Goal: Task Accomplishment & Management: Manage account settings

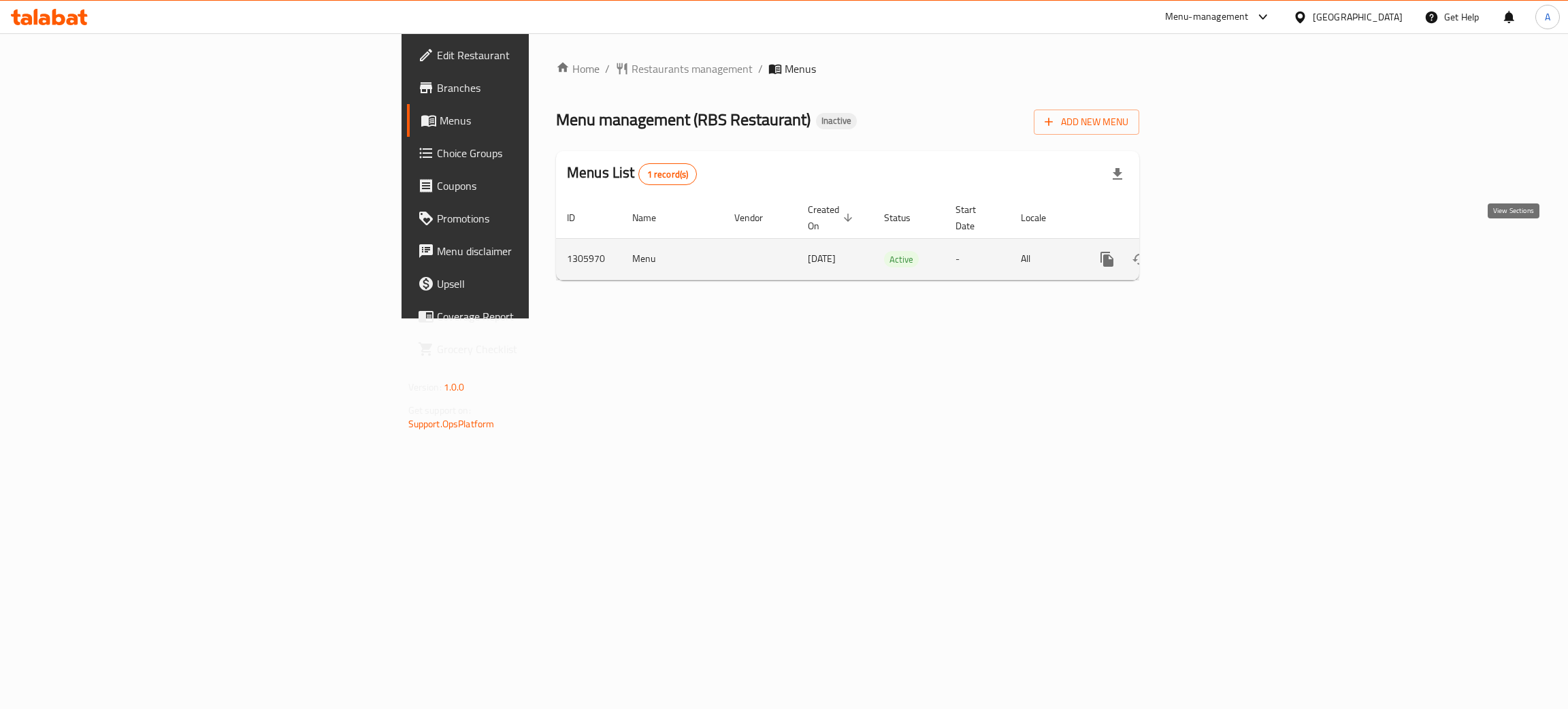
click at [1213, 251] on icon "enhanced table" at bounding box center [1205, 259] width 16 height 16
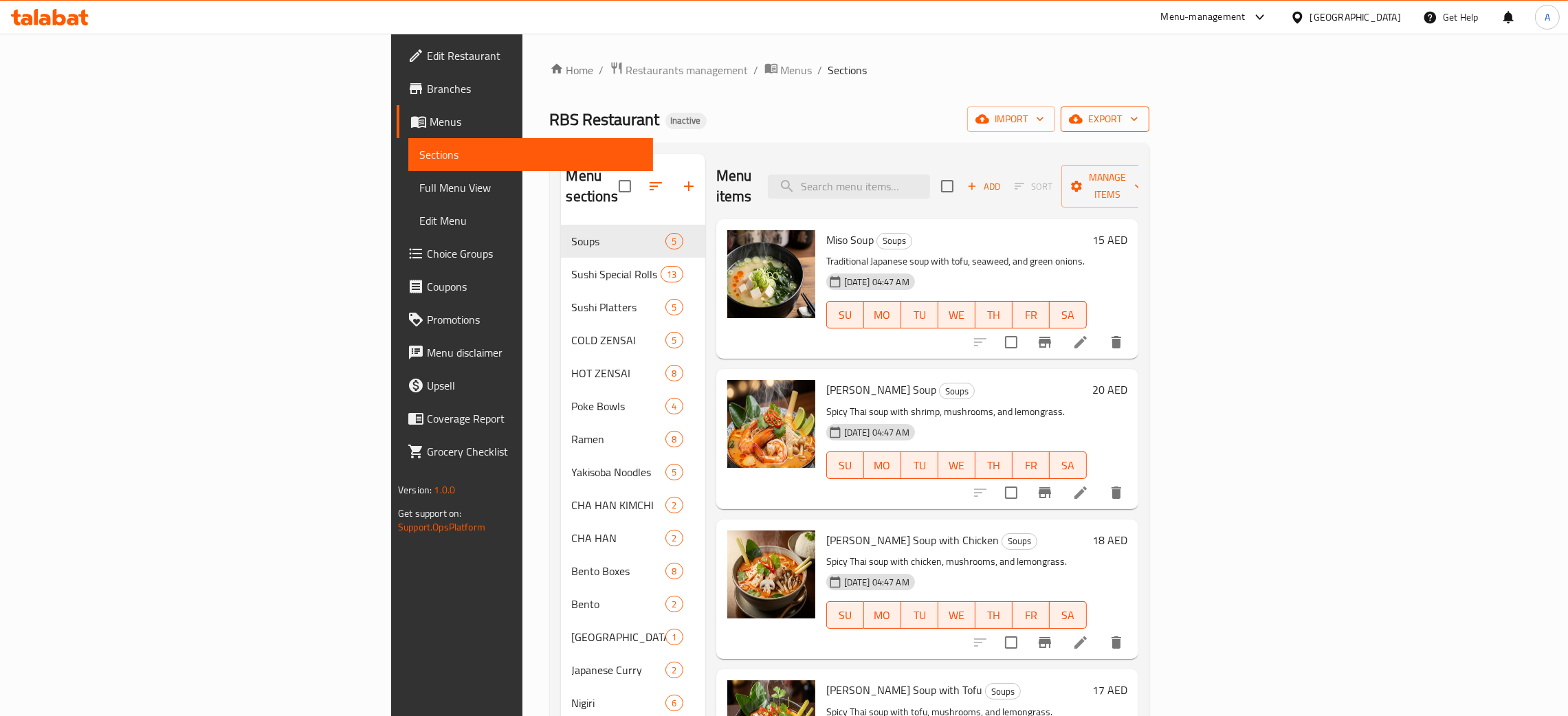
click at [1141, 118] on icon "button" at bounding box center [1134, 118] width 14 height 14
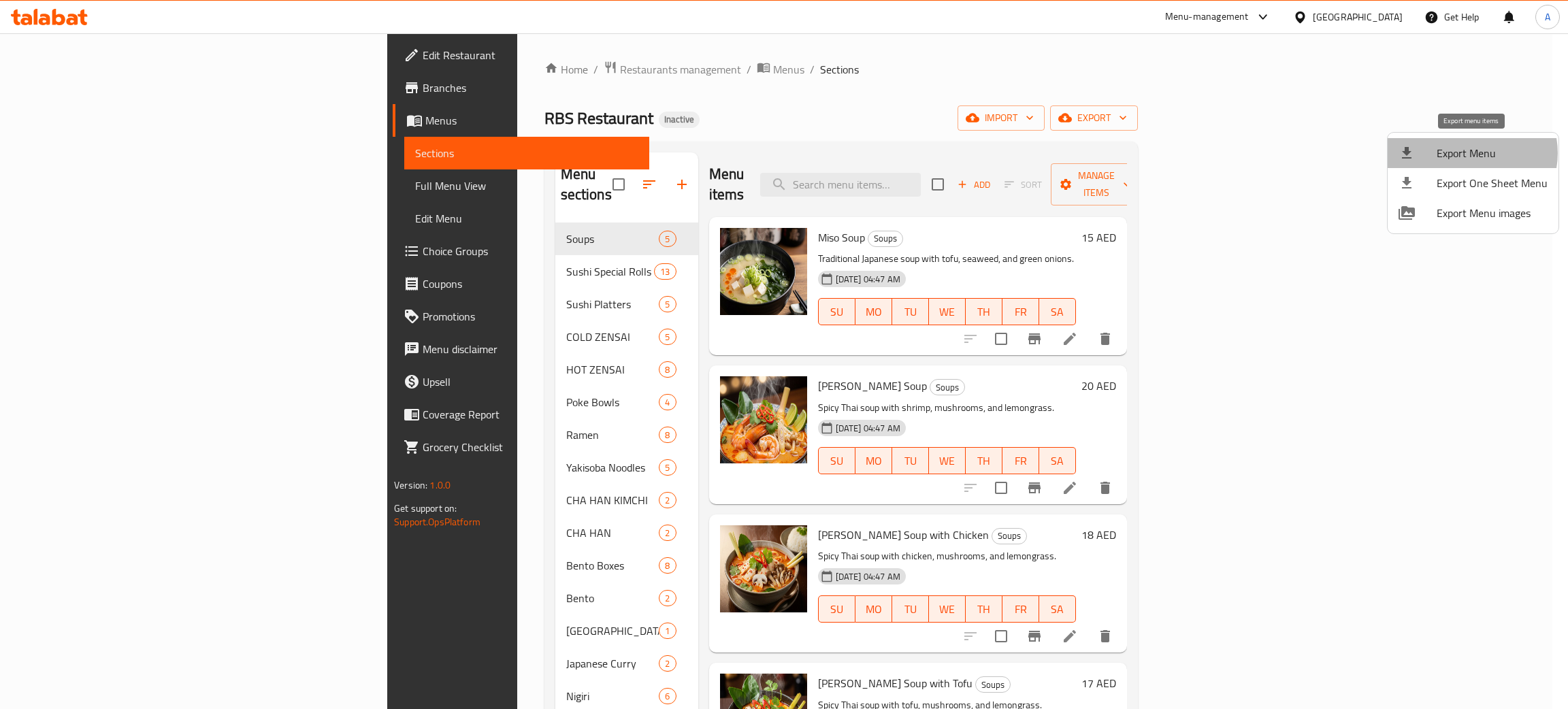
click at [1472, 153] on span "Export Menu" at bounding box center [1492, 153] width 111 height 16
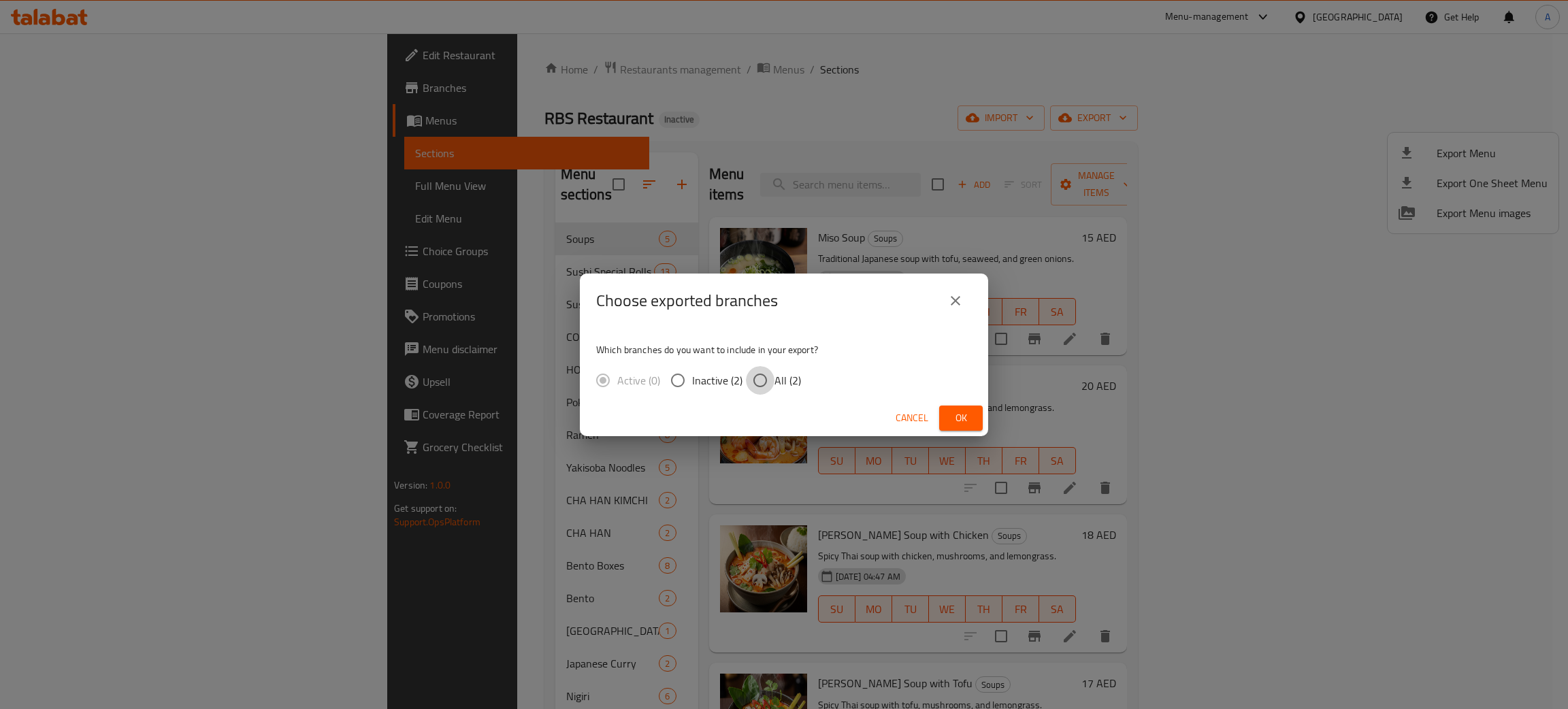
click at [761, 378] on input "All (2)" at bounding box center [760, 380] width 28 height 28
radio input "true"
click at [962, 419] on span "Ok" at bounding box center [961, 418] width 22 height 17
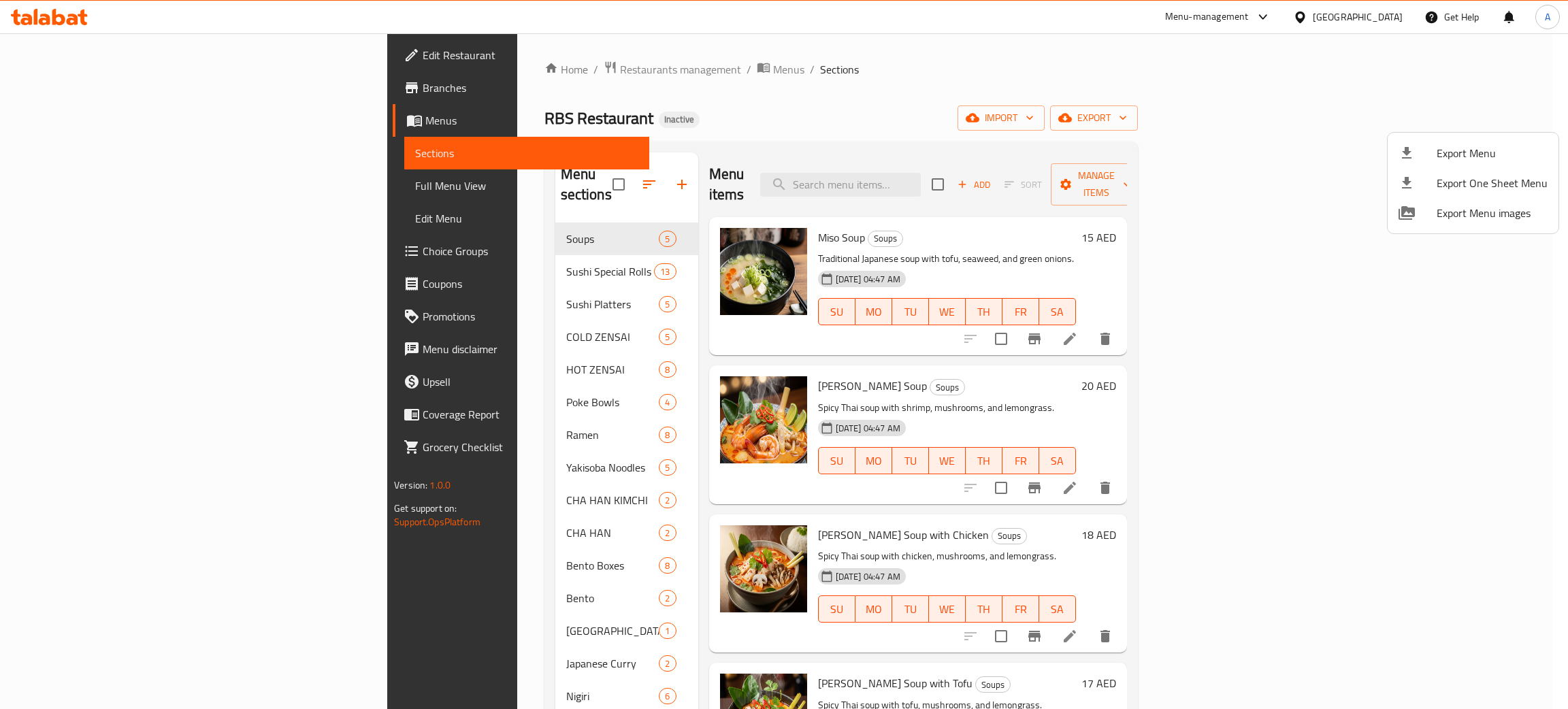
click at [58, 118] on div at bounding box center [784, 354] width 1568 height 709
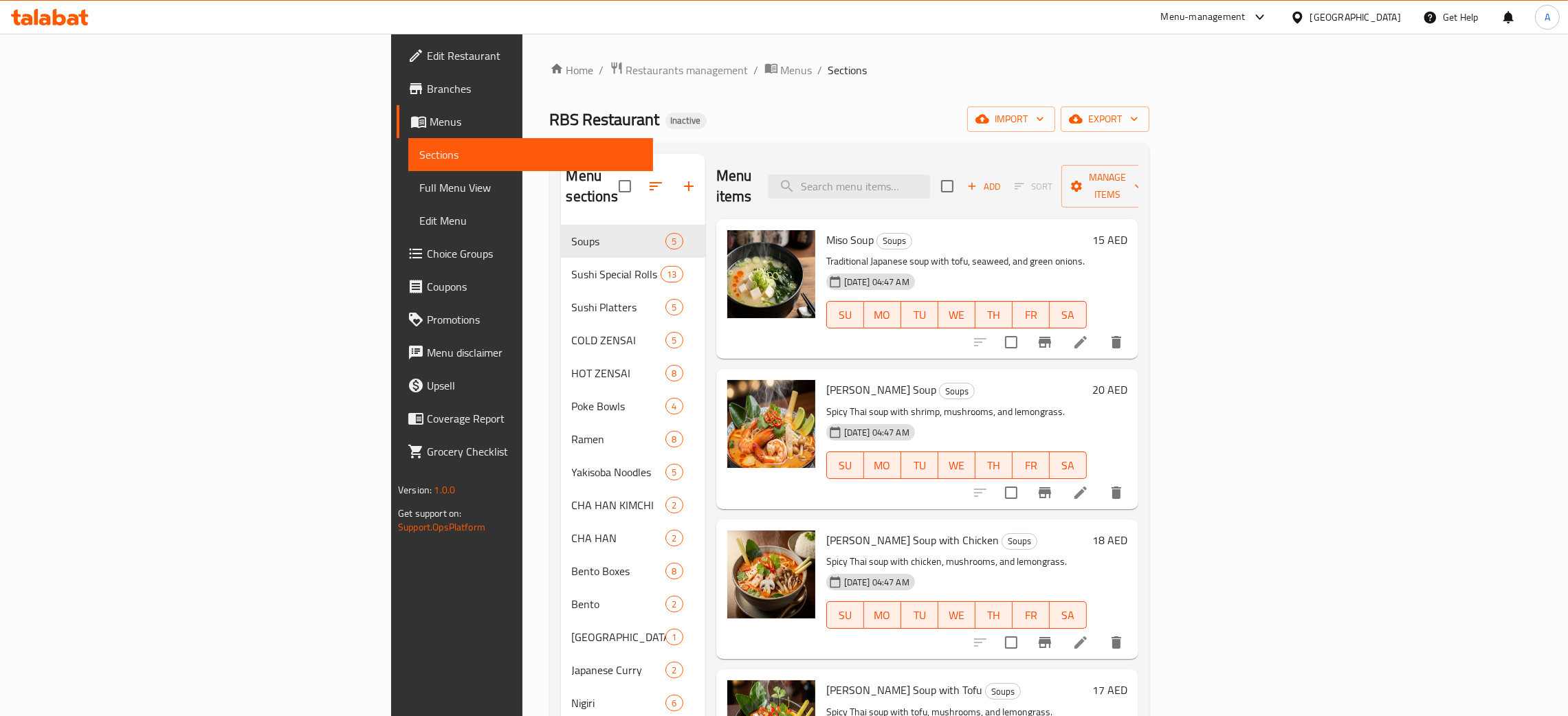
click at [427, 90] on span "Branches" at bounding box center [534, 89] width 215 height 17
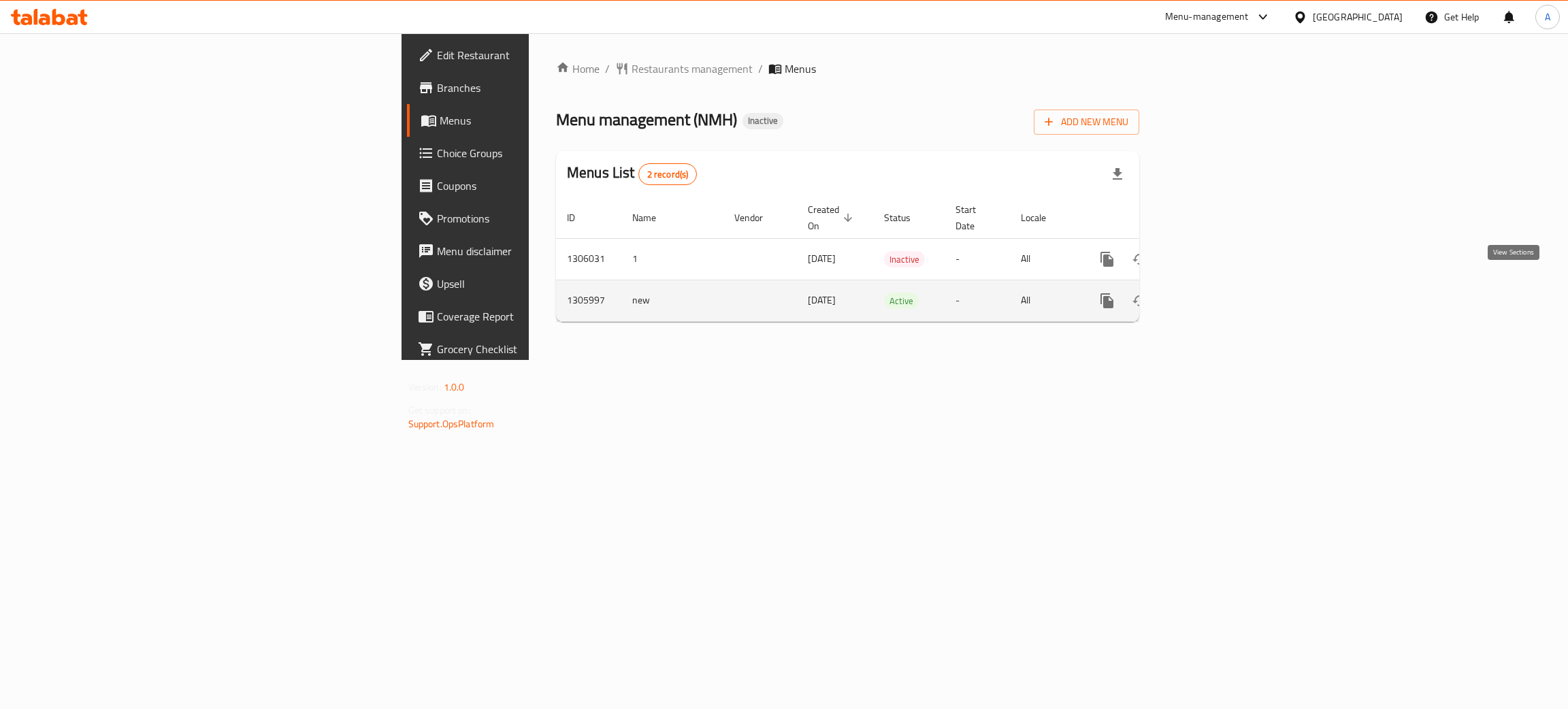
click at [1213, 292] on icon "enhanced table" at bounding box center [1205, 300] width 16 height 16
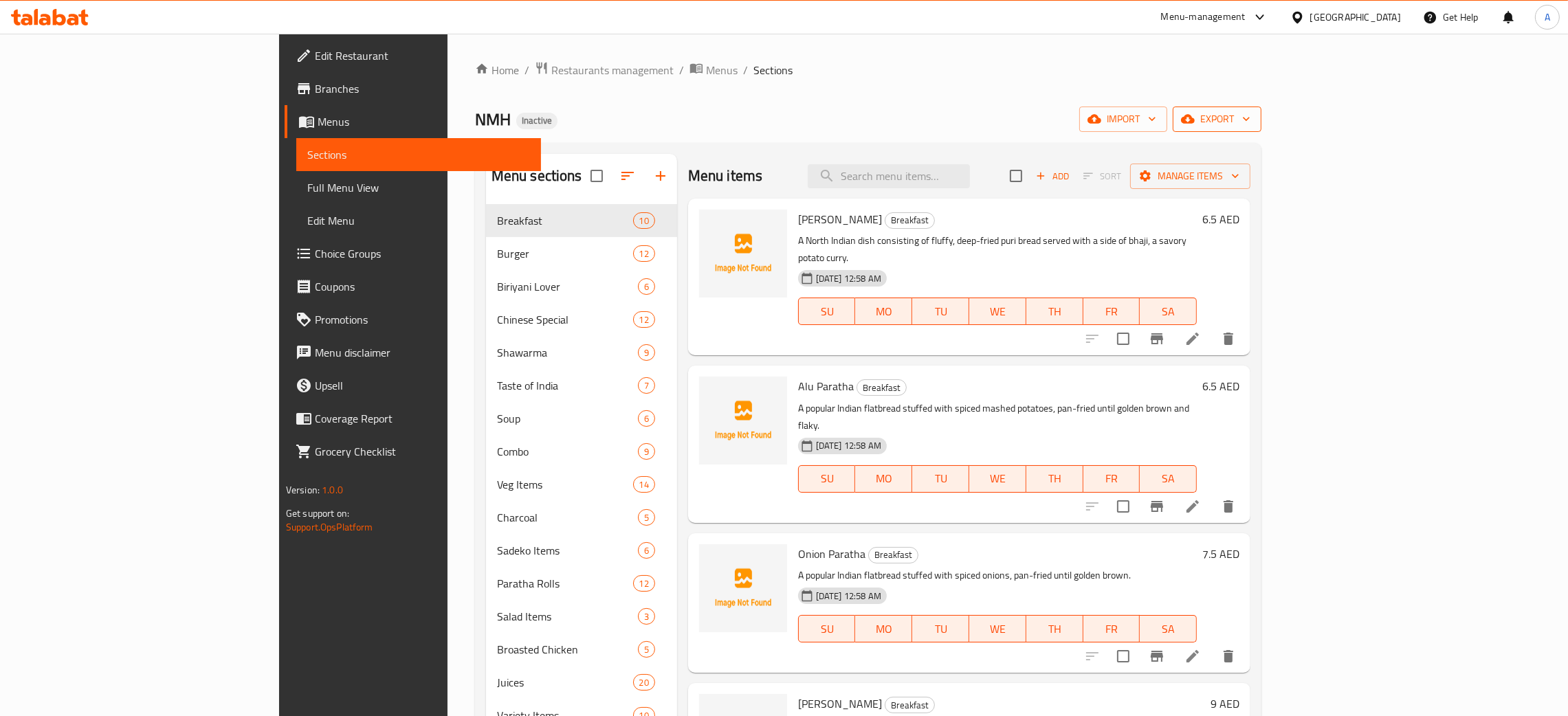
click at [1262, 118] on button "export" at bounding box center [1217, 118] width 89 height 25
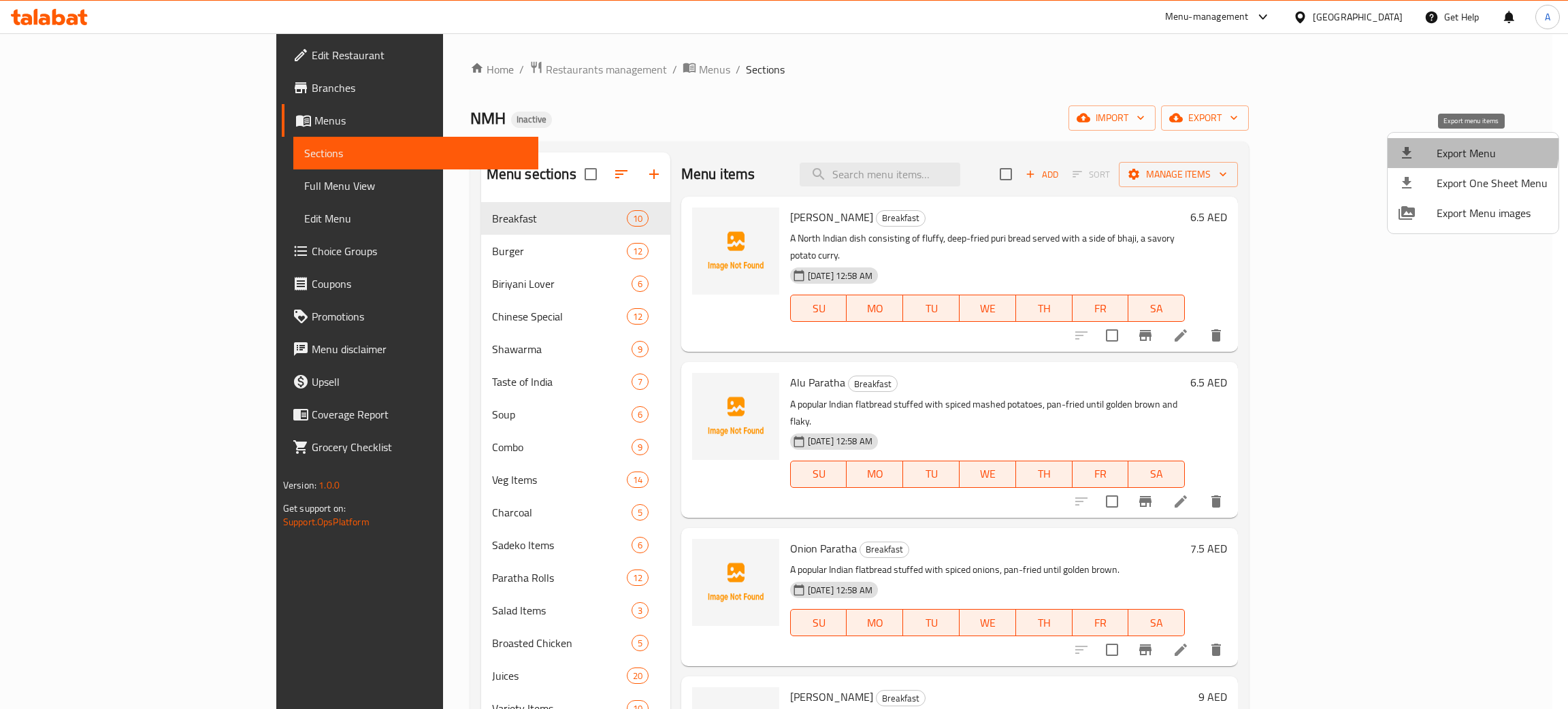
click at [1459, 147] on span "Export Menu" at bounding box center [1492, 153] width 111 height 16
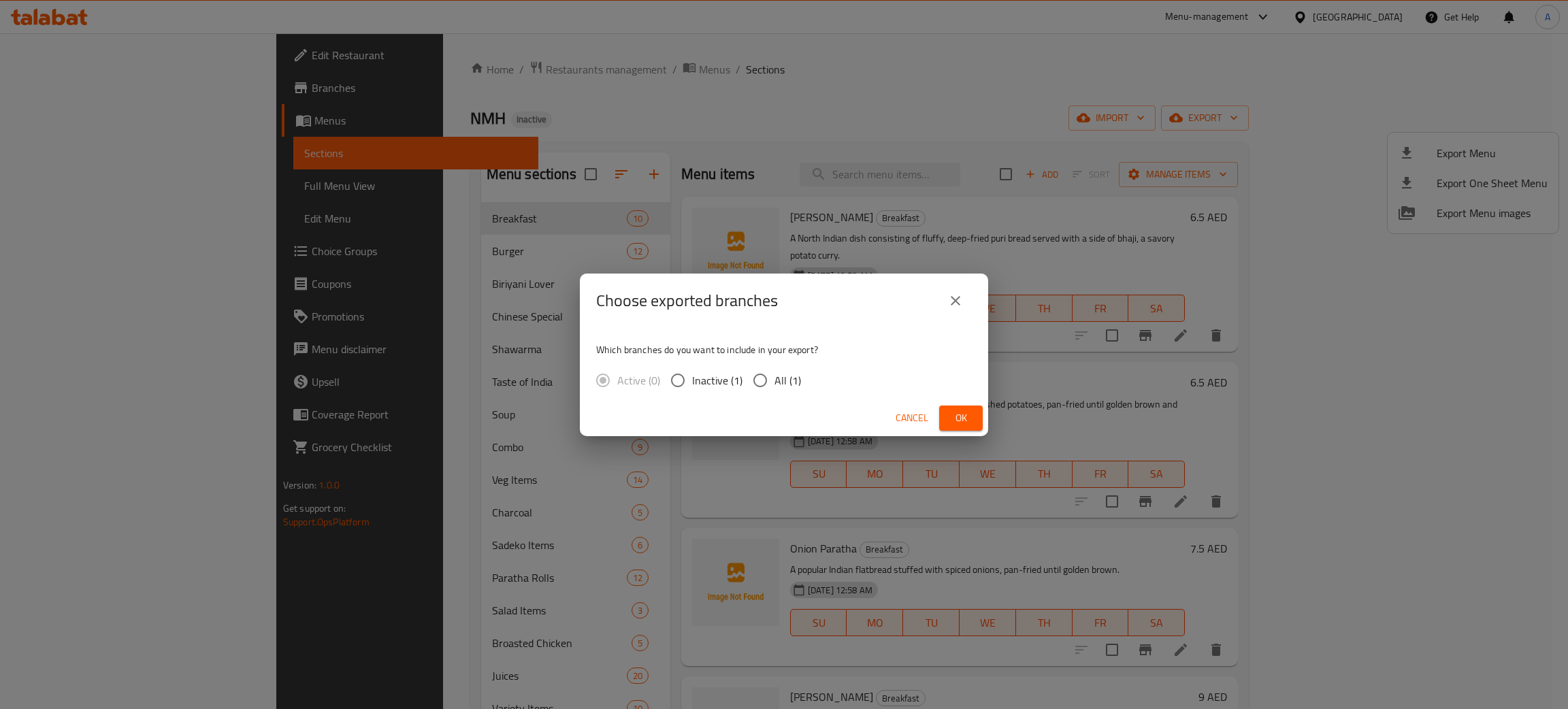
click at [980, 409] on button "Ok" at bounding box center [961, 418] width 44 height 25
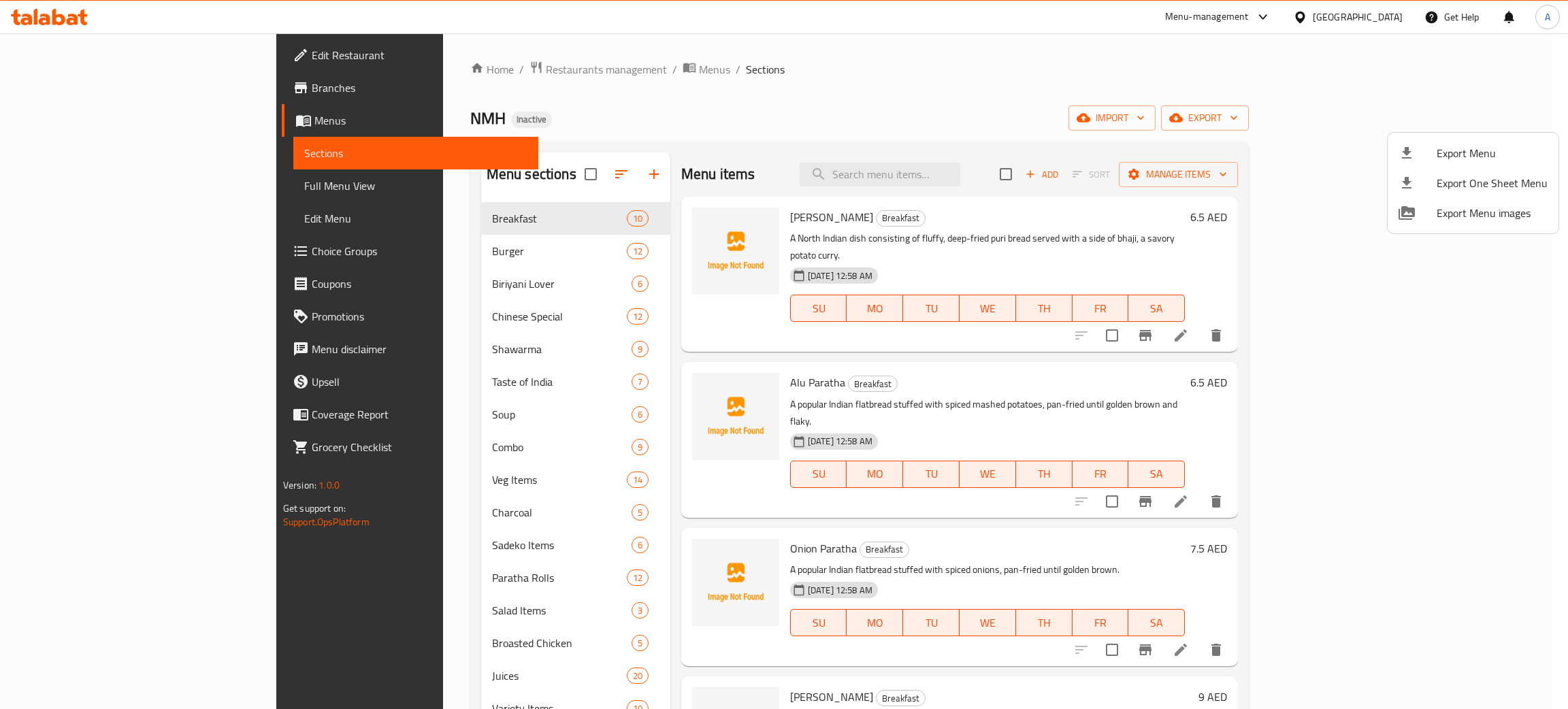
click at [1328, 11] on div at bounding box center [784, 354] width 1568 height 709
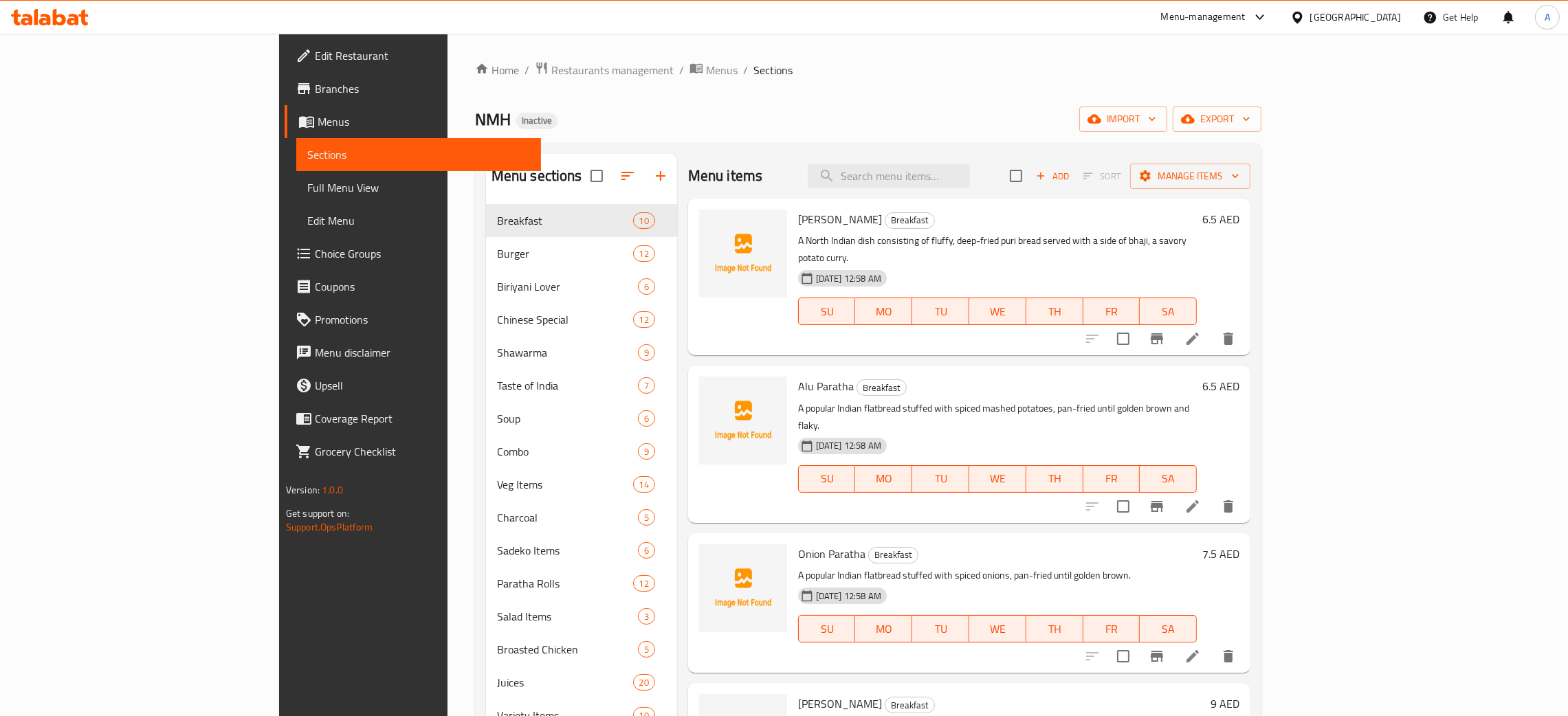
click at [1347, 15] on div "[GEOGRAPHIC_DATA]" at bounding box center [1356, 17] width 91 height 15
click at [1210, 147] on div "[GEOGRAPHIC_DATA]" at bounding box center [1251, 142] width 91 height 15
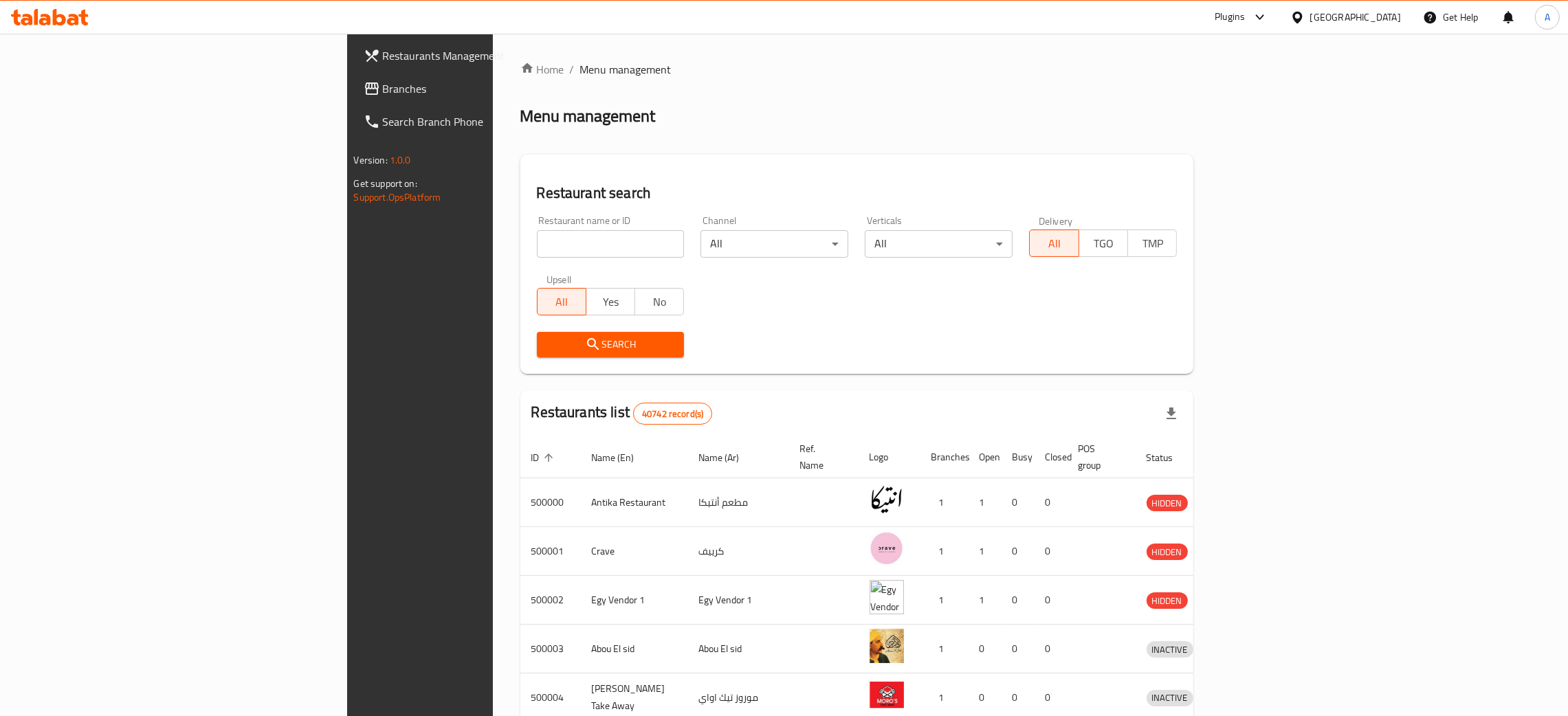
click at [537, 241] on input "search" at bounding box center [611, 244] width 148 height 28
paste input "Spago"
type input "Spago"
click button "Search" at bounding box center [611, 344] width 148 height 25
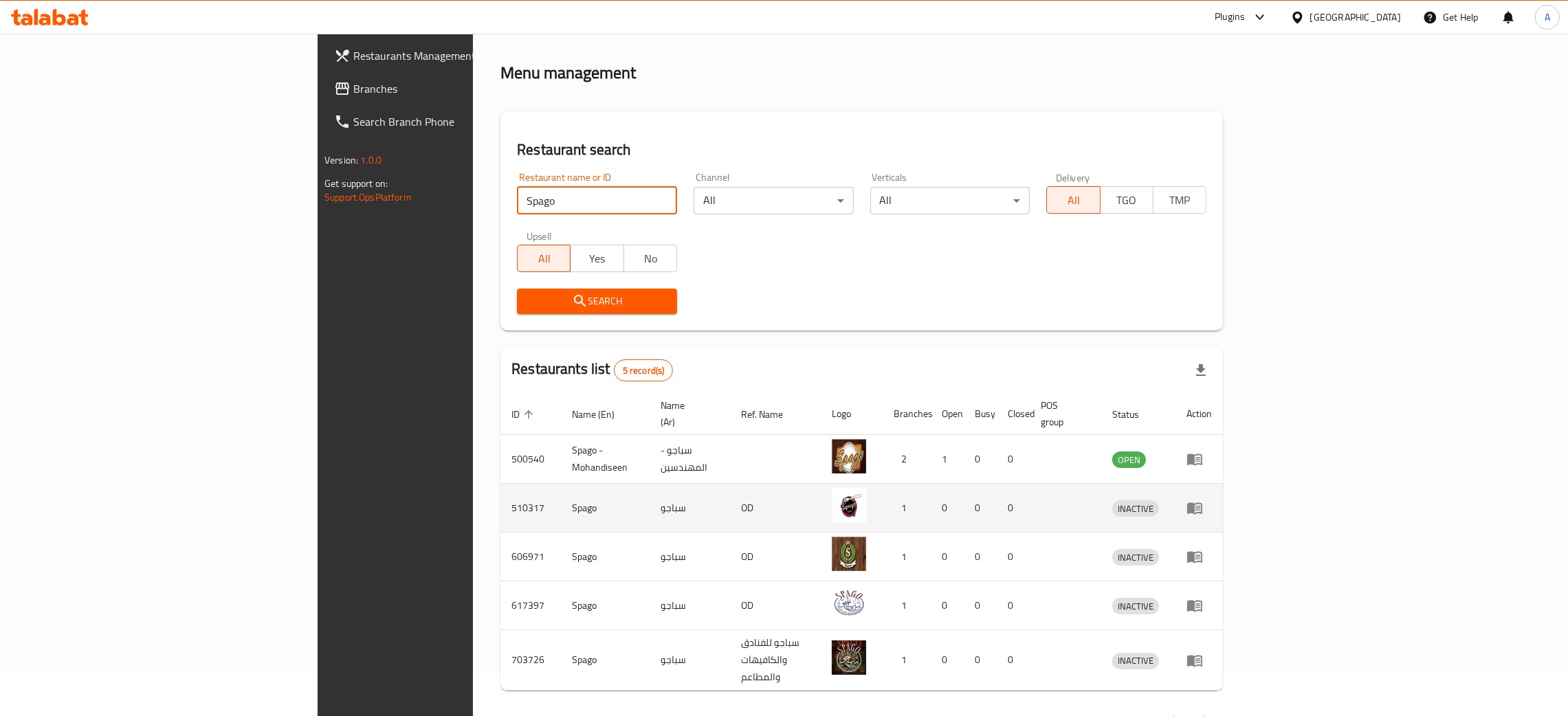
scroll to position [67, 0]
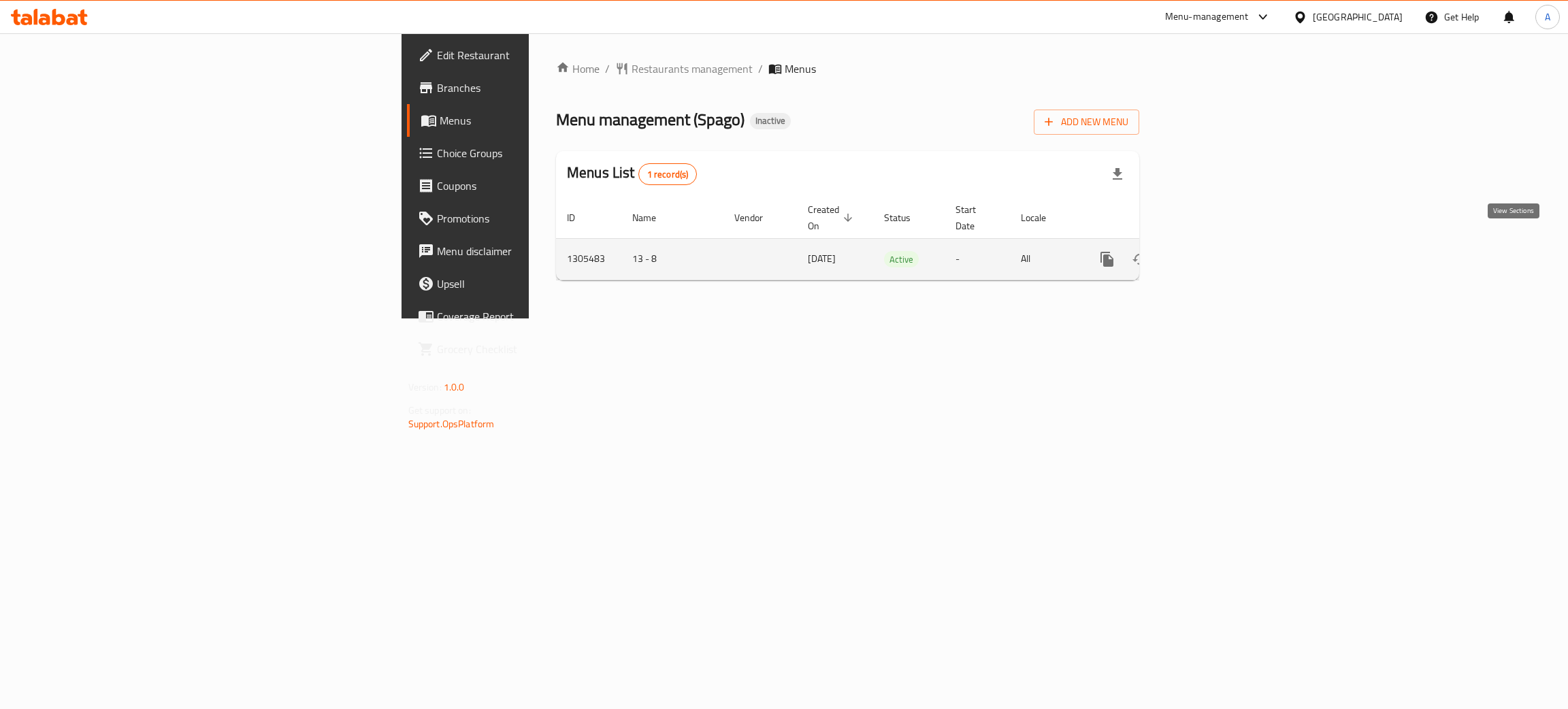
click at [1213, 251] on icon "enhanced table" at bounding box center [1205, 259] width 16 height 16
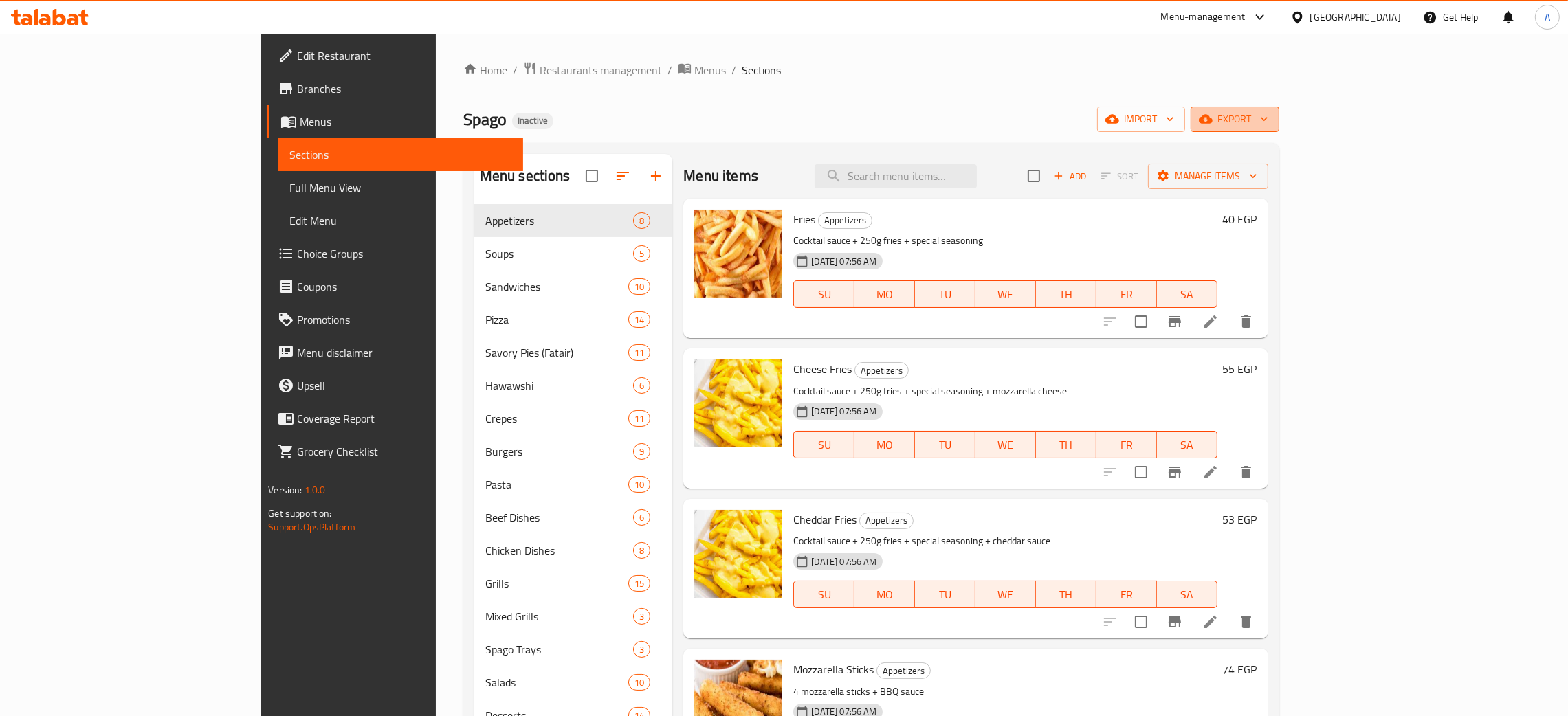
click at [1271, 118] on icon "button" at bounding box center [1263, 118] width 14 height 14
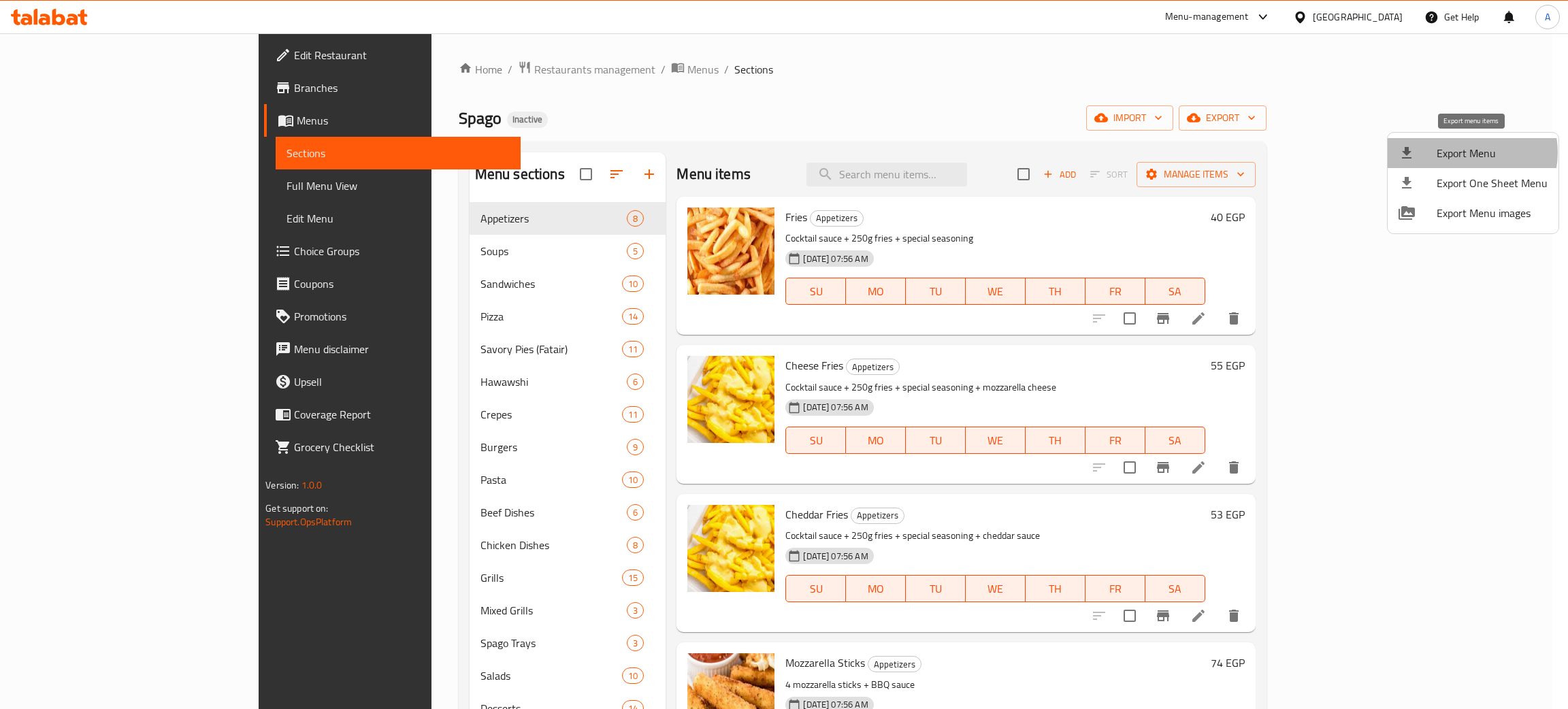
click at [1468, 152] on span "Export Menu" at bounding box center [1492, 153] width 111 height 16
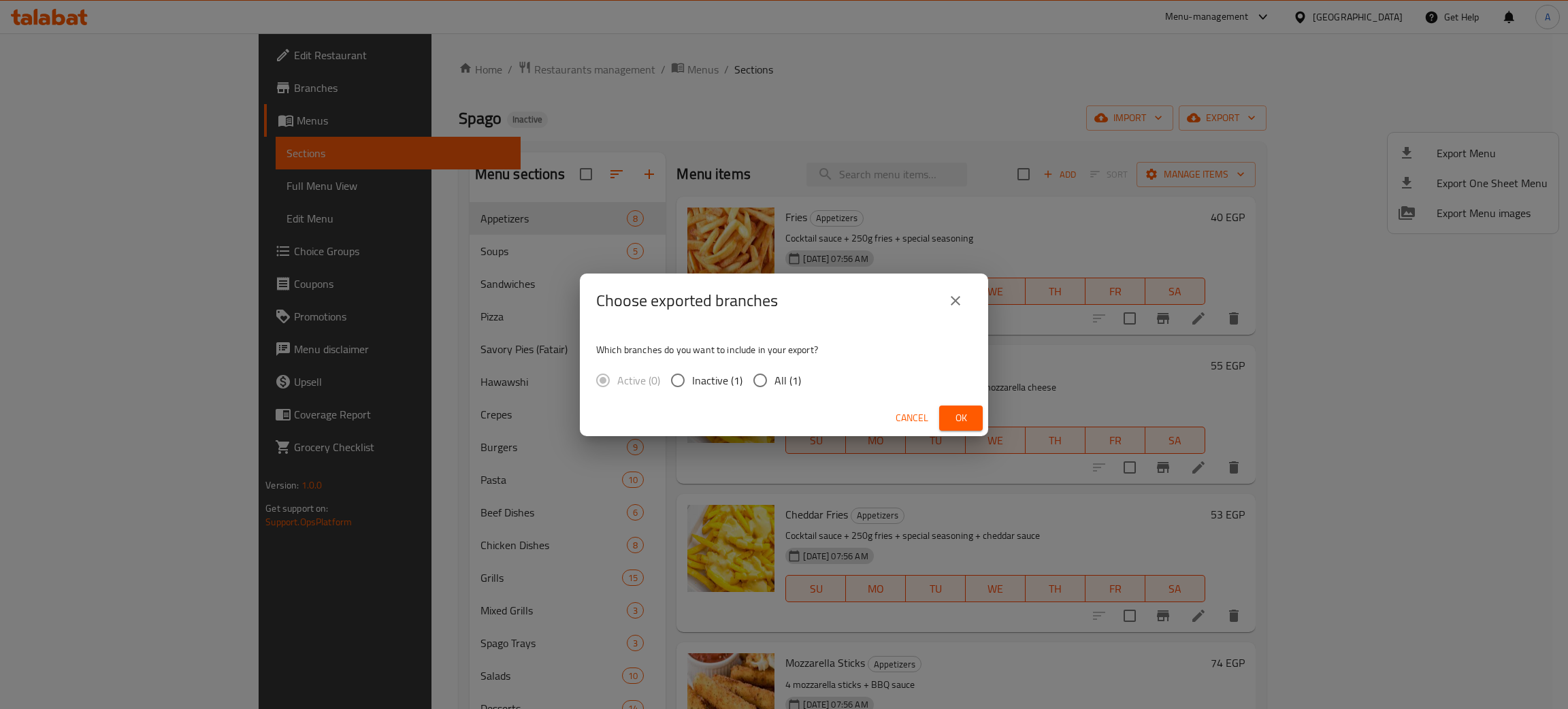
drag, startPoint x: 754, startPoint y: 379, endPoint x: 869, endPoint y: 416, distance: 120.8
click at [756, 379] on input "All (1)" at bounding box center [760, 380] width 28 height 28
radio input "true"
click at [967, 416] on span "Ok" at bounding box center [961, 418] width 22 height 17
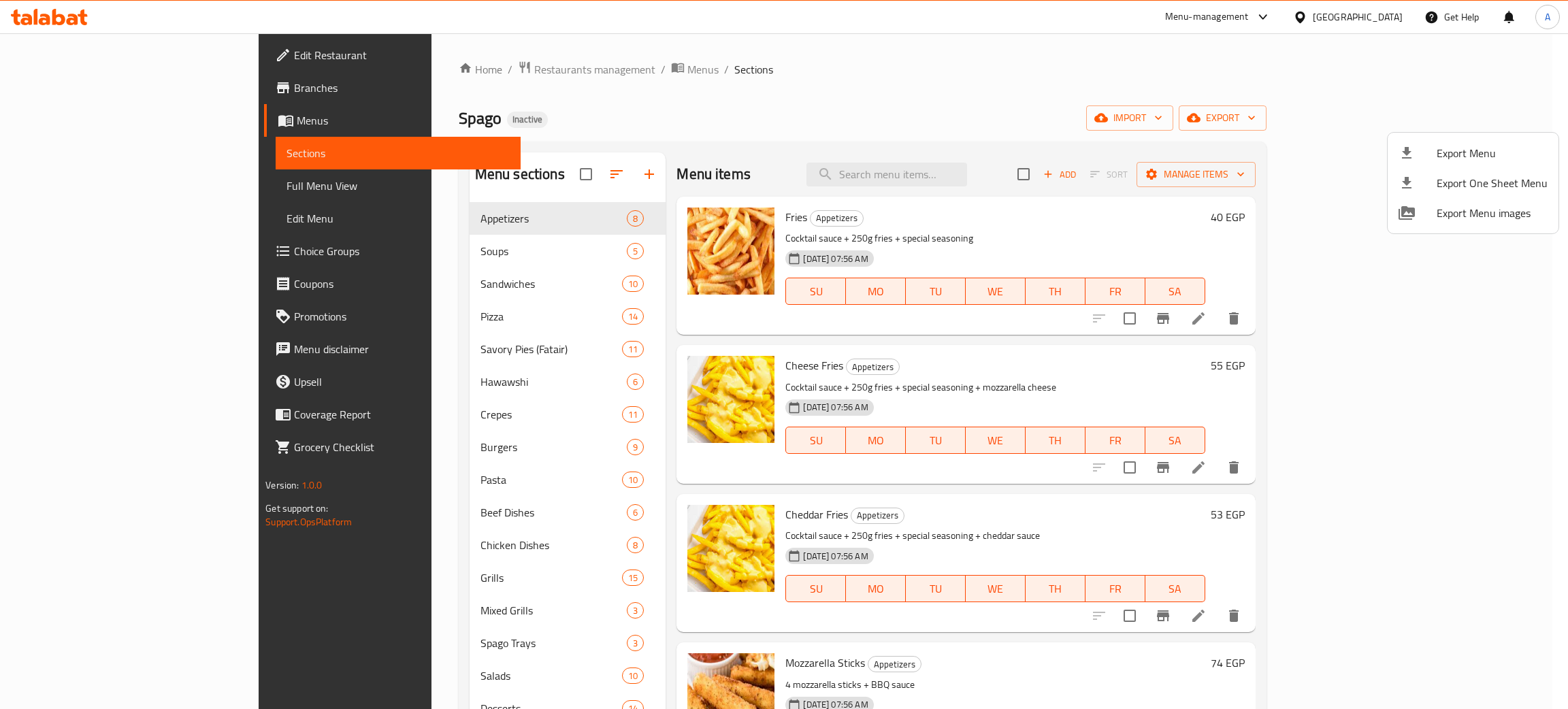
click at [1387, 19] on div at bounding box center [784, 354] width 1568 height 709
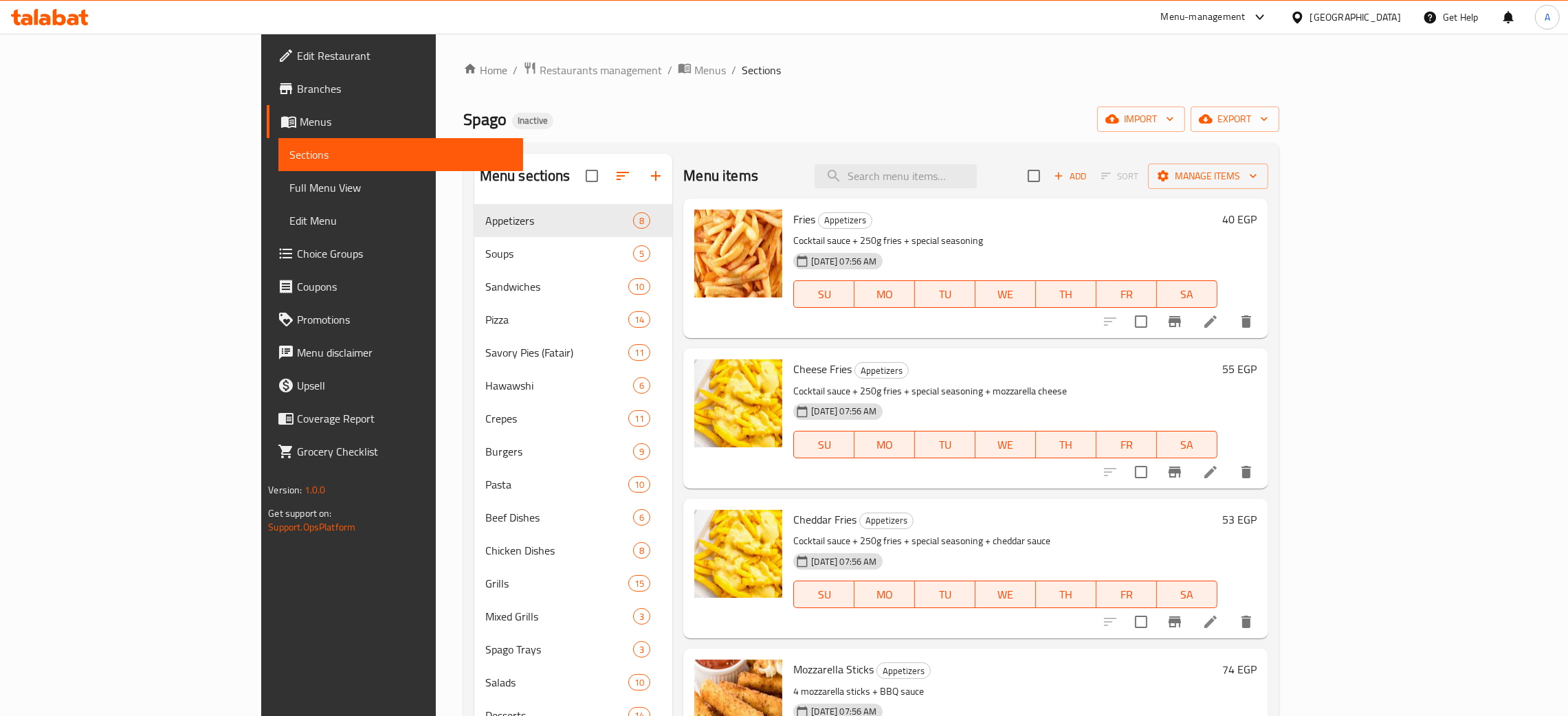
click at [1387, 16] on div "[GEOGRAPHIC_DATA]" at bounding box center [1356, 17] width 91 height 15
click at [1223, 262] on div "[GEOGRAPHIC_DATA]" at bounding box center [1252, 265] width 113 height 31
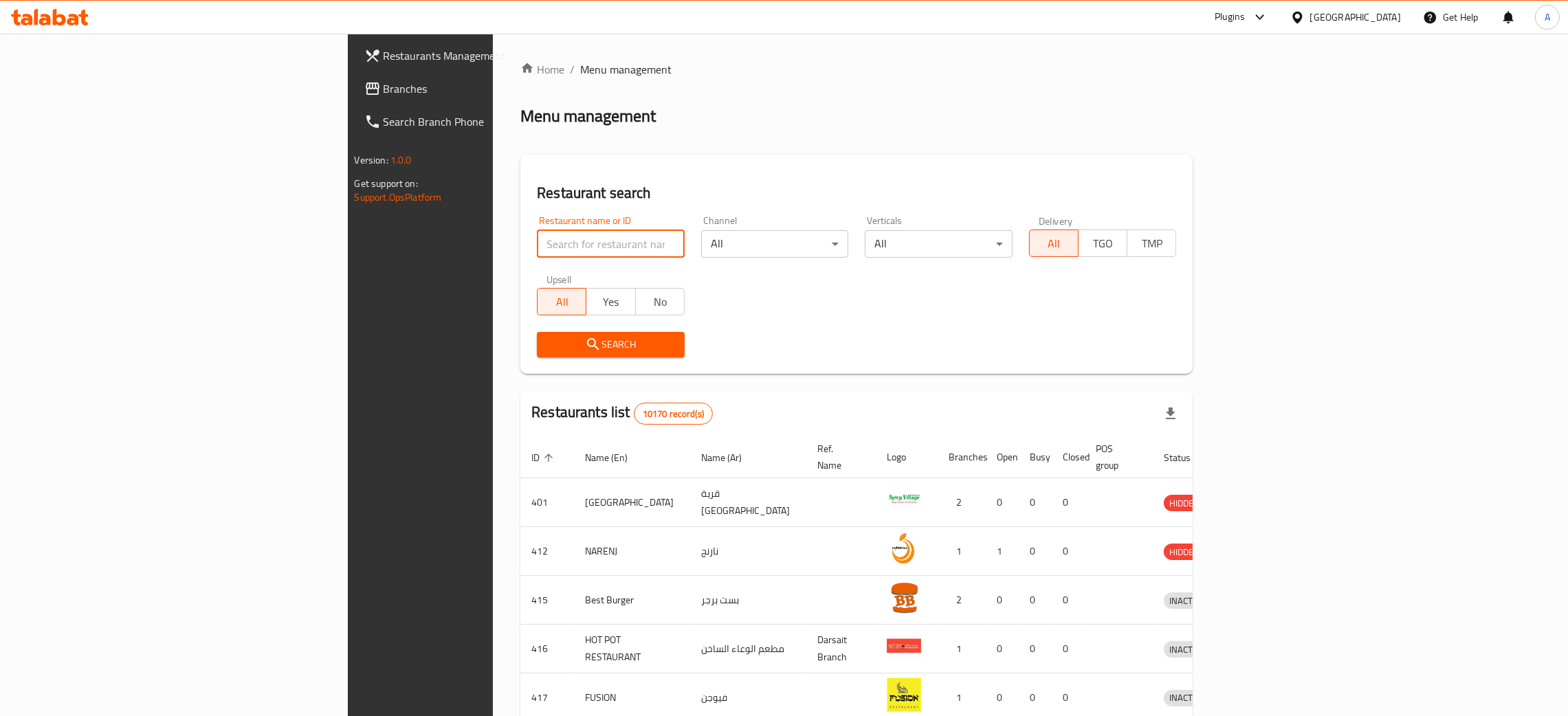
click at [537, 243] on input "search" at bounding box center [611, 244] width 148 height 28
paste input "Shapes"
type input "Shapes"
click button "Search" at bounding box center [611, 344] width 148 height 25
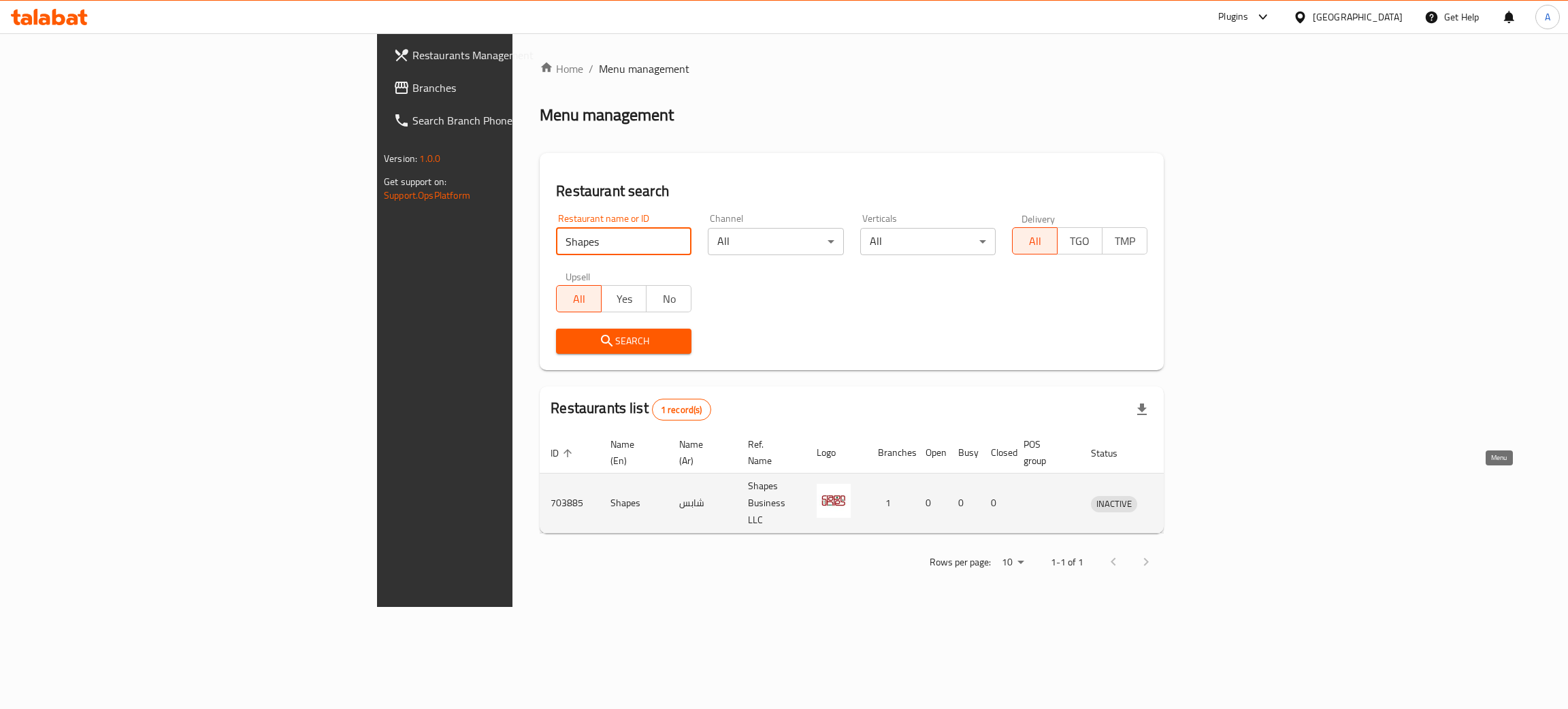
click at [1181, 496] on icon "enhanced table" at bounding box center [1173, 504] width 16 height 16
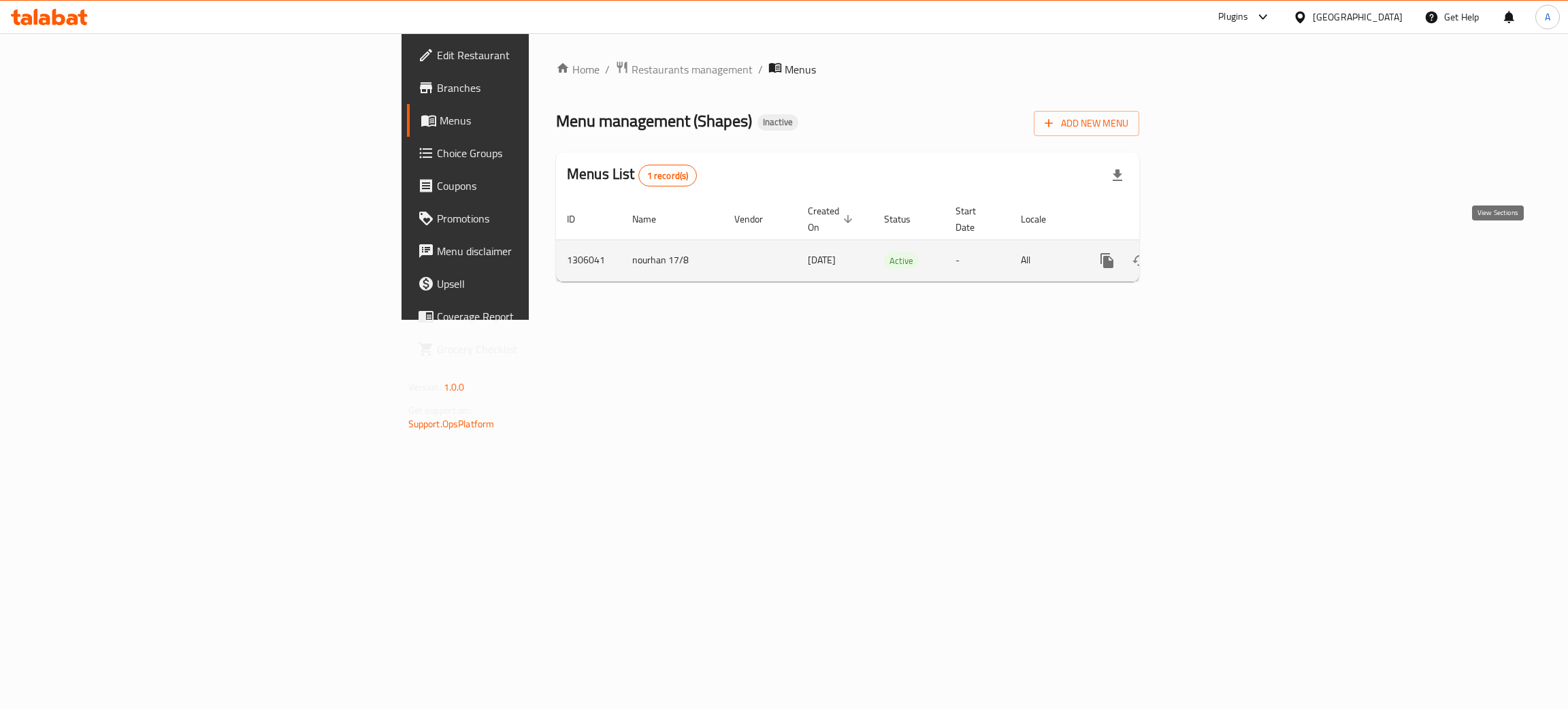
click at [1213, 253] on icon "enhanced table" at bounding box center [1205, 261] width 16 height 16
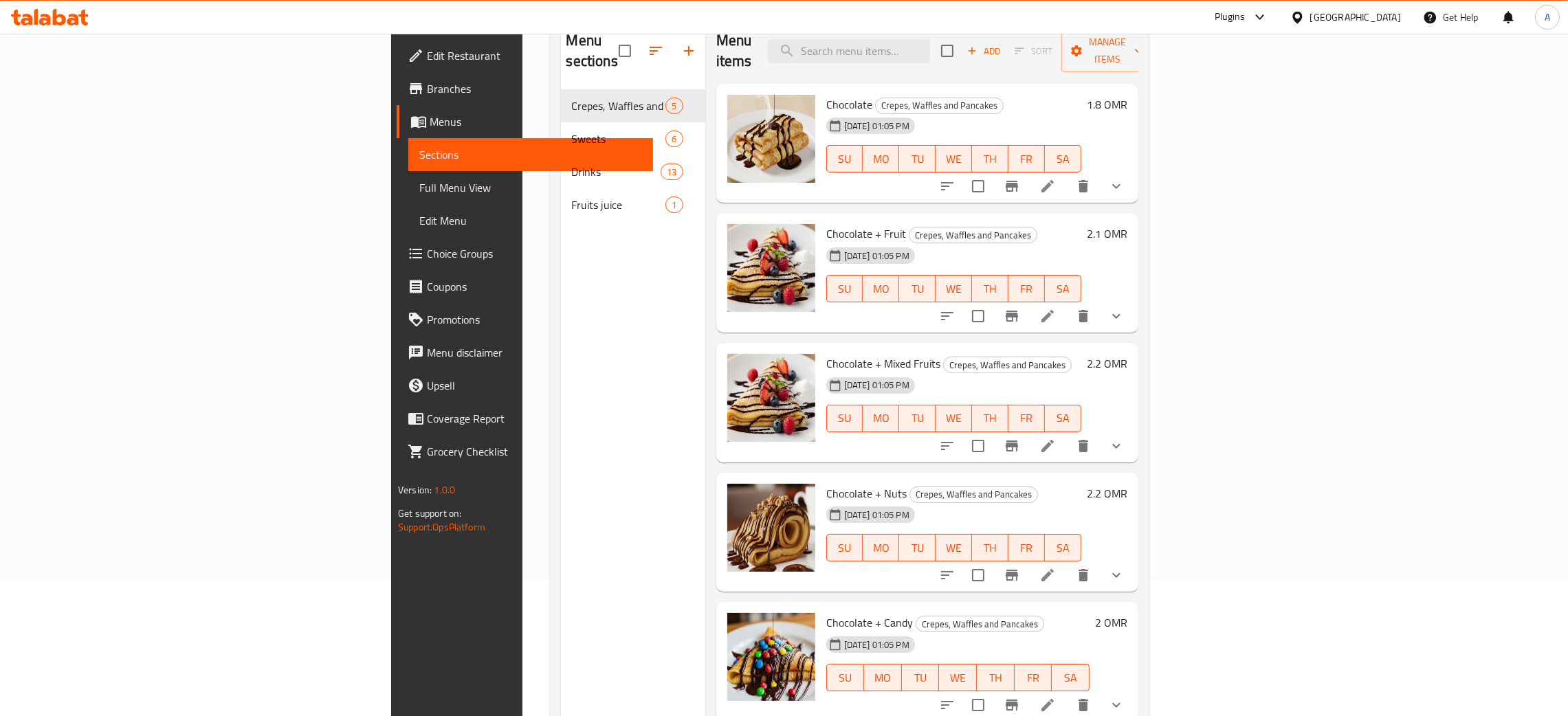
scroll to position [193, 0]
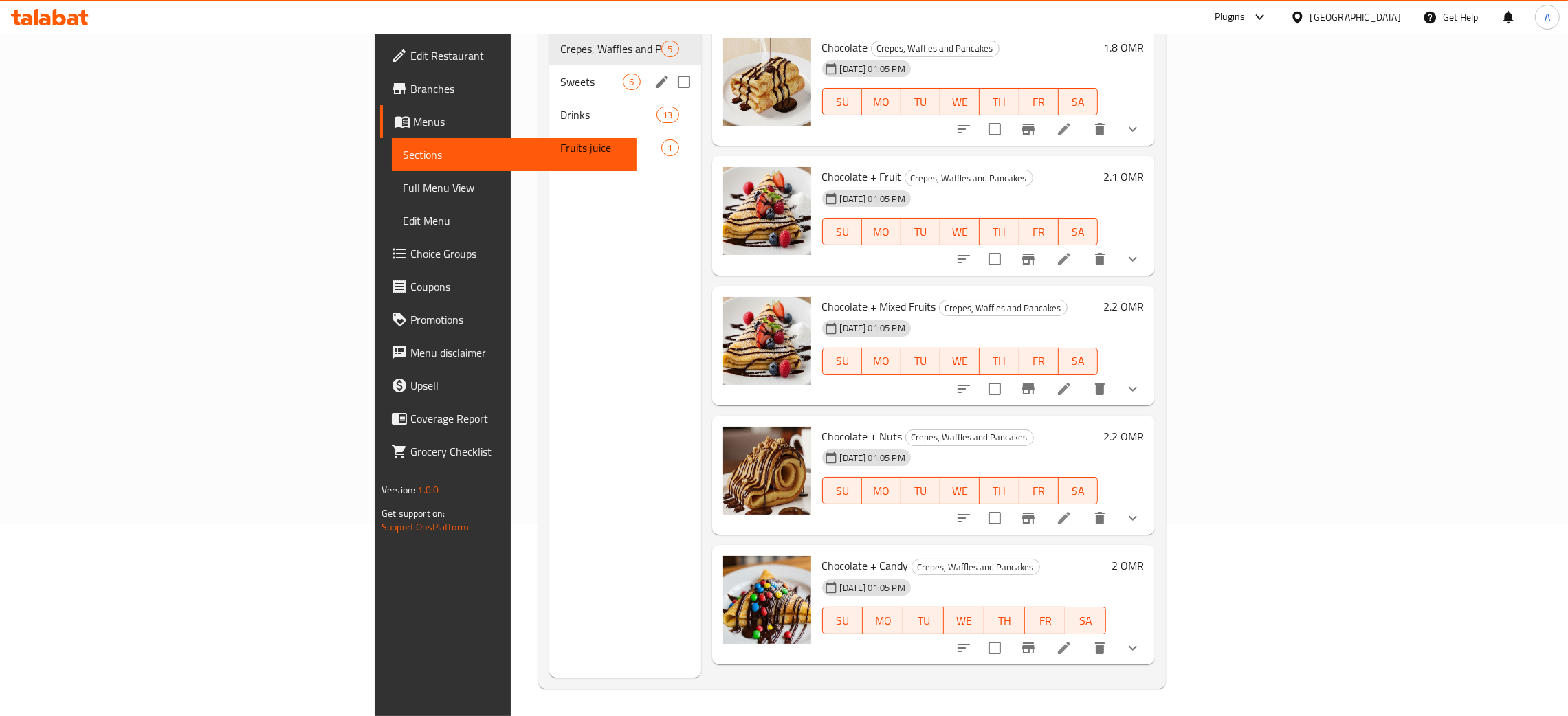
click at [560, 73] on span "Sweets" at bounding box center [591, 81] width 63 height 17
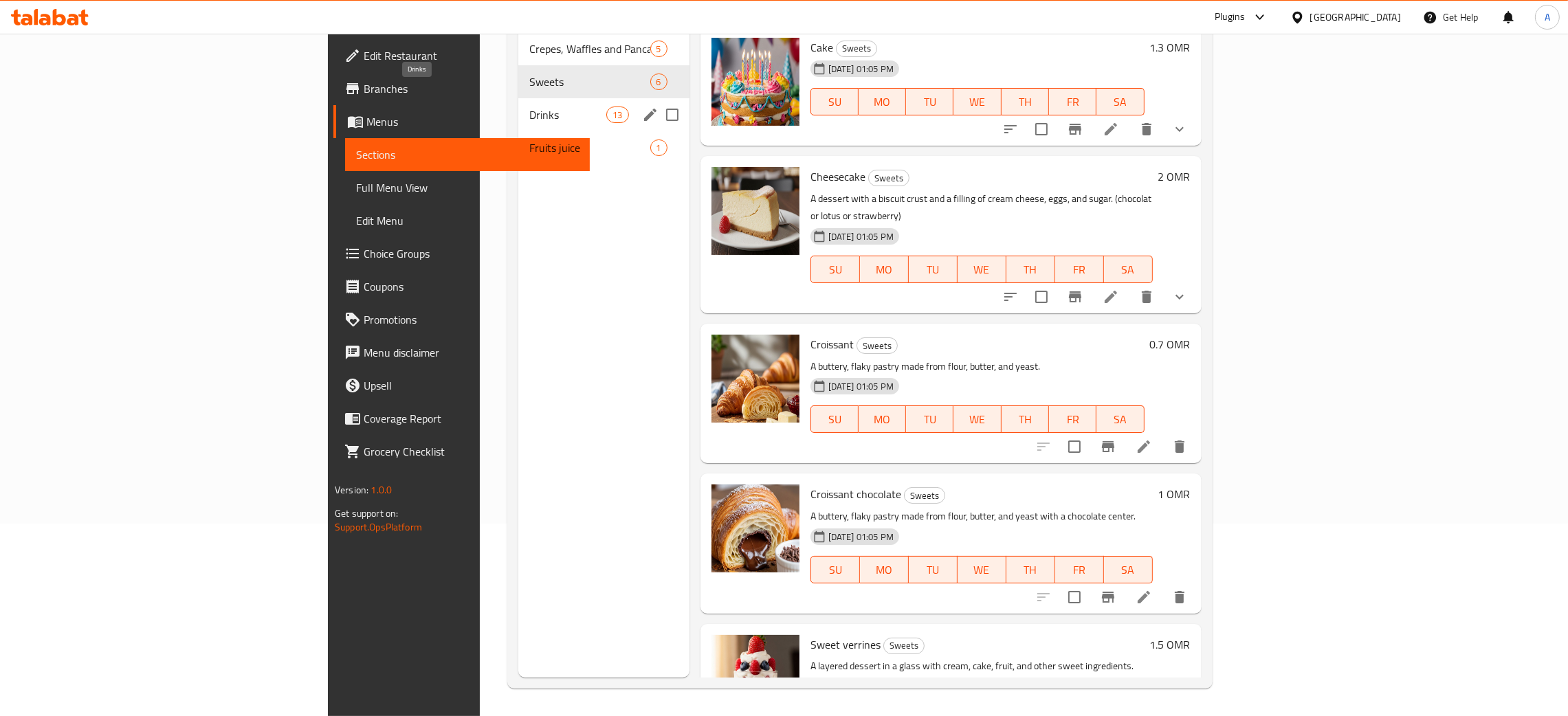
click at [529, 106] on span "Drinks" at bounding box center [567, 115] width 77 height 17
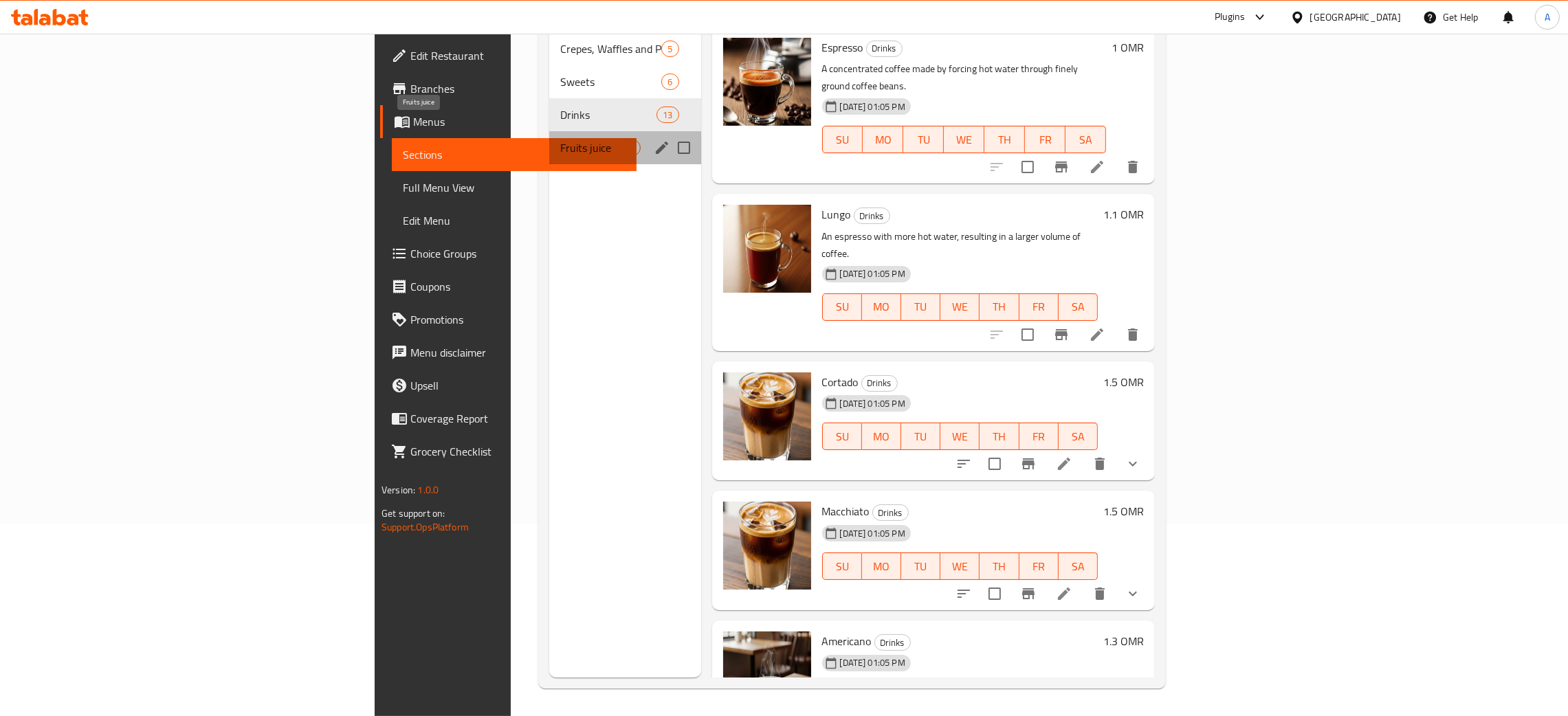
click at [560, 140] on span "Fruits juice" at bounding box center [591, 148] width 63 height 17
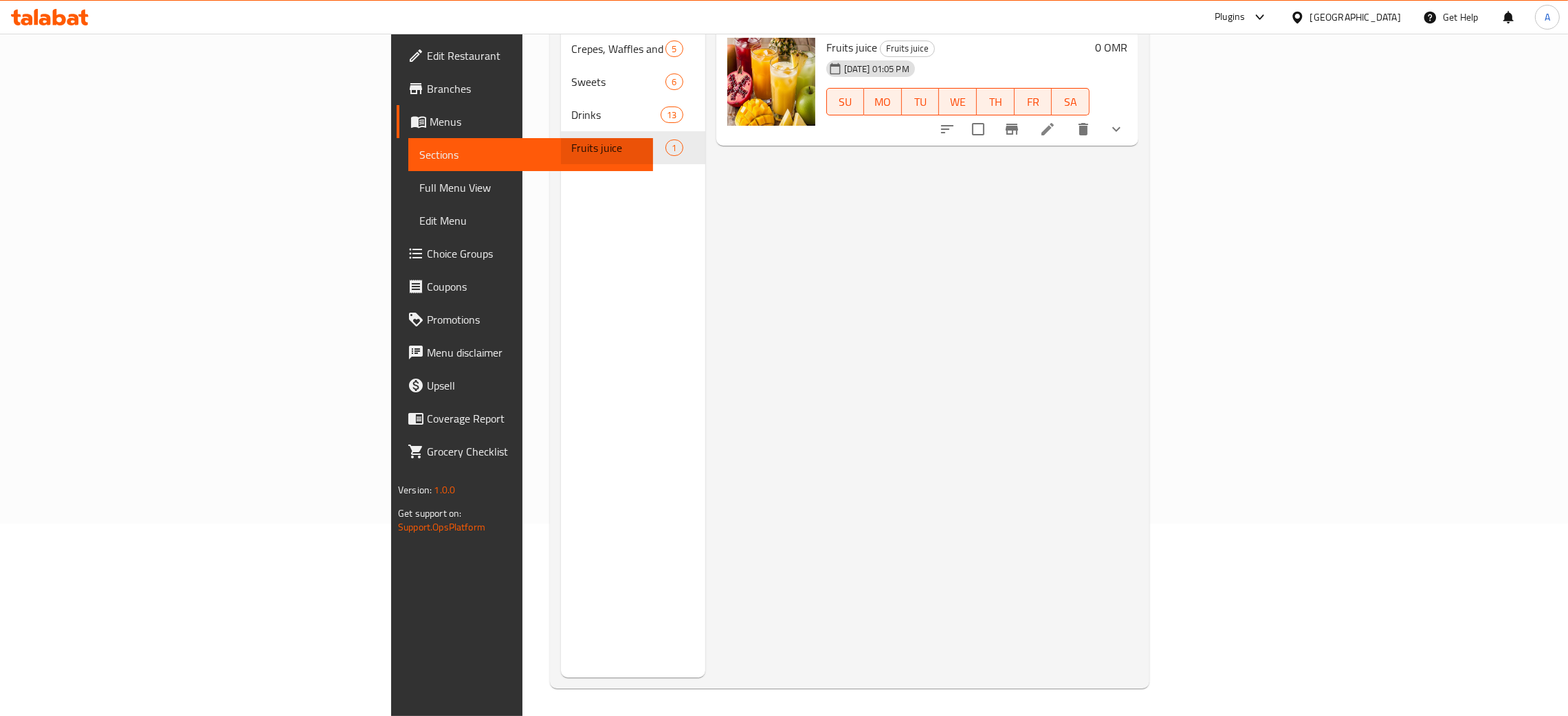
click at [1388, 17] on div "[GEOGRAPHIC_DATA]" at bounding box center [1356, 17] width 91 height 15
click at [1236, 207] on div "Jordan" at bounding box center [1297, 206] width 206 height 31
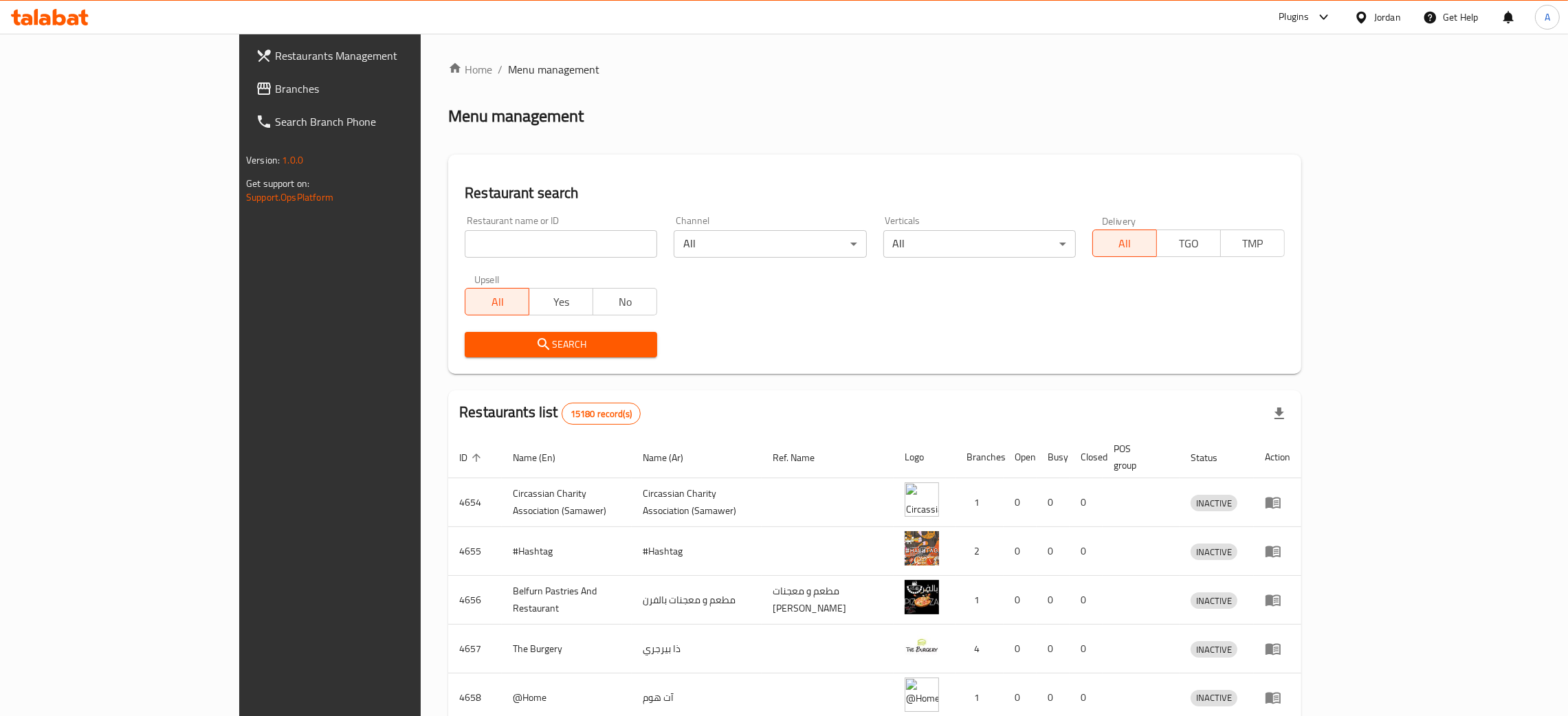
click at [465, 239] on input "search" at bounding box center [561, 244] width 193 height 28
paste input "We Smash Burger"
type input "We Smash Burger"
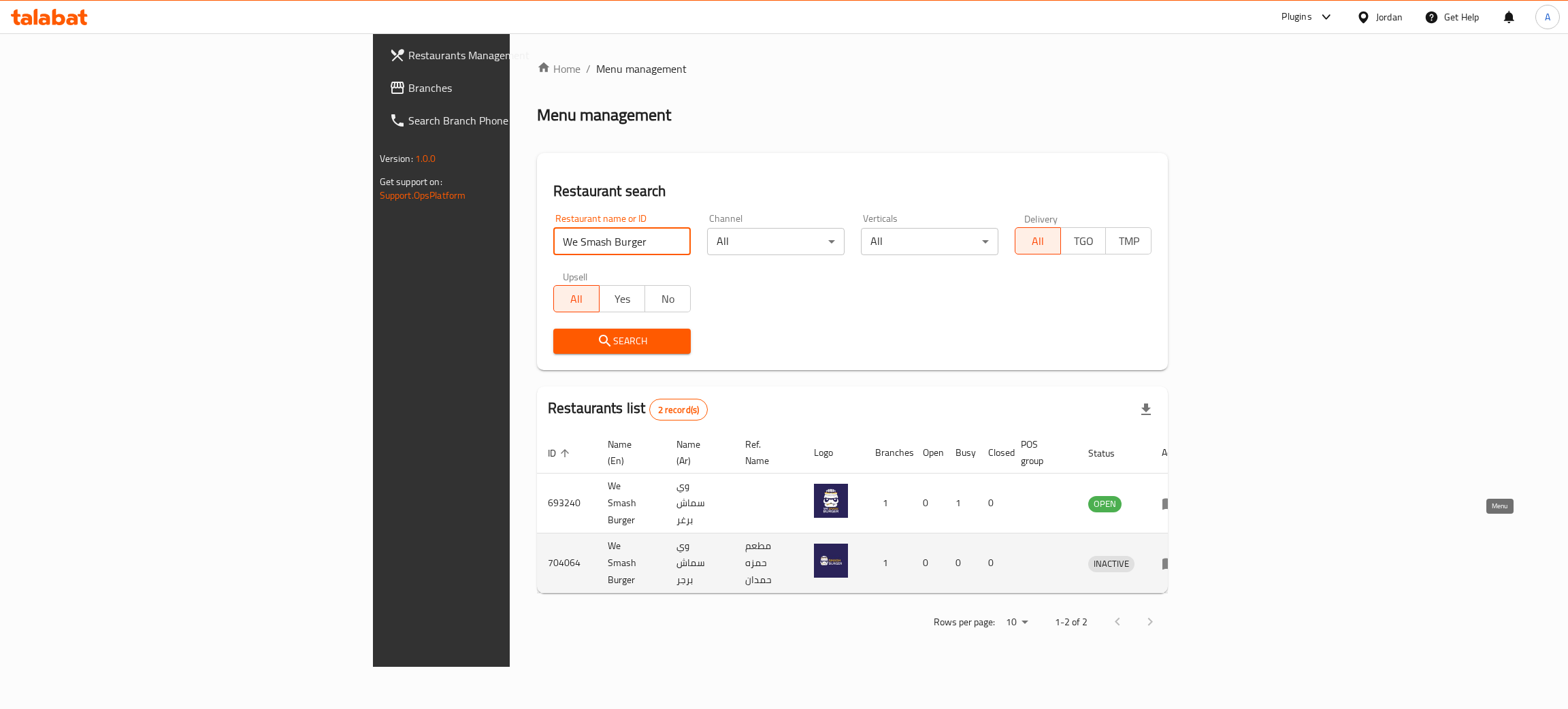
click at [1178, 558] on icon "enhanced table" at bounding box center [1170, 563] width 15 height 12
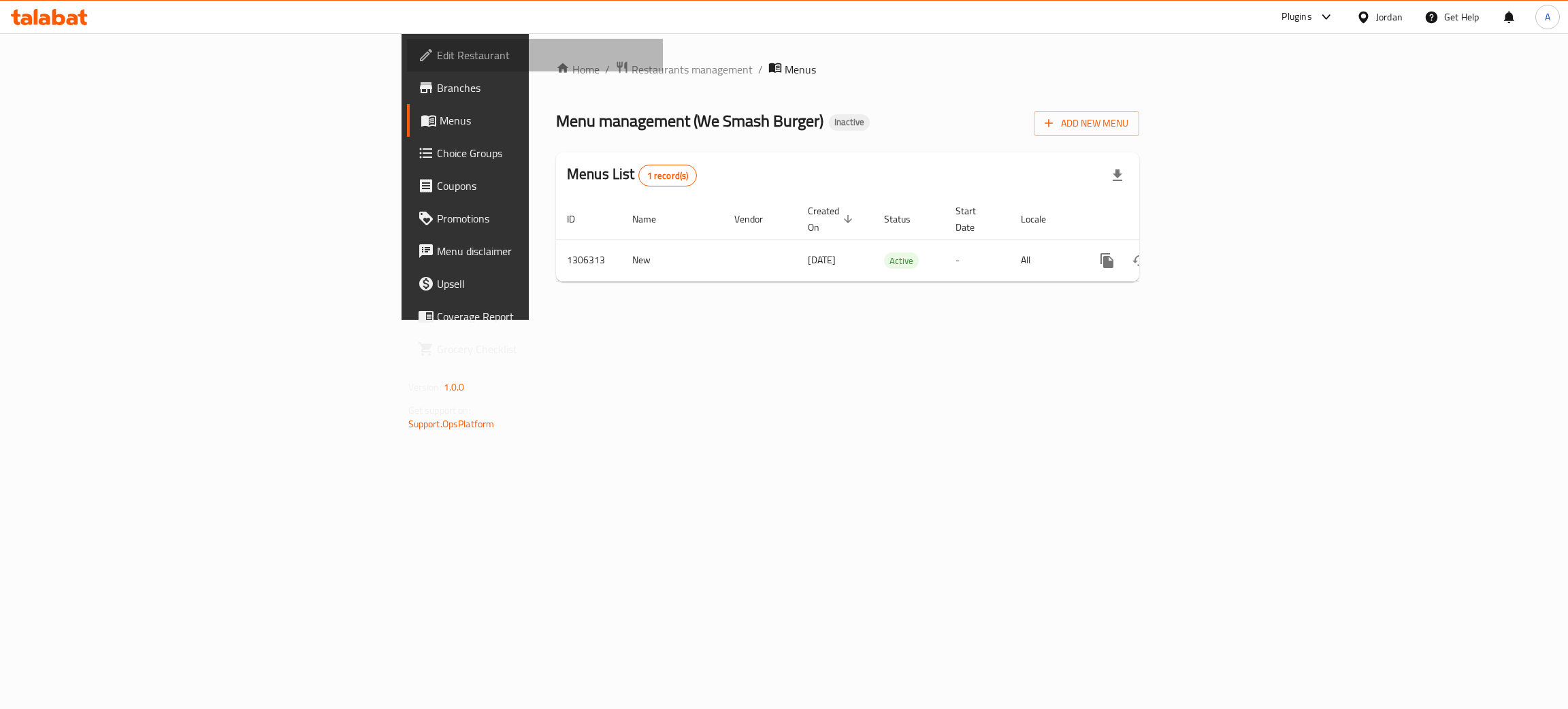
click at [437, 50] on span "Edit Restaurant" at bounding box center [544, 55] width 215 height 16
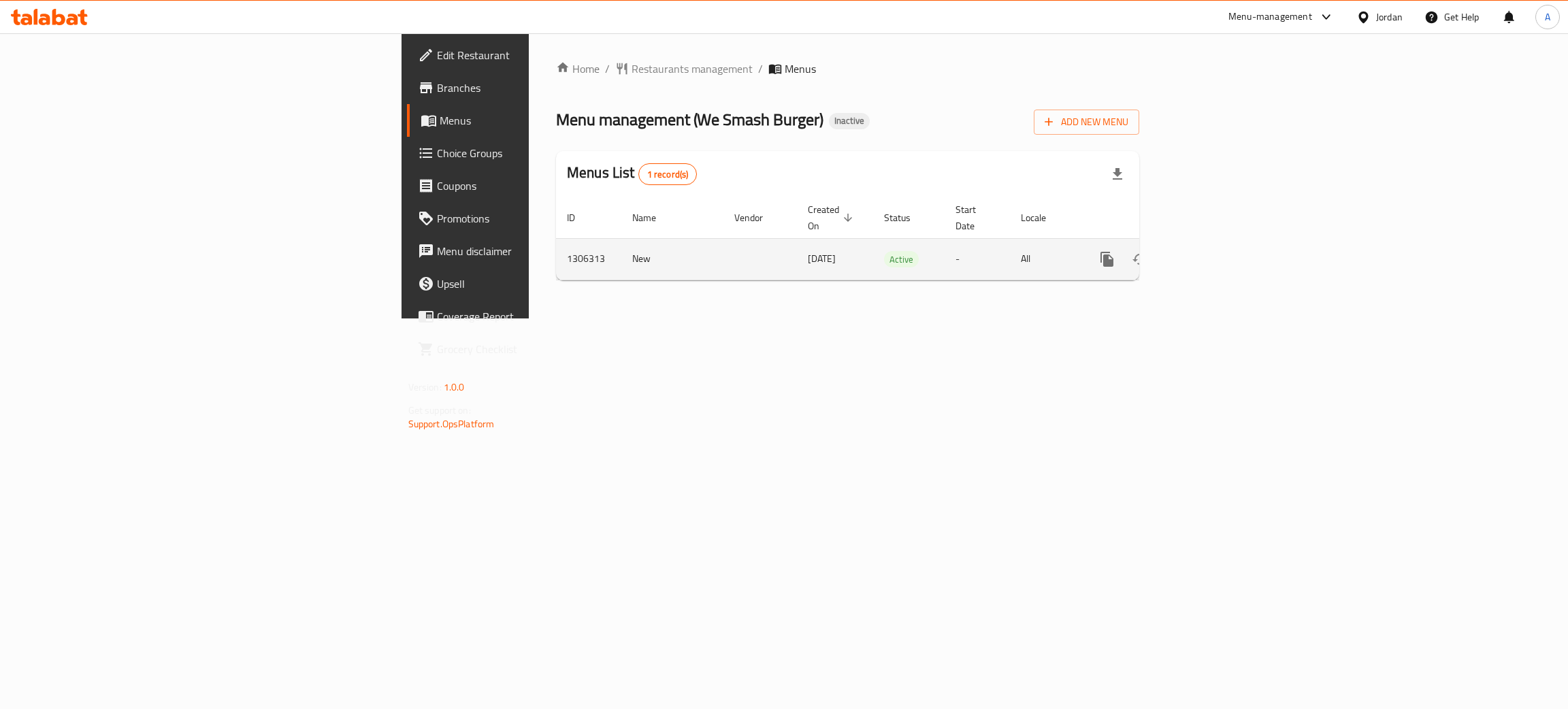
click at [1222, 243] on link "enhanced table" at bounding box center [1205, 259] width 33 height 33
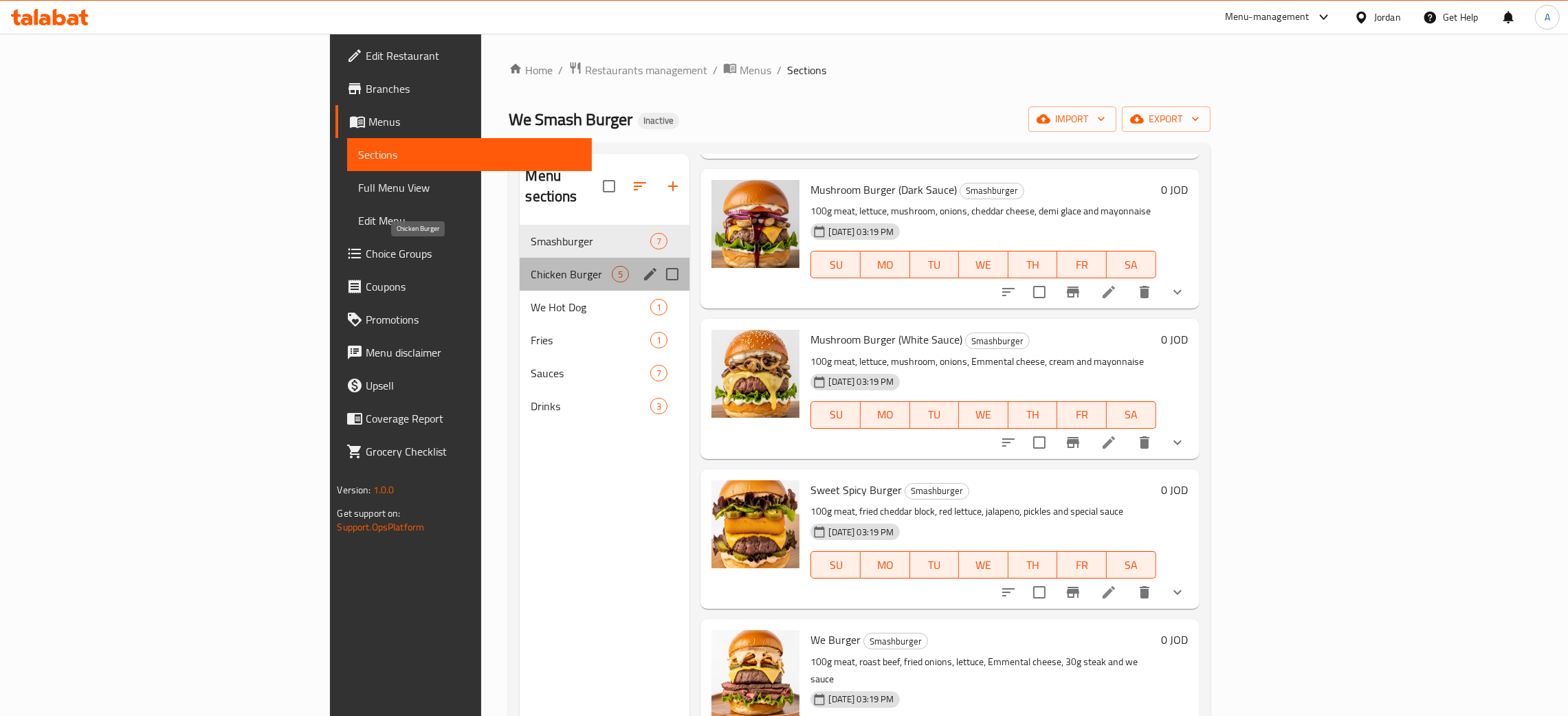
click at [530, 265] on span "Chicken Burger" at bounding box center [571, 274] width 81 height 17
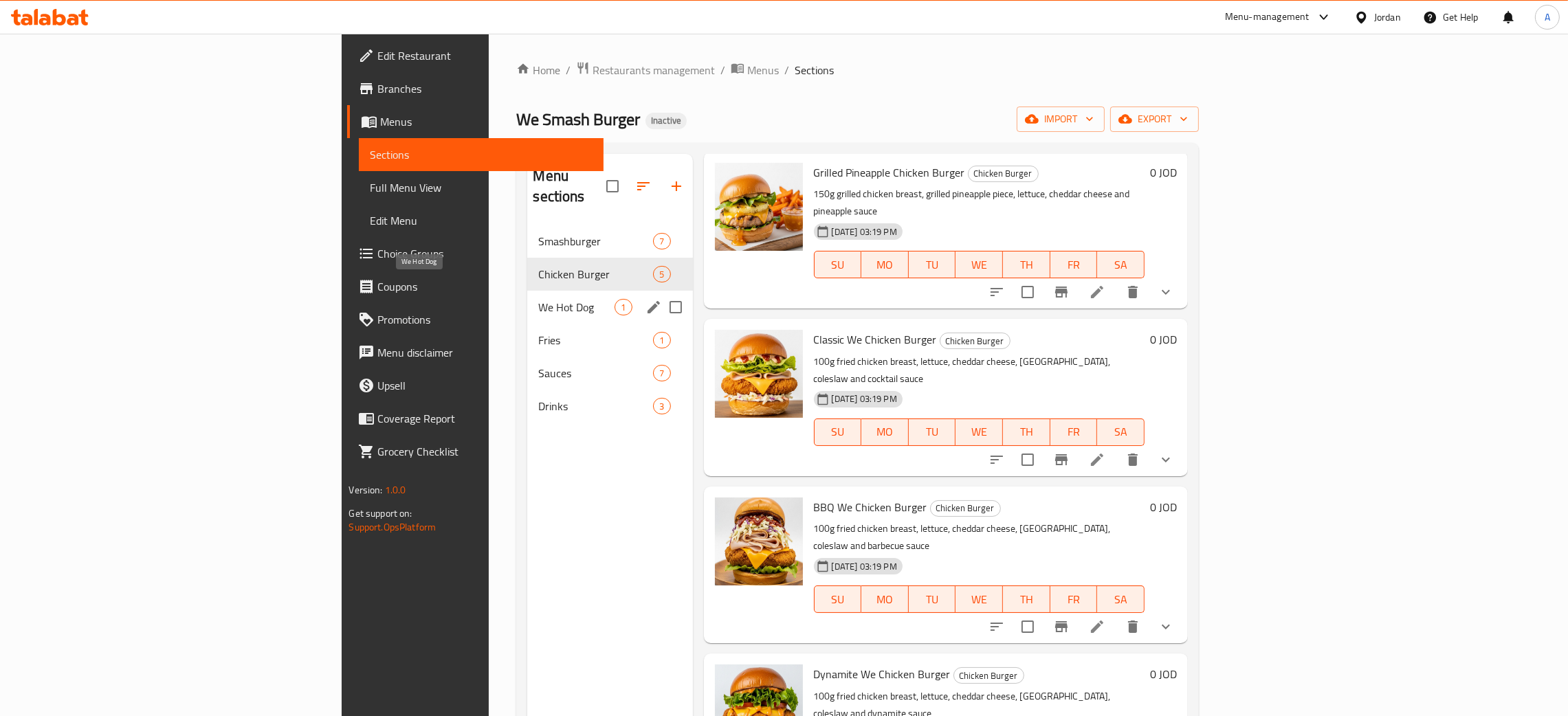
click at [539, 299] on span "We Hot Dog" at bounding box center [577, 307] width 76 height 17
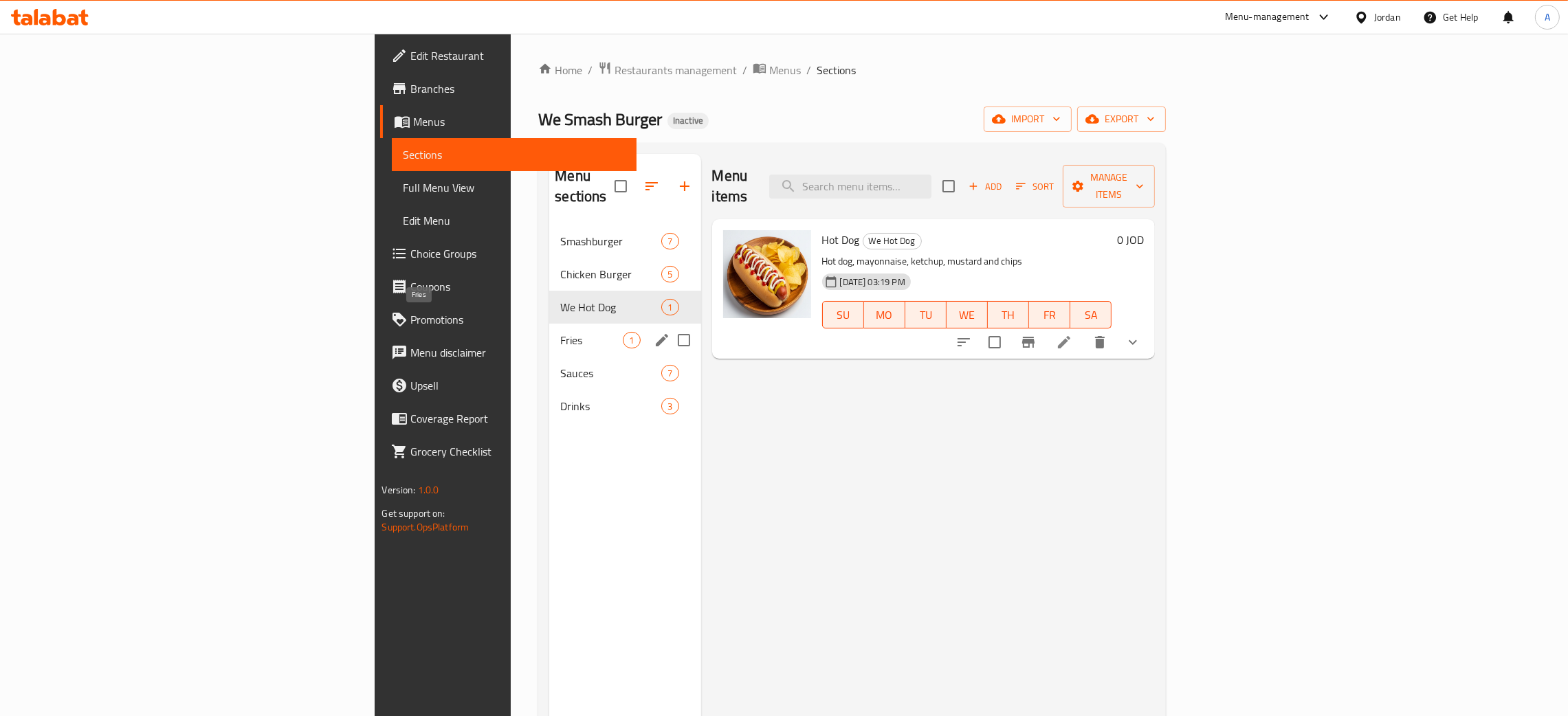
click at [560, 332] on span "Fries" at bounding box center [591, 340] width 63 height 17
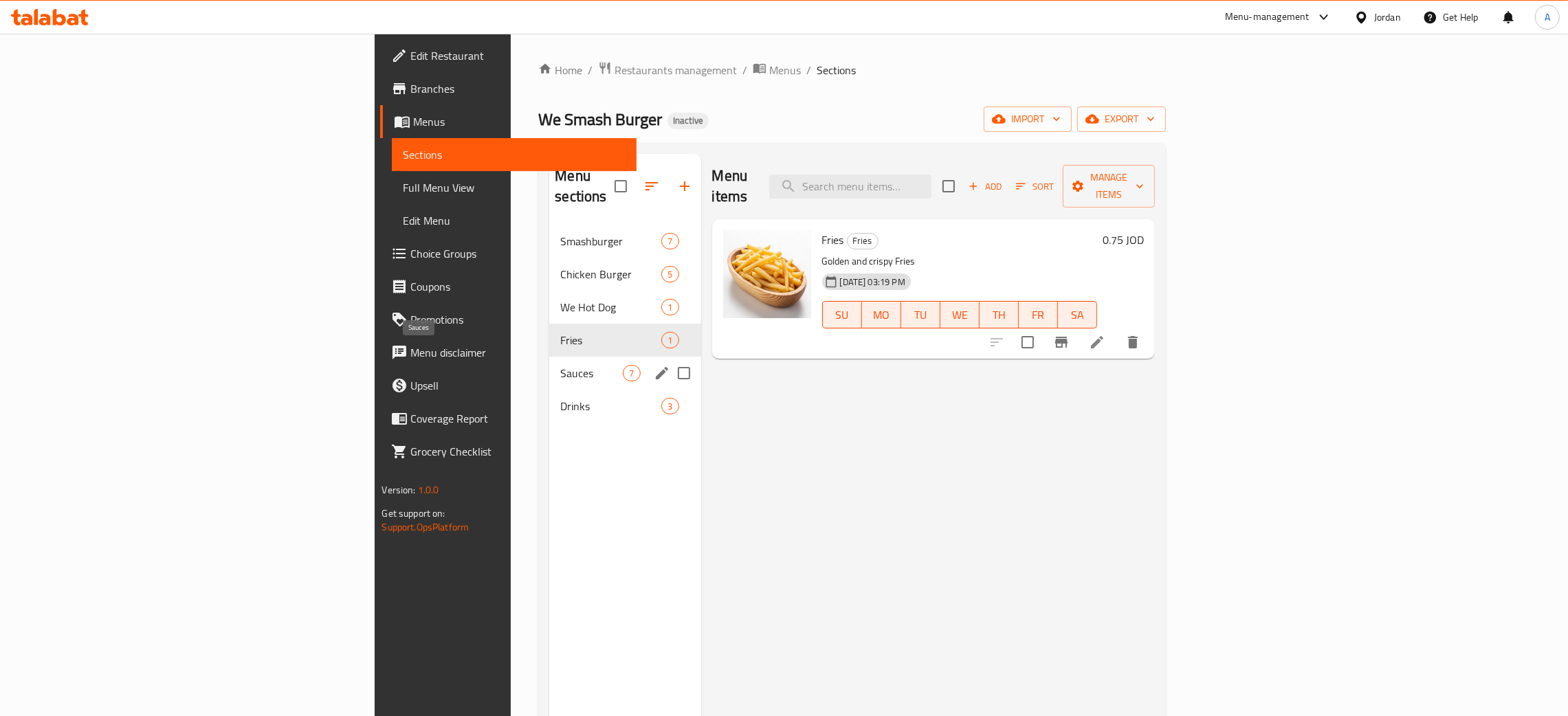
click at [560, 364] on span "Sauces" at bounding box center [591, 373] width 63 height 17
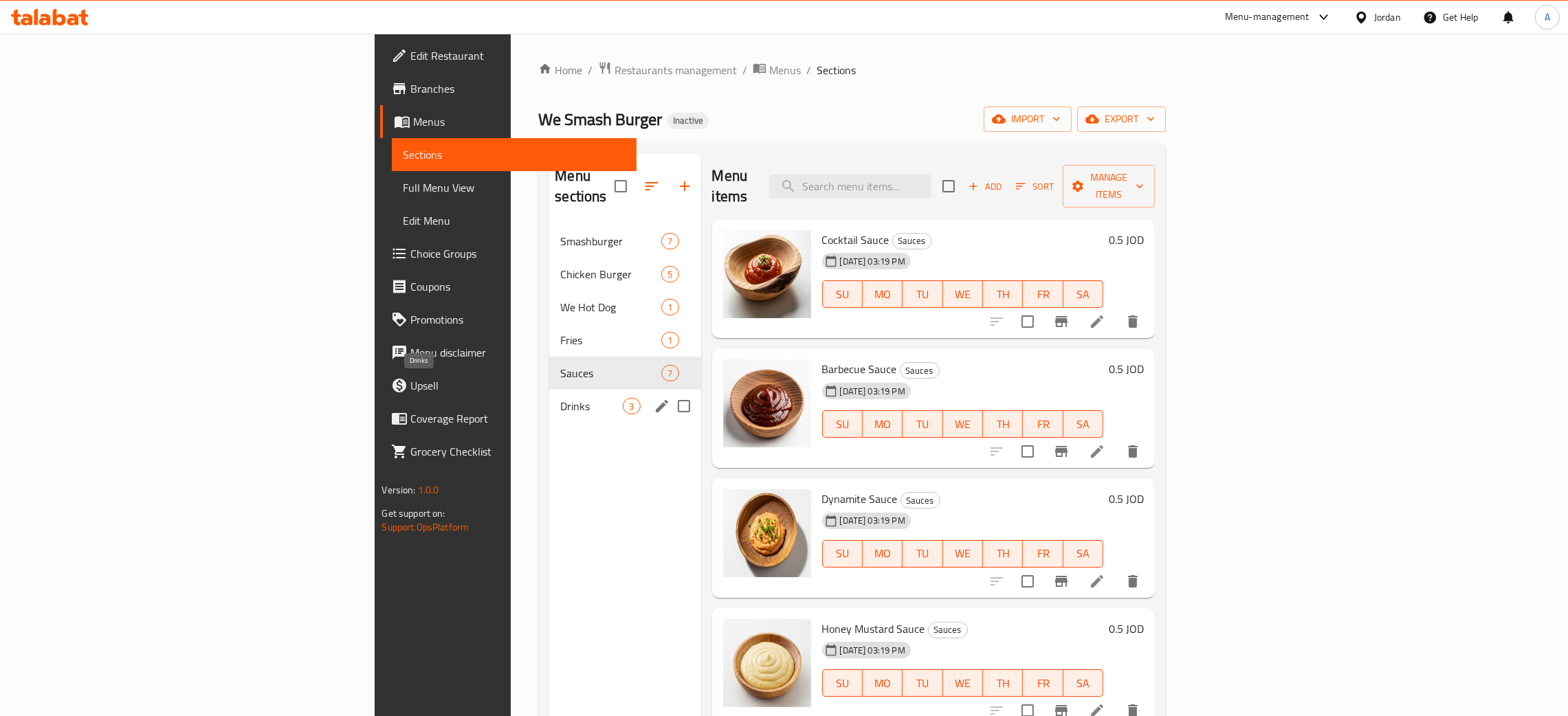
click at [560, 398] on span "Drinks" at bounding box center [591, 406] width 63 height 17
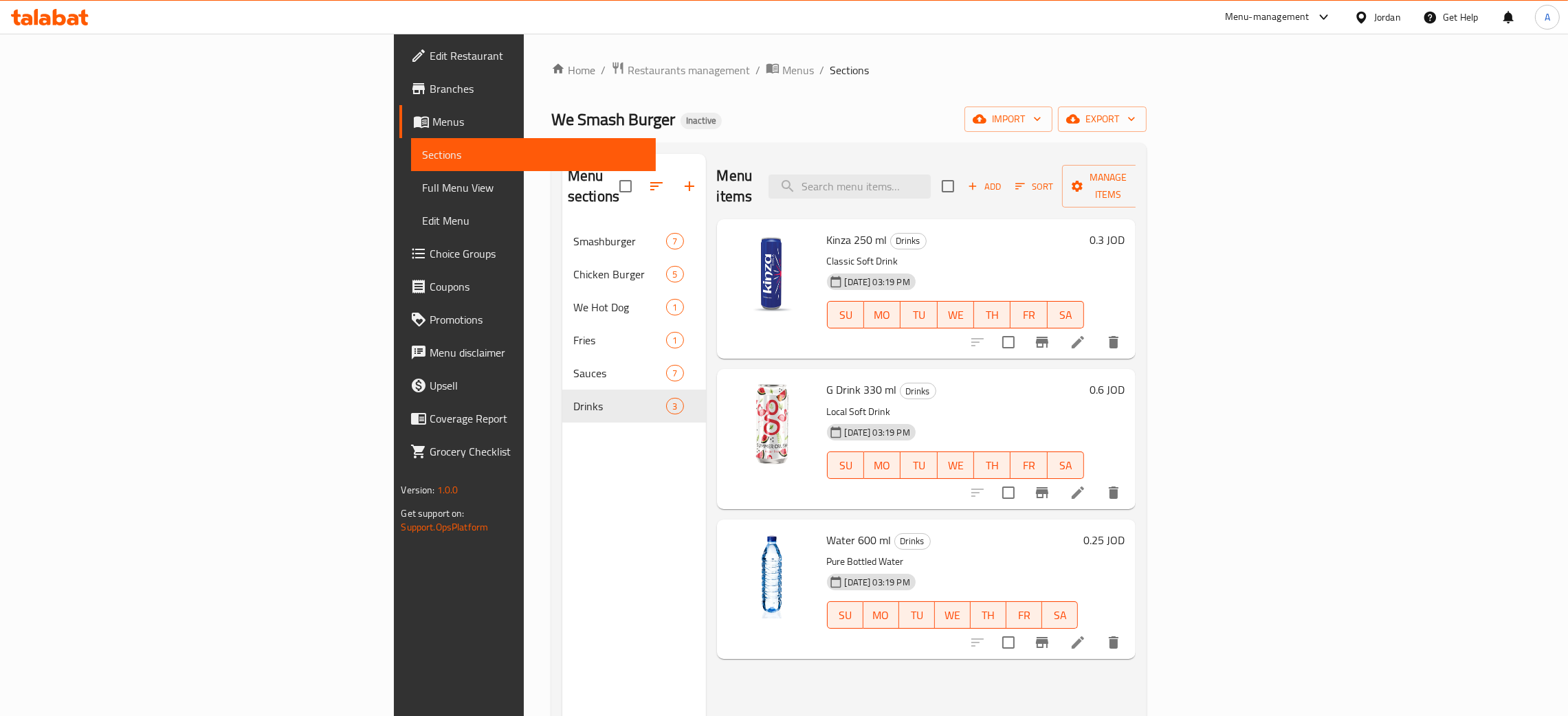
scroll to position [103, 0]
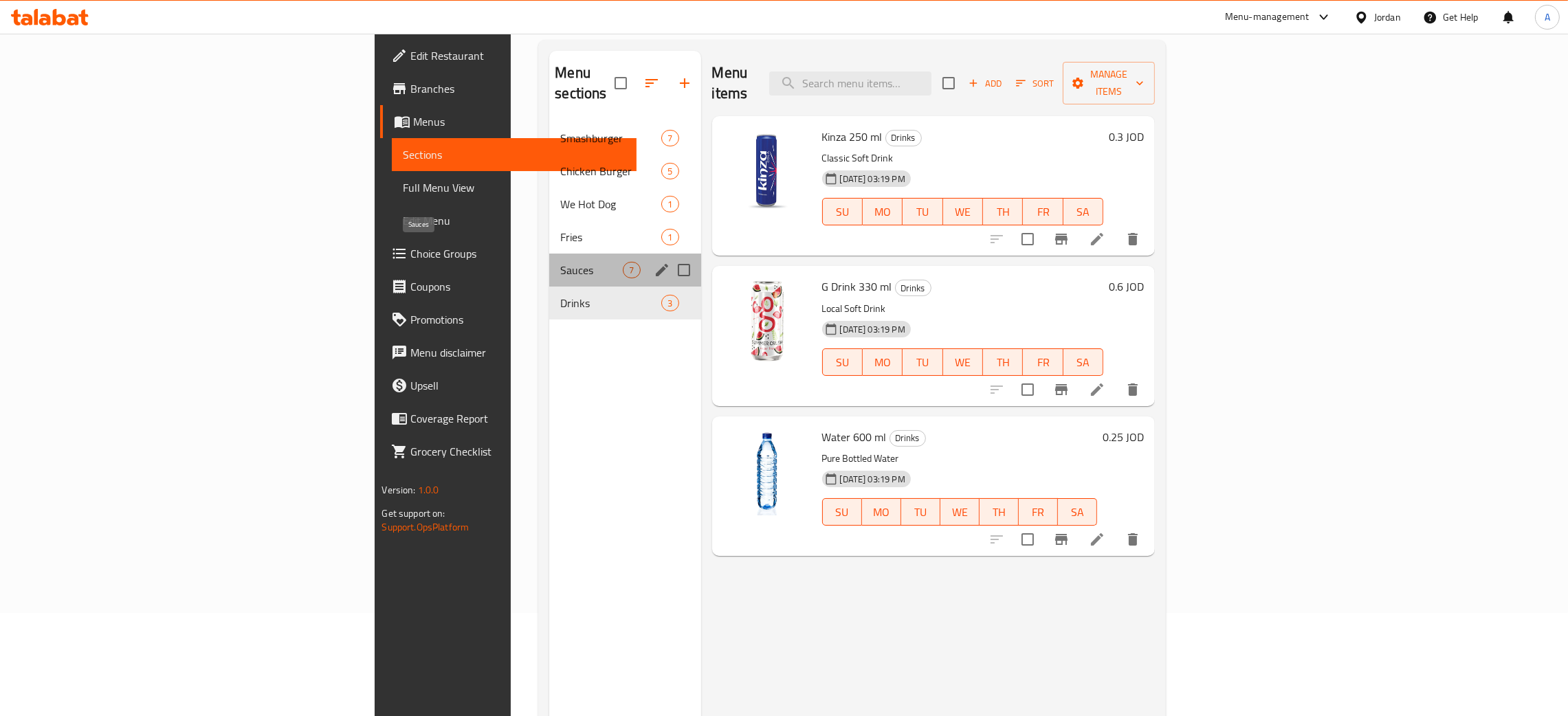
click at [560, 262] on span "Sauces" at bounding box center [591, 270] width 63 height 17
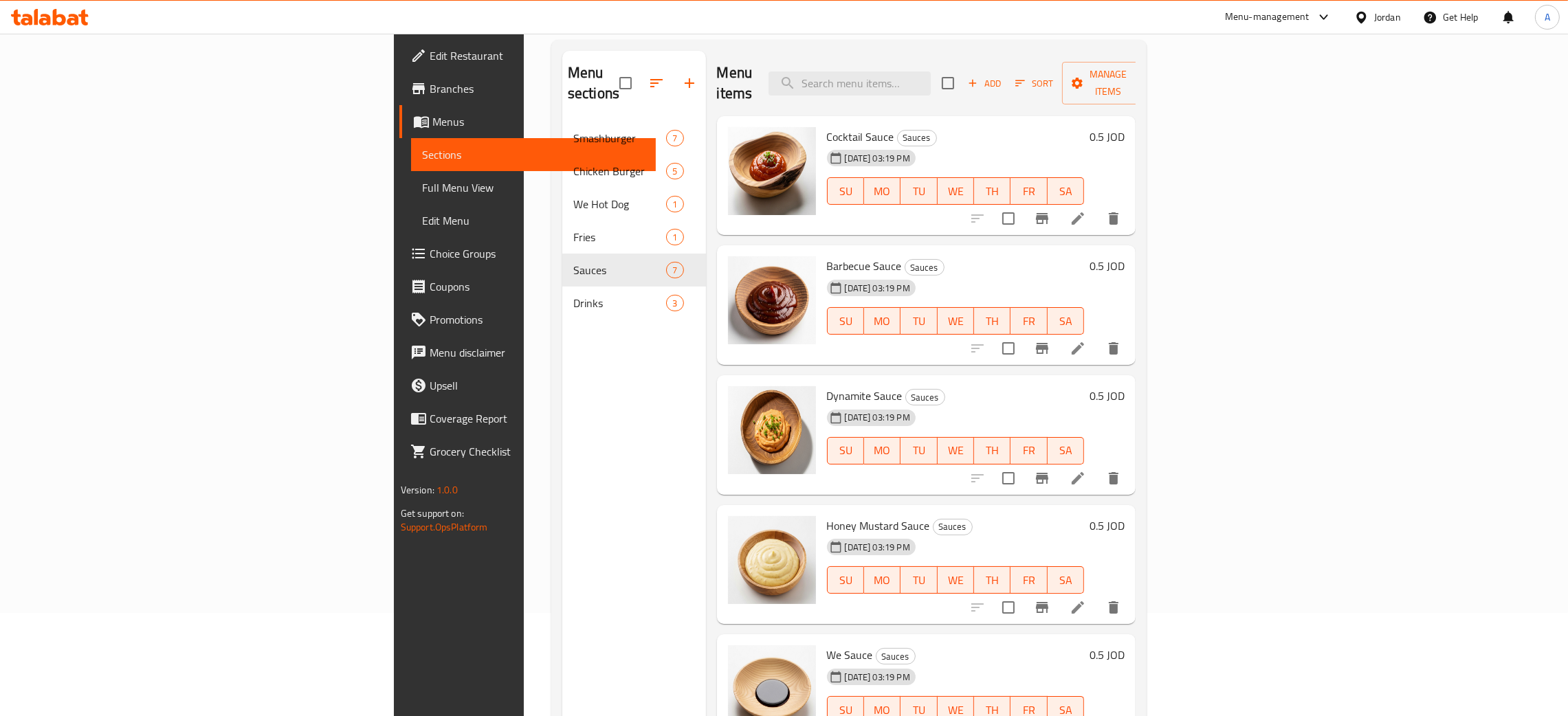
click at [1372, 16] on div at bounding box center [1364, 17] width 20 height 15
click at [1224, 148] on div "Egypt" at bounding box center [1252, 142] width 113 height 31
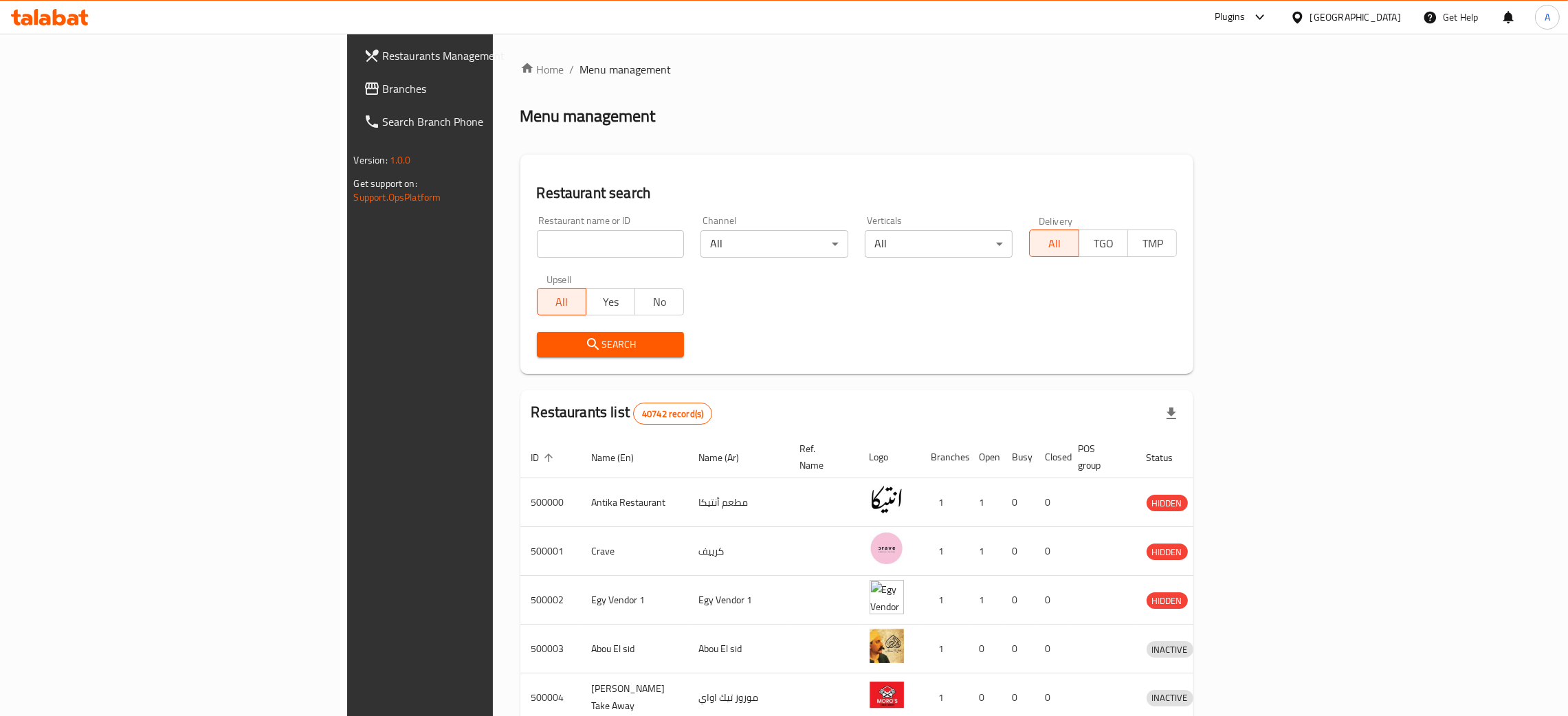
click at [537, 246] on input "search" at bounding box center [611, 244] width 148 height 28
paste input "كشري أفندينا"
type input "كشري أفندينا"
click button "Search" at bounding box center [611, 344] width 148 height 25
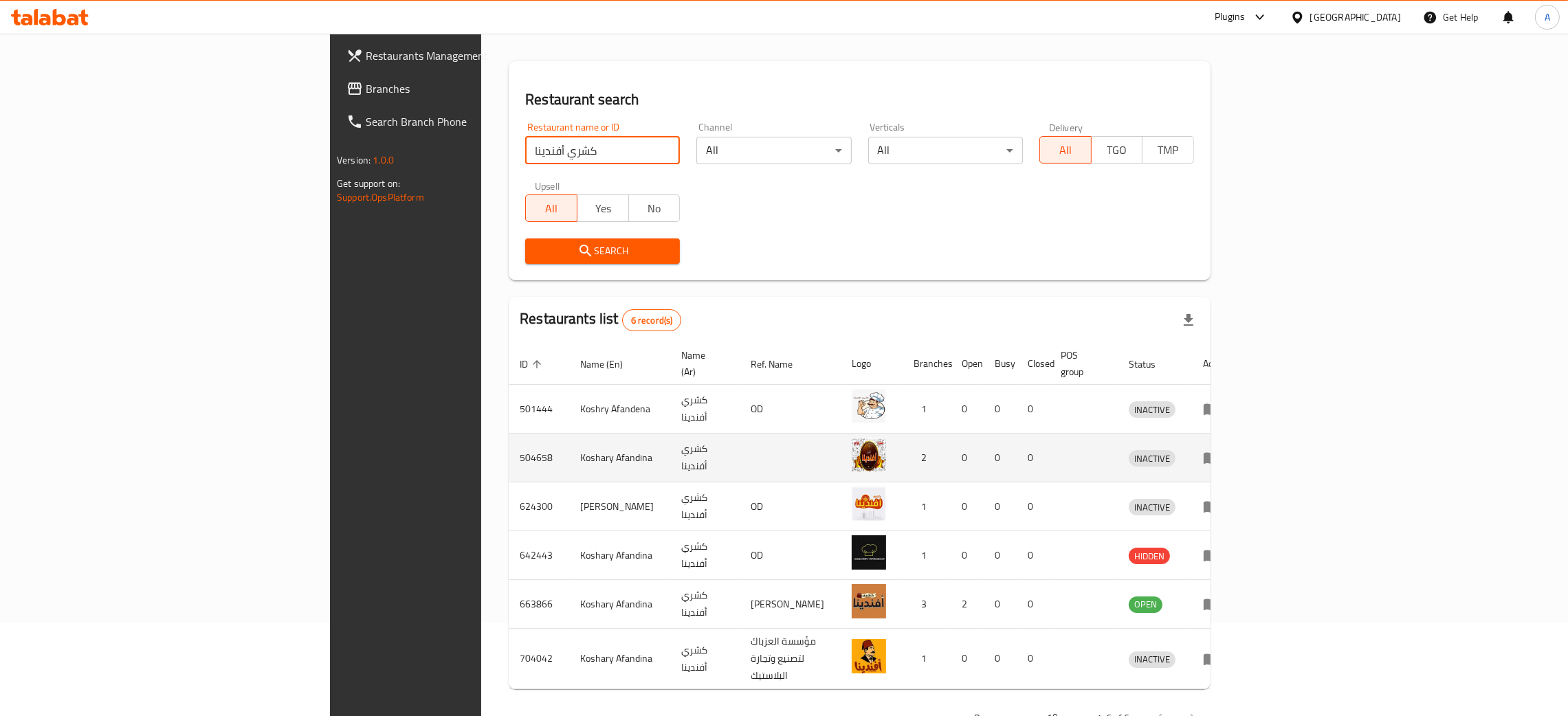
scroll to position [115, 0]
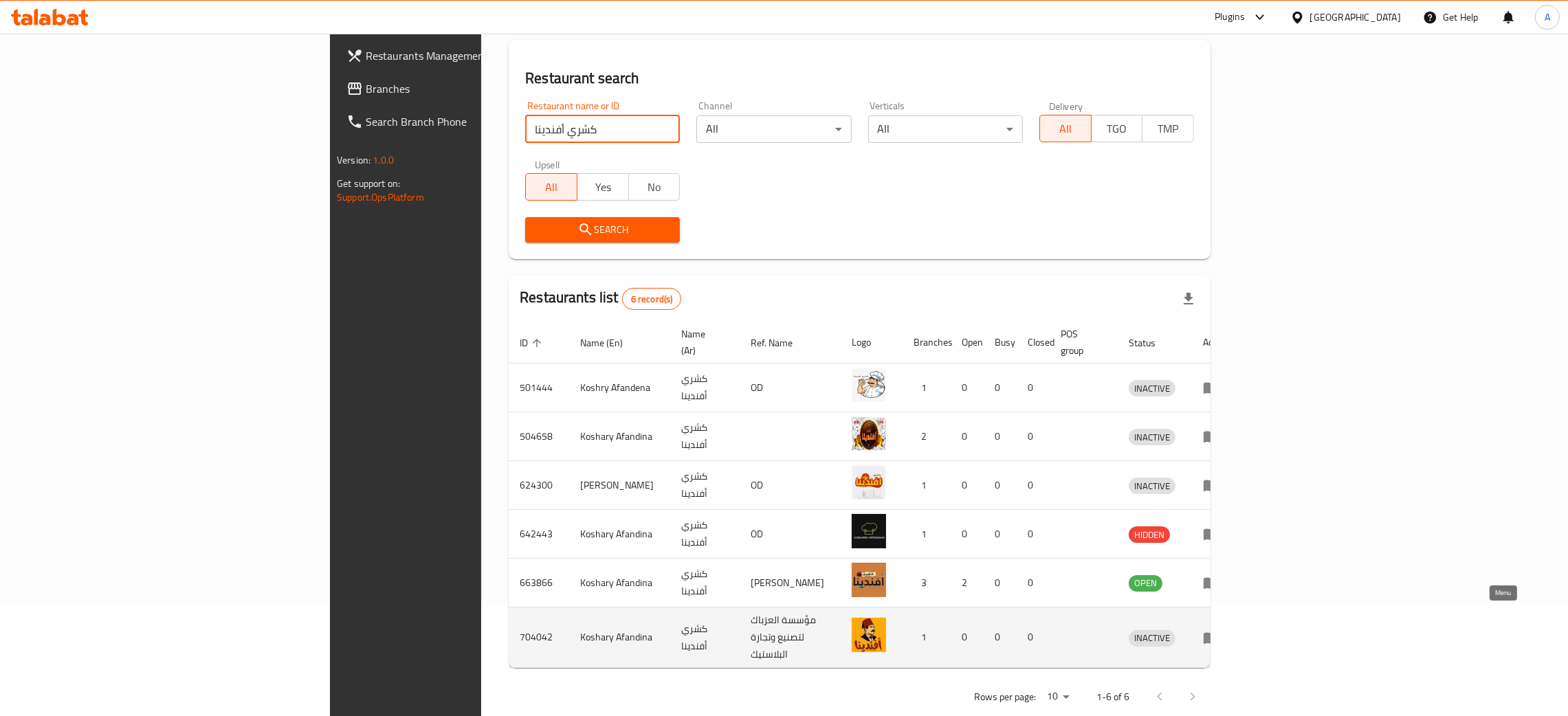
click at [1220, 629] on icon "enhanced table" at bounding box center [1212, 637] width 17 height 17
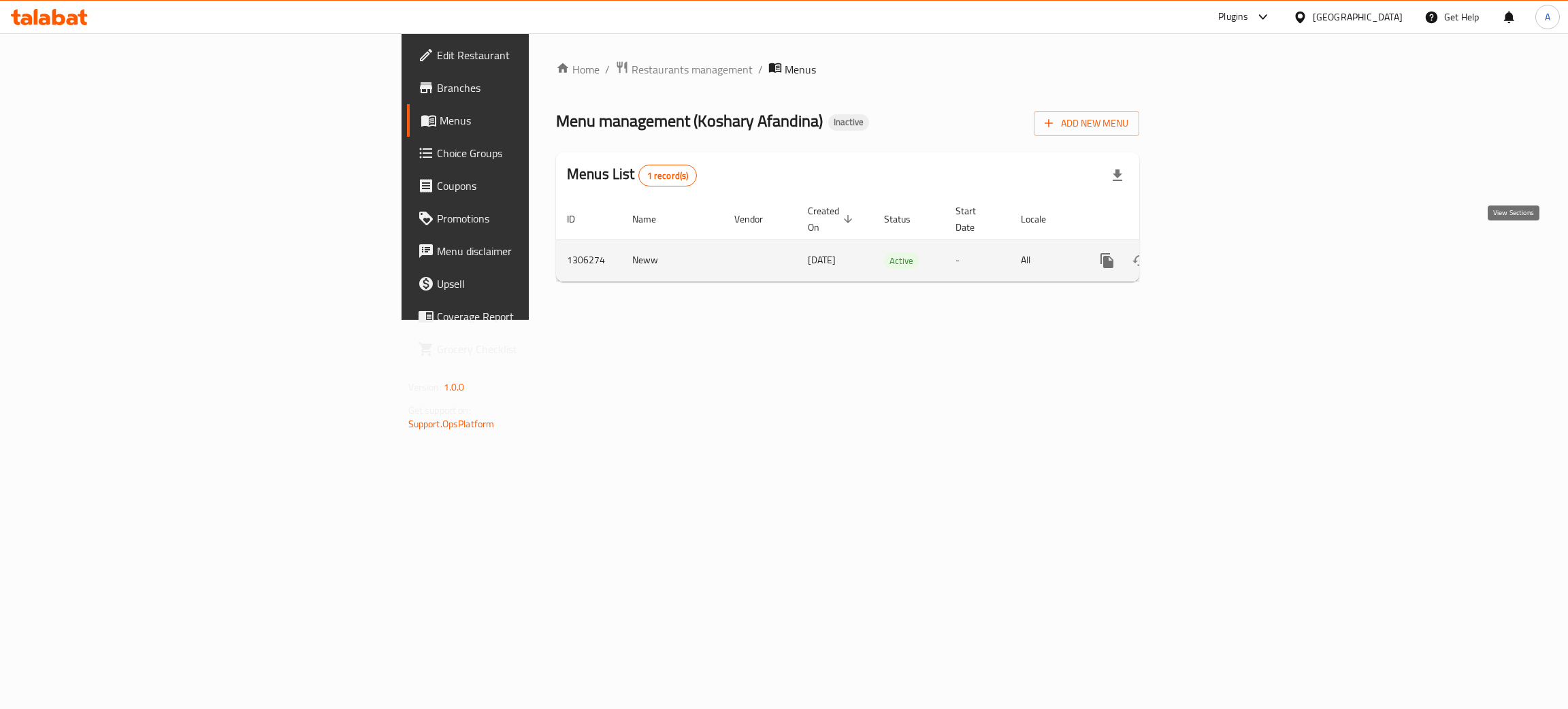
click at [1213, 253] on icon "enhanced table" at bounding box center [1205, 261] width 16 height 16
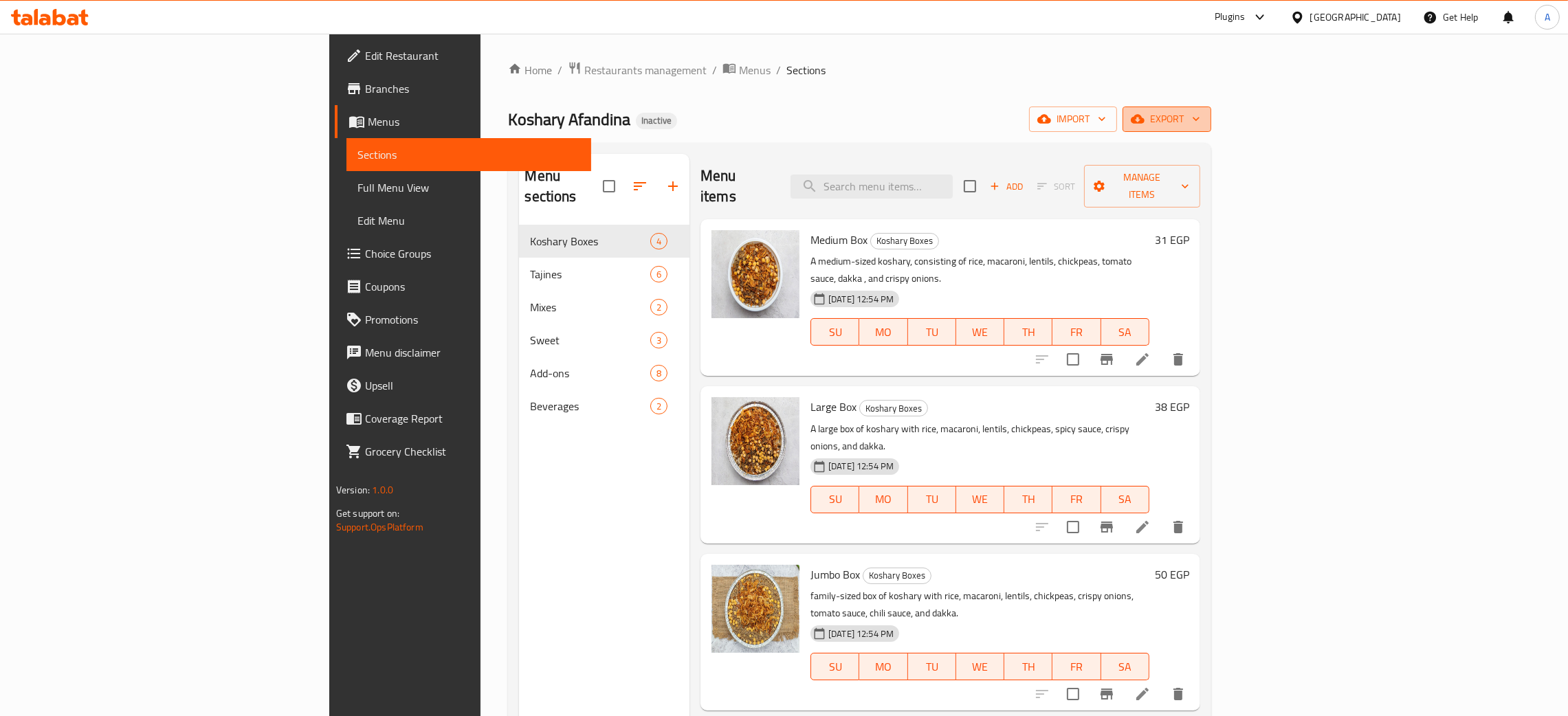
click at [1203, 118] on icon "button" at bounding box center [1196, 118] width 14 height 14
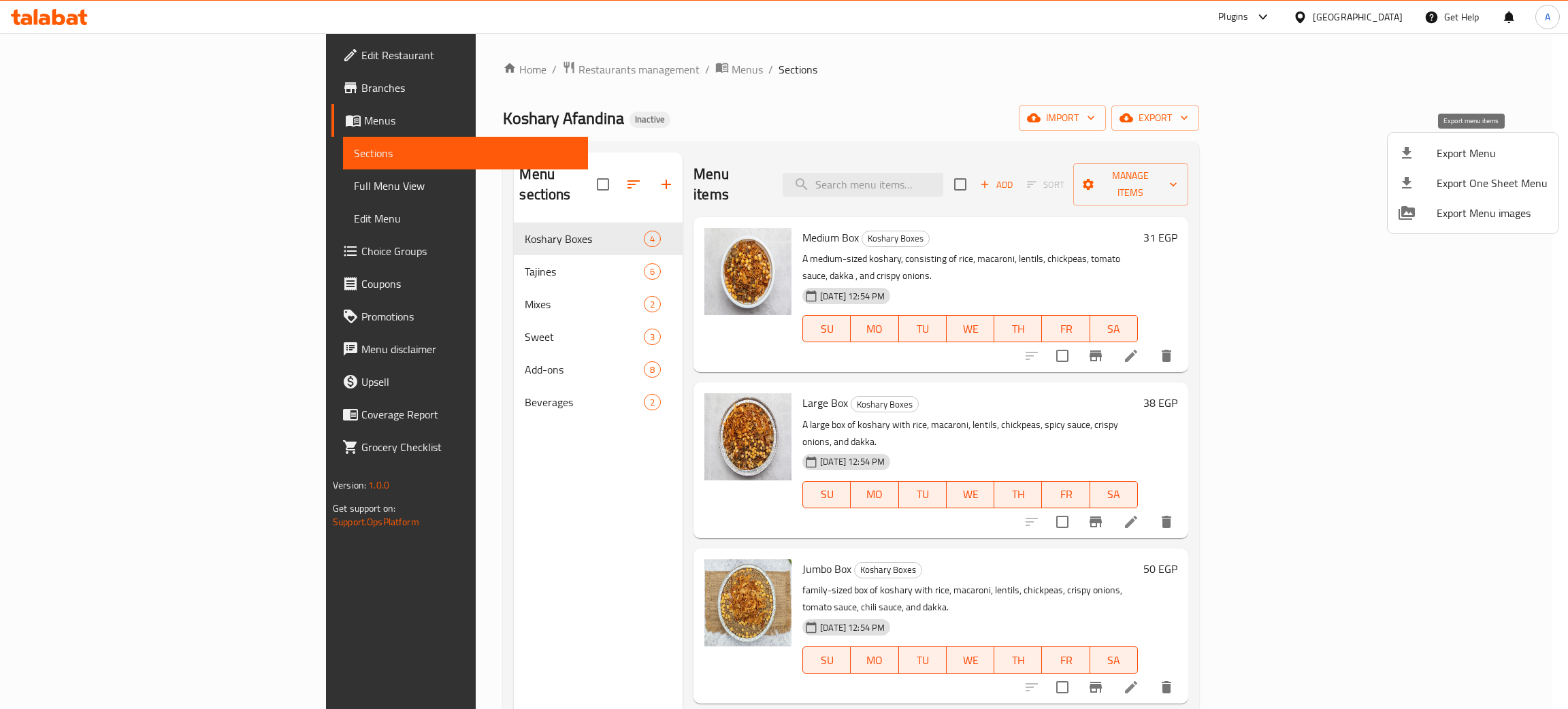
click at [1475, 152] on span "Export Menu" at bounding box center [1492, 153] width 111 height 16
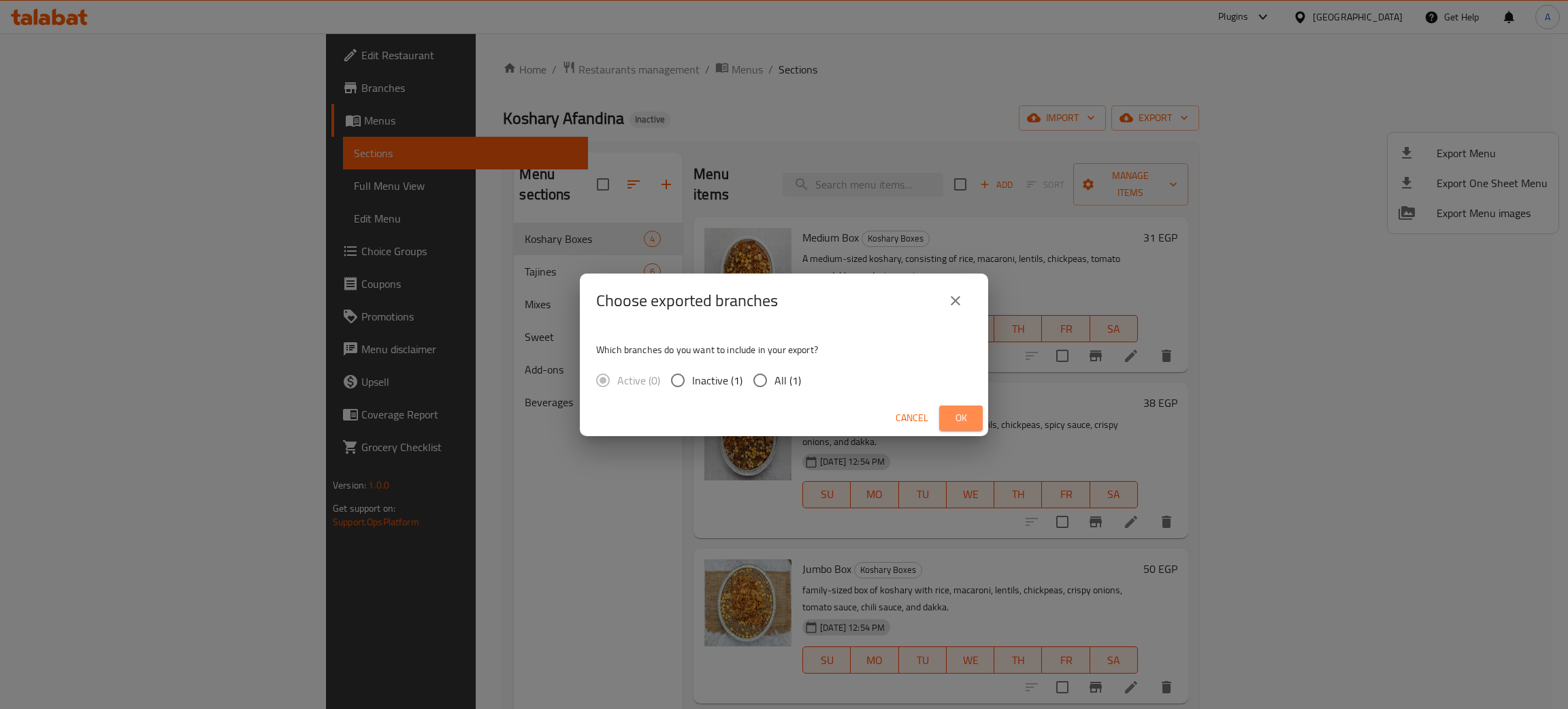
click at [951, 419] on span "Ok" at bounding box center [961, 418] width 22 height 17
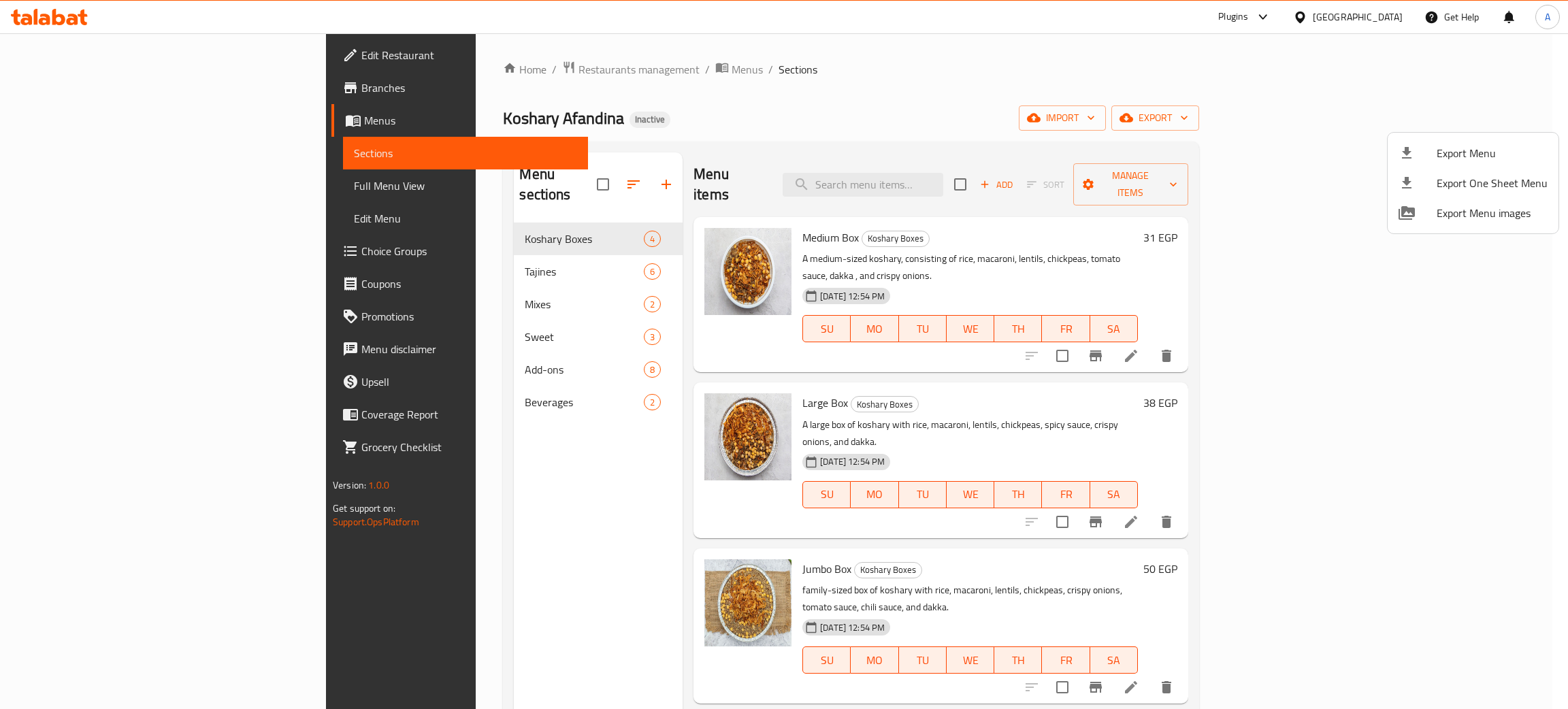
click at [63, 83] on div at bounding box center [784, 354] width 1568 height 709
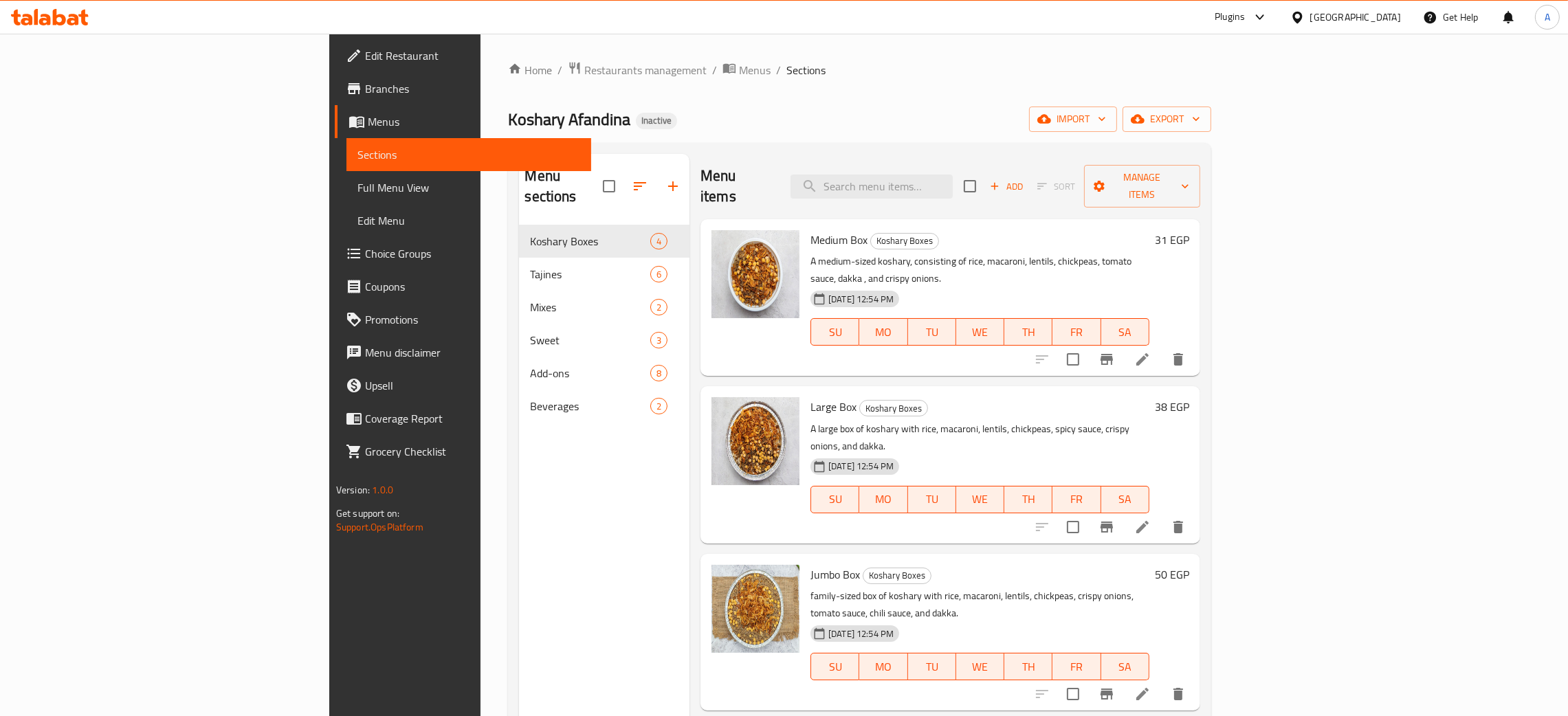
click at [365, 84] on span "Branches" at bounding box center [472, 89] width 215 height 17
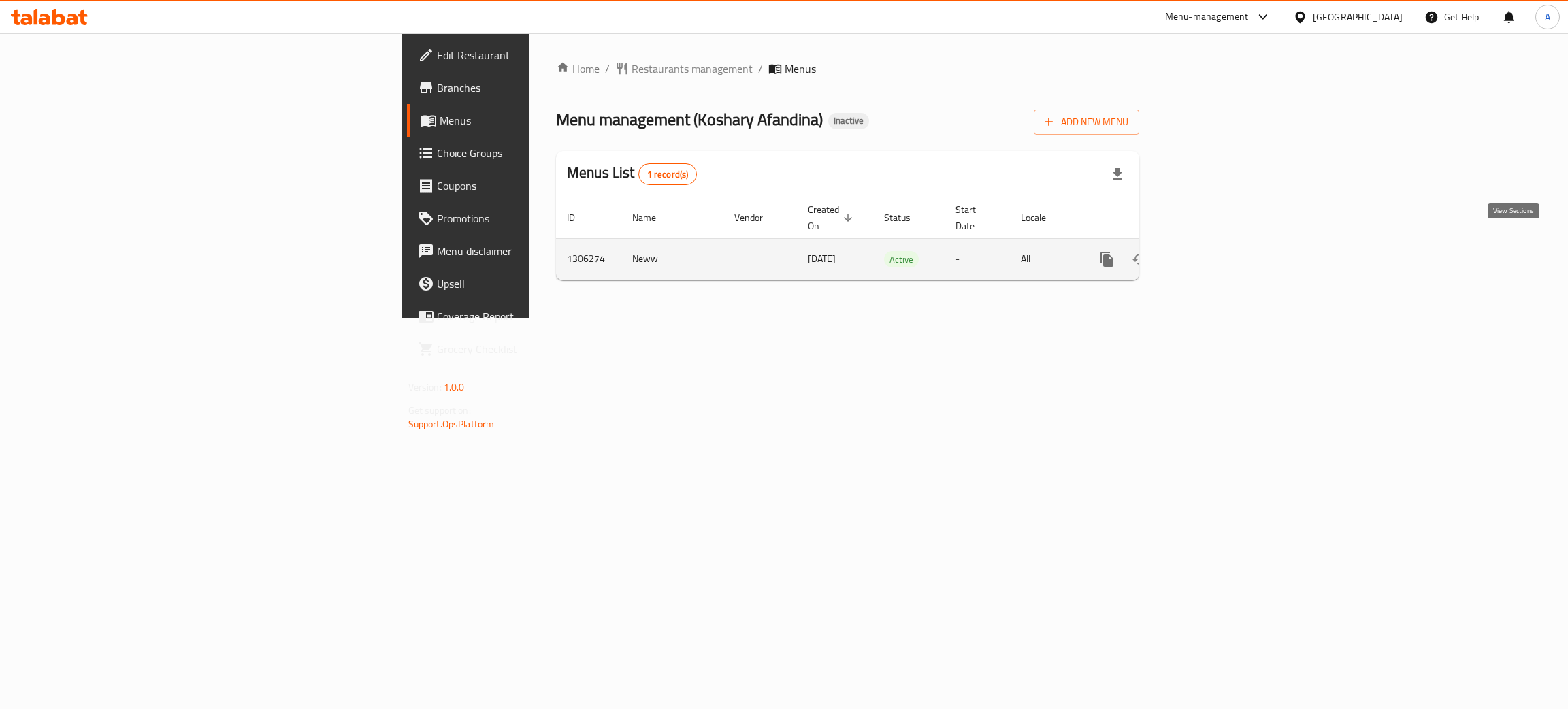
click at [1222, 243] on link "enhanced table" at bounding box center [1205, 259] width 33 height 33
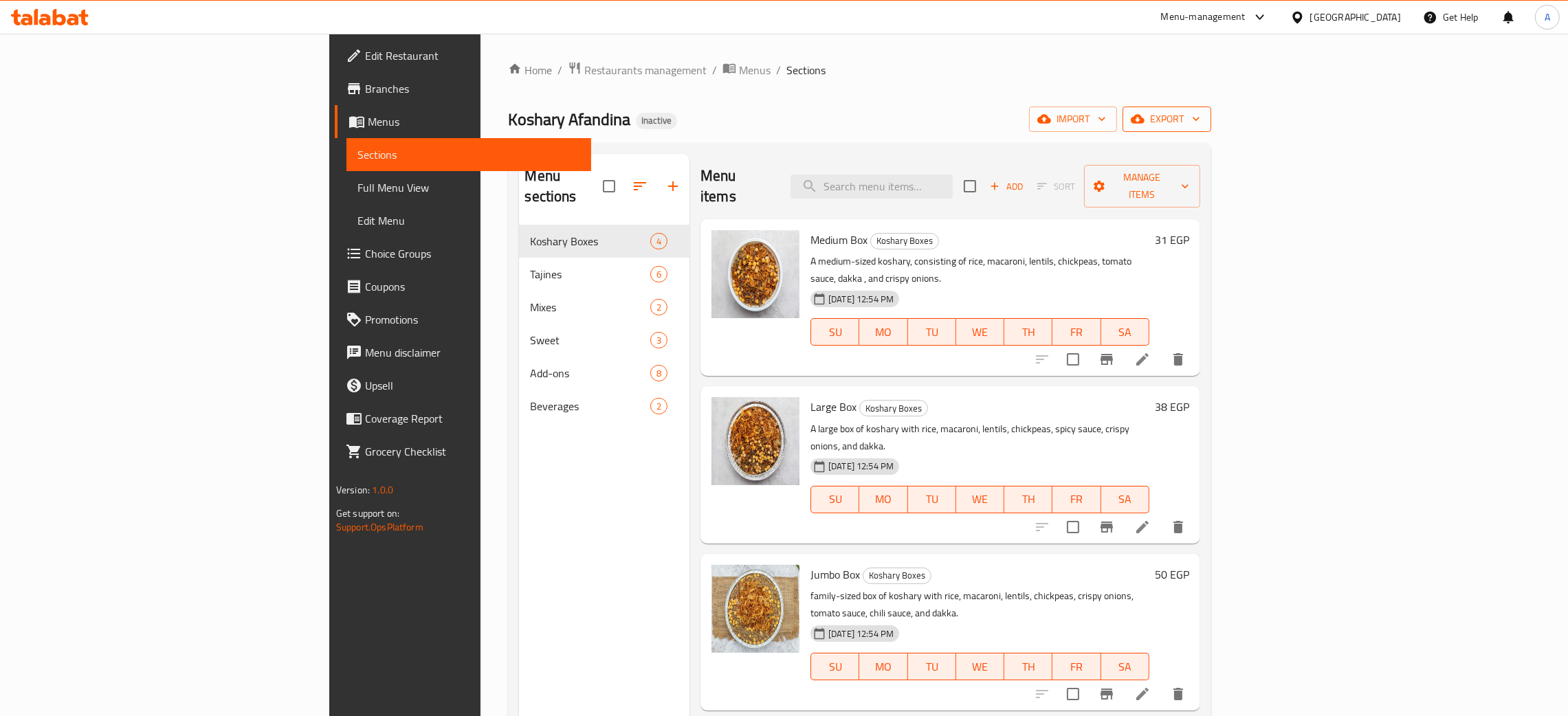
click at [1200, 118] on icon "button" at bounding box center [1196, 119] width 6 height 4
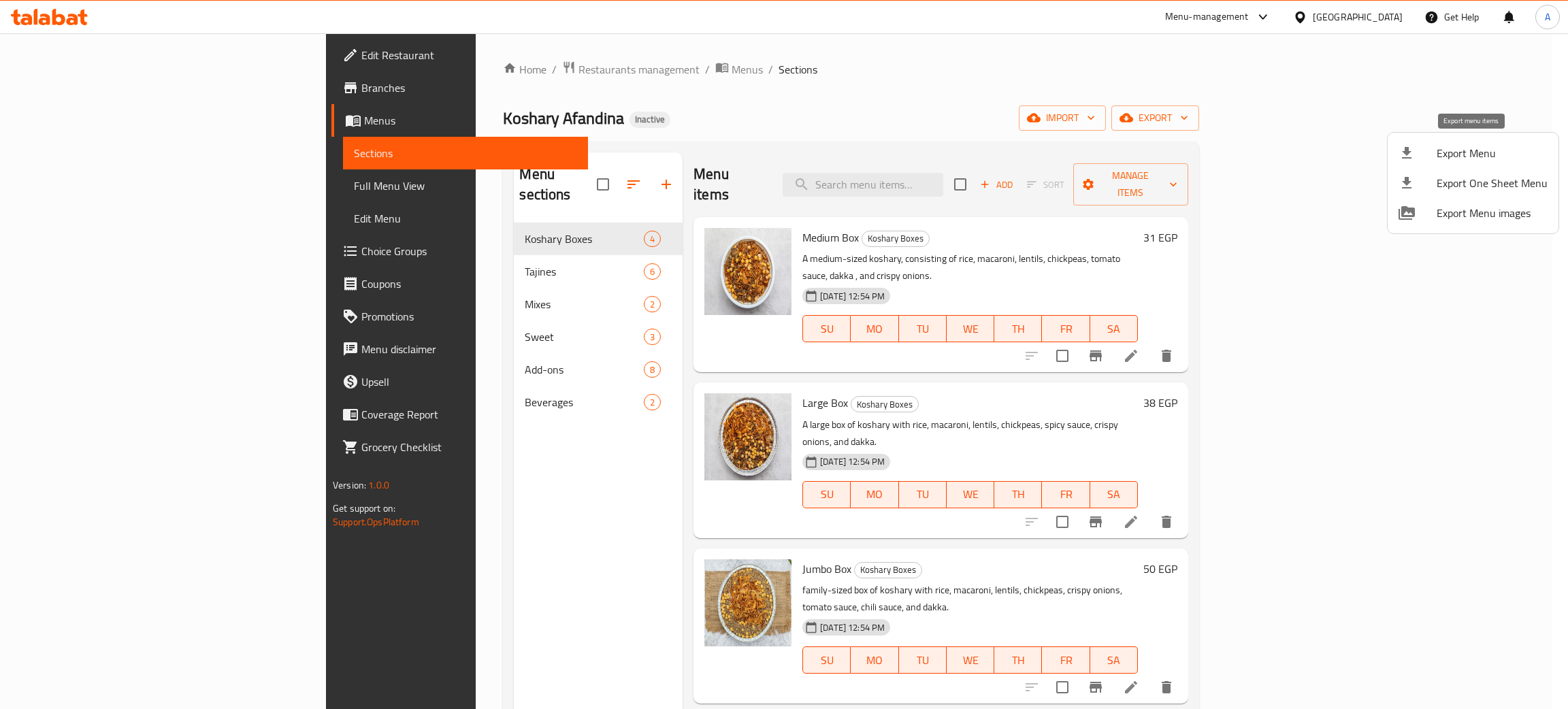
click at [1453, 154] on span "Export Menu" at bounding box center [1492, 153] width 111 height 16
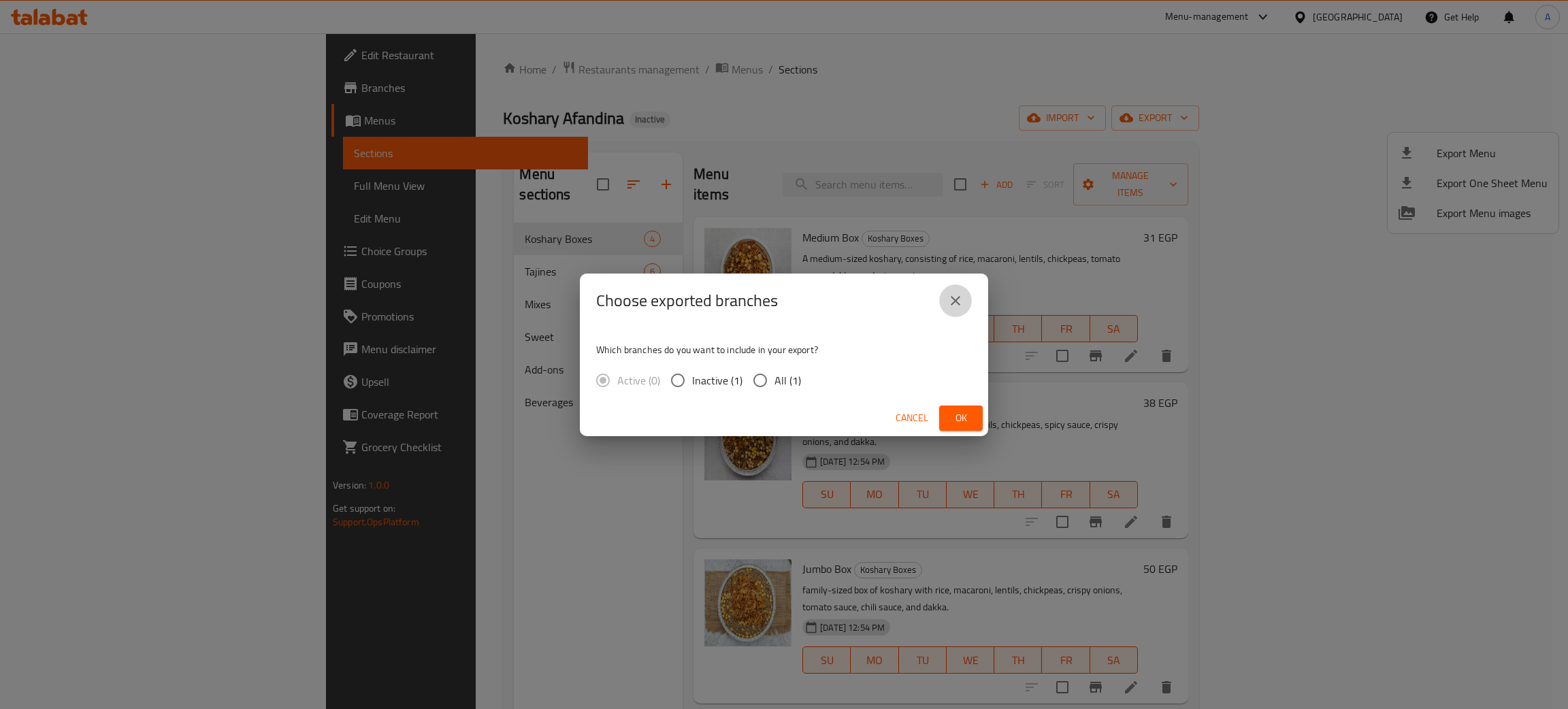
click at [961, 305] on icon "close" at bounding box center [956, 300] width 16 height 16
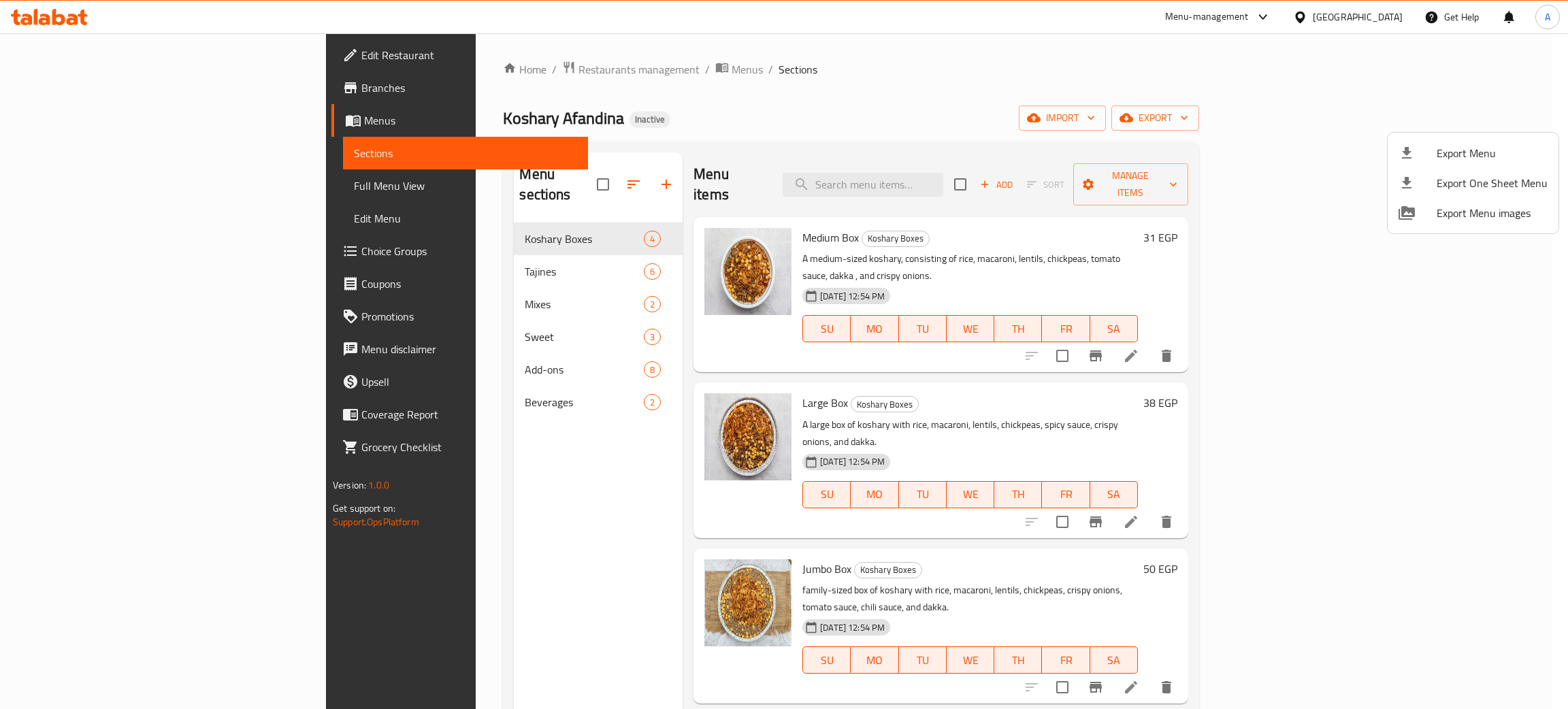
click at [65, 93] on div at bounding box center [784, 354] width 1568 height 709
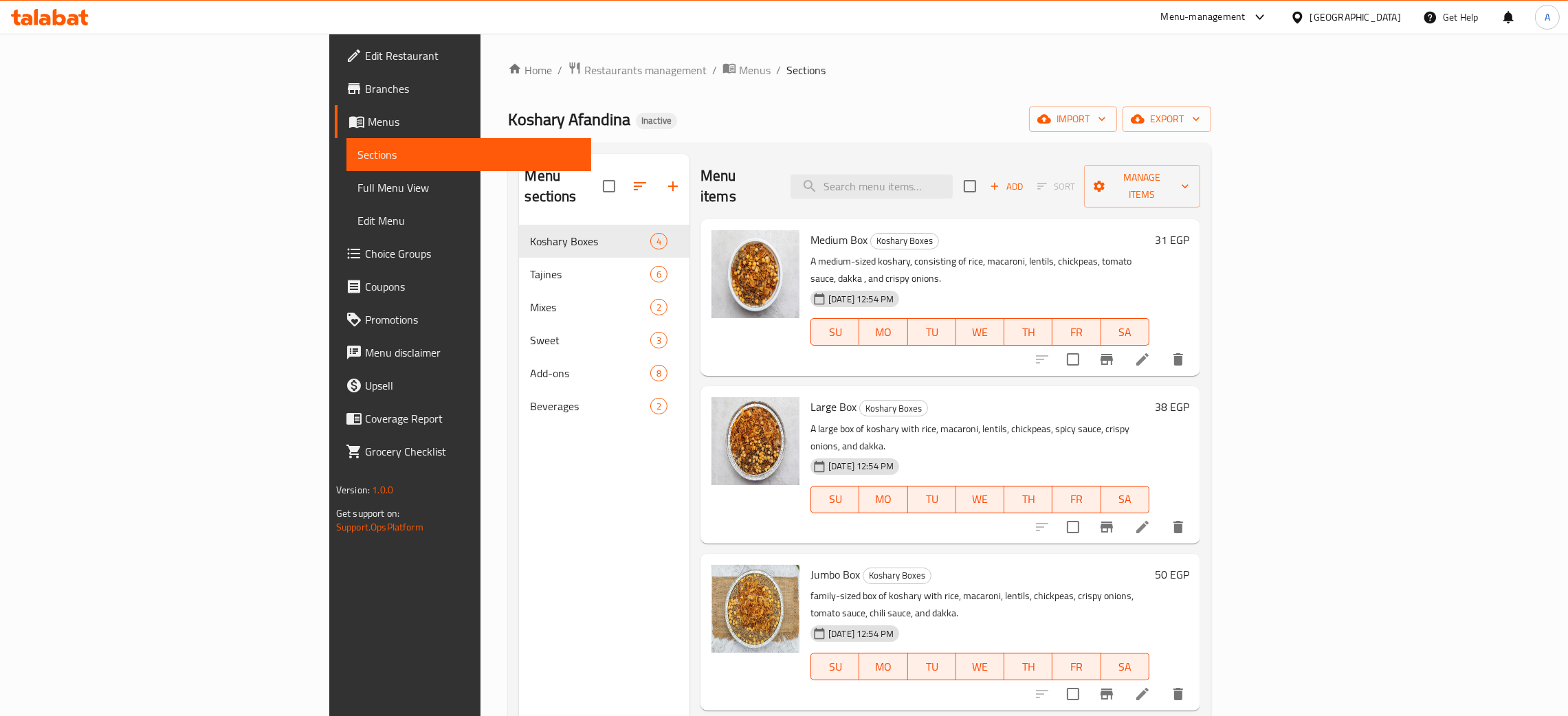
click at [365, 88] on span "Branches" at bounding box center [472, 89] width 215 height 17
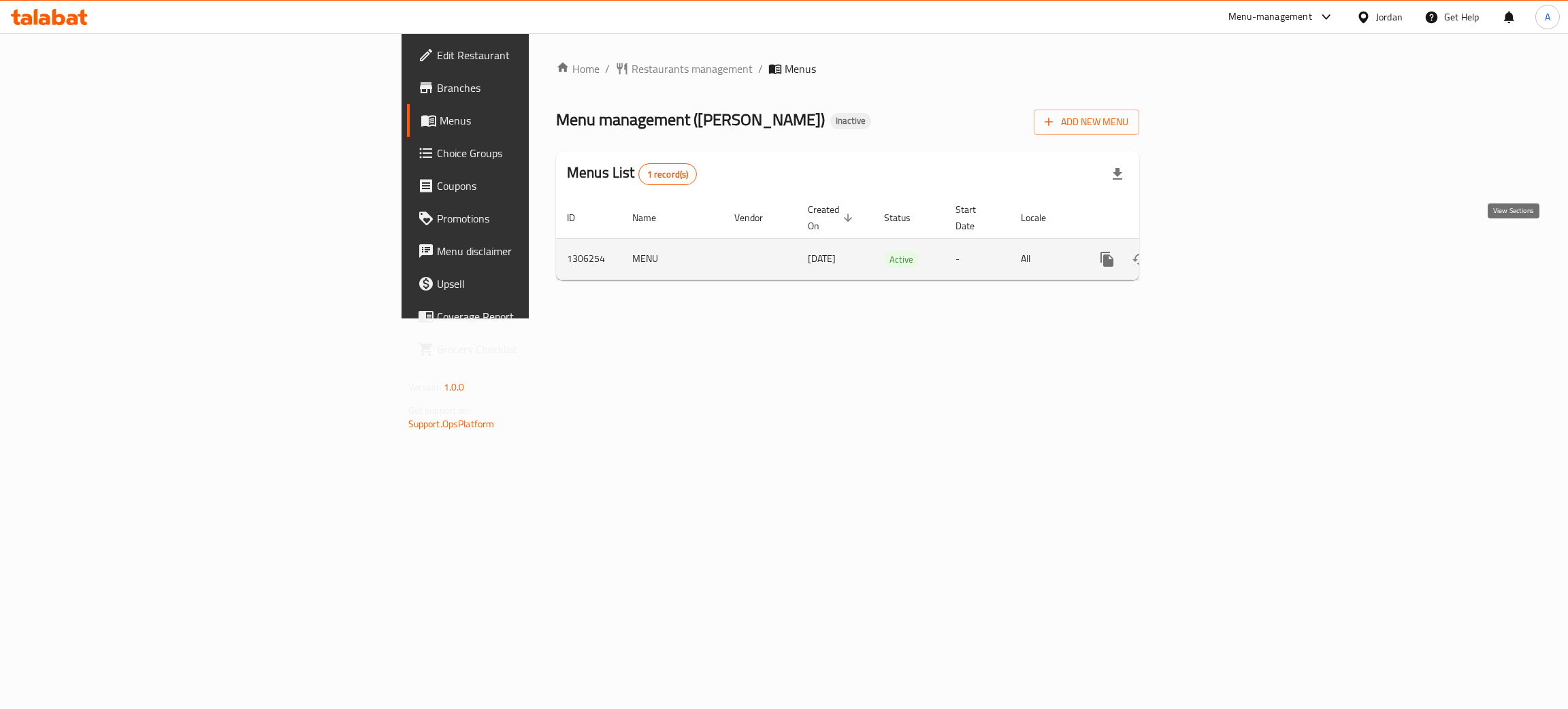
click at [1213, 251] on icon "enhanced table" at bounding box center [1205, 259] width 16 height 16
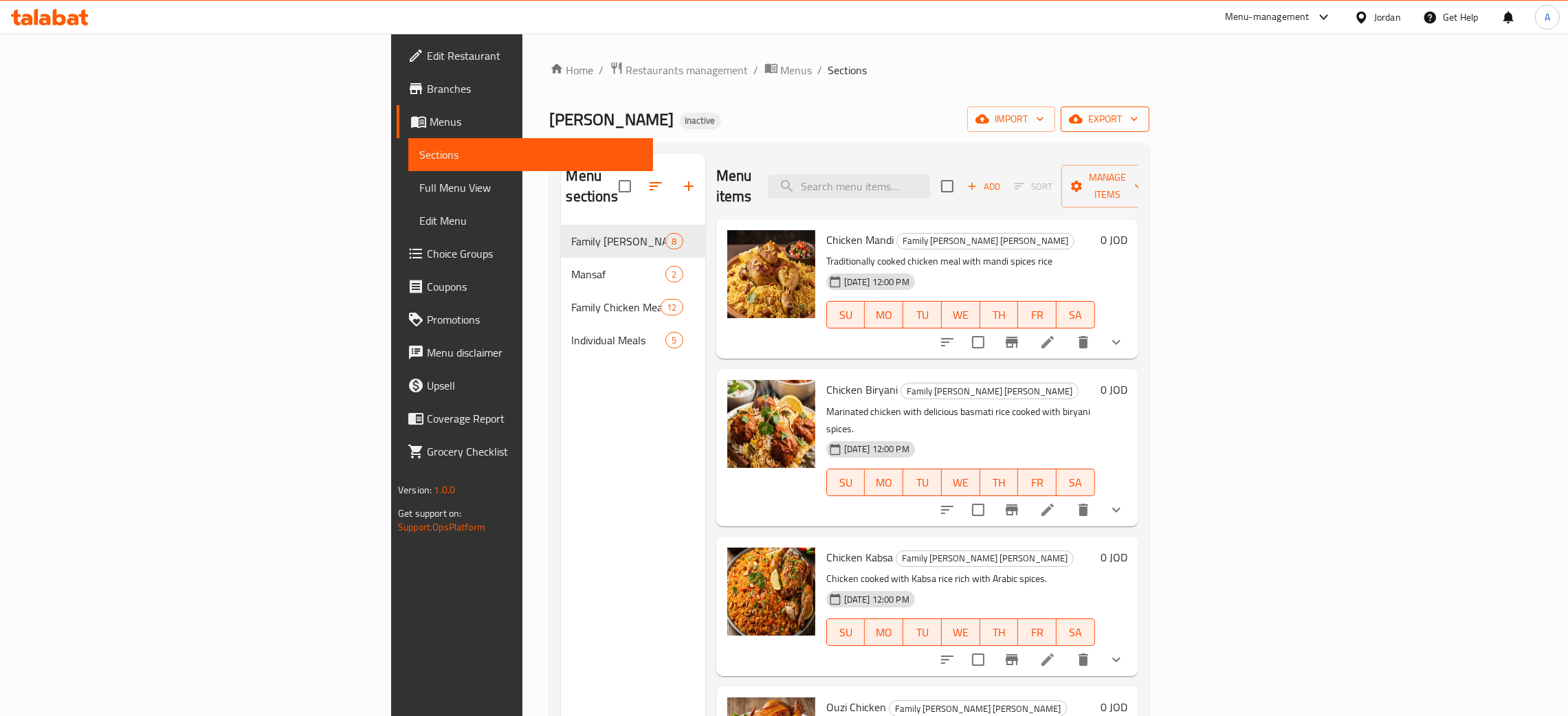
click at [1141, 117] on icon "button" at bounding box center [1134, 118] width 14 height 14
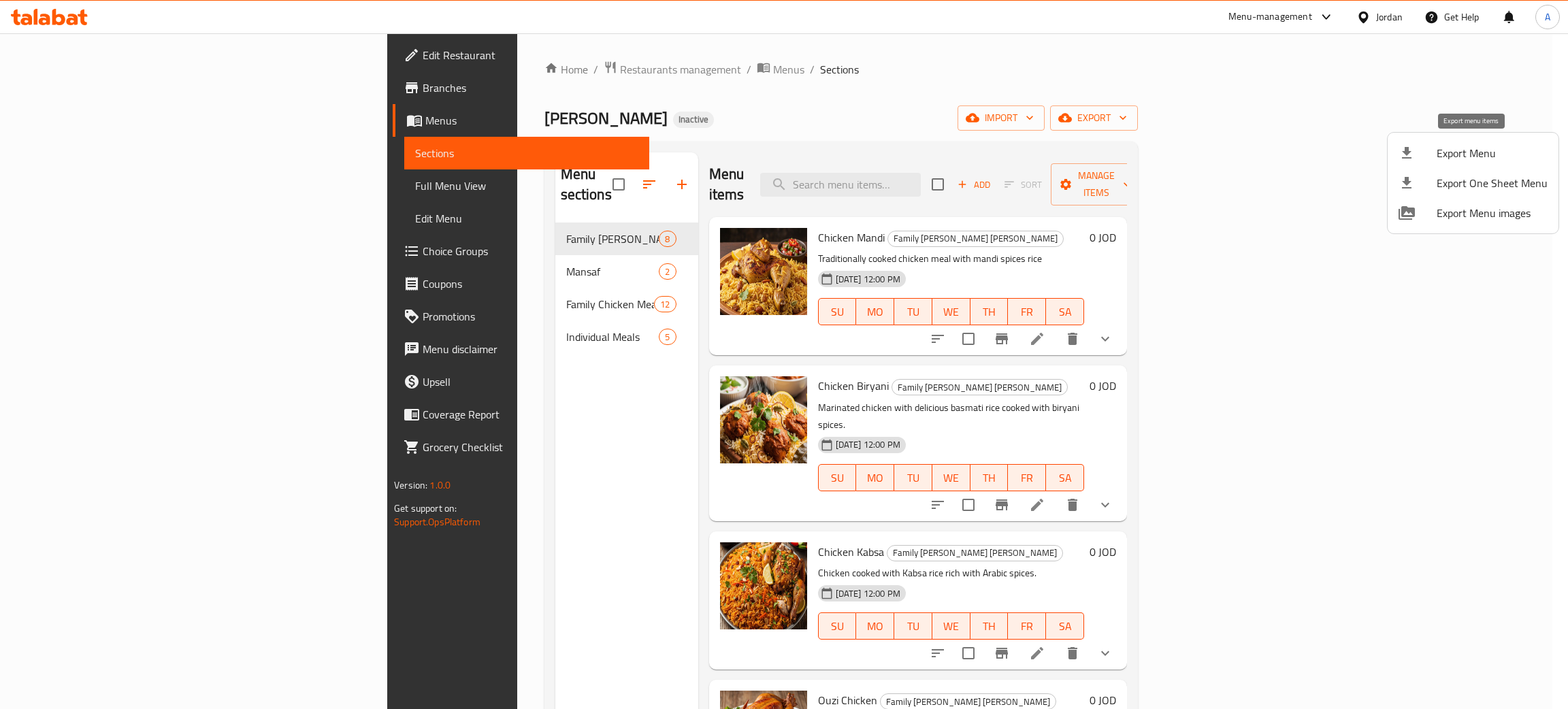
click at [1472, 145] on span "Export Menu" at bounding box center [1492, 153] width 111 height 16
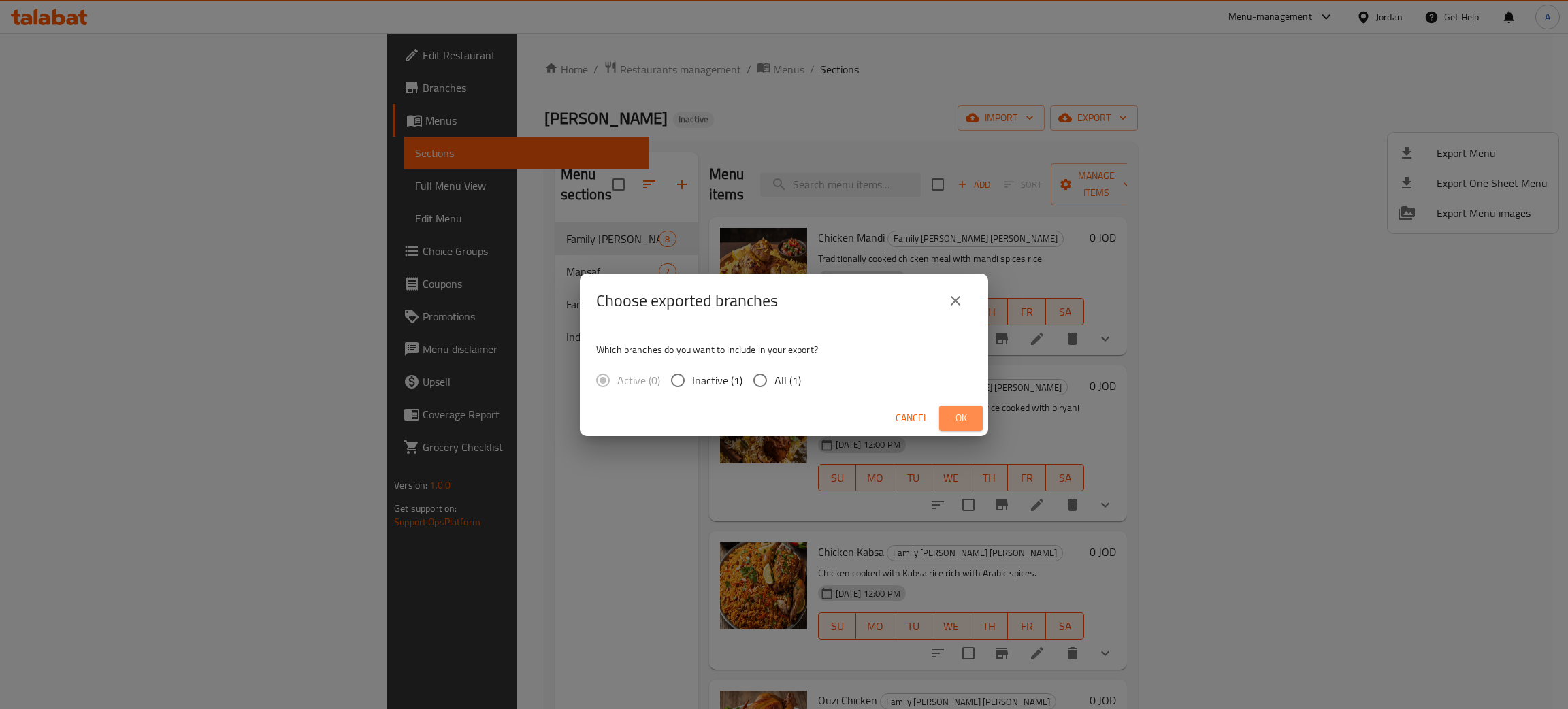
click at [948, 420] on button "Ok" at bounding box center [961, 418] width 44 height 25
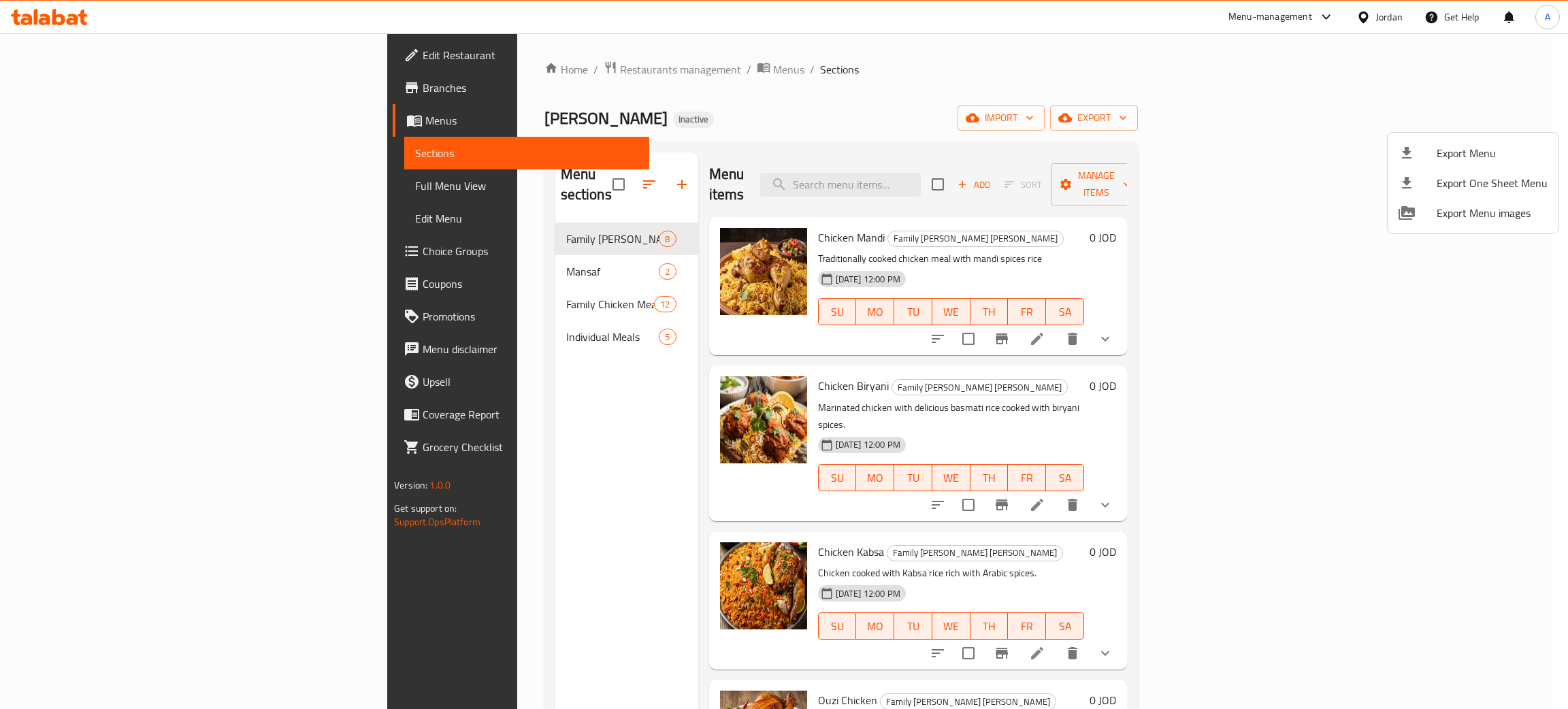
click at [86, 54] on div at bounding box center [784, 354] width 1568 height 709
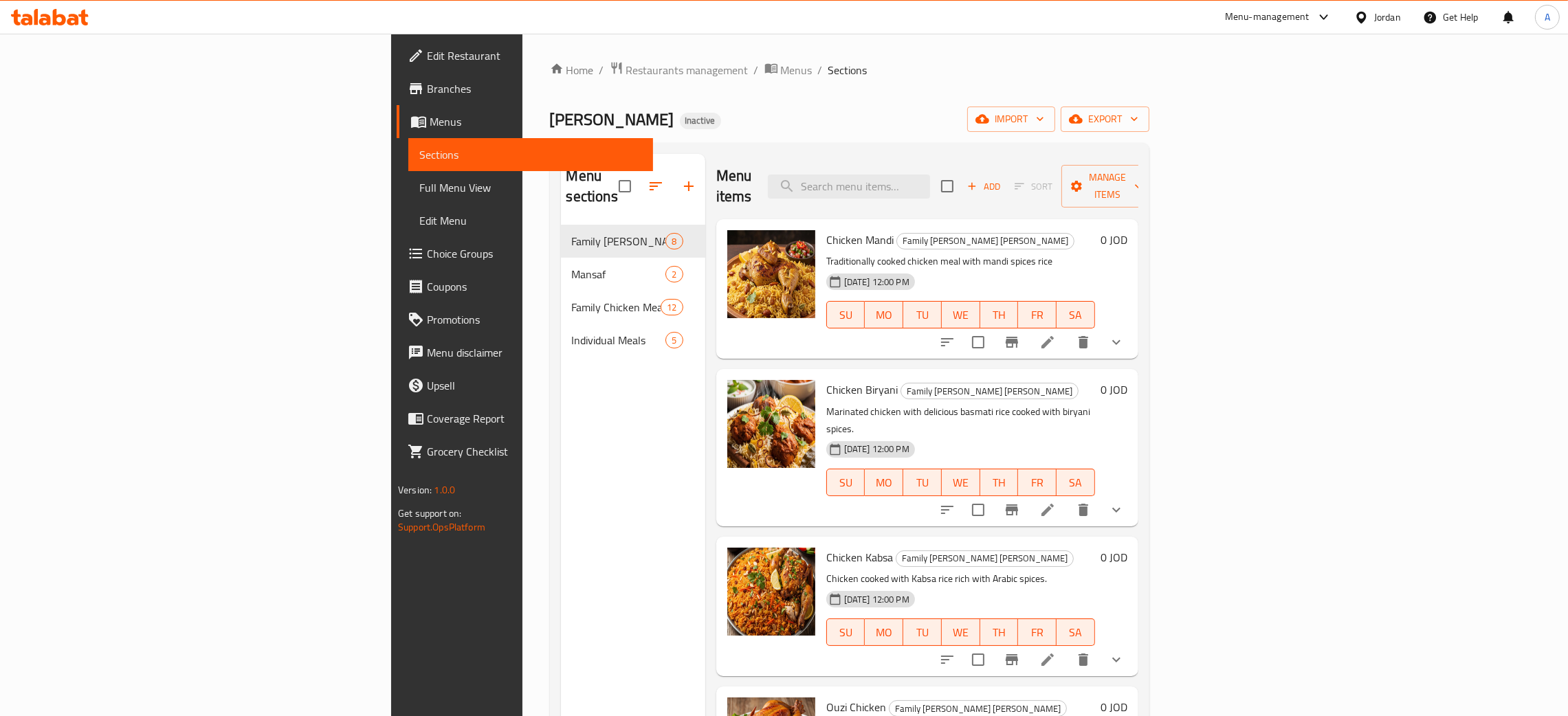
click at [427, 53] on span "Edit Restaurant" at bounding box center [534, 56] width 215 height 17
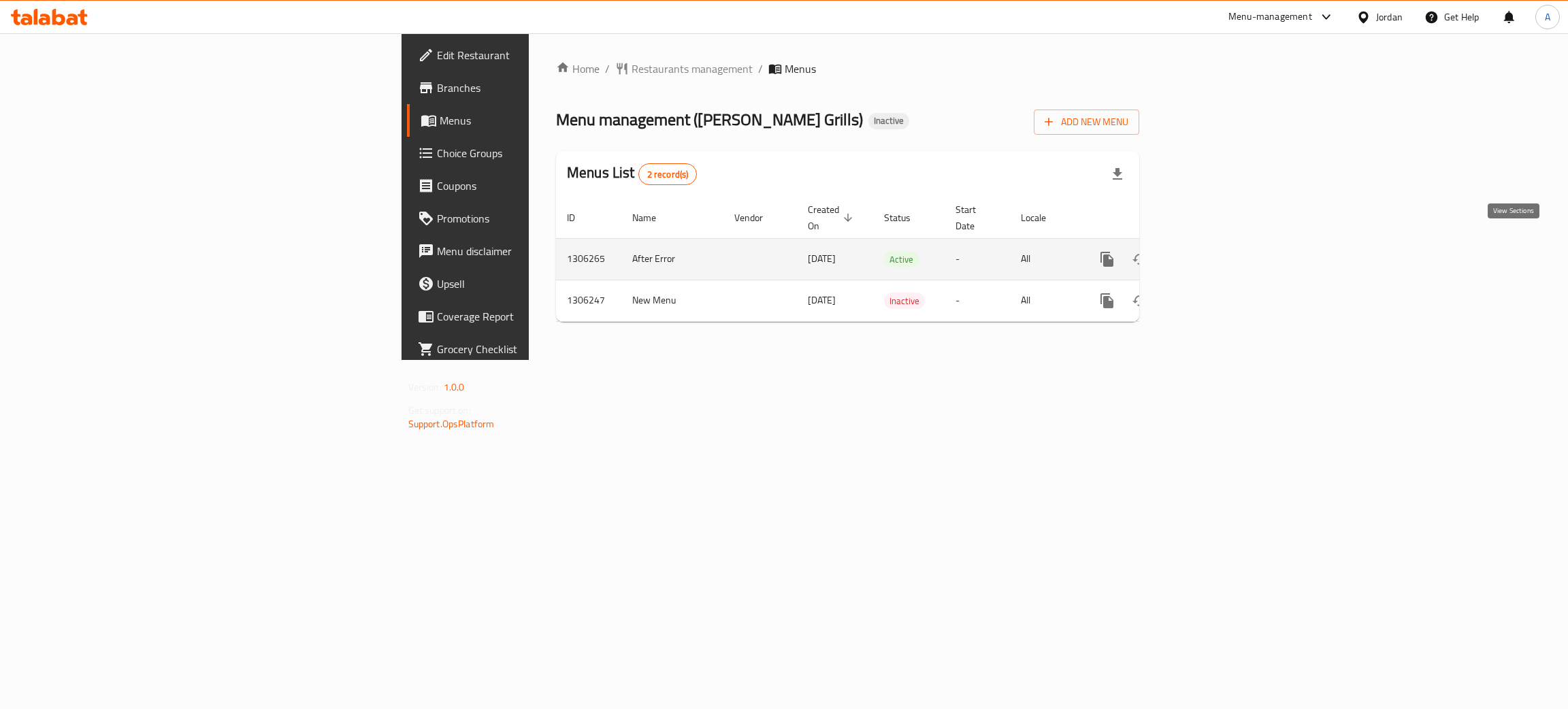
click at [1213, 251] on icon "enhanced table" at bounding box center [1205, 259] width 16 height 16
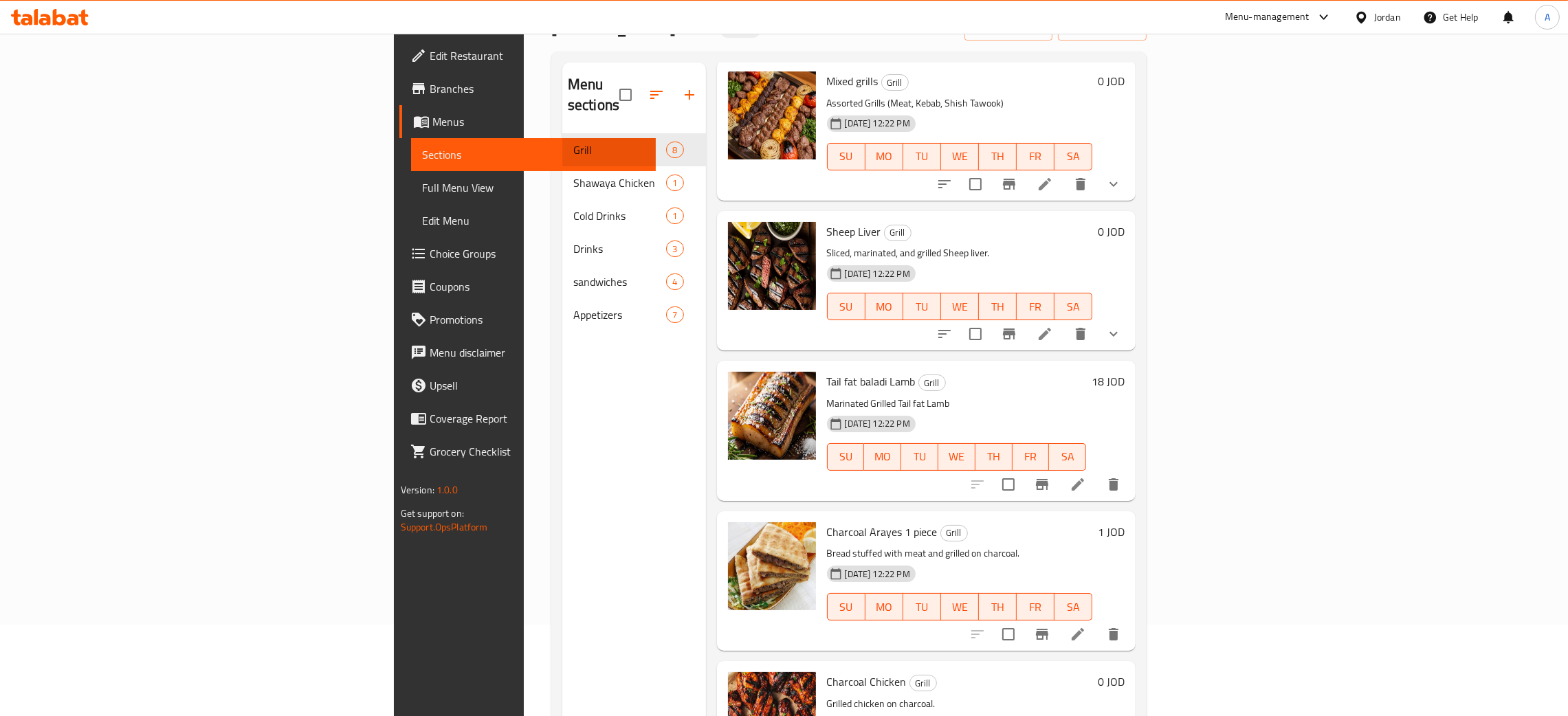
scroll to position [193, 0]
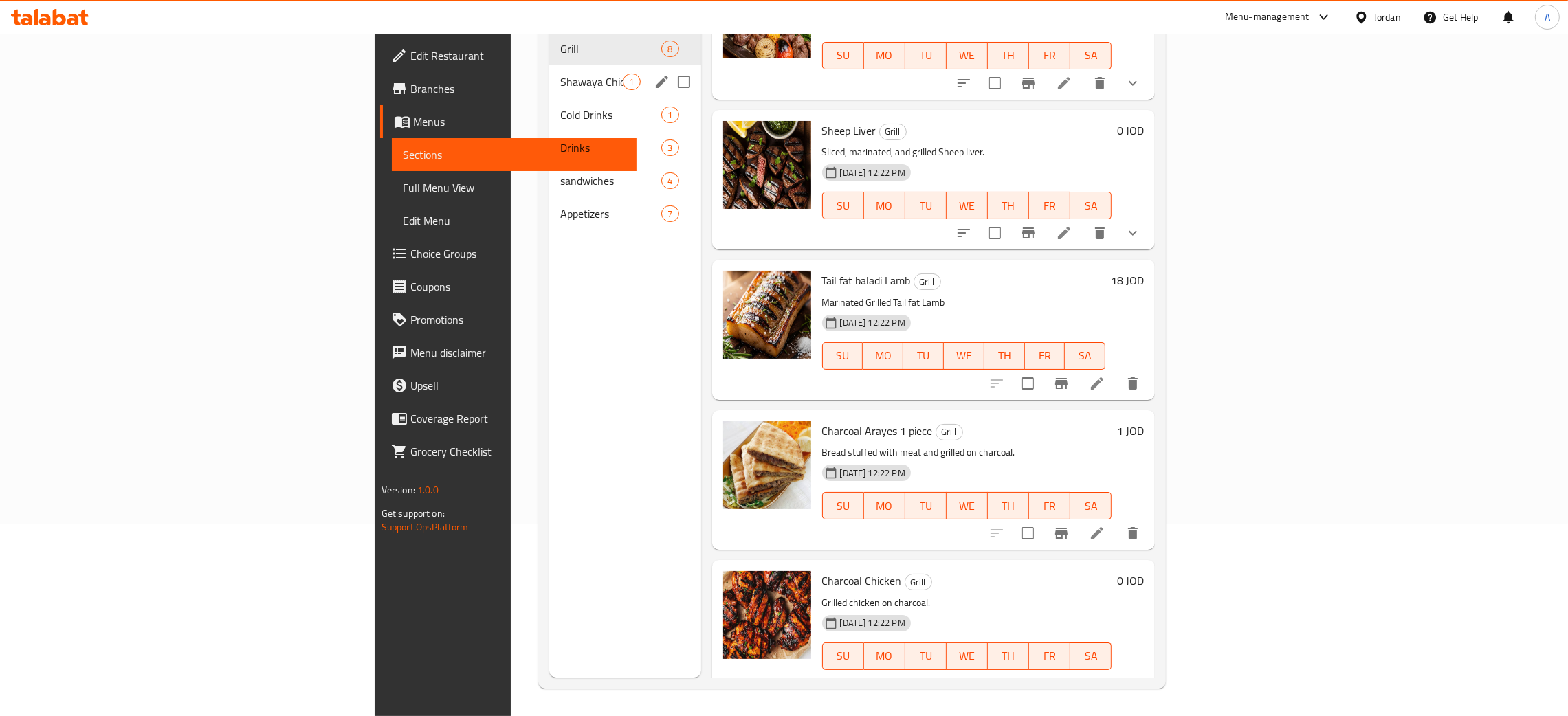
click at [549, 73] on div "Shawaya Chicken 1" at bounding box center [624, 82] width 151 height 33
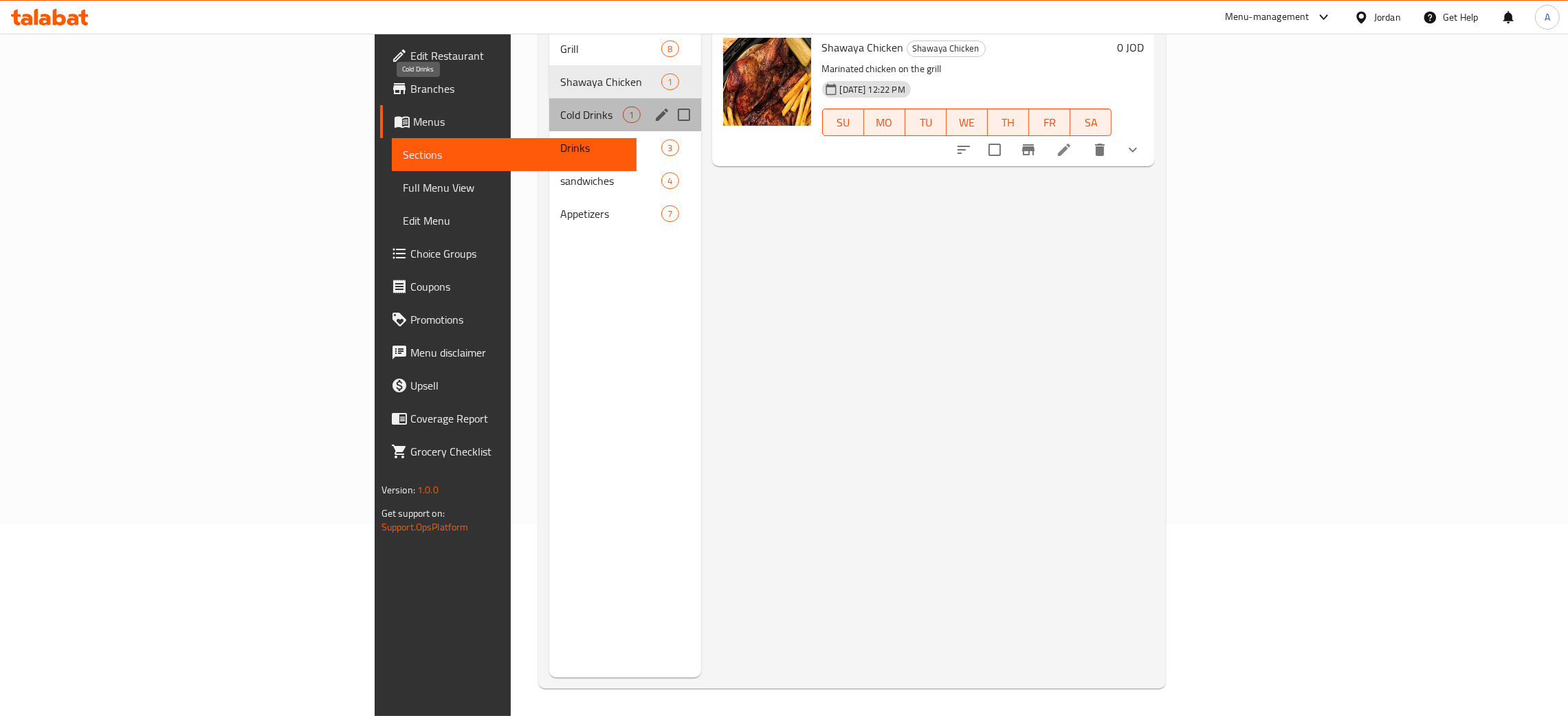
click at [560, 106] on span "Cold Drinks" at bounding box center [591, 115] width 63 height 17
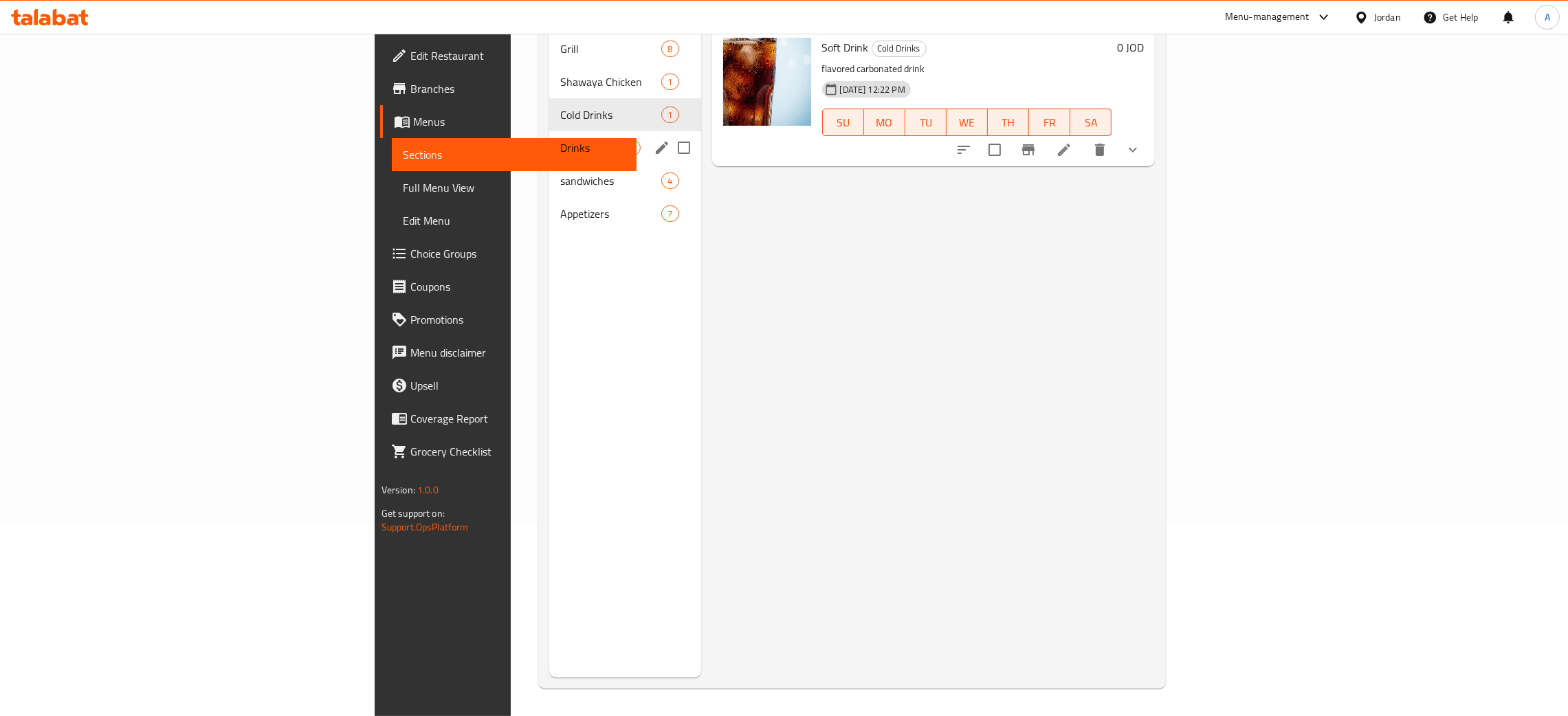
click at [549, 138] on div "Drinks 3" at bounding box center [624, 148] width 151 height 33
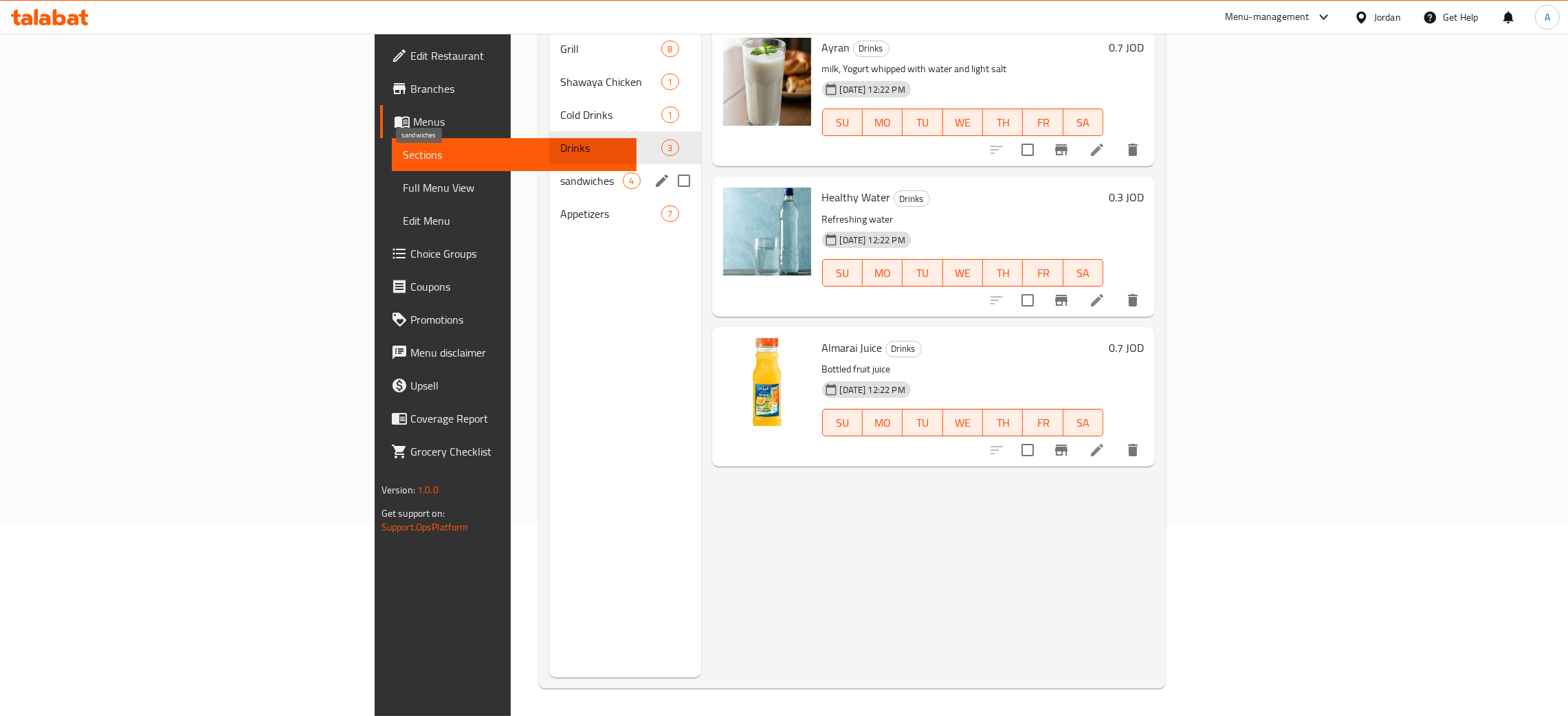
click at [560, 172] on span "sandwiches" at bounding box center [591, 180] width 63 height 17
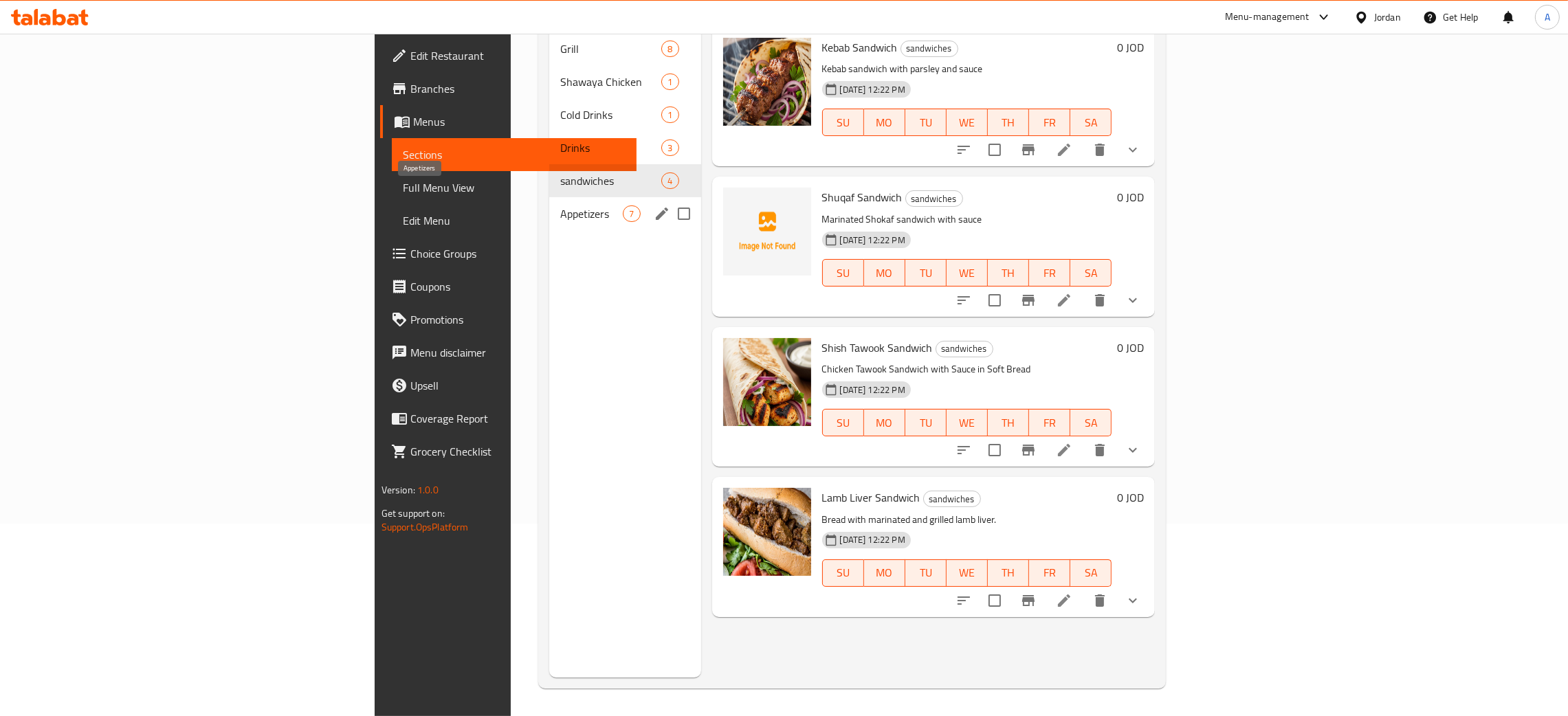
click at [560, 205] on span "Appetizers" at bounding box center [591, 214] width 63 height 17
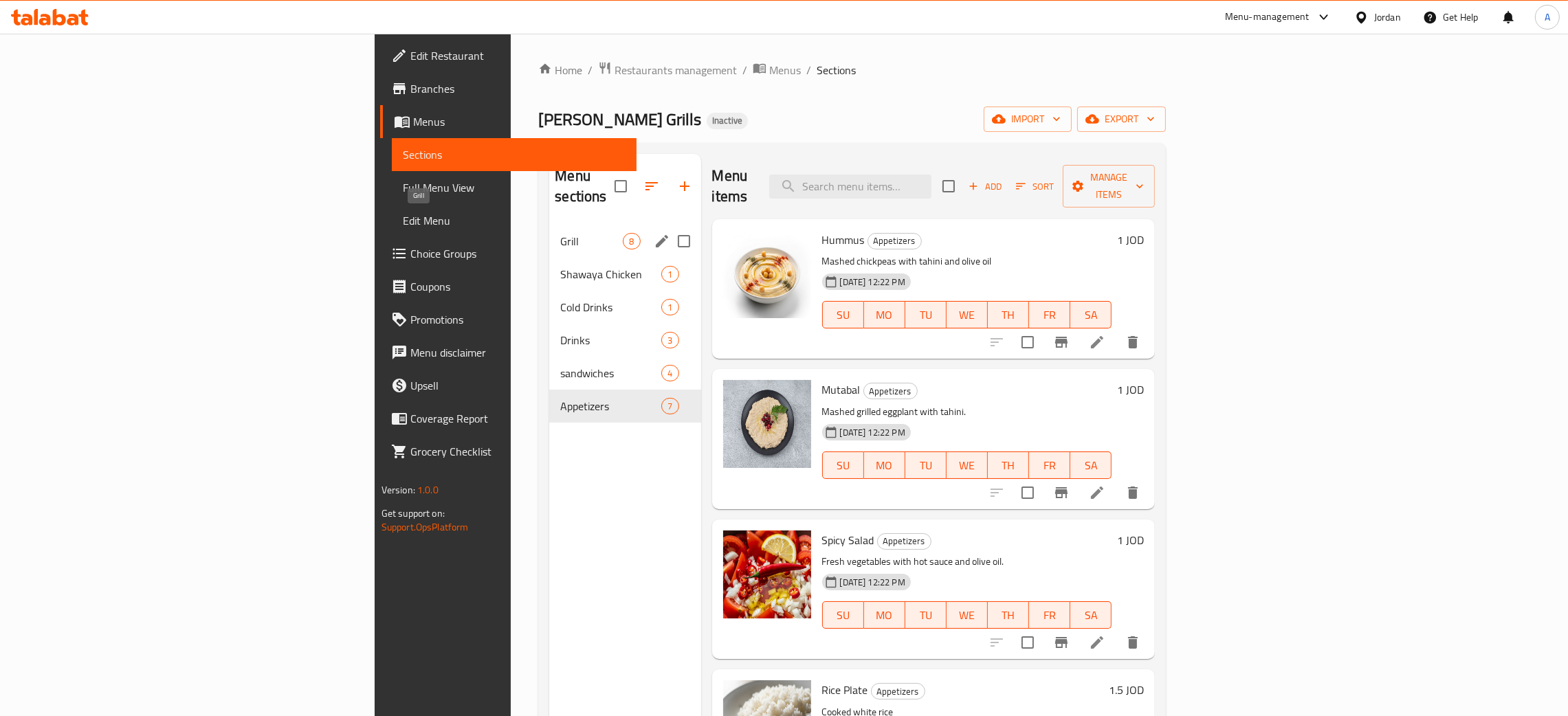
click at [560, 233] on span "Grill" at bounding box center [591, 241] width 63 height 17
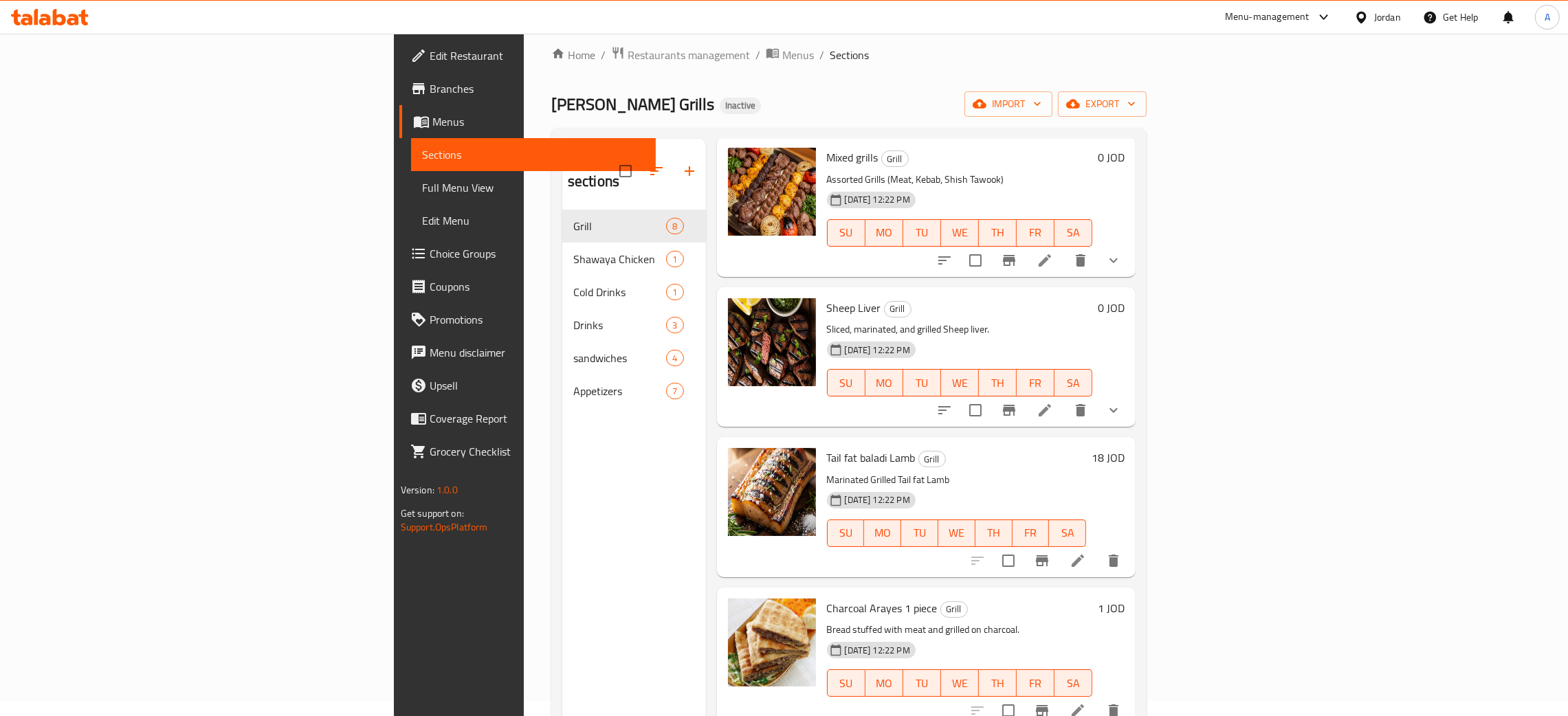
scroll to position [193, 0]
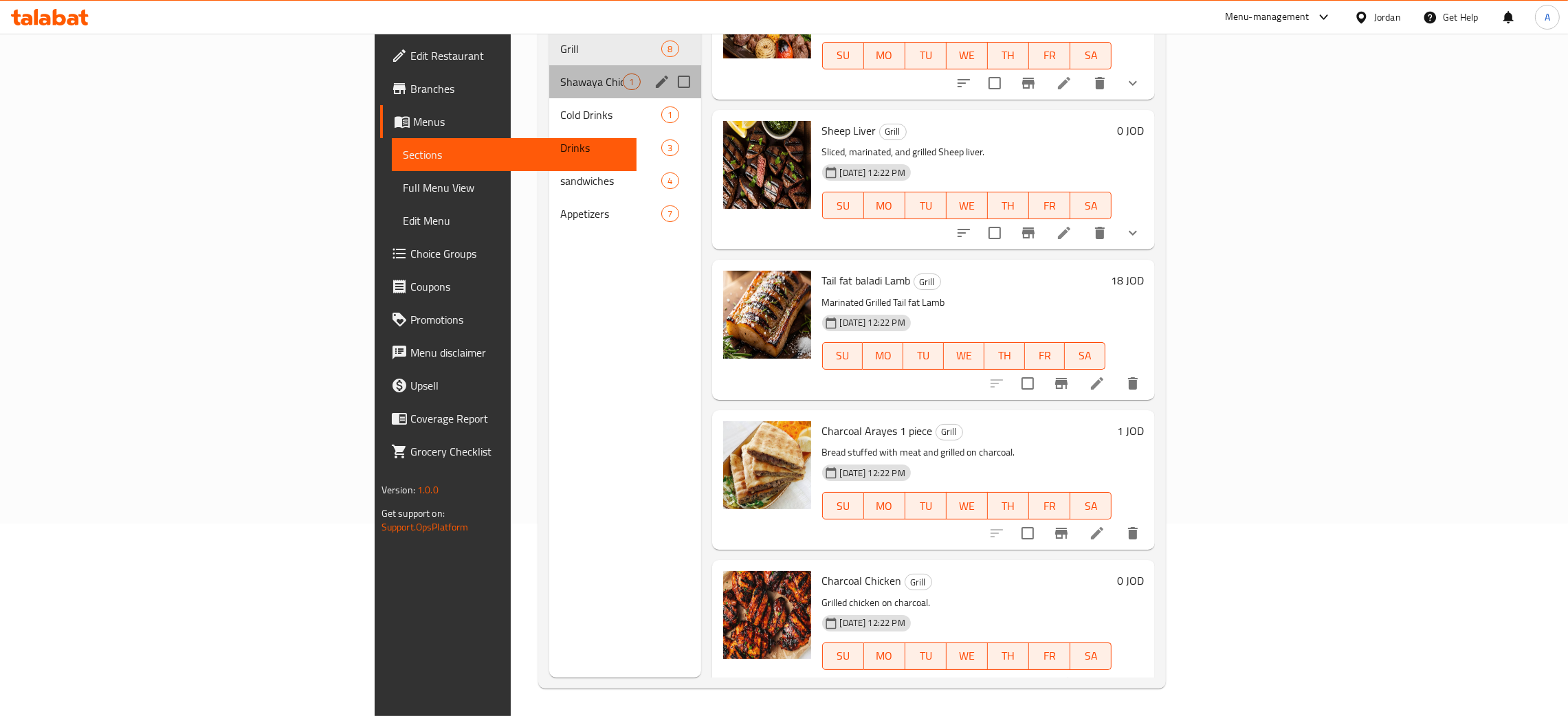
click at [549, 69] on div "Shawaya Chicken 1" at bounding box center [624, 82] width 151 height 33
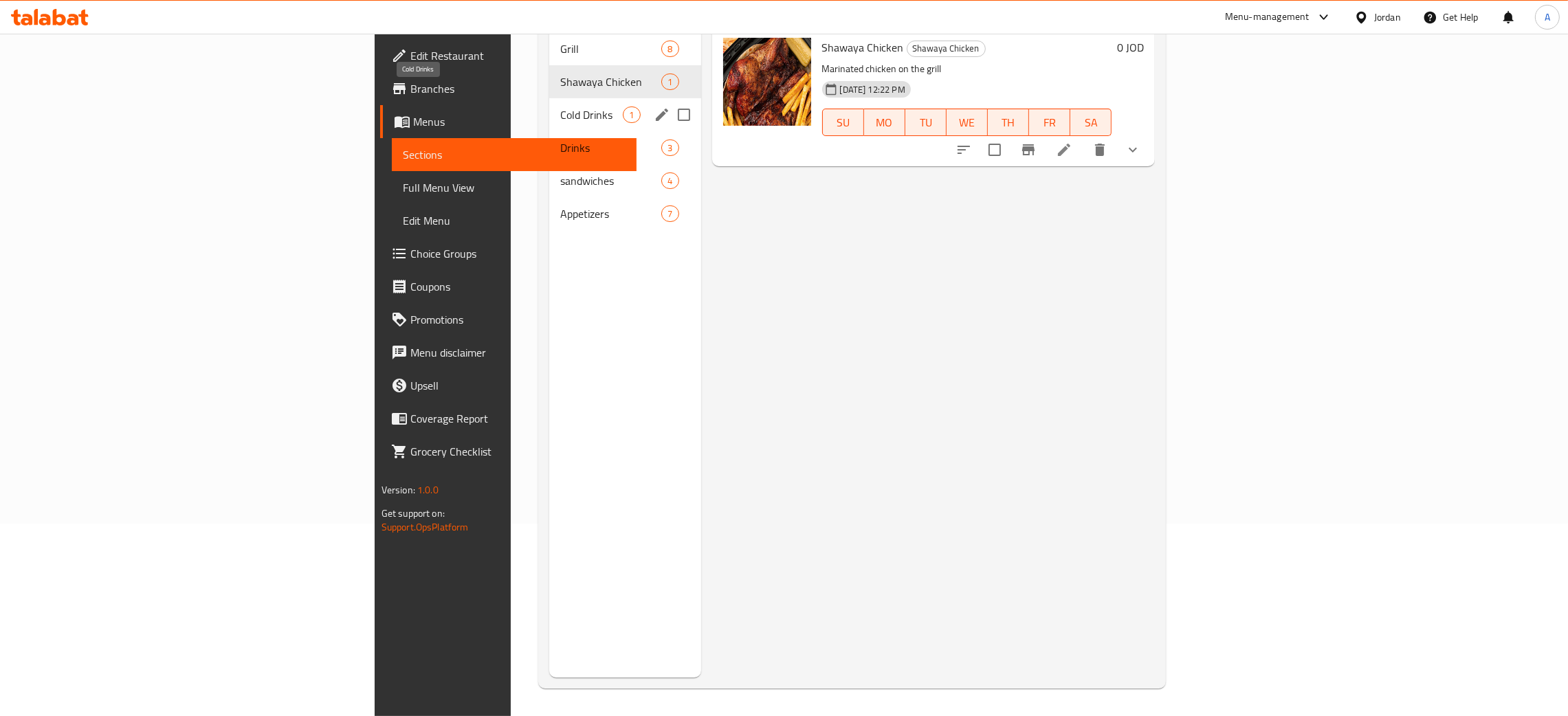
click at [560, 106] on span "Cold Drinks" at bounding box center [591, 115] width 63 height 17
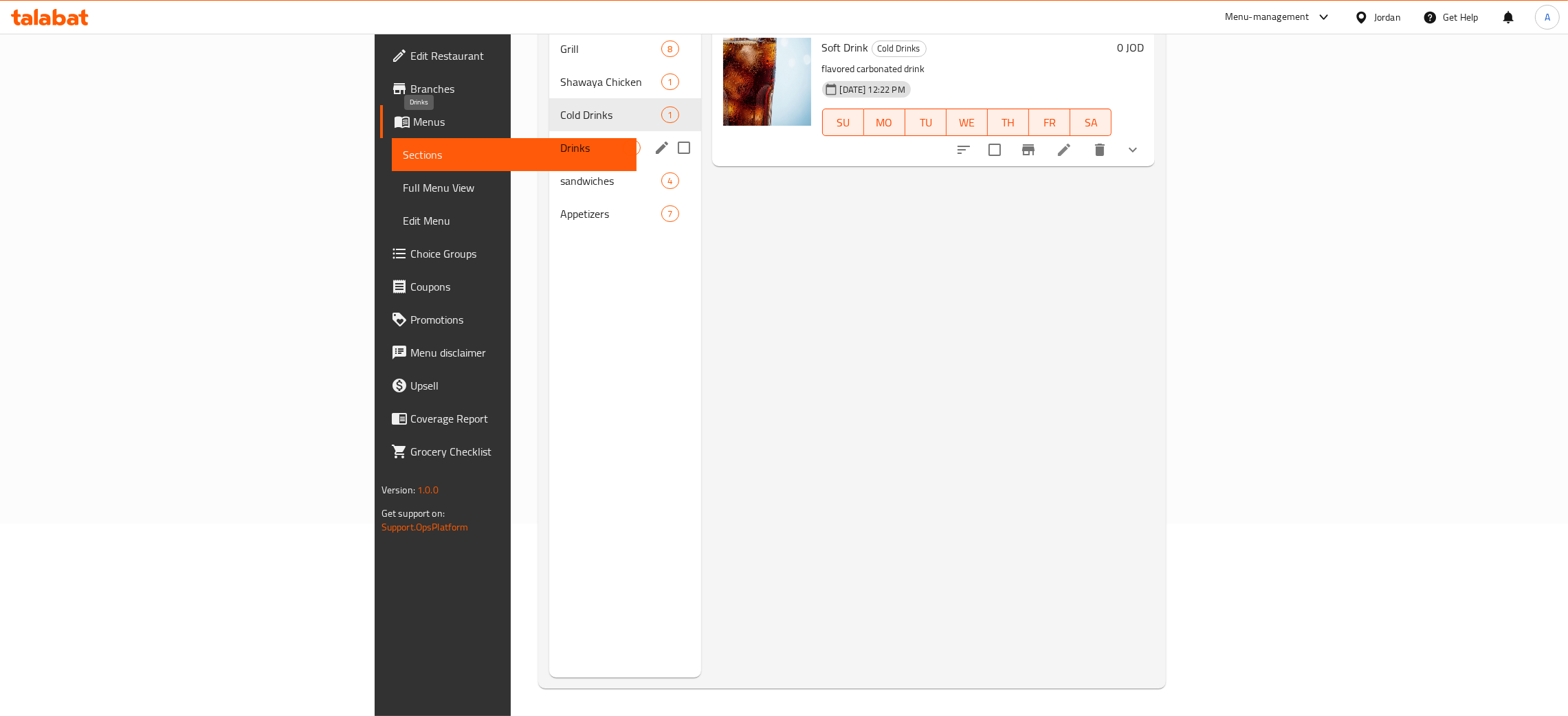
click at [560, 140] on span "Drinks" at bounding box center [591, 148] width 63 height 17
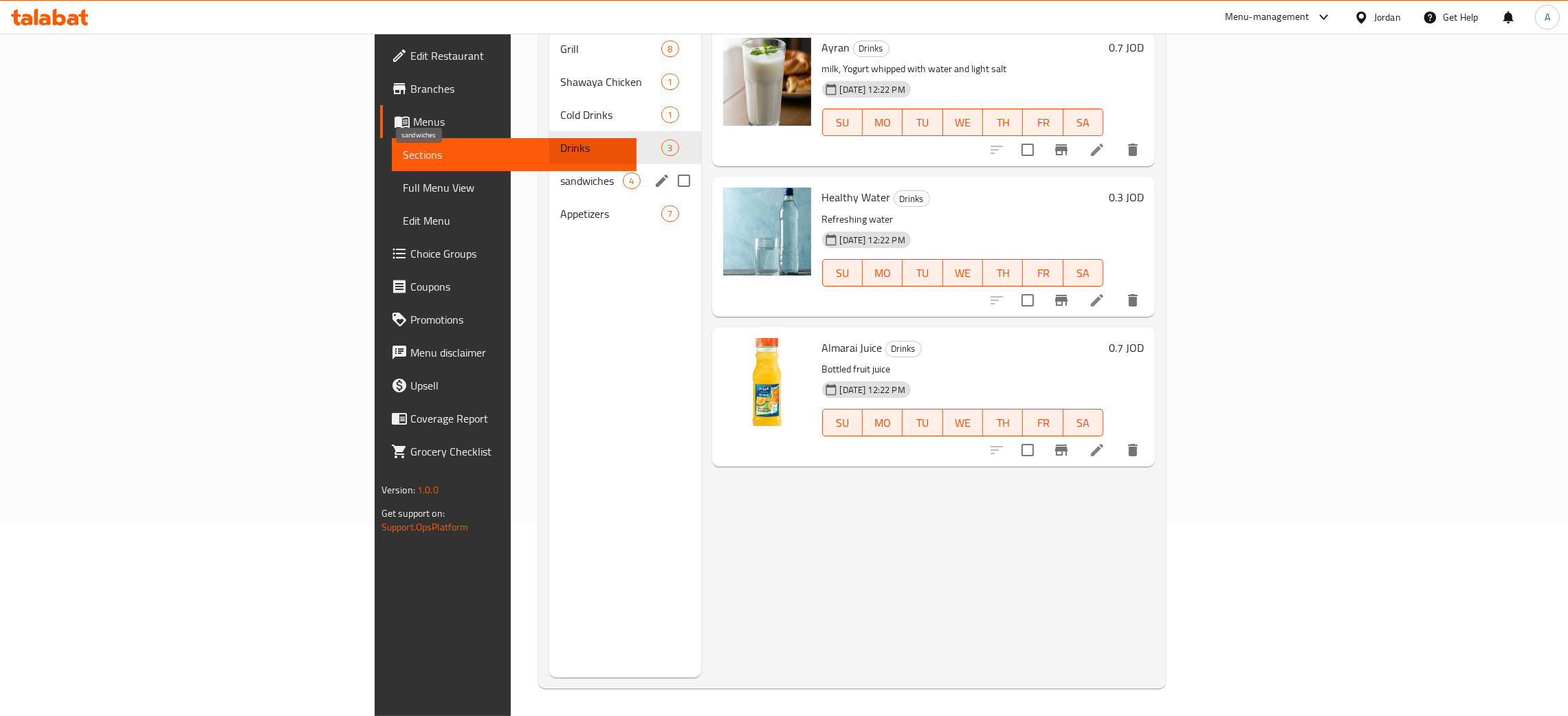
click at [560, 172] on span "sandwiches" at bounding box center [591, 180] width 63 height 17
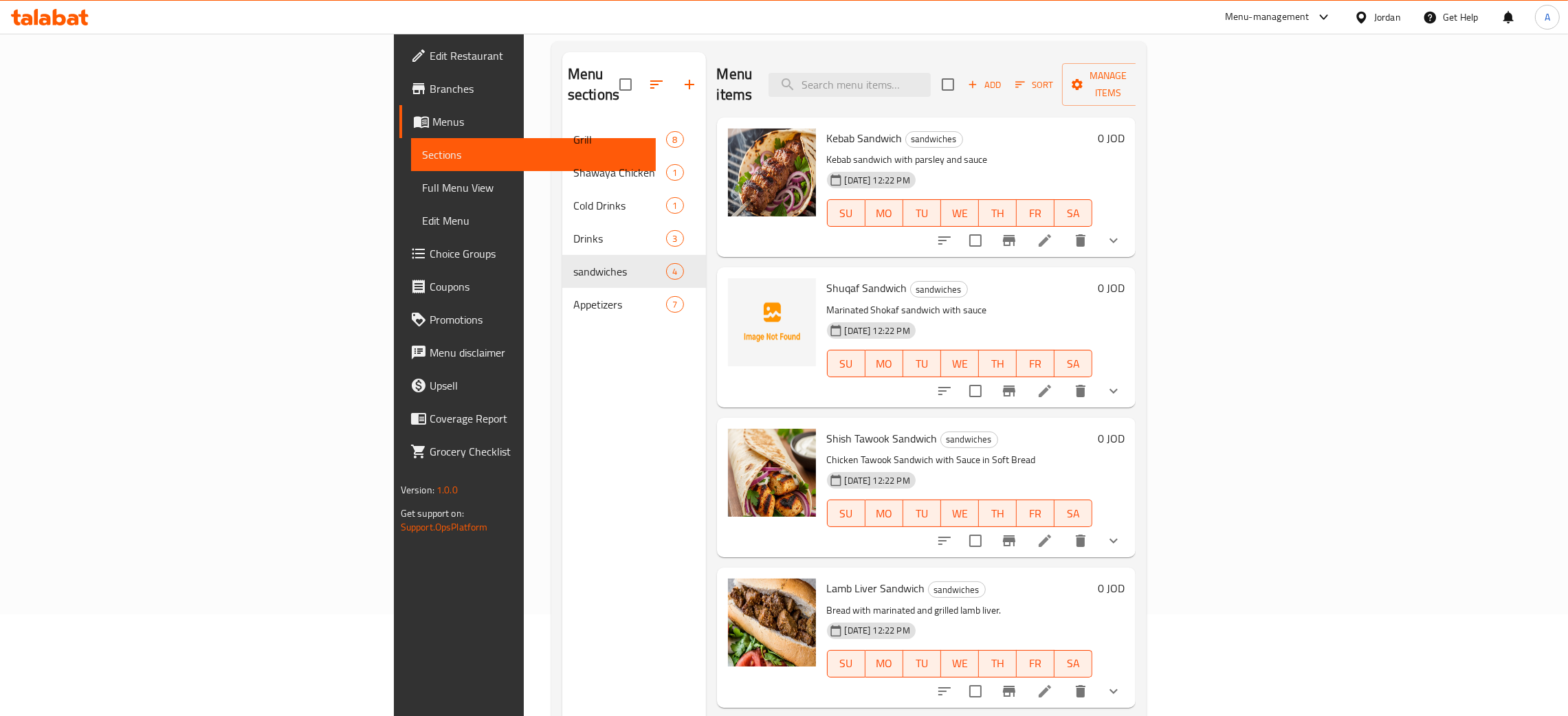
scroll to position [103, 0]
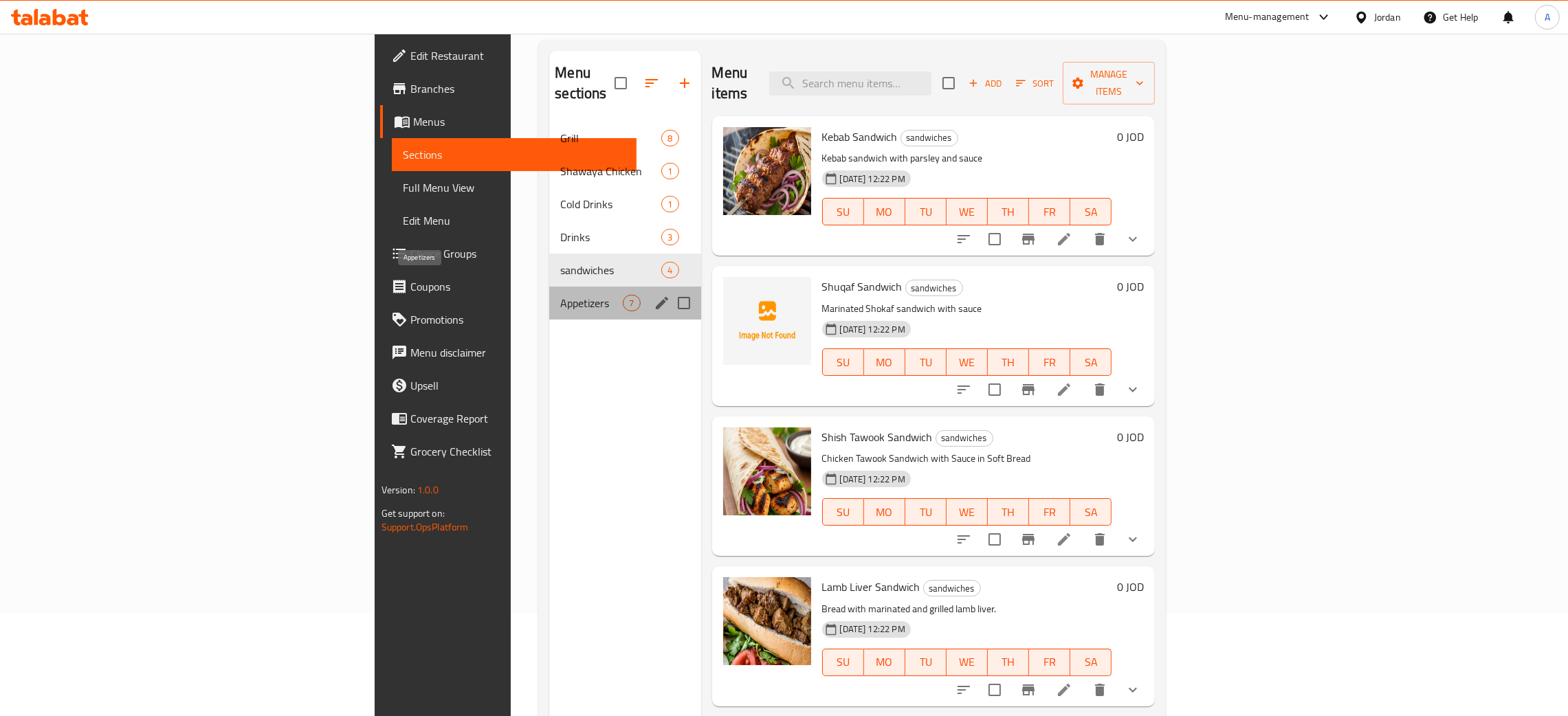
click at [560, 295] on span "Appetizers" at bounding box center [591, 303] width 63 height 17
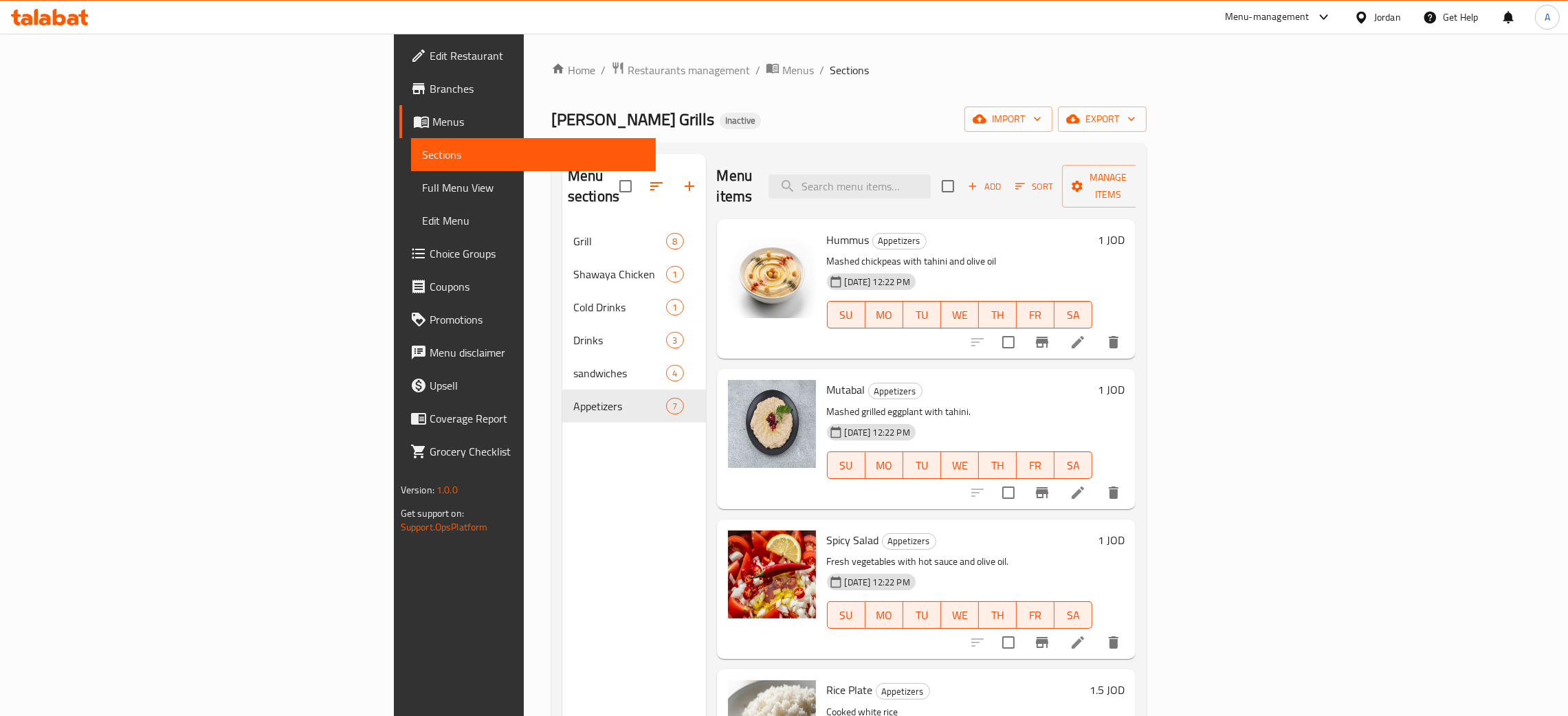
click at [429, 56] on span "Edit Restaurant" at bounding box center [537, 56] width 215 height 17
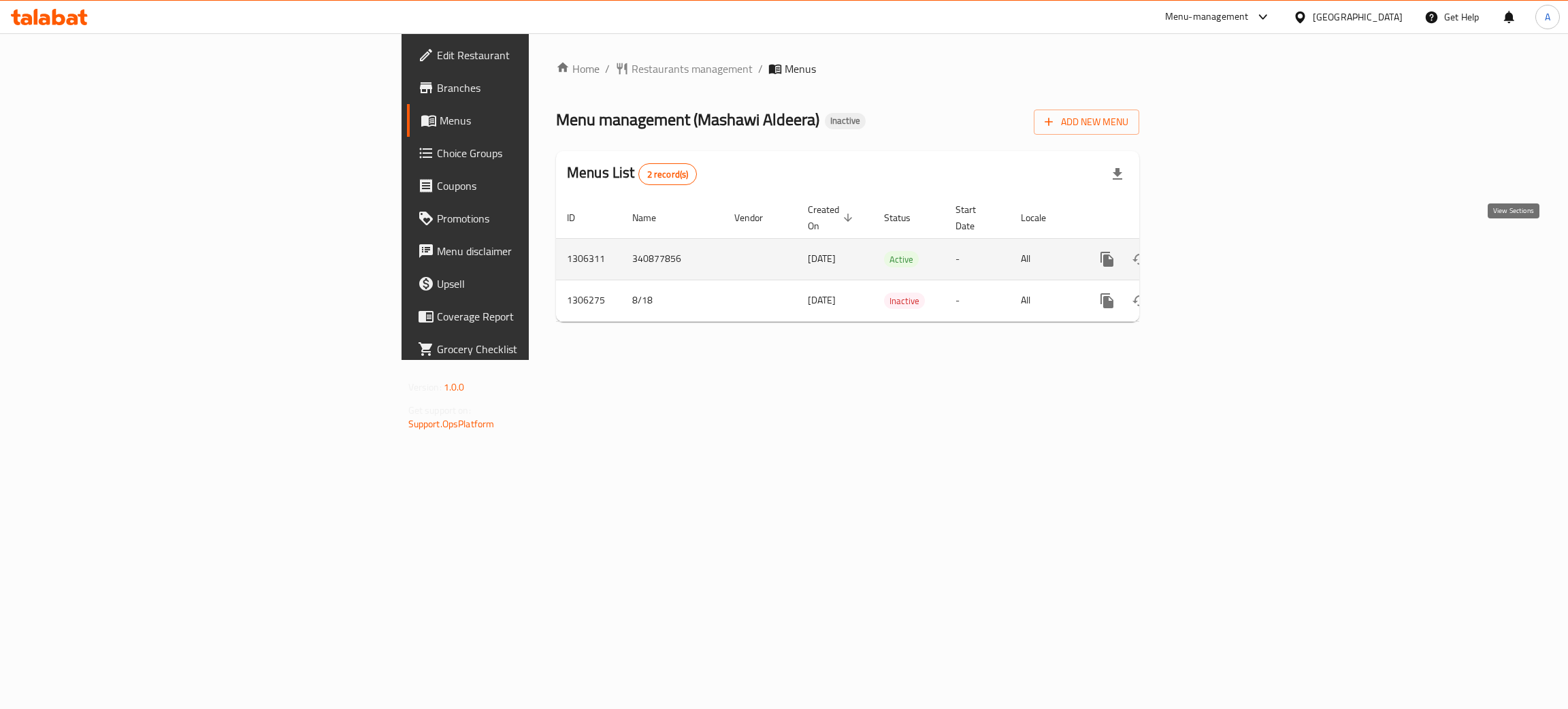
click at [1212, 253] on icon "enhanced table" at bounding box center [1205, 258] width 12 height 12
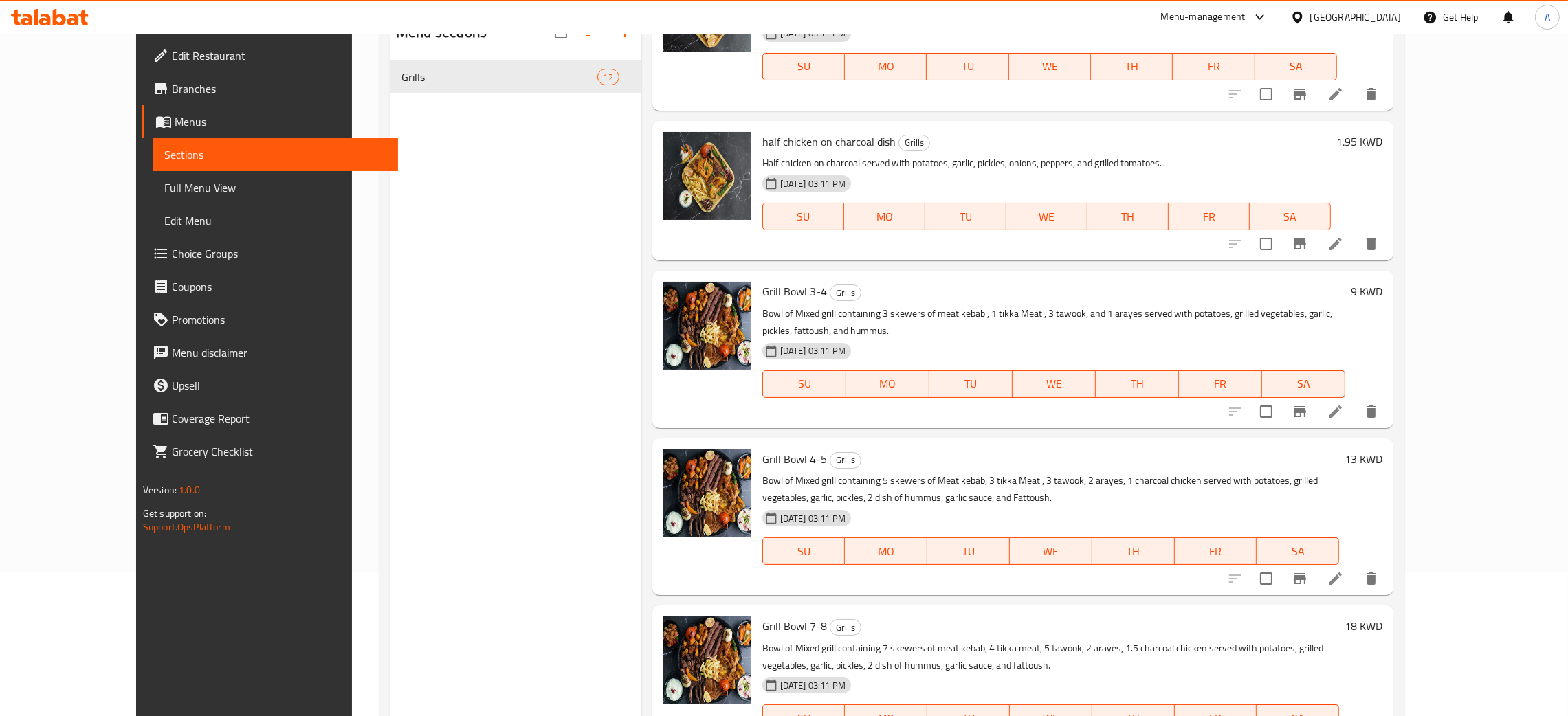
scroll to position [193, 0]
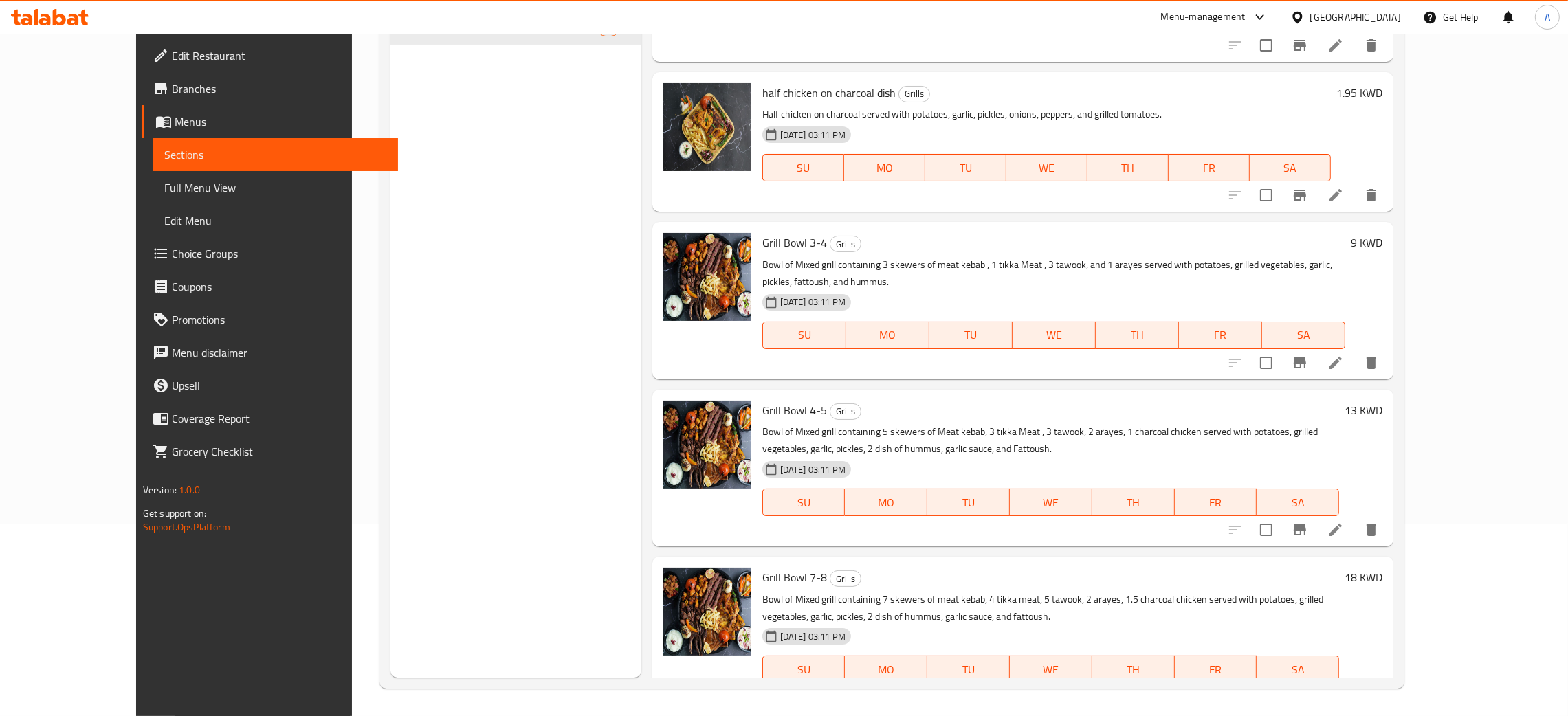
click at [1372, 17] on div "Kuwait" at bounding box center [1356, 17] width 91 height 15
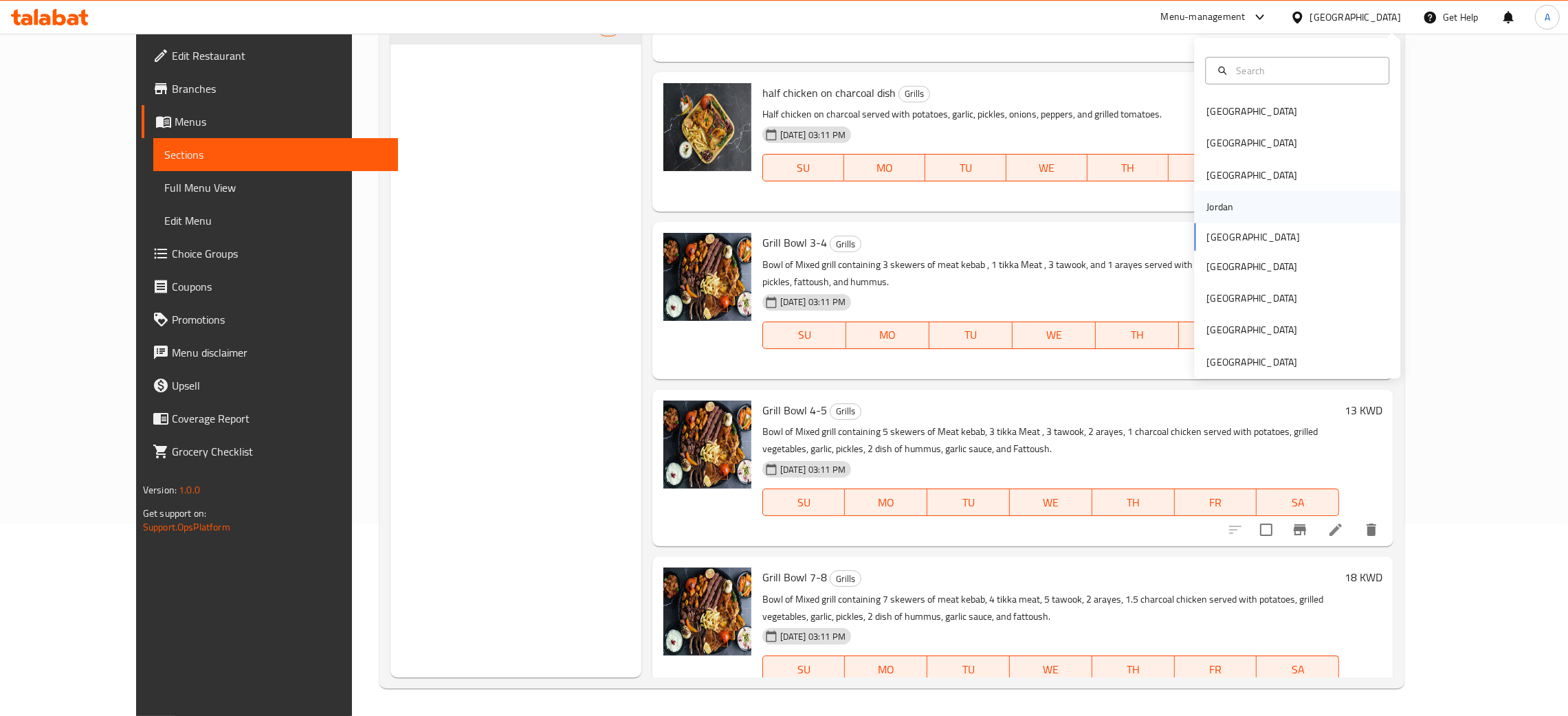
click at [1214, 210] on div "Jordan" at bounding box center [1219, 206] width 27 height 15
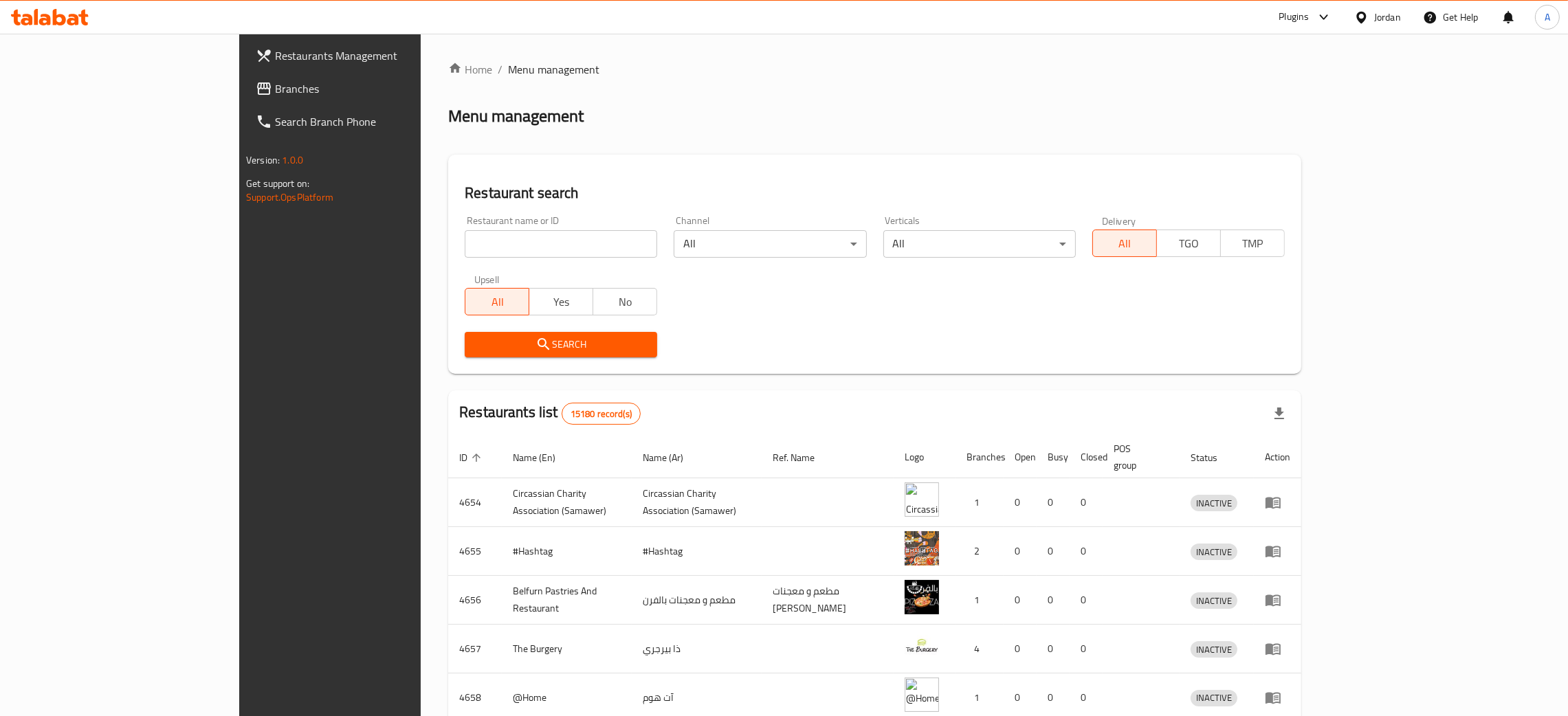
drag, startPoint x: 439, startPoint y: 241, endPoint x: 469, endPoint y: 253, distance: 32.3
click at [465, 241] on input "search" at bounding box center [561, 244] width 193 height 28
paste input "شاورمانا"
type input "شاورمانا"
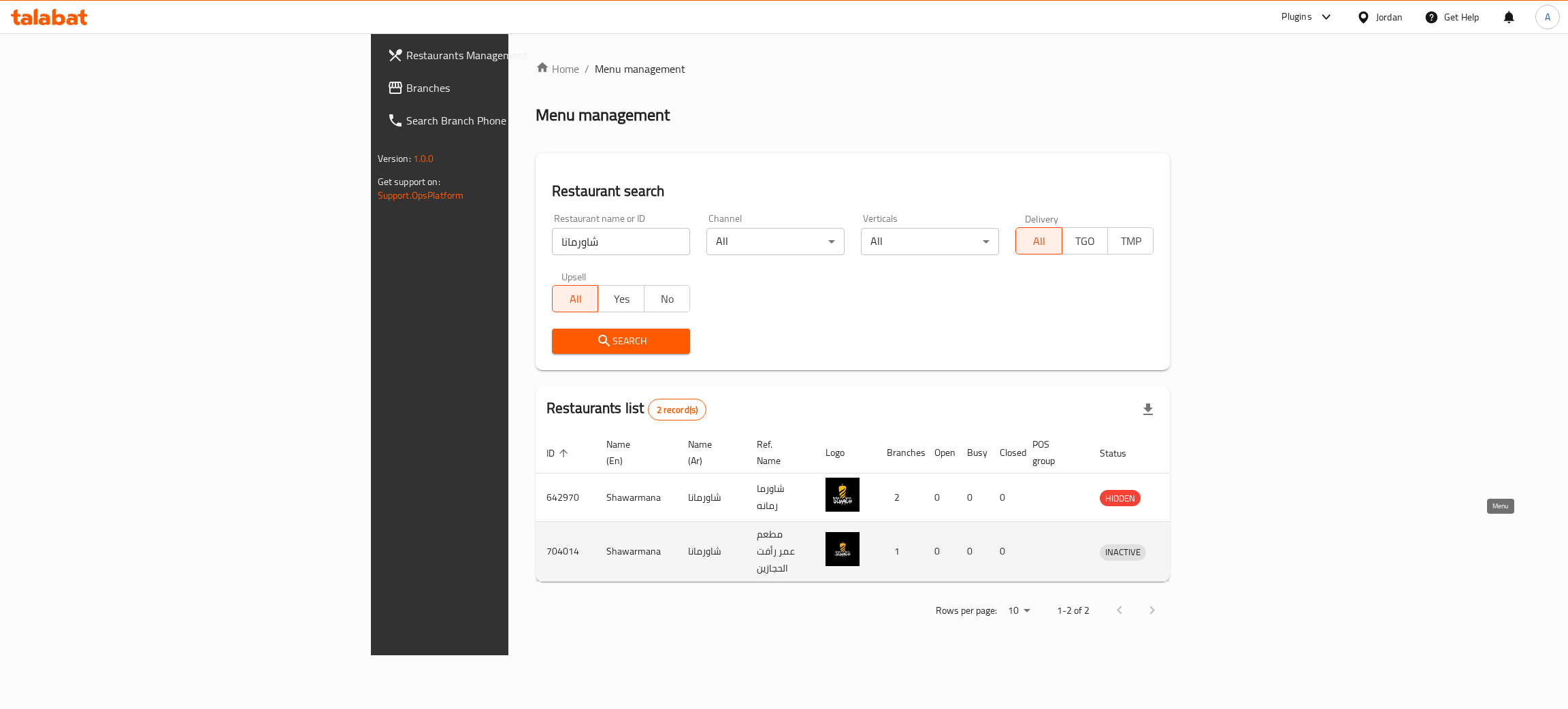
click at [1190, 543] on icon "enhanced table" at bounding box center [1181, 551] width 16 height 16
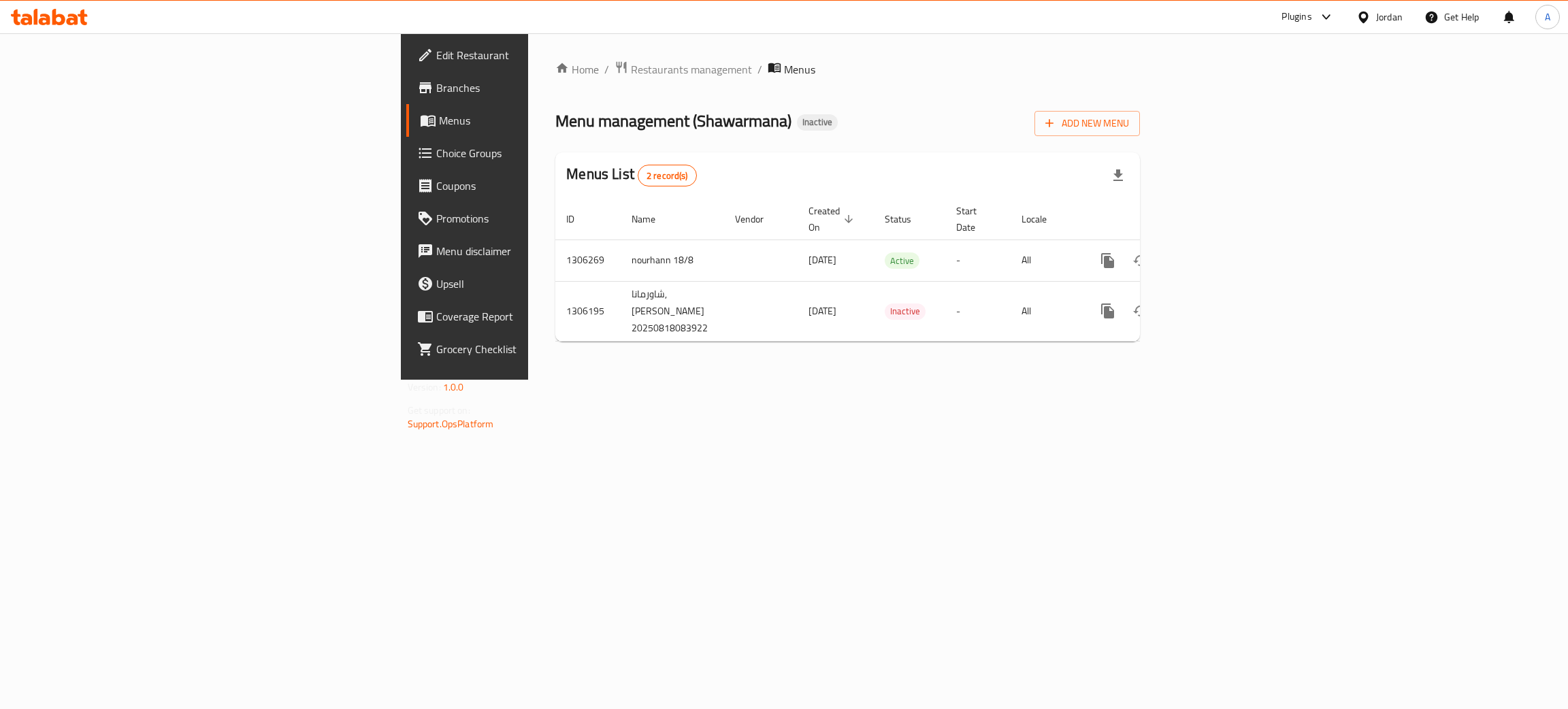
click at [436, 53] on span "Edit Restaurant" at bounding box center [543, 55] width 215 height 16
click at [1214, 251] on icon "enhanced table" at bounding box center [1206, 259] width 16 height 16
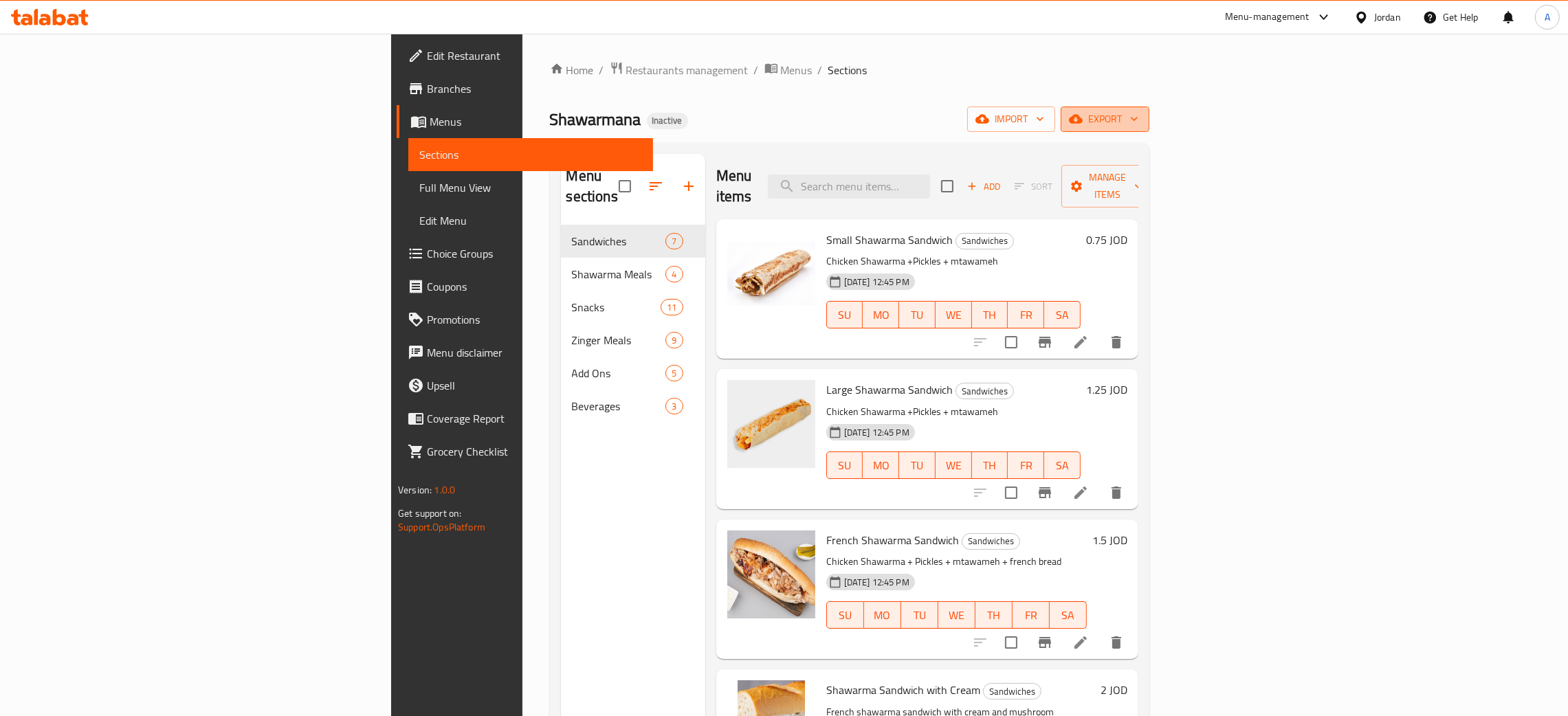
click at [1141, 118] on icon "button" at bounding box center [1134, 118] width 14 height 14
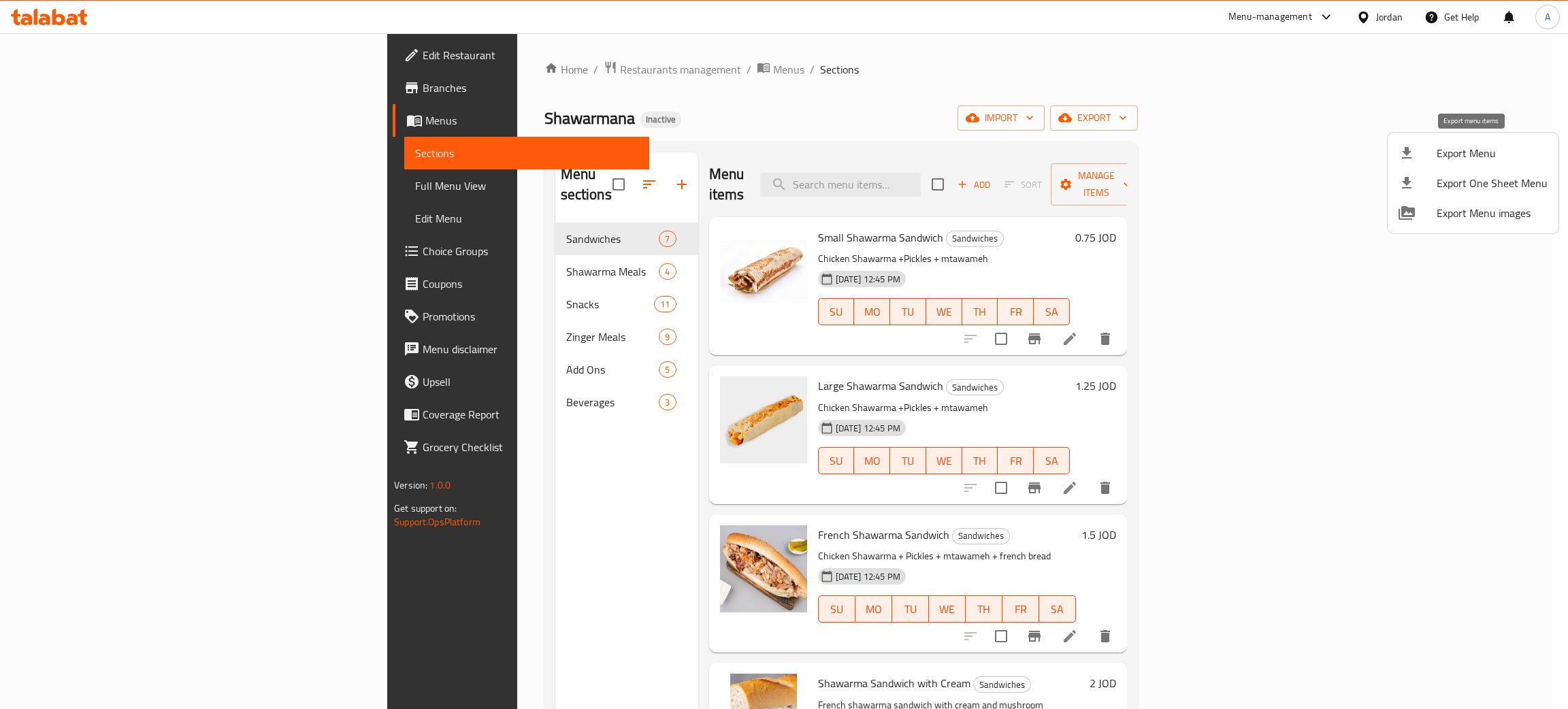
click at [1454, 147] on span "Export Menu" at bounding box center [1492, 153] width 111 height 16
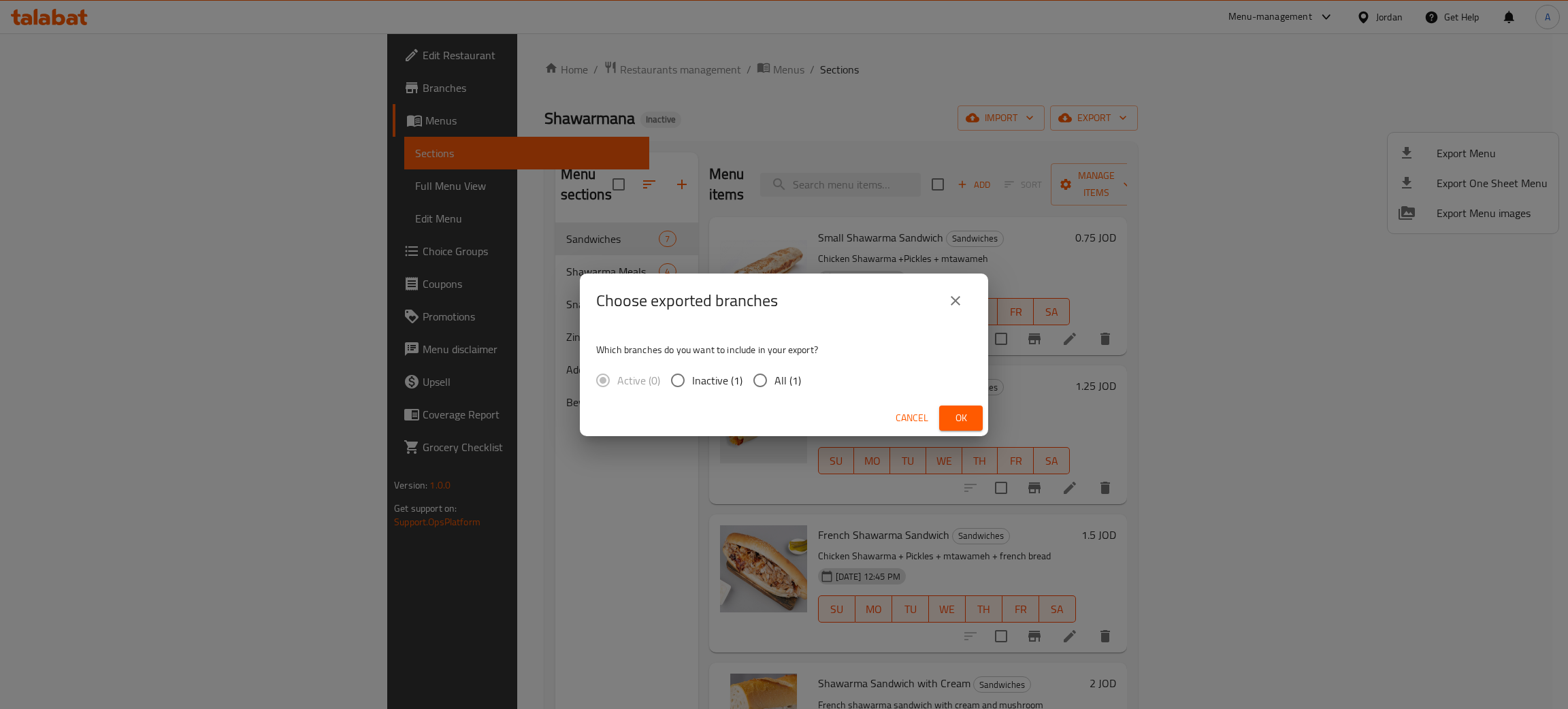
click at [758, 382] on input "All (1)" at bounding box center [760, 380] width 28 height 28
radio input "true"
click at [960, 420] on span "Ok" at bounding box center [961, 418] width 22 height 17
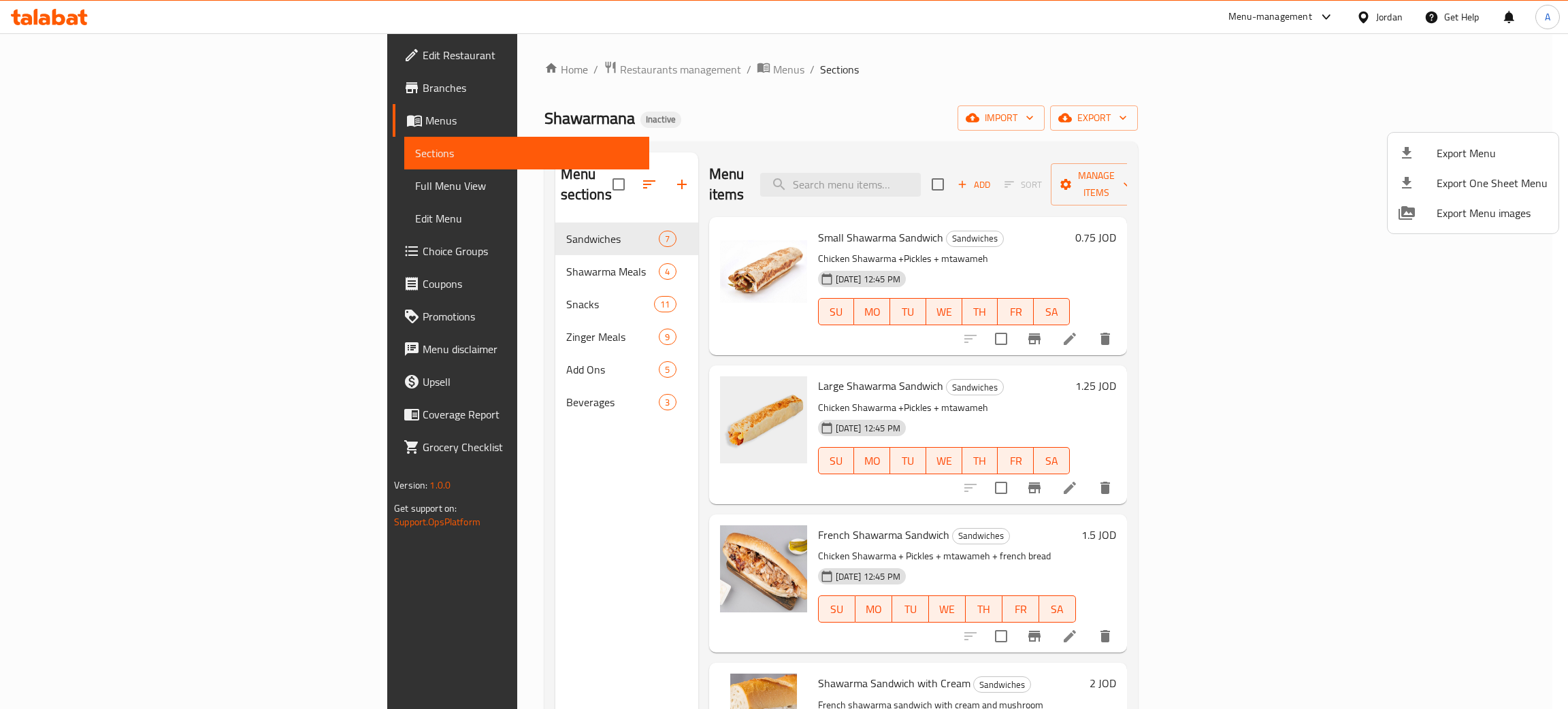
click at [66, 53] on div at bounding box center [784, 354] width 1568 height 709
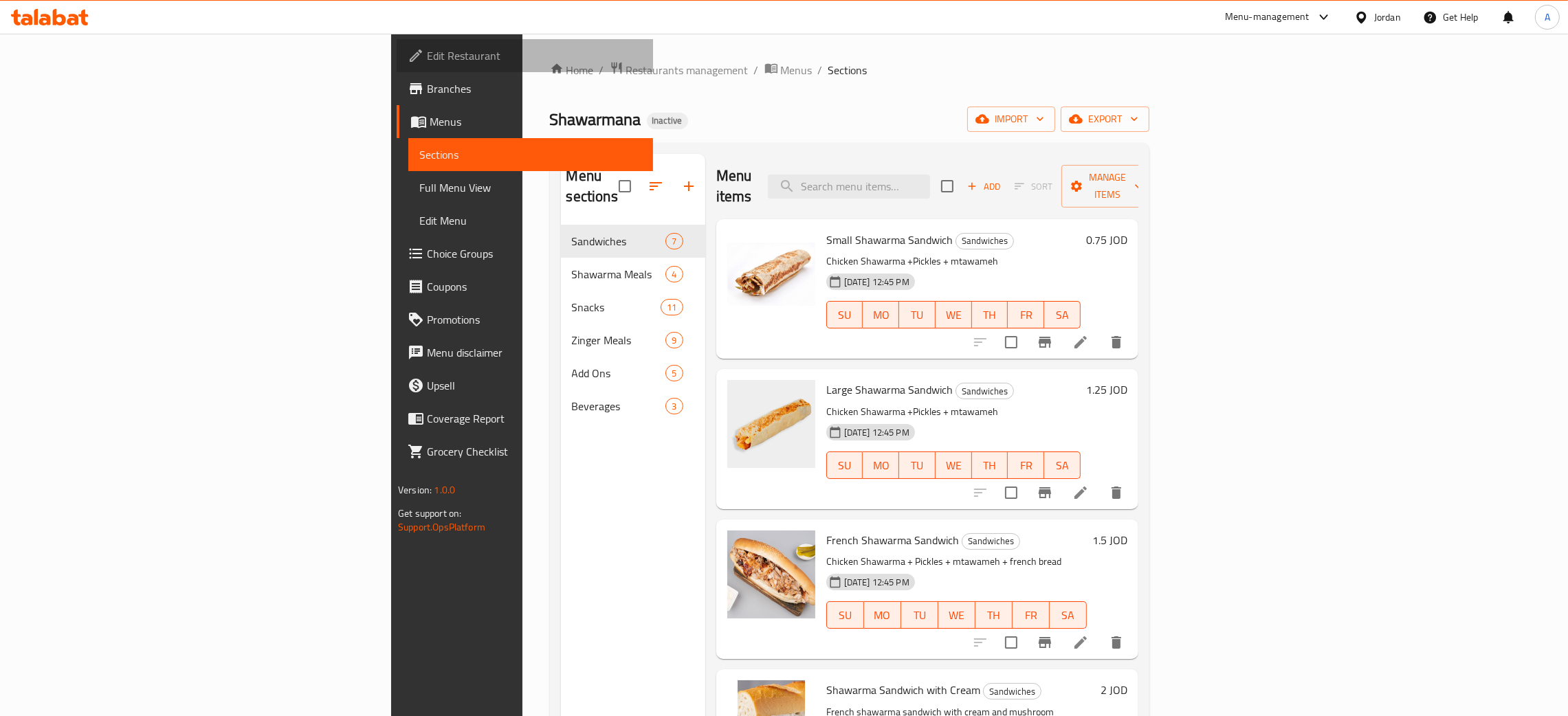
click at [427, 54] on span "Edit Restaurant" at bounding box center [534, 56] width 215 height 17
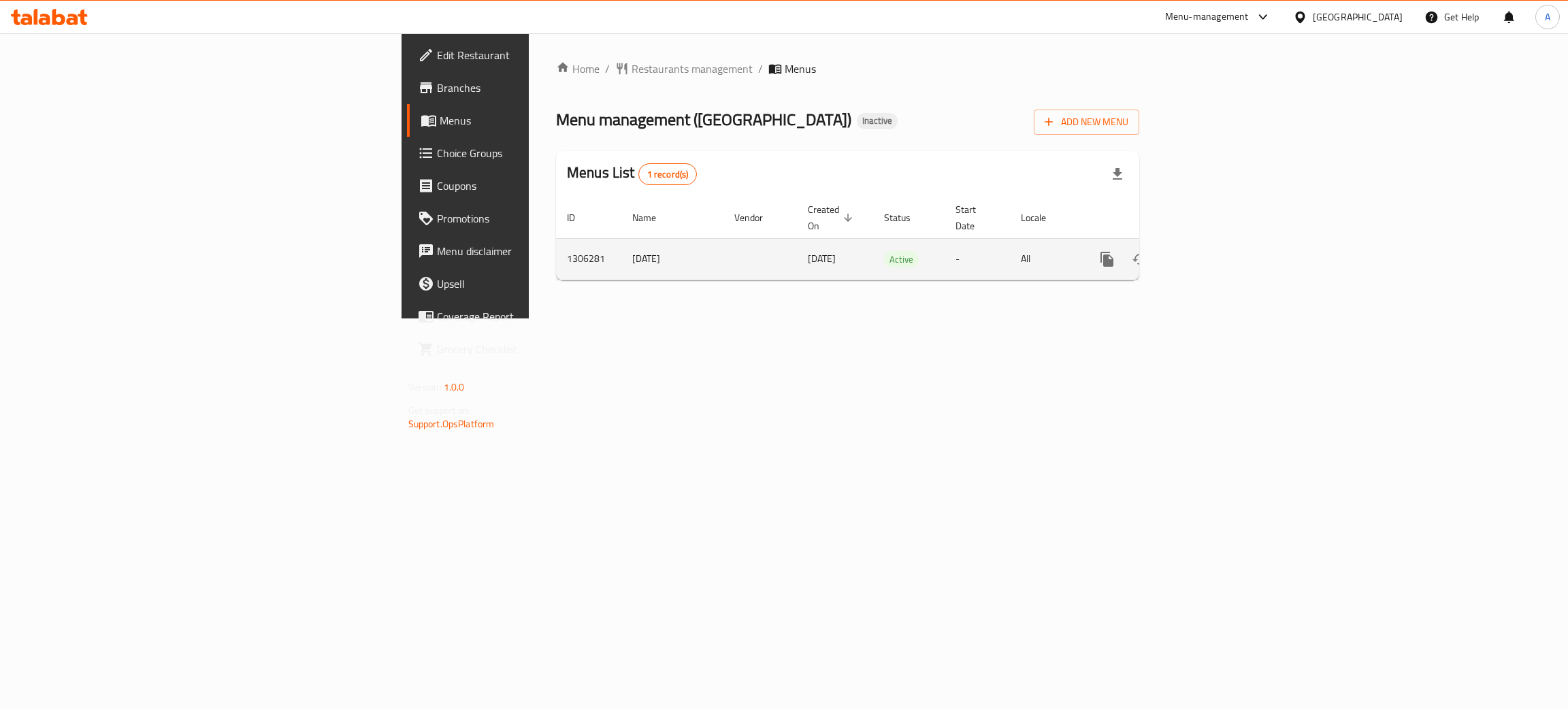
click at [1213, 251] on icon "enhanced table" at bounding box center [1205, 259] width 16 height 16
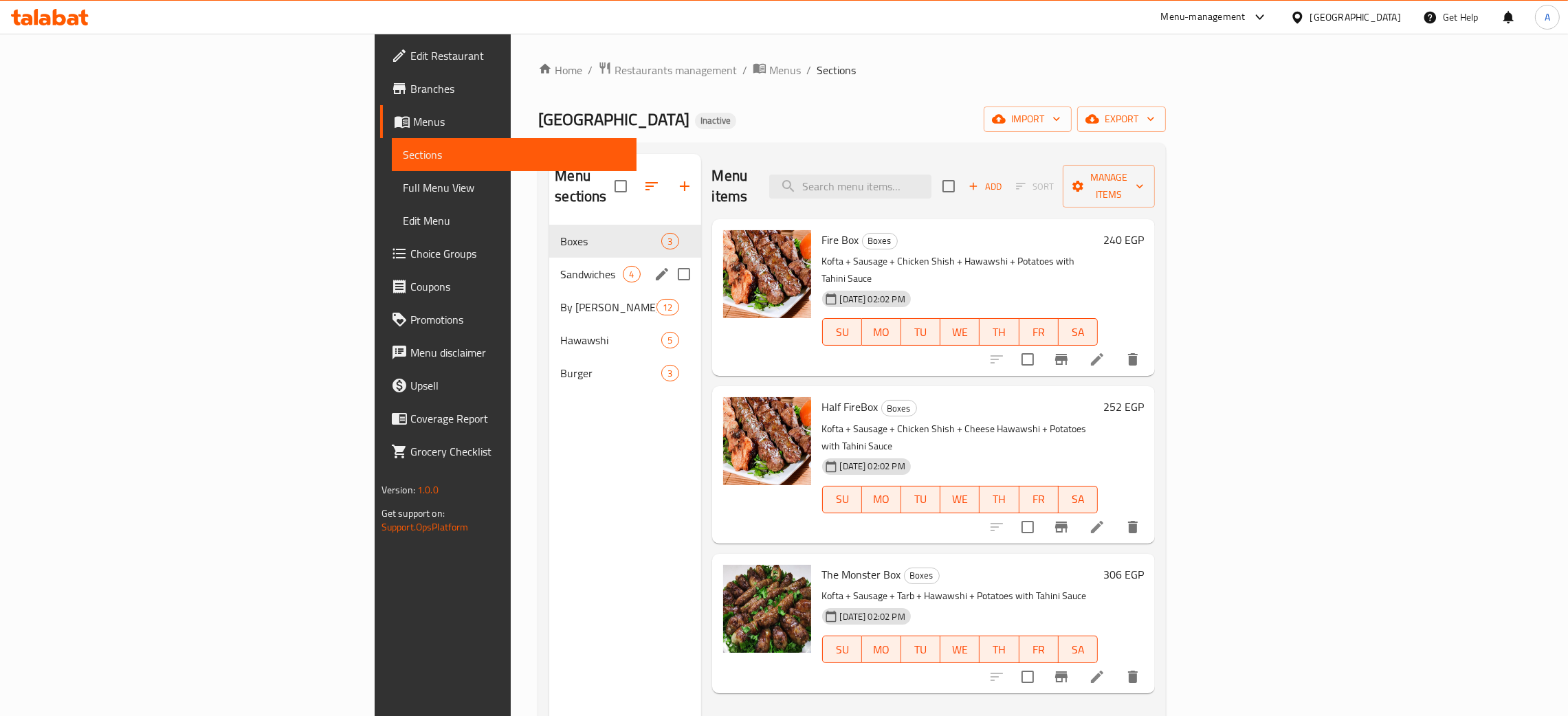
click at [560, 265] on span "Sandwiches" at bounding box center [591, 274] width 63 height 17
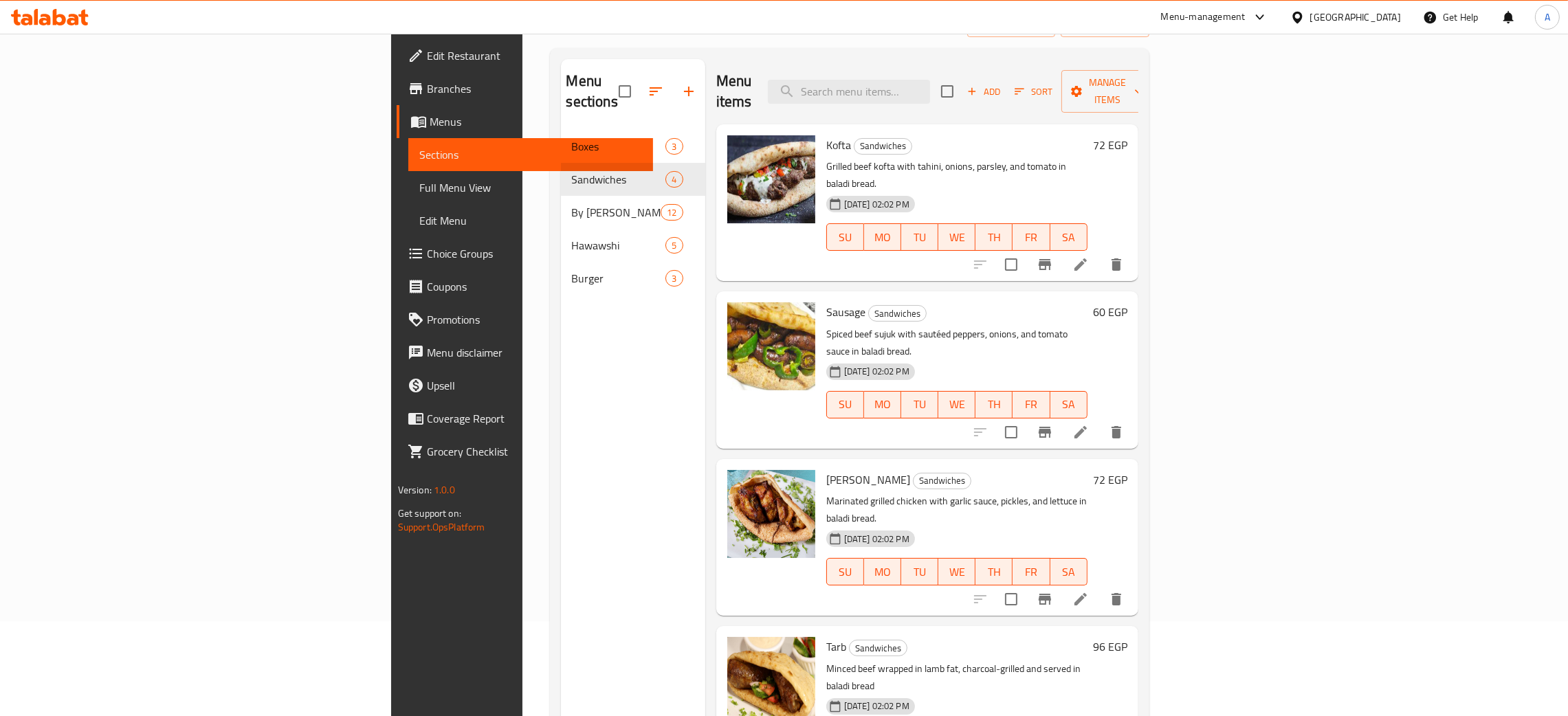
scroll to position [193, 0]
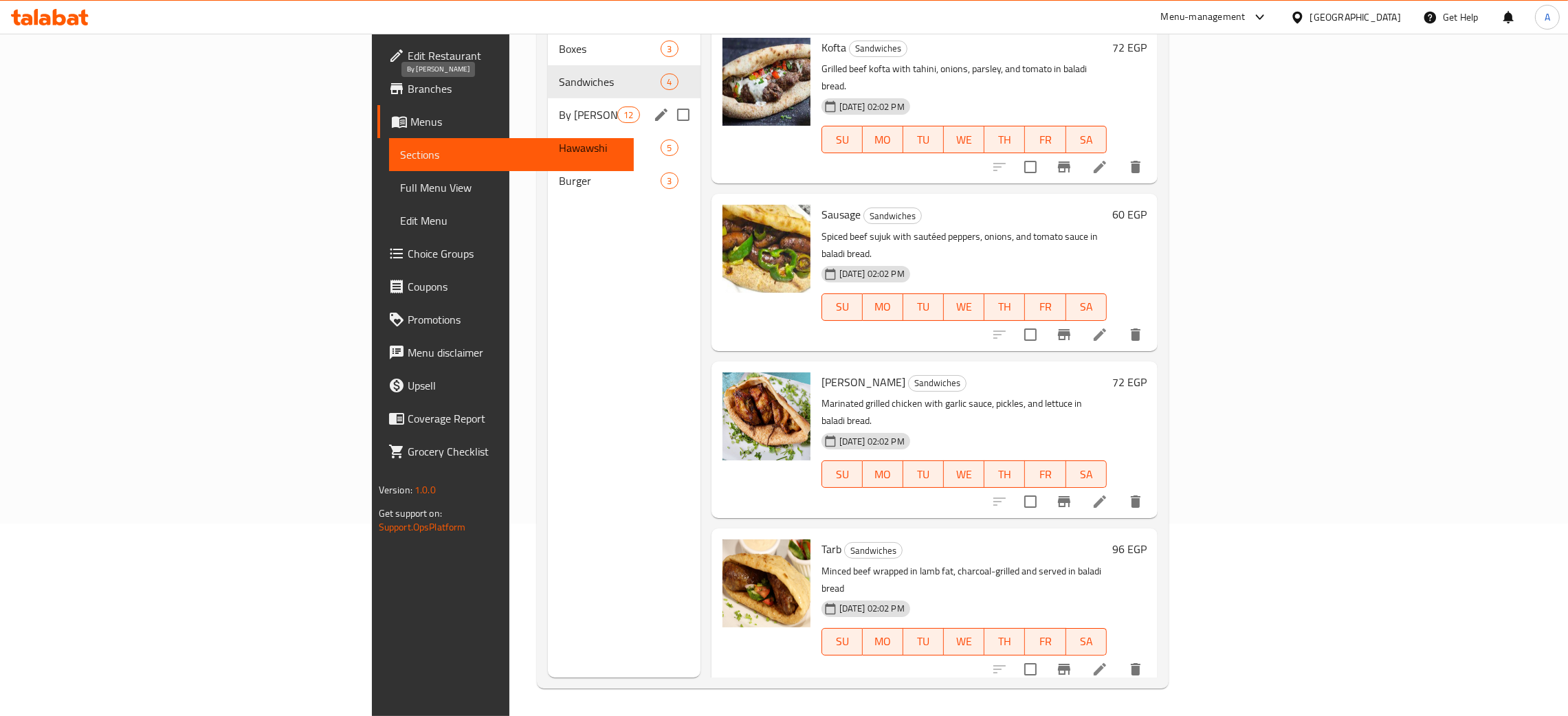
click at [559, 106] on span "By Kilo" at bounding box center [588, 115] width 58 height 17
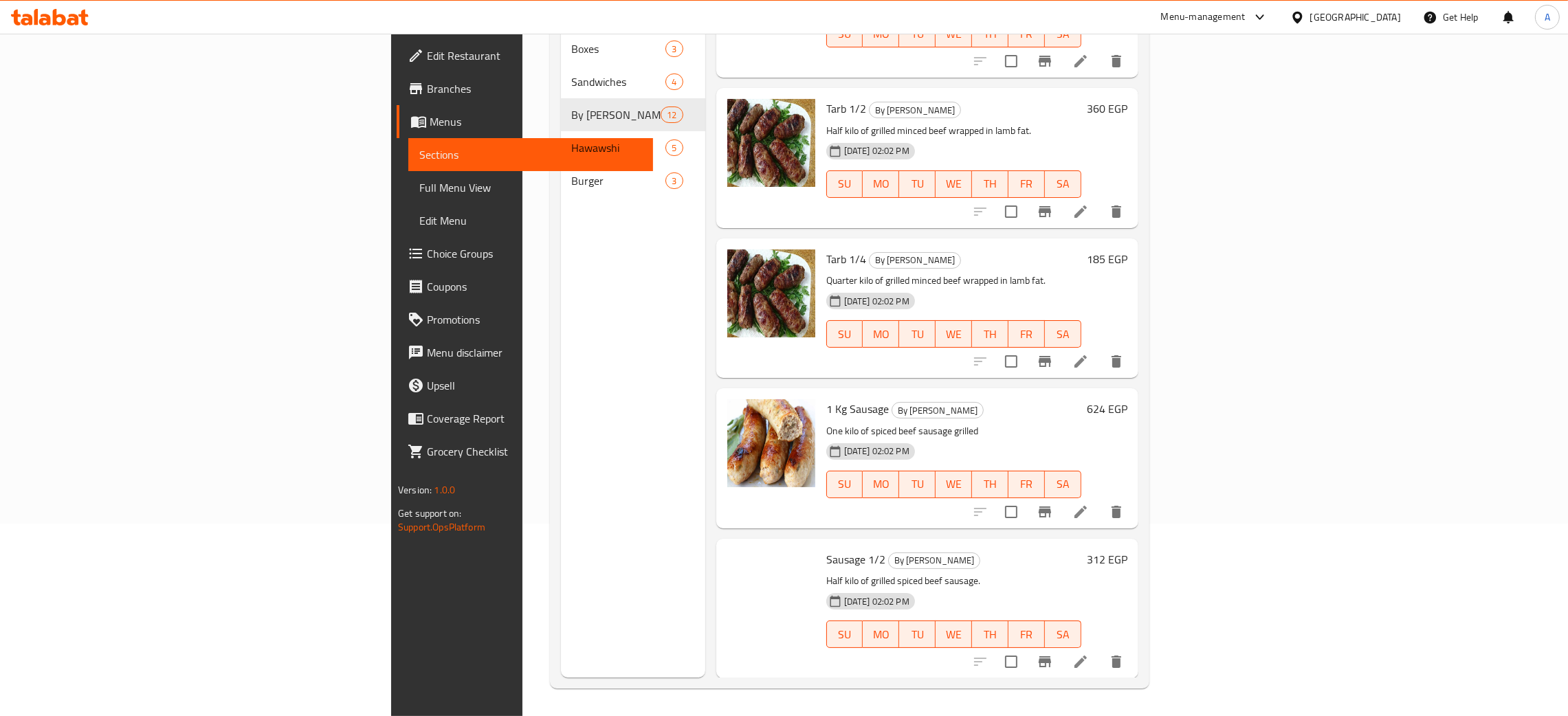
scroll to position [1117, 0]
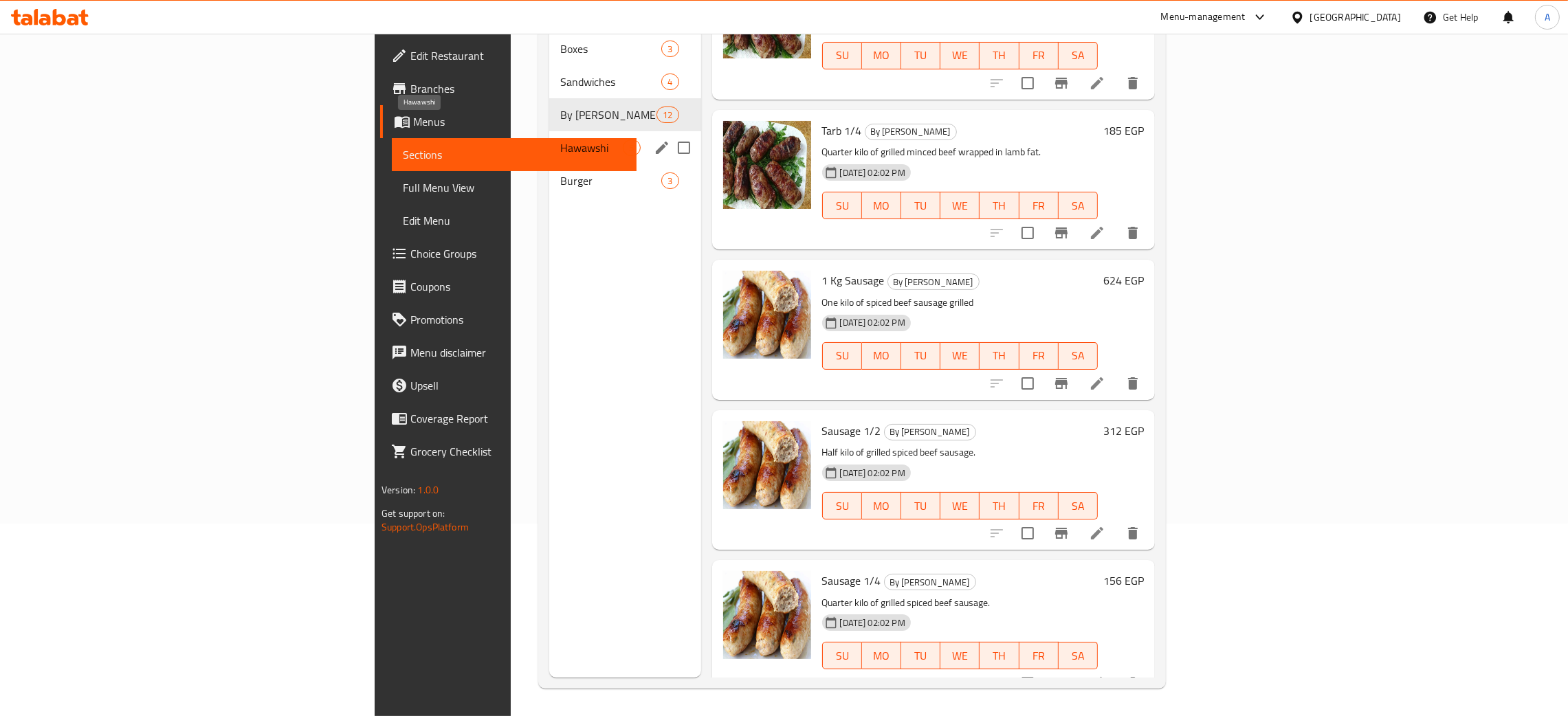
click at [560, 140] on span "Hawawshi" at bounding box center [591, 148] width 63 height 17
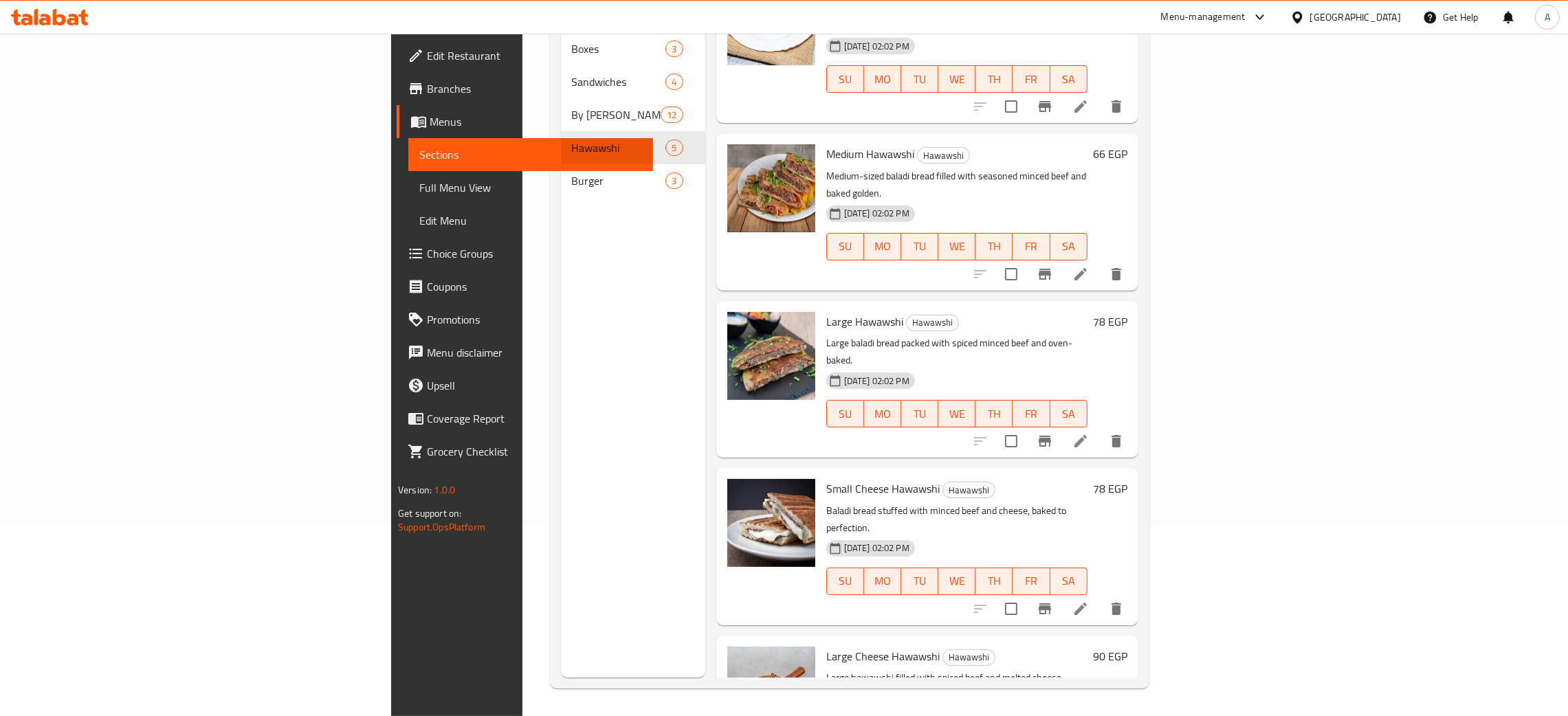
scroll to position [68, 0]
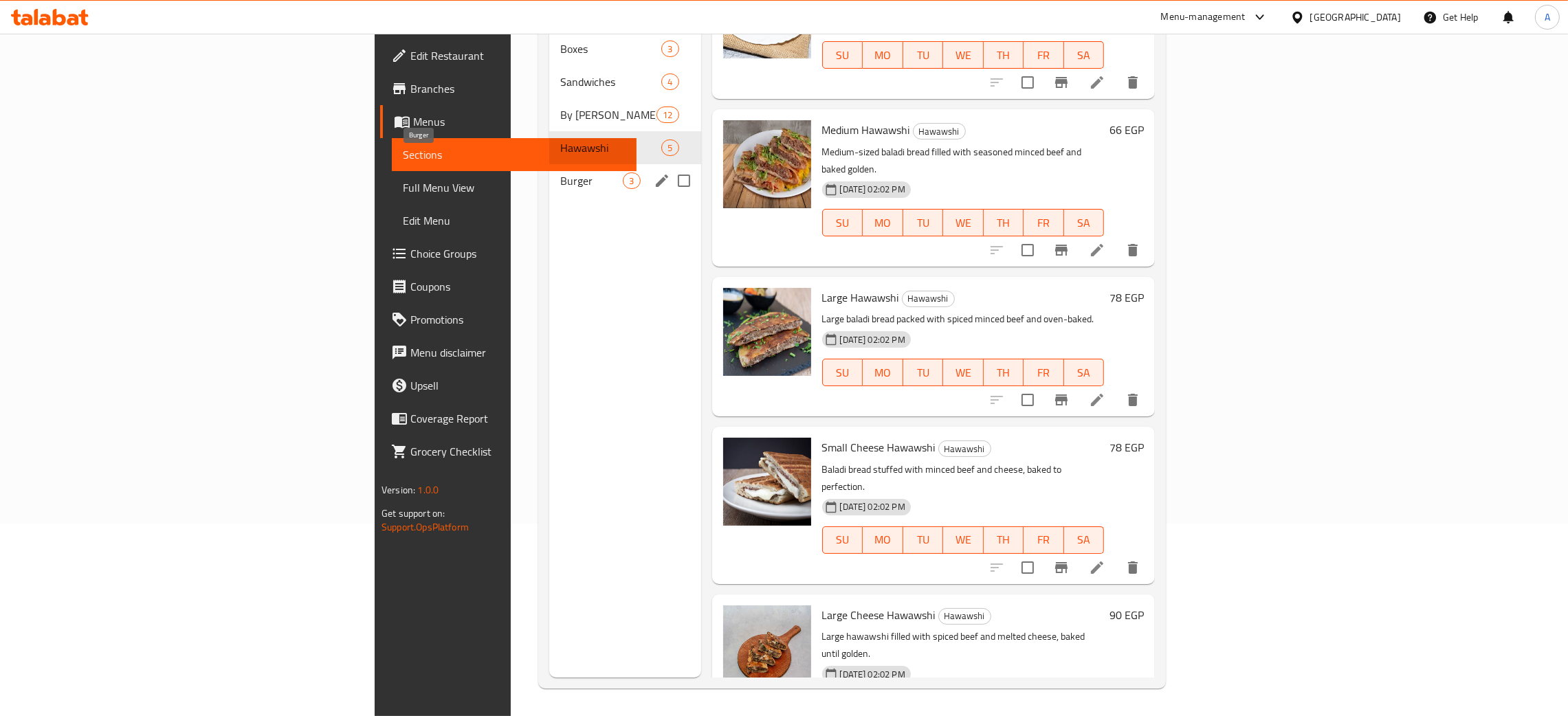
click at [560, 172] on span "Burger" at bounding box center [591, 180] width 63 height 17
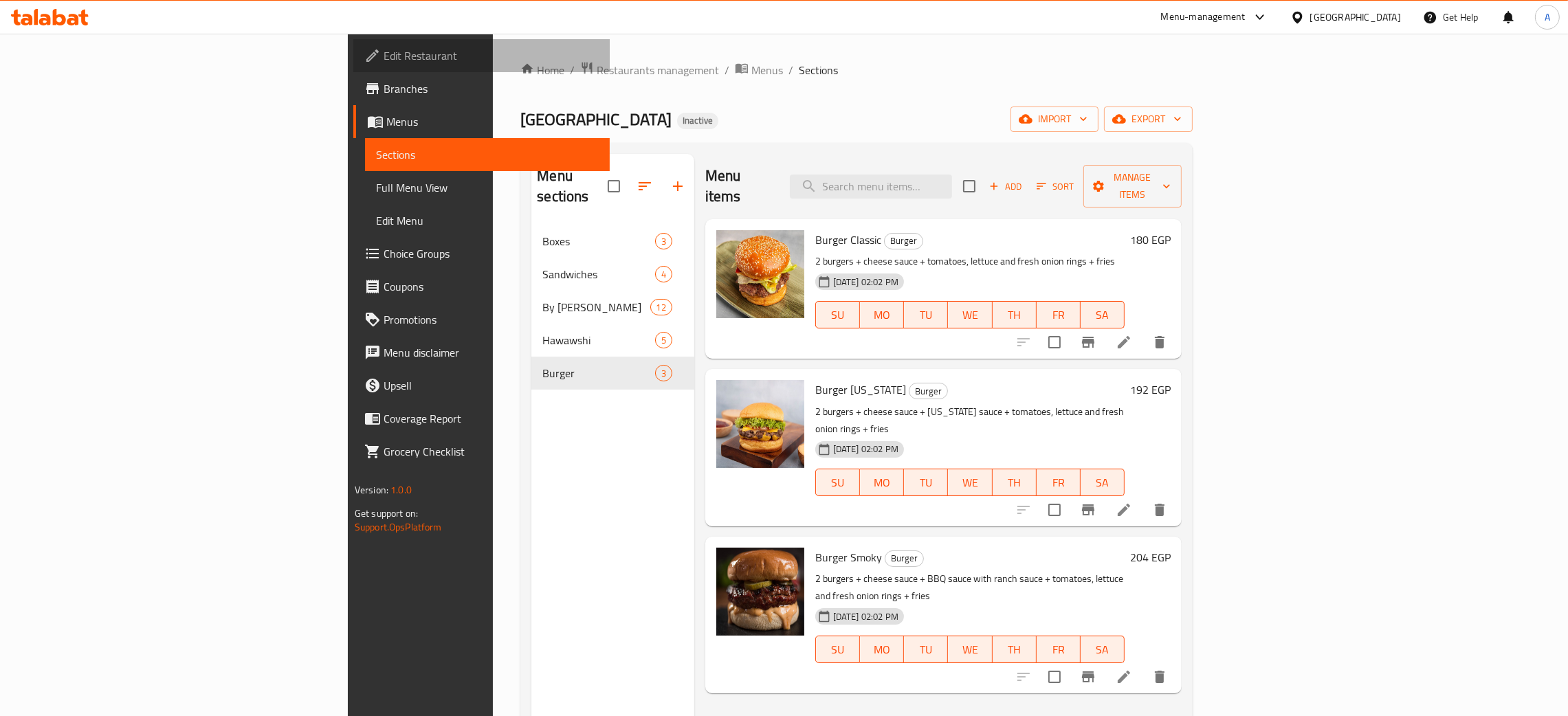
click at [383, 53] on span "Edit Restaurant" at bounding box center [491, 56] width 215 height 17
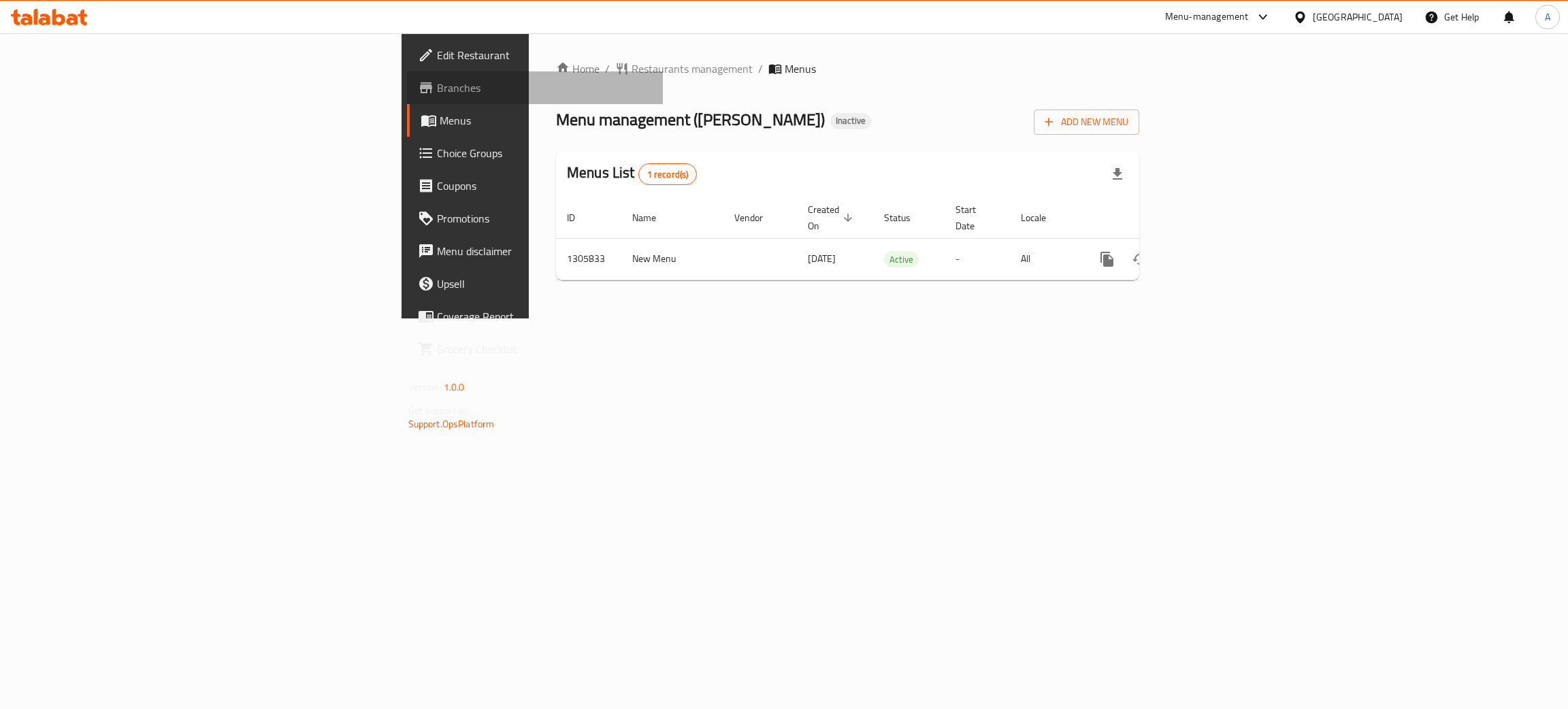
click at [437, 92] on span "Branches" at bounding box center [544, 88] width 215 height 16
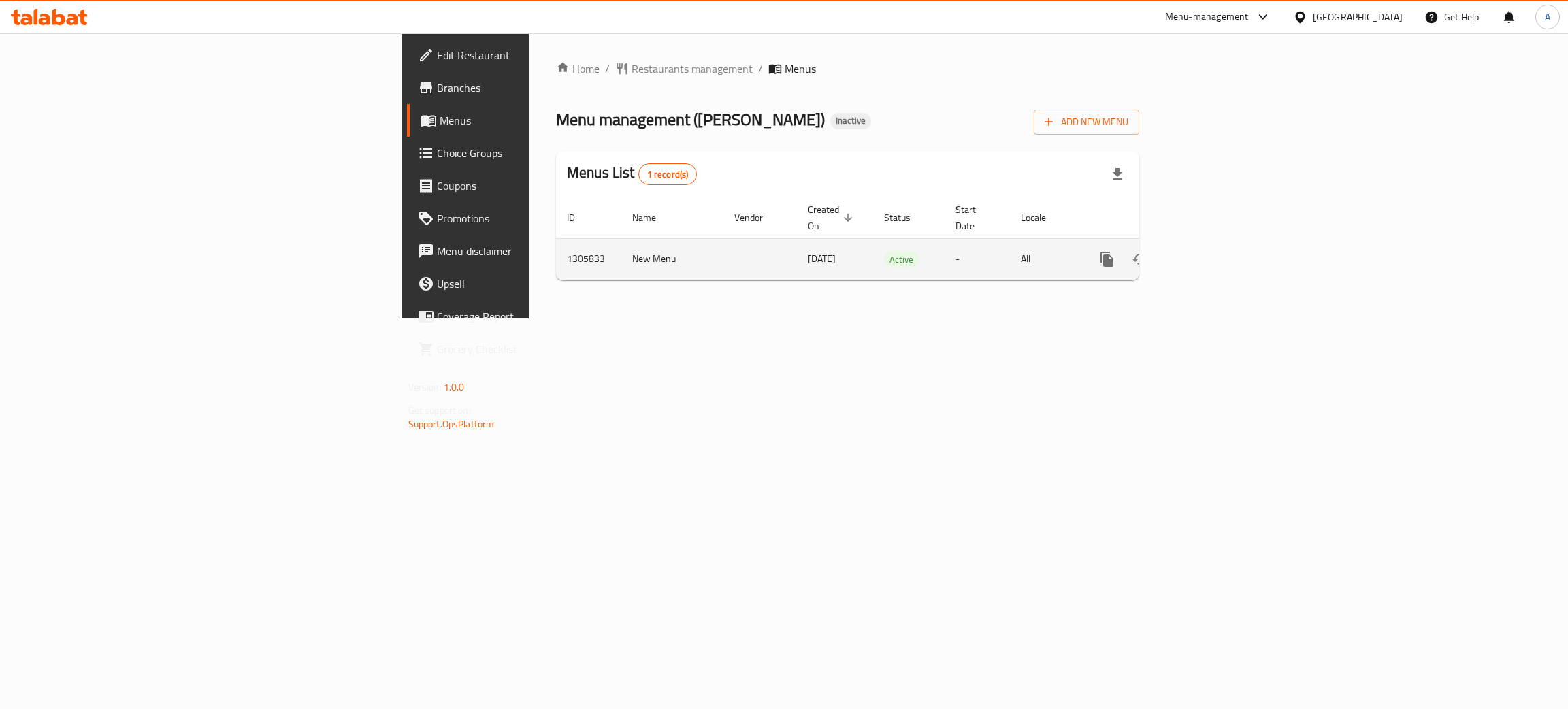
click at [1213, 251] on icon "enhanced table" at bounding box center [1205, 259] width 16 height 16
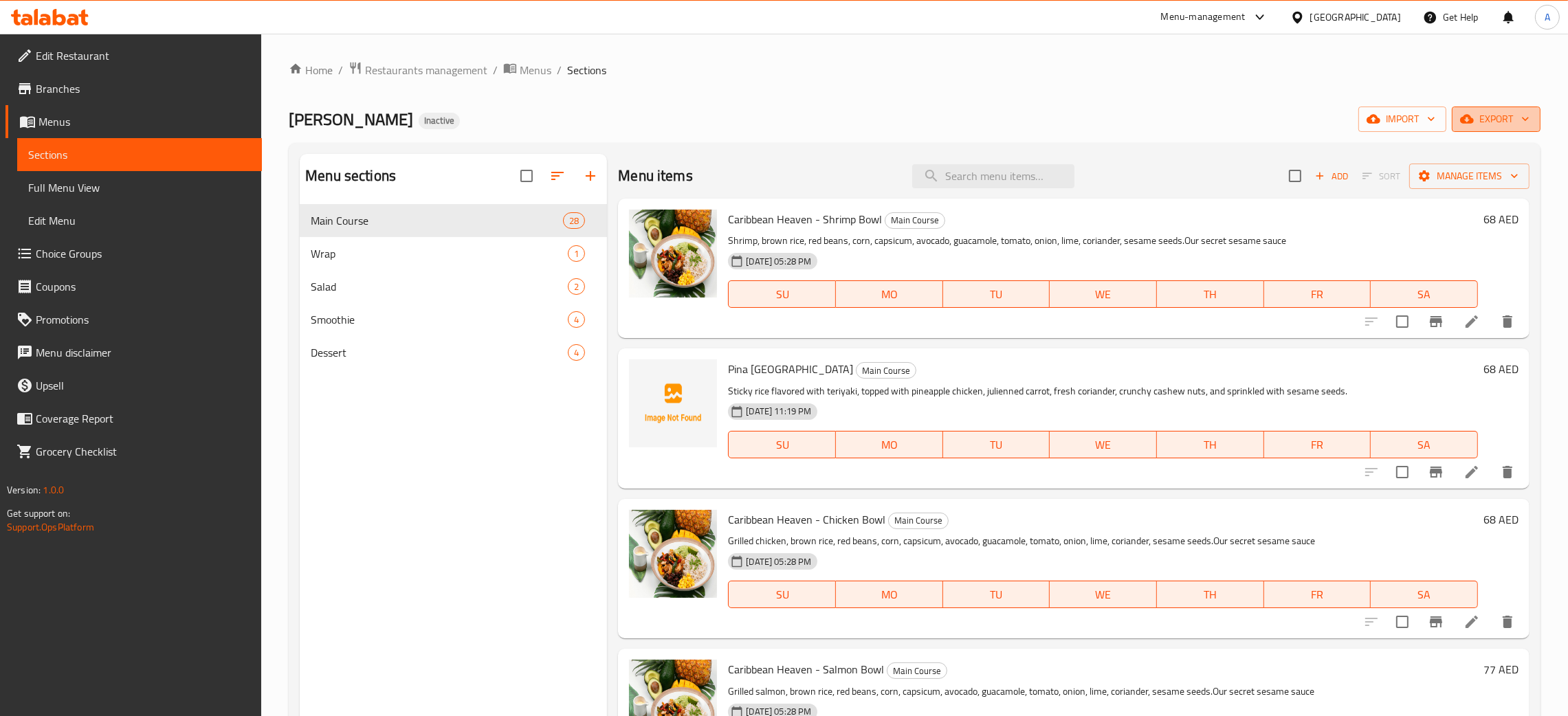
click at [1516, 115] on span "export" at bounding box center [1496, 119] width 67 height 18
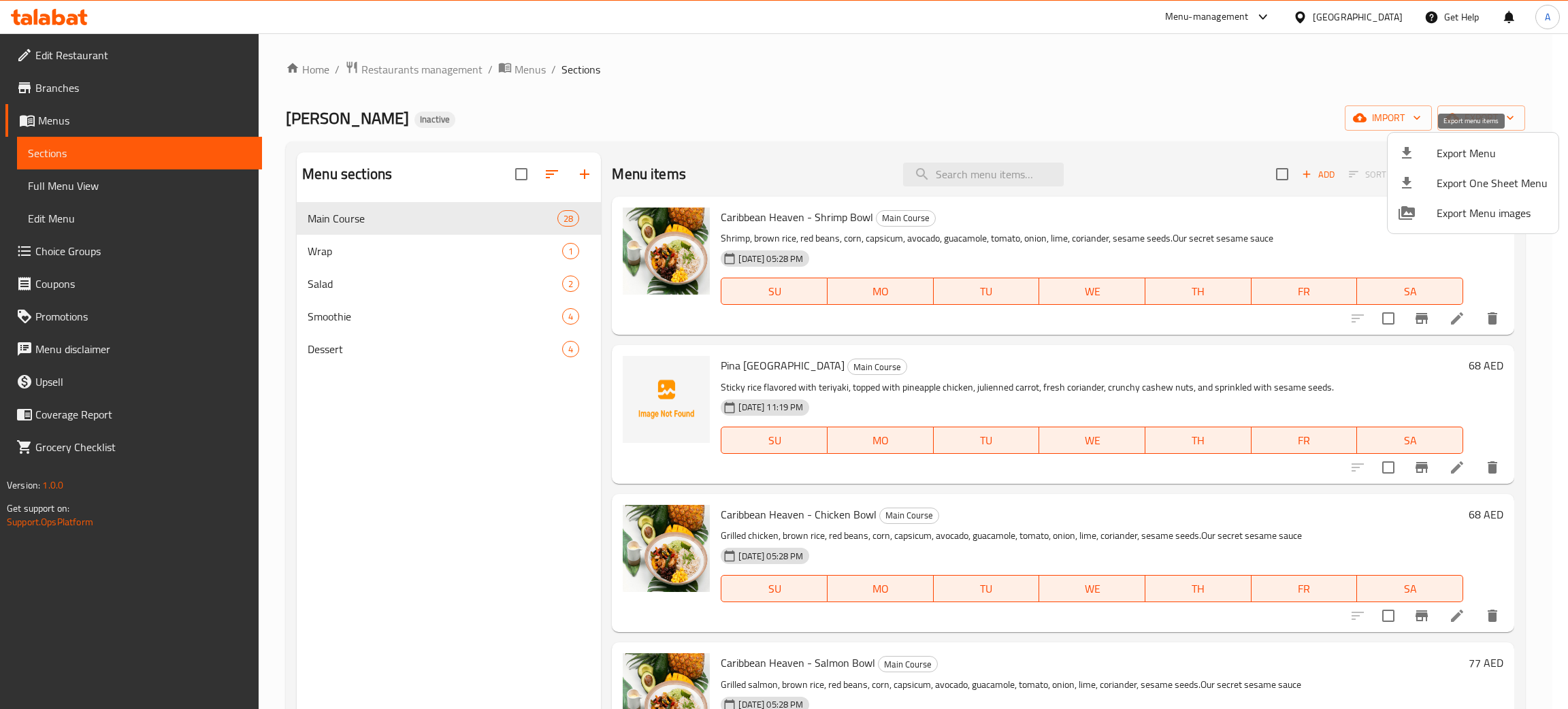
click at [1464, 148] on span "Export Menu" at bounding box center [1492, 153] width 111 height 16
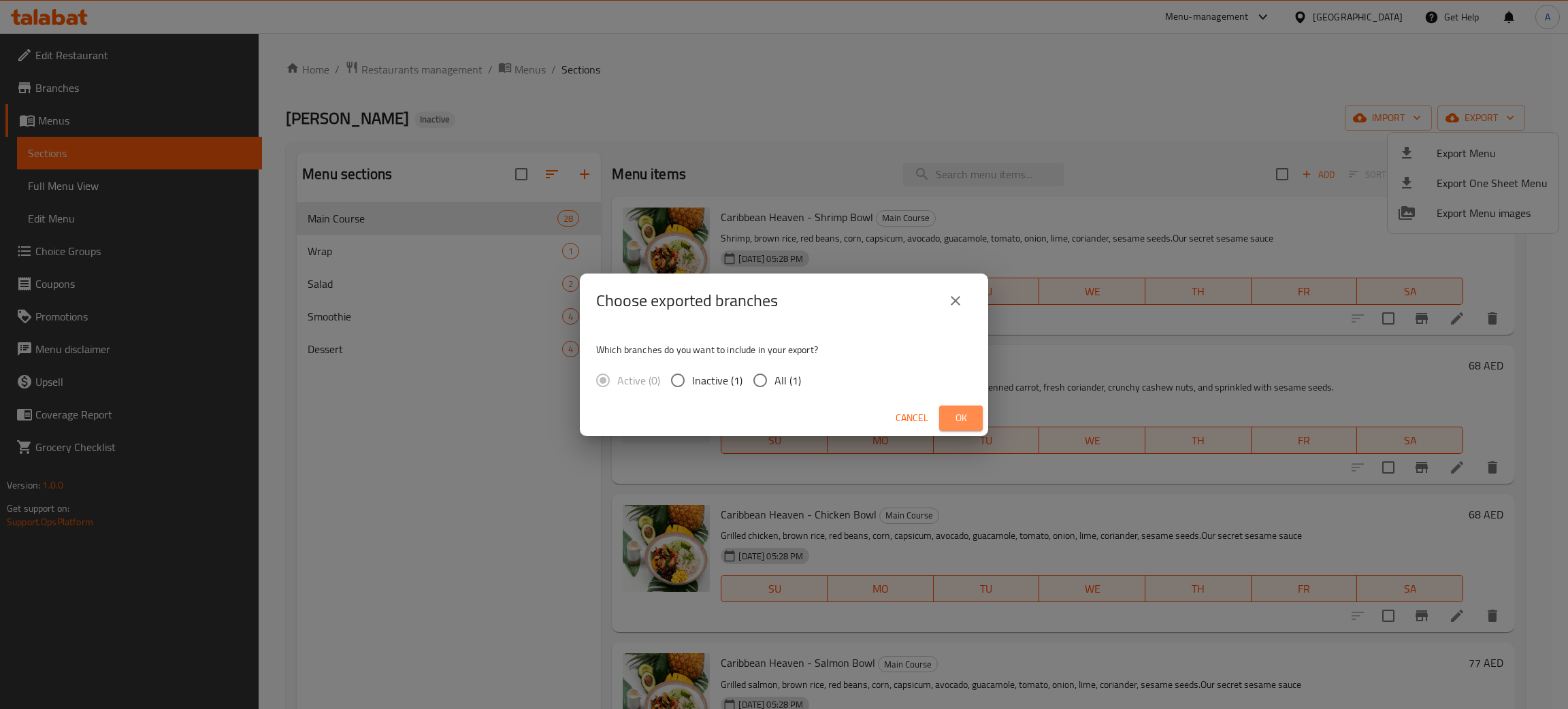
click at [957, 414] on span "Ok" at bounding box center [961, 418] width 22 height 17
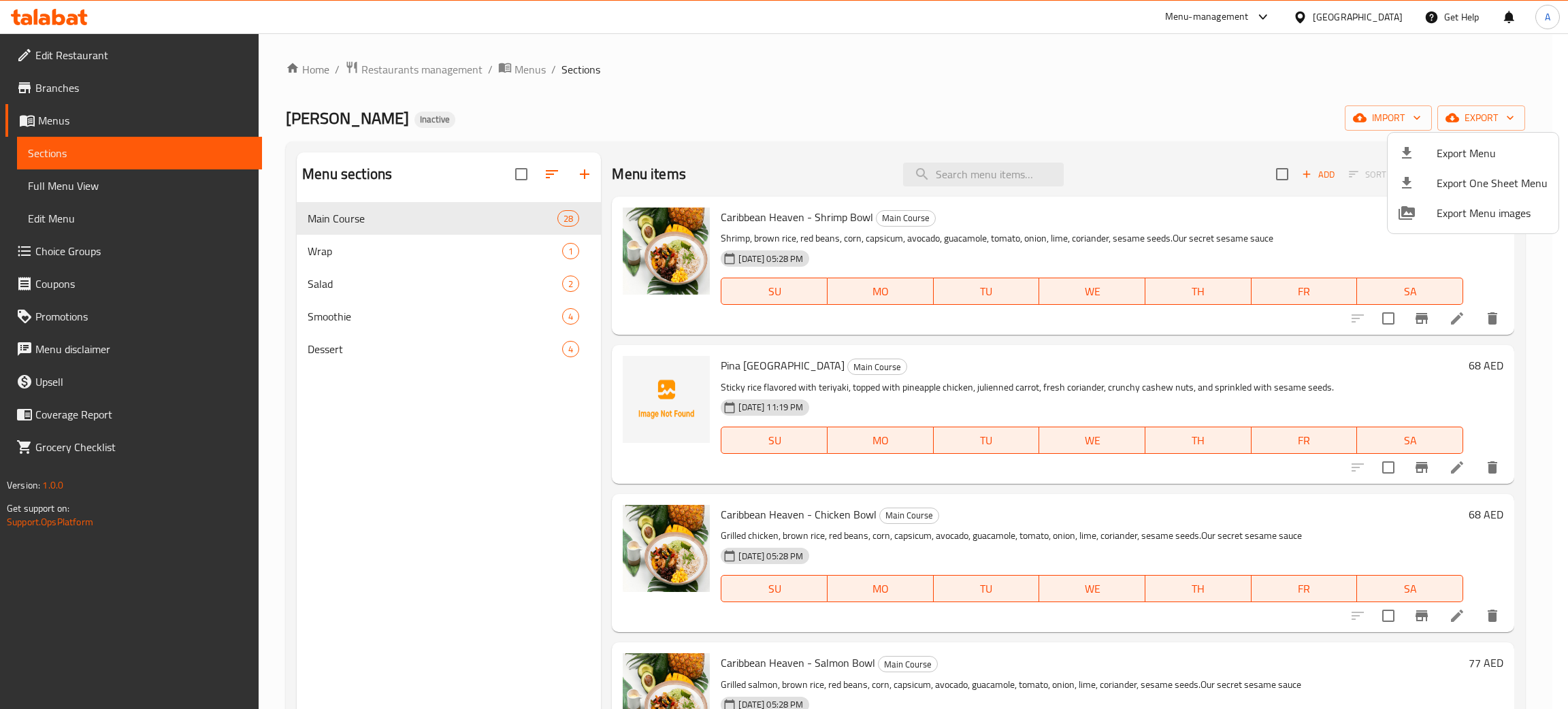
click at [1373, 16] on div at bounding box center [784, 354] width 1568 height 709
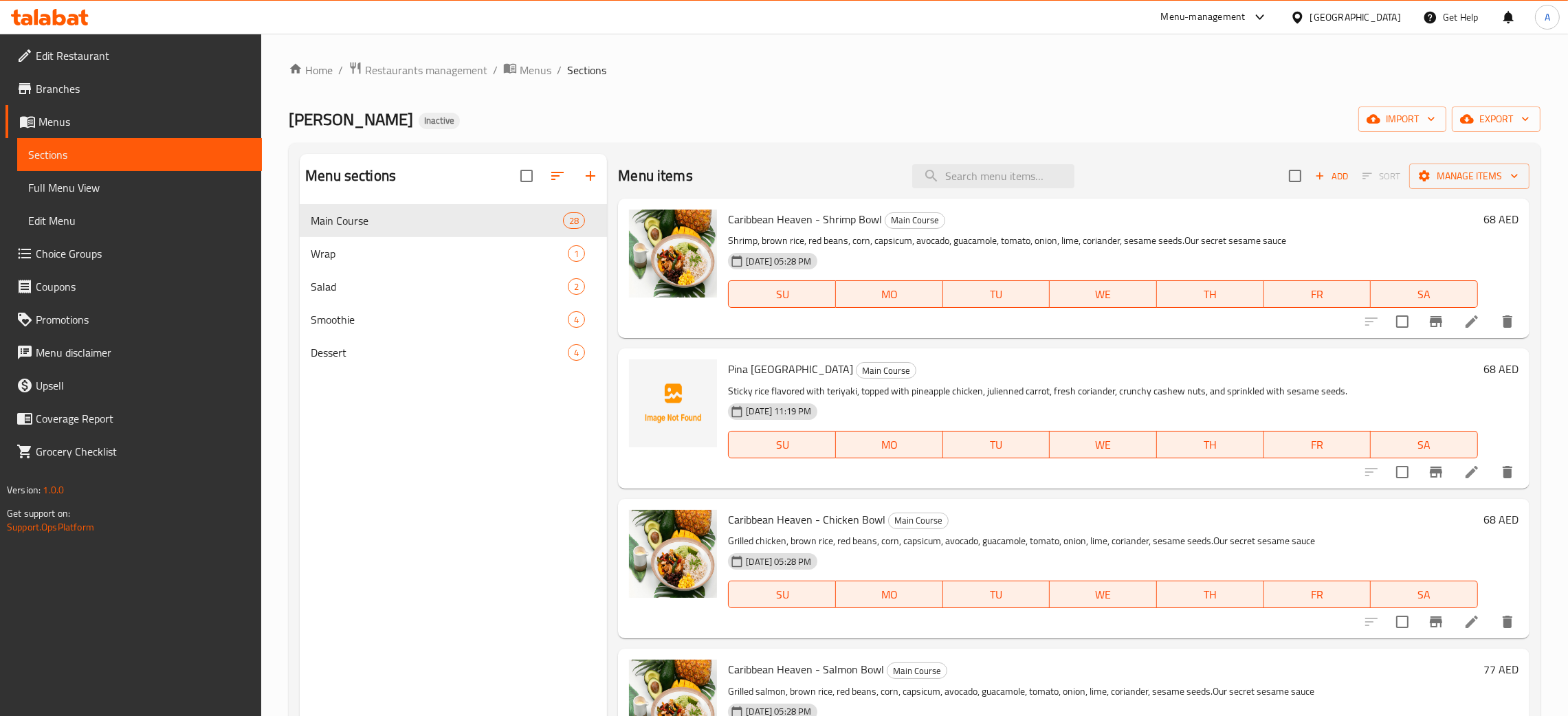
click at [1366, 14] on div "[GEOGRAPHIC_DATA]" at bounding box center [1356, 17] width 91 height 15
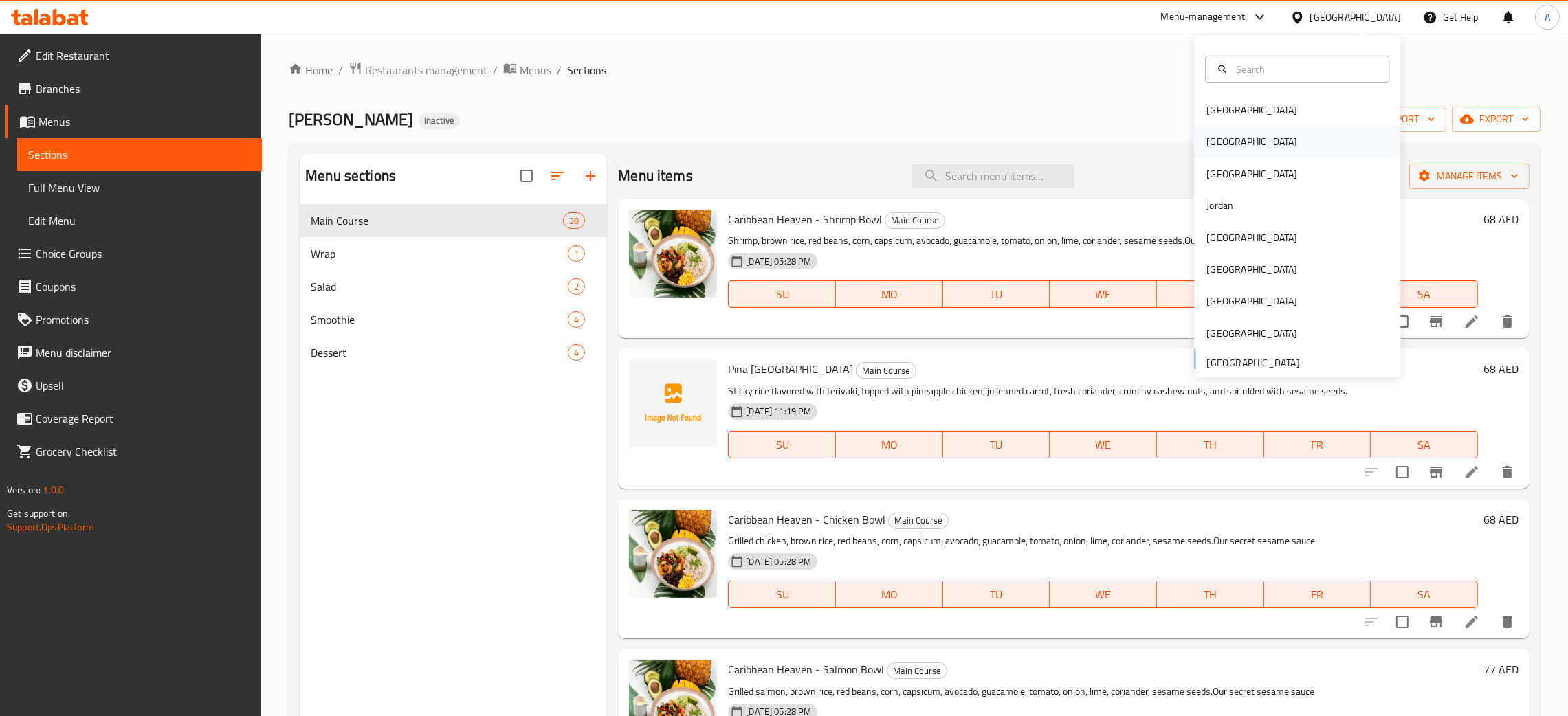
click at [1222, 145] on div "[GEOGRAPHIC_DATA]" at bounding box center [1252, 142] width 113 height 31
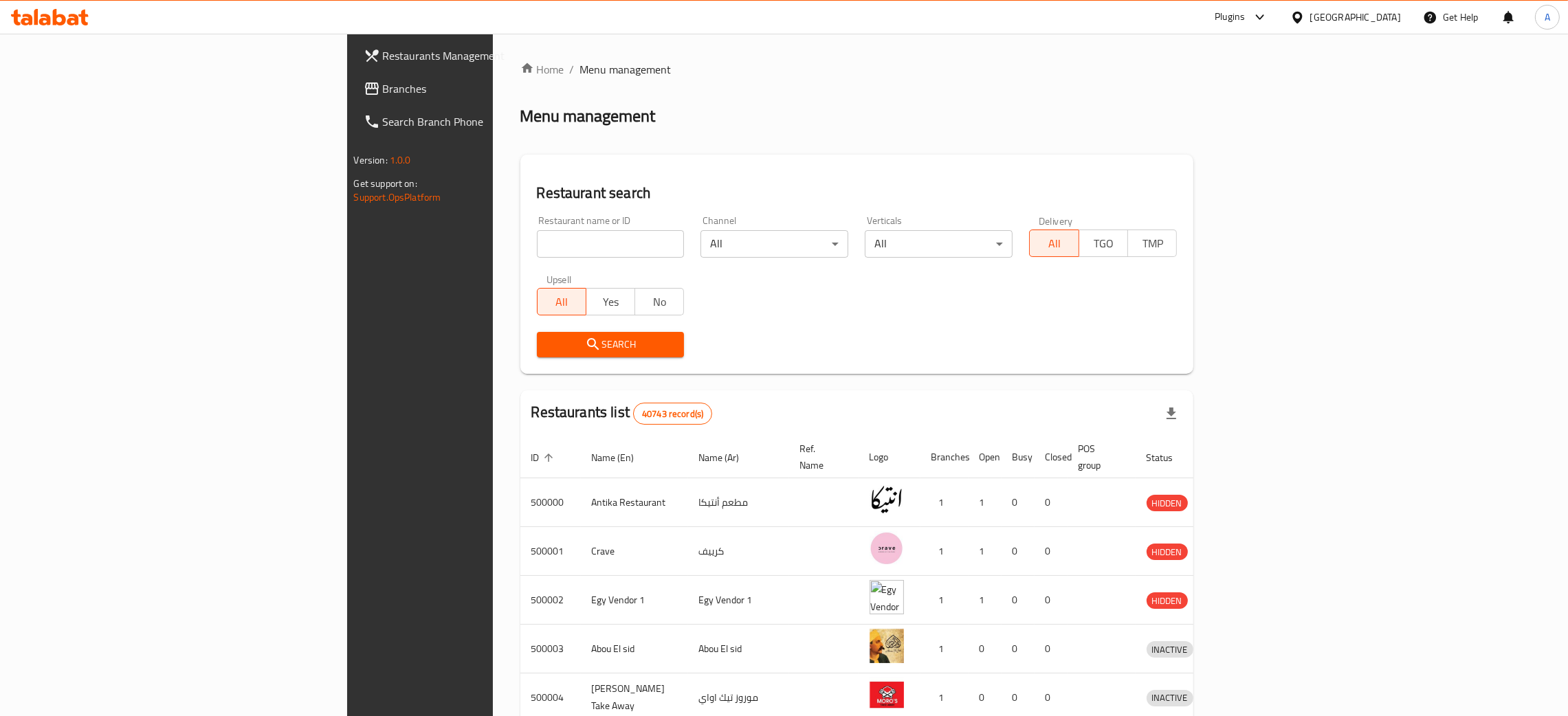
drag, startPoint x: 443, startPoint y: 241, endPoint x: 452, endPoint y: 235, distance: 10.8
click at [537, 241] on input "search" at bounding box center [611, 244] width 148 height 28
paste input "Kaffeine Republik"
type input "Kaffeine Republik"
click button "Search" at bounding box center [611, 344] width 148 height 25
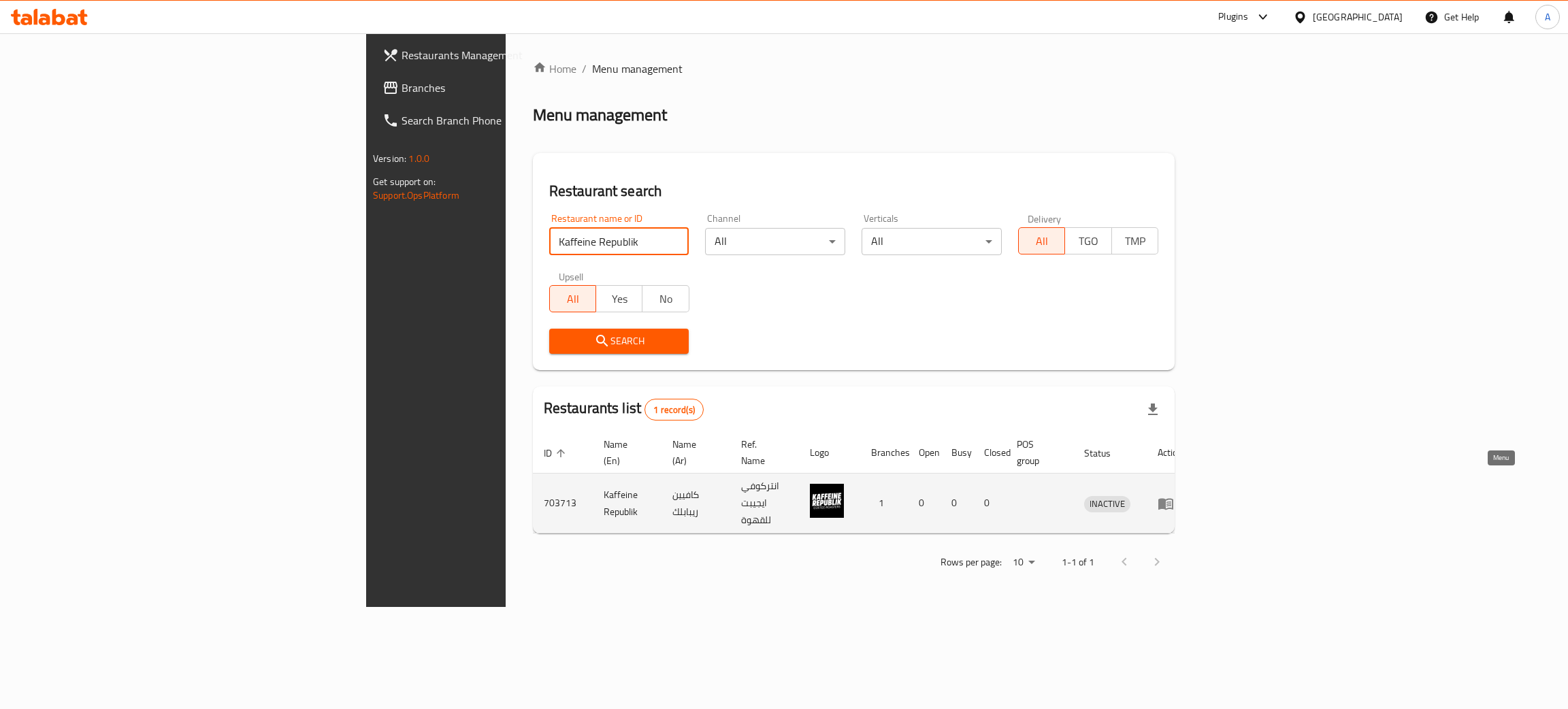
click at [1171, 501] on icon "enhanced table" at bounding box center [1168, 504] width 5 height 5
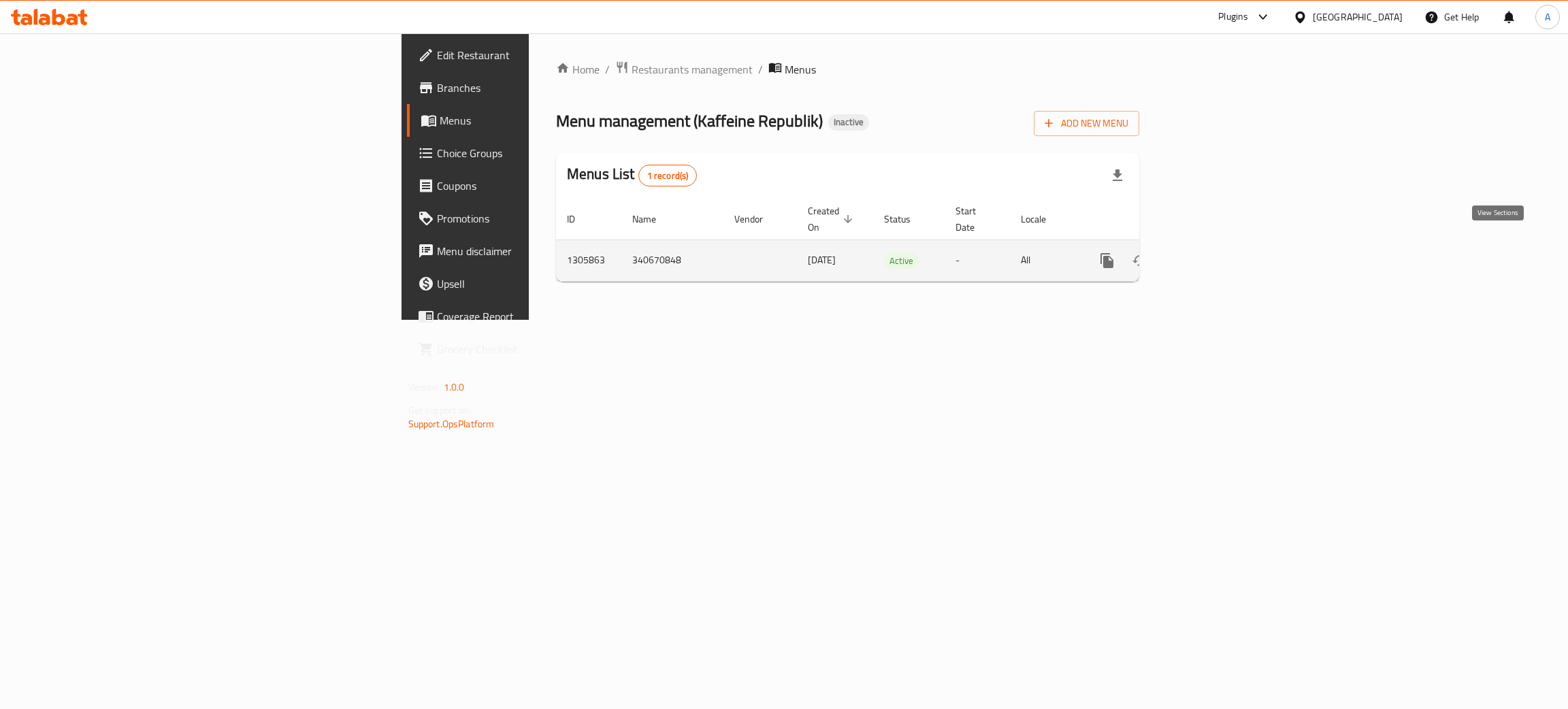
click at [1212, 255] on icon "enhanced table" at bounding box center [1205, 260] width 12 height 12
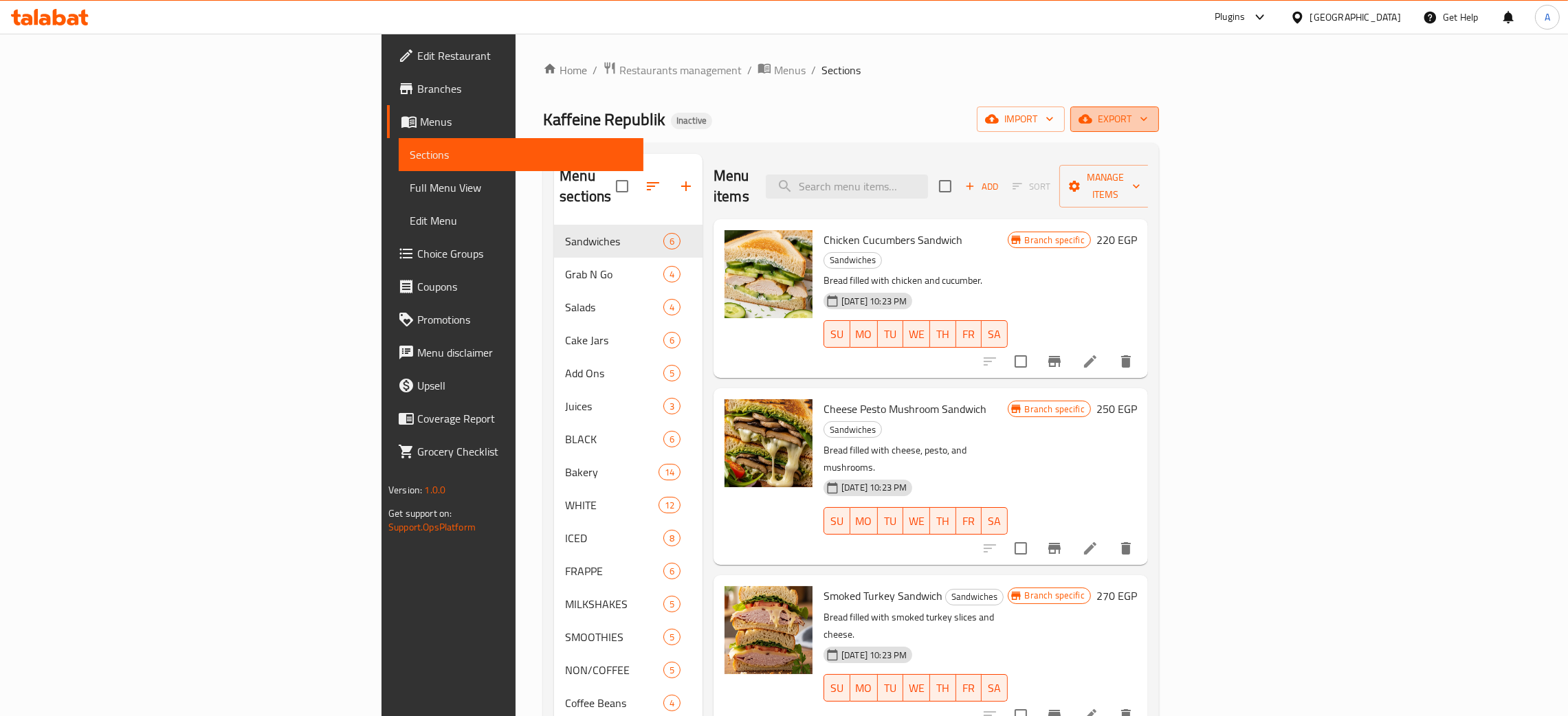
click at [1151, 118] on icon "button" at bounding box center [1143, 118] width 14 height 14
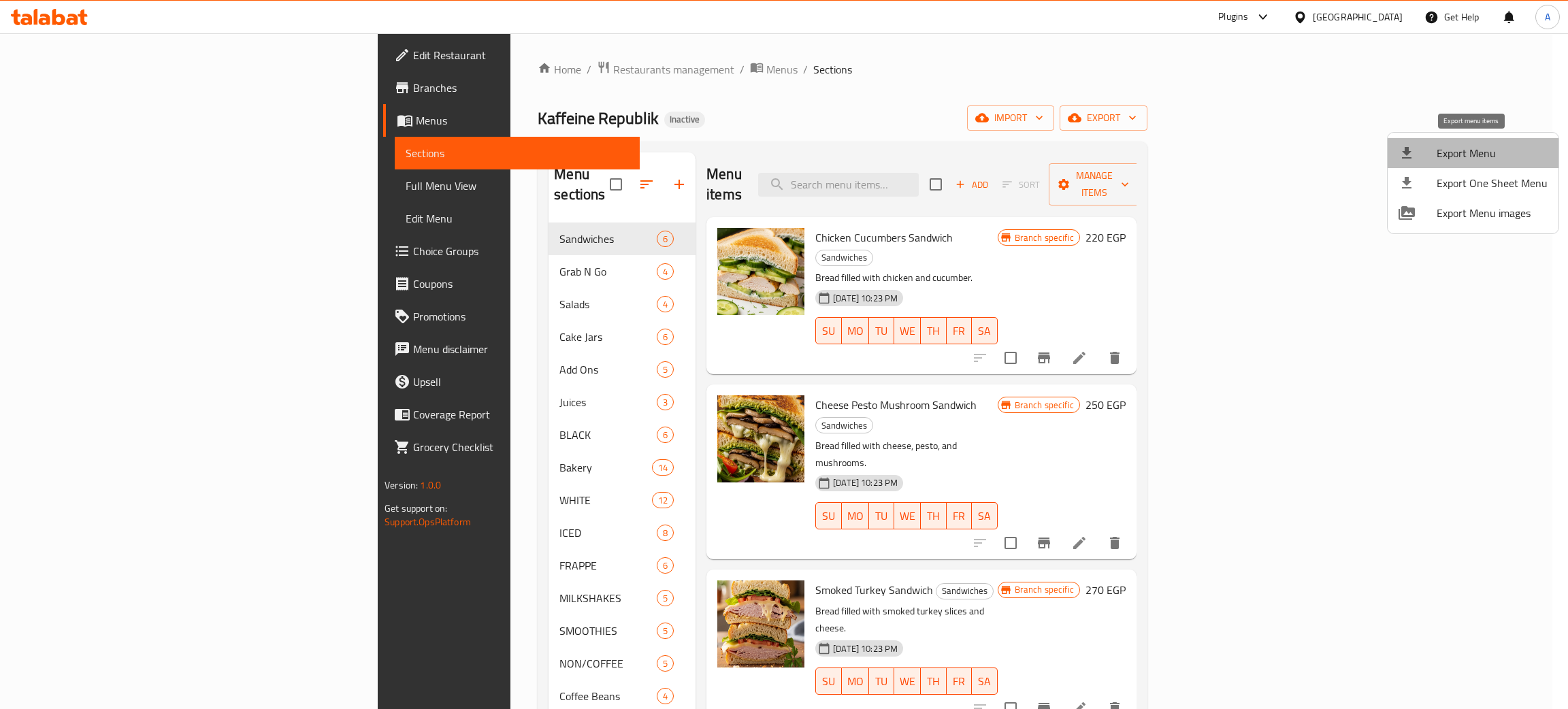
click at [1476, 149] on span "Export Menu" at bounding box center [1492, 153] width 111 height 16
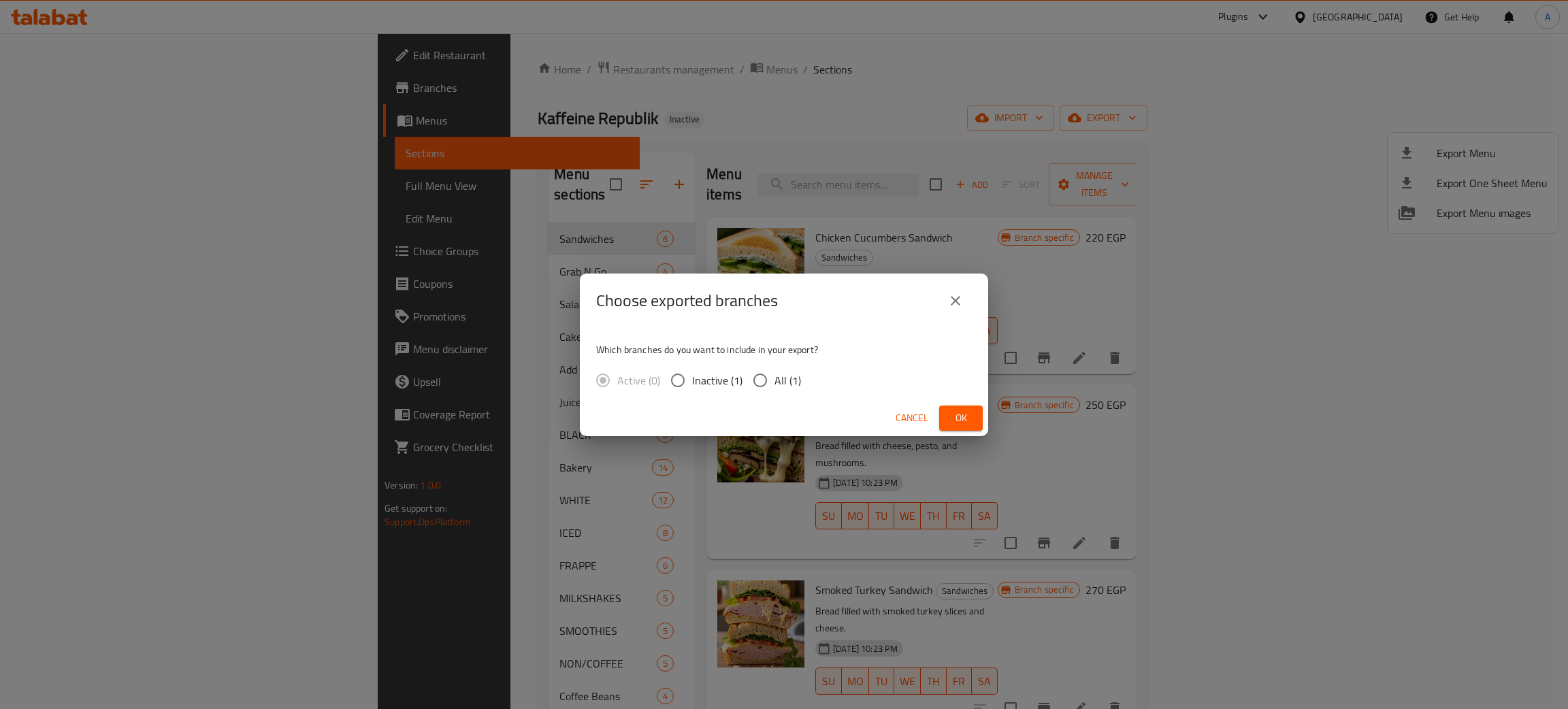
click at [965, 419] on span "Ok" at bounding box center [961, 418] width 22 height 17
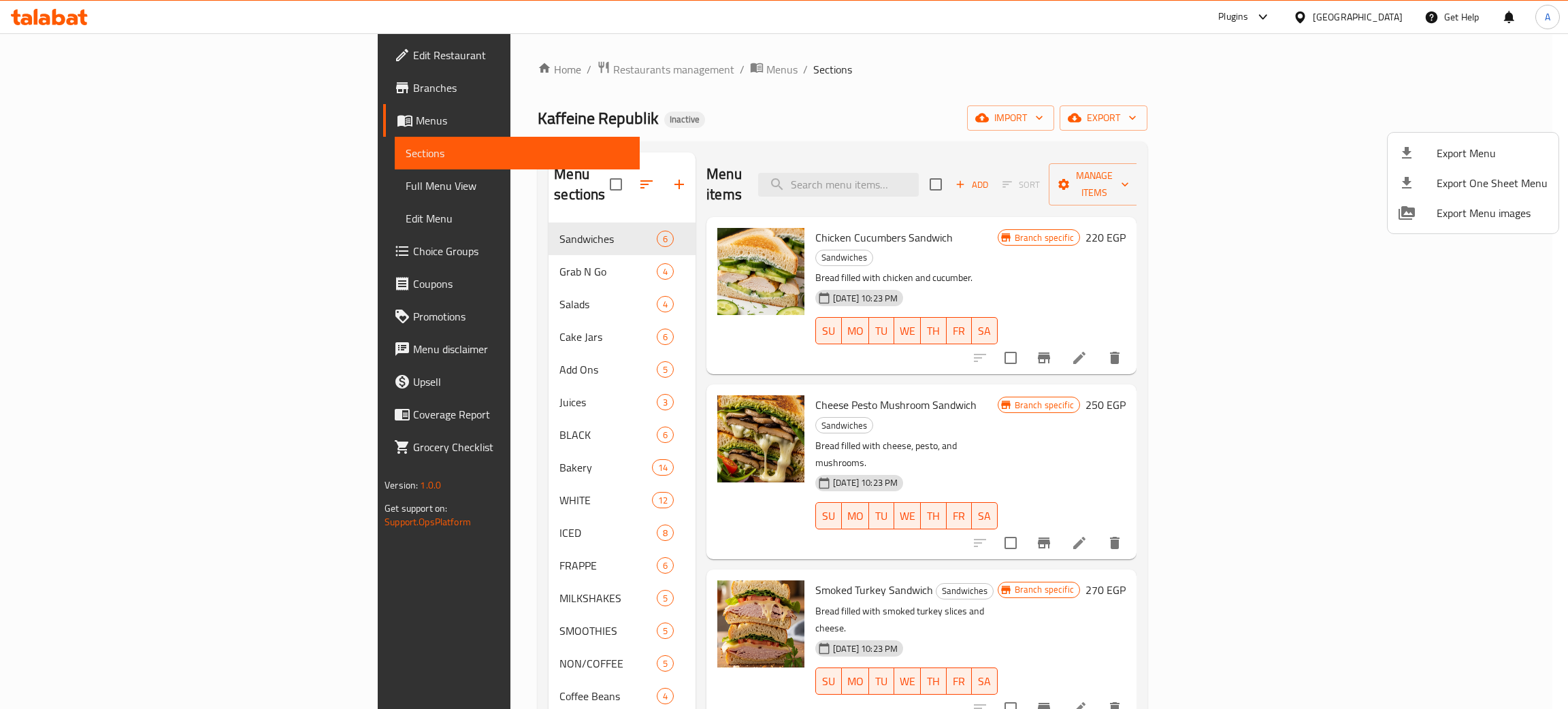
click at [72, 89] on div at bounding box center [784, 354] width 1568 height 709
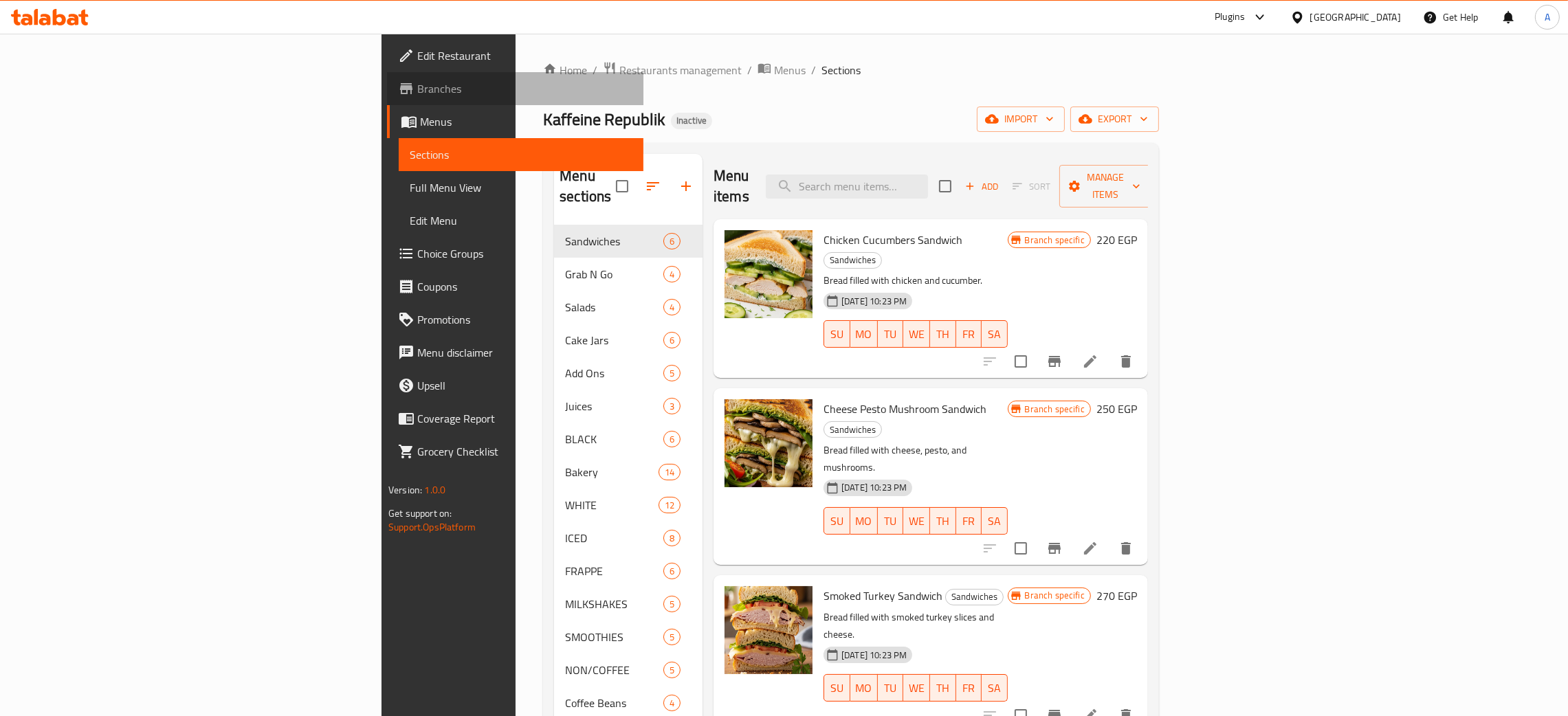
click at [417, 86] on span "Branches" at bounding box center [525, 89] width 215 height 17
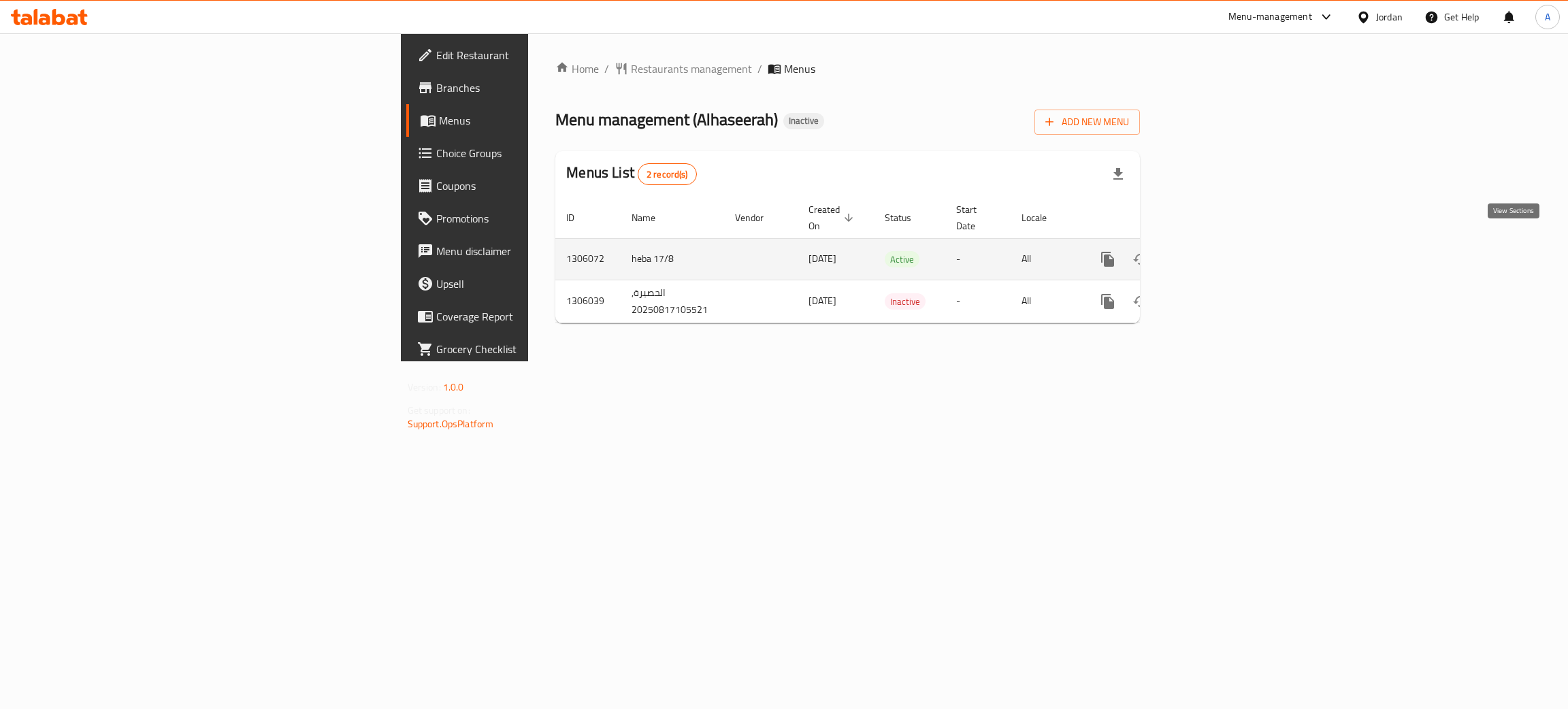
click at [1214, 251] on icon "enhanced table" at bounding box center [1206, 259] width 16 height 16
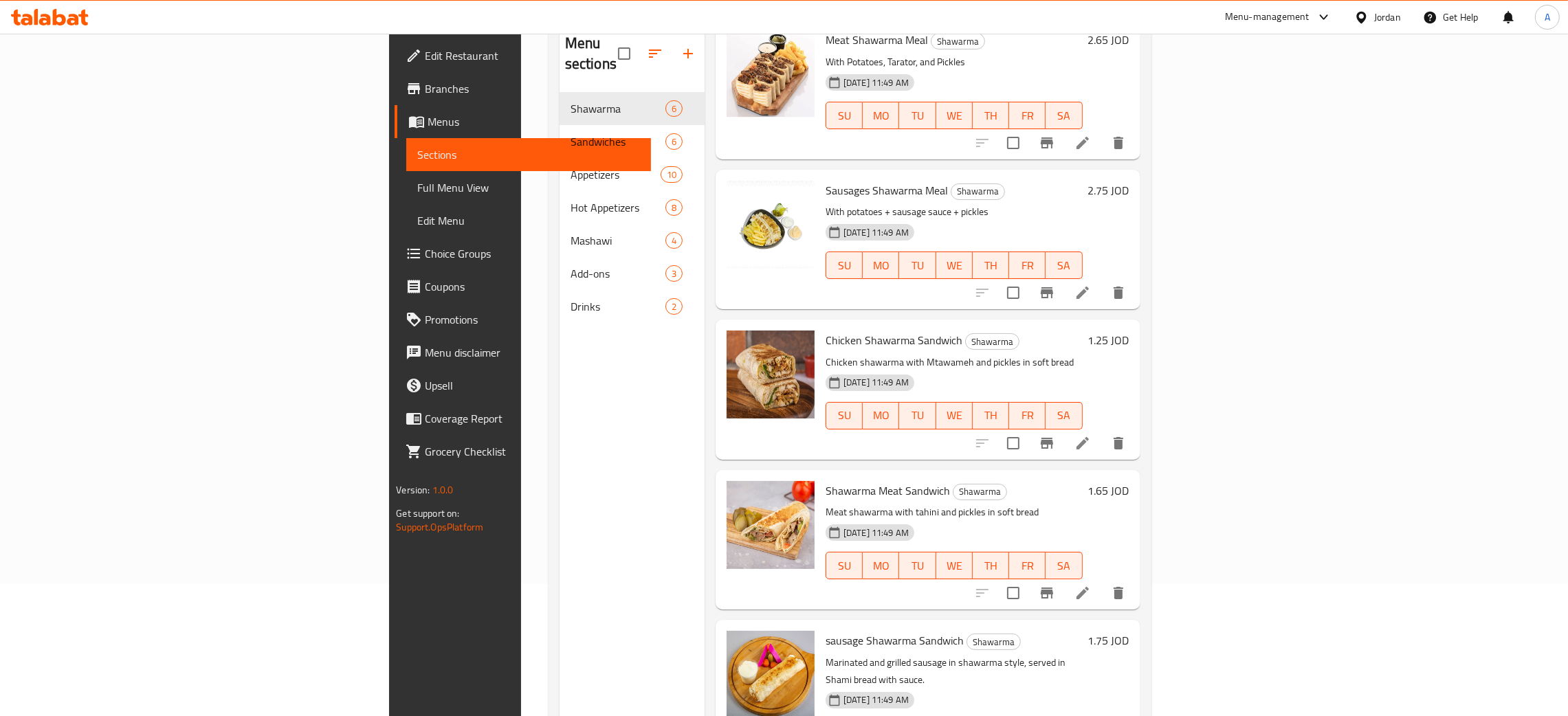
scroll to position [193, 0]
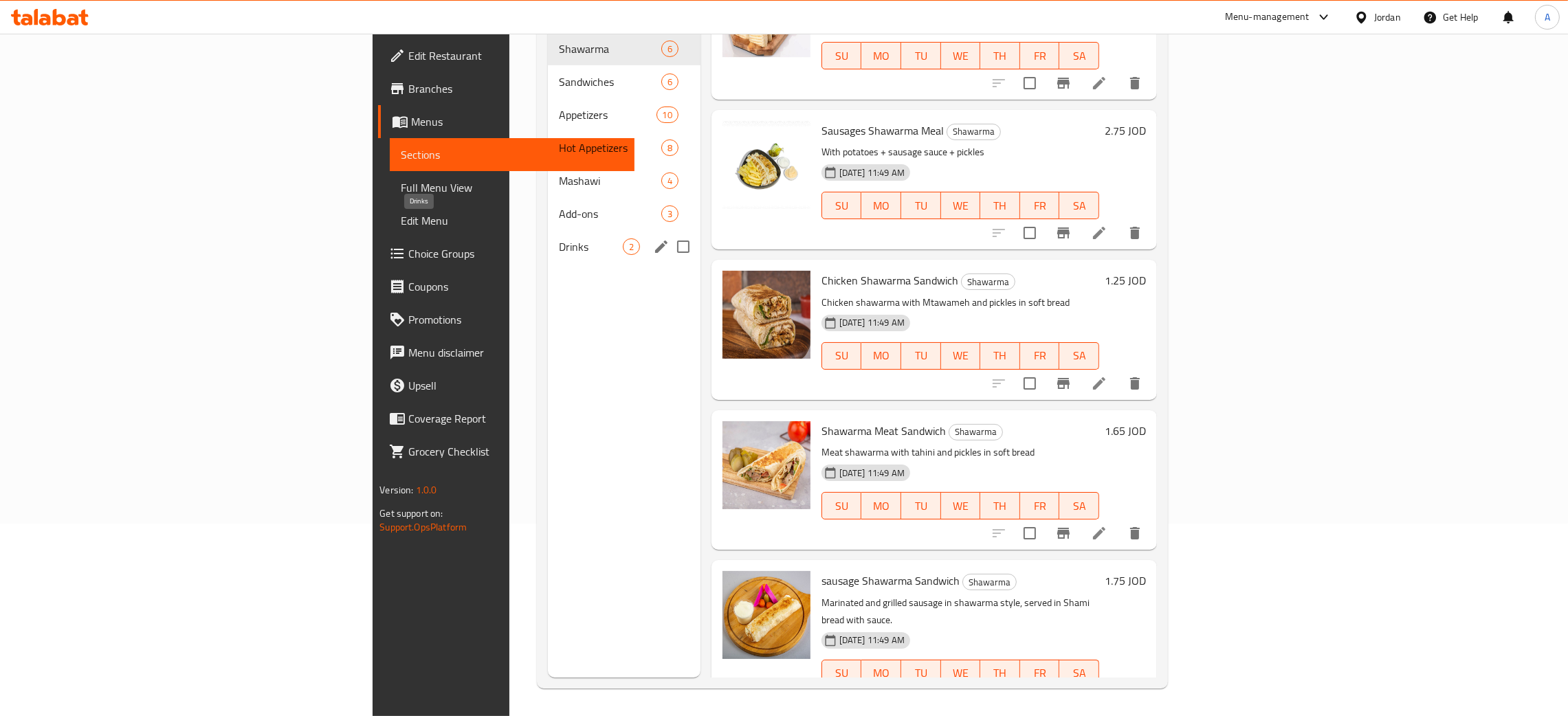
click at [559, 239] on span "Drinks" at bounding box center [591, 247] width 63 height 17
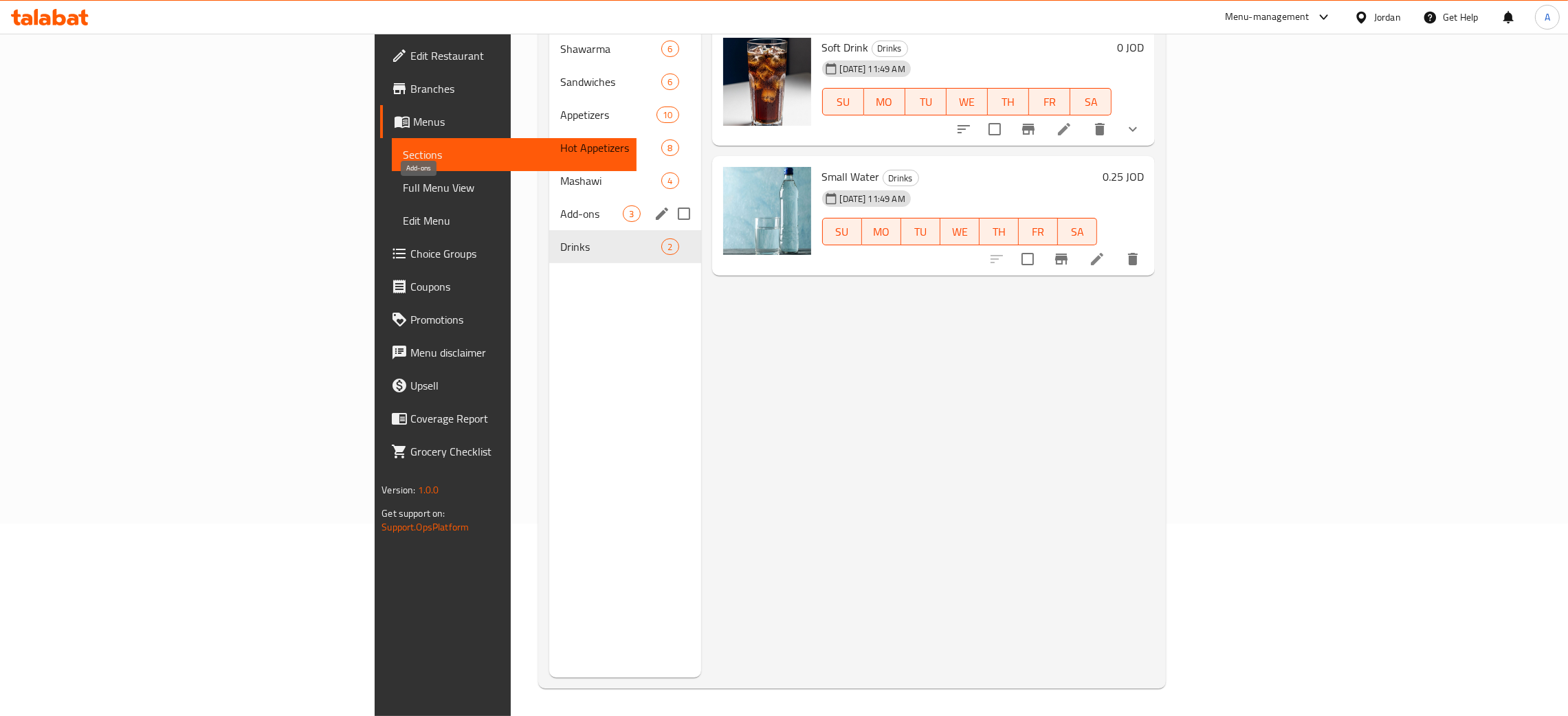
click at [560, 205] on span "Add-ons" at bounding box center [591, 214] width 63 height 17
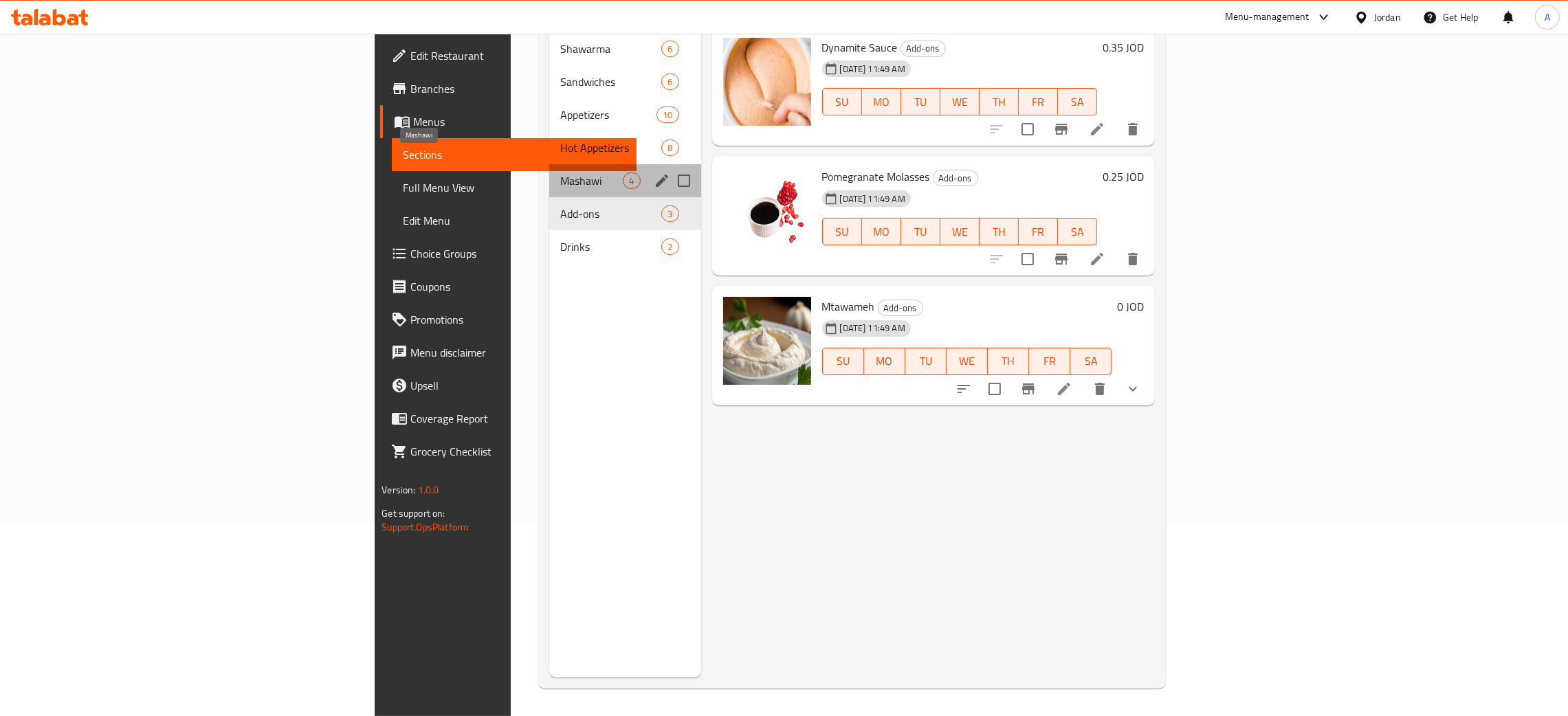
click at [560, 172] on span "Mashawi" at bounding box center [591, 180] width 63 height 17
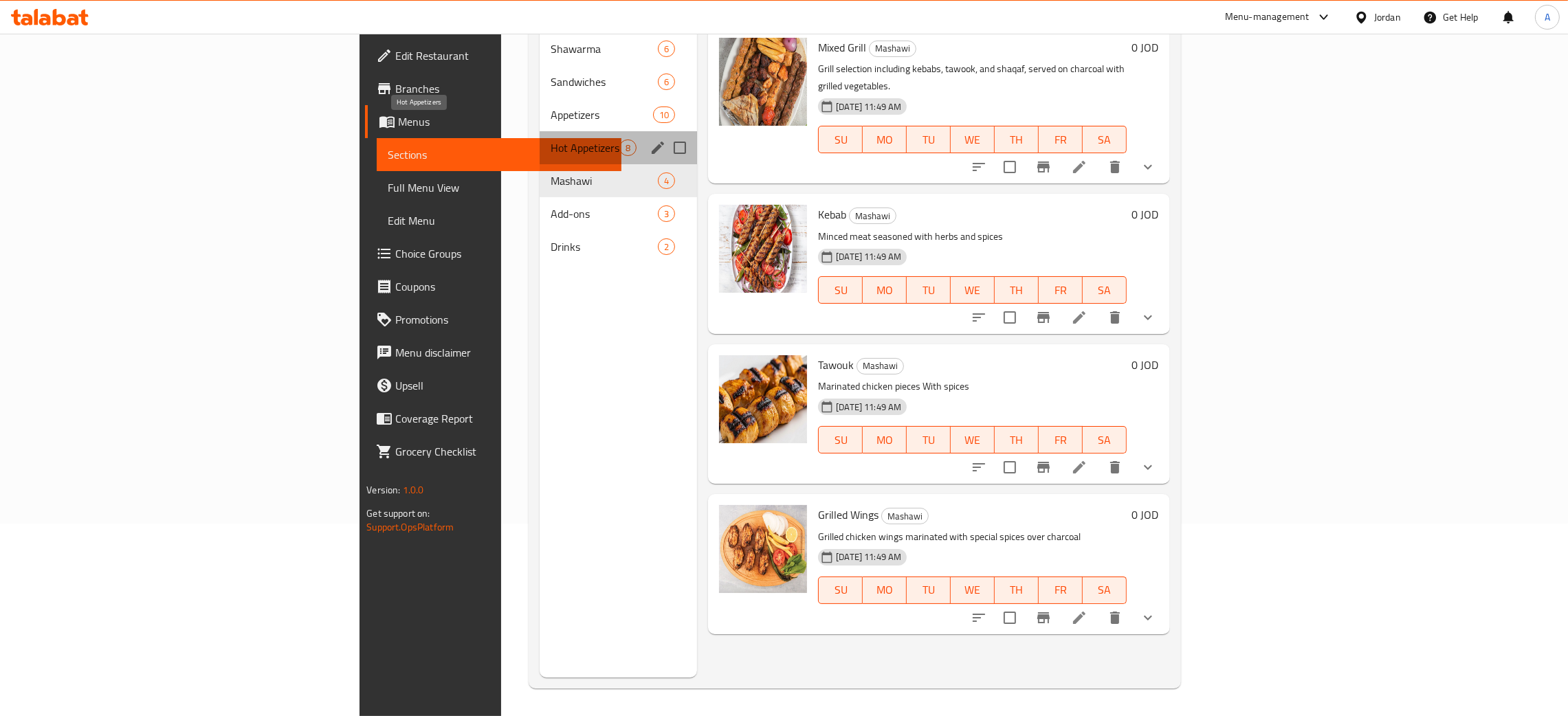
click at [551, 140] on span "Hot Appetizers" at bounding box center [585, 148] width 68 height 17
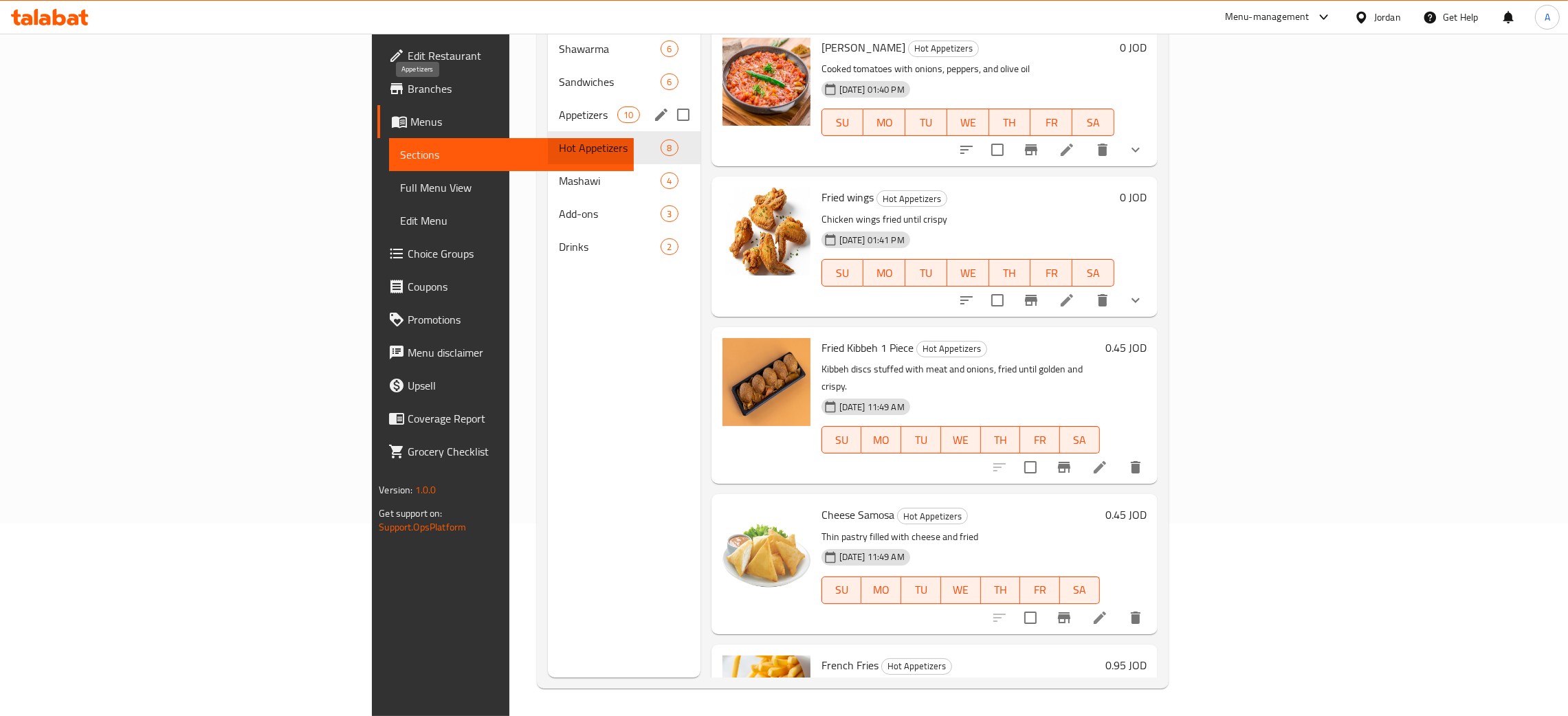
click at [559, 106] on span "Appetizers" at bounding box center [588, 115] width 58 height 17
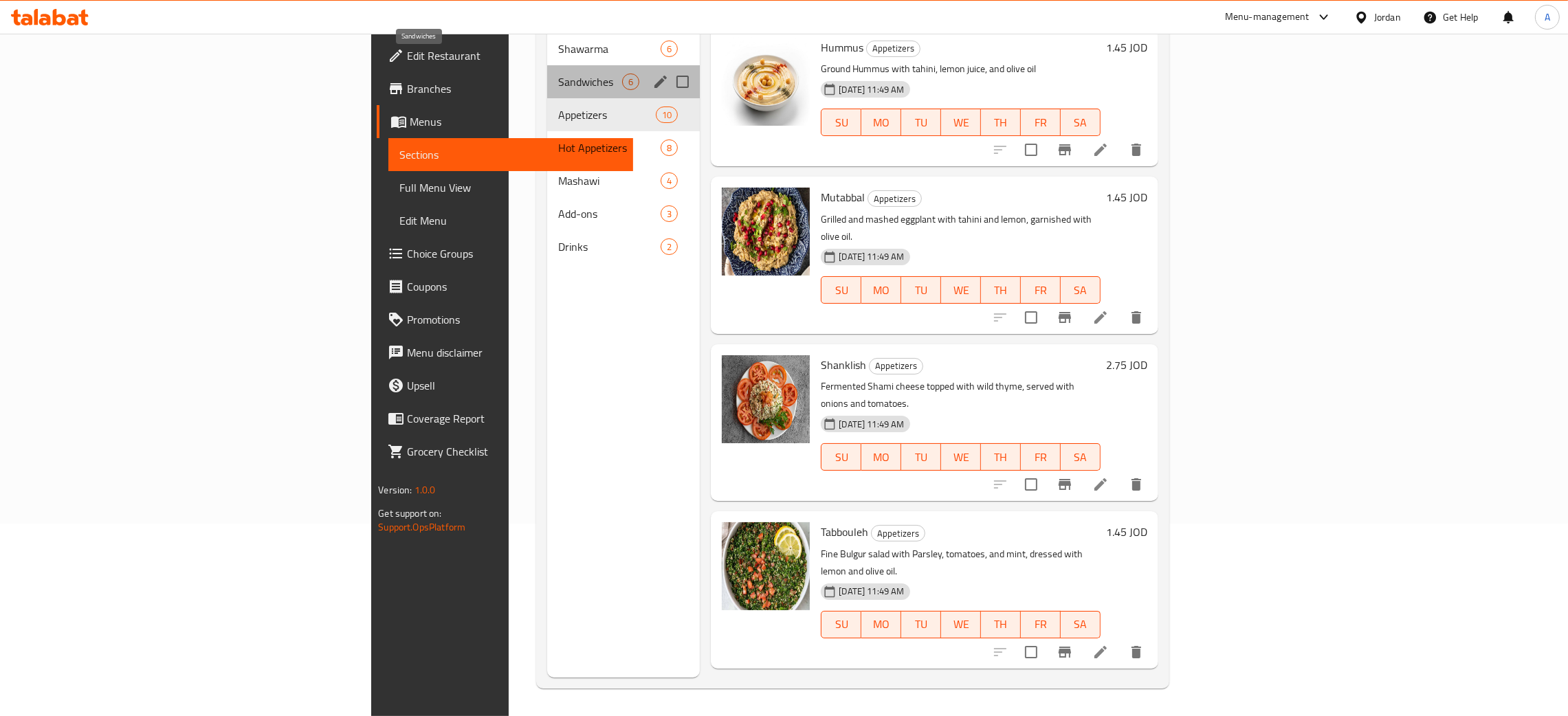
click at [558, 73] on span "Sandwiches" at bounding box center [590, 81] width 64 height 17
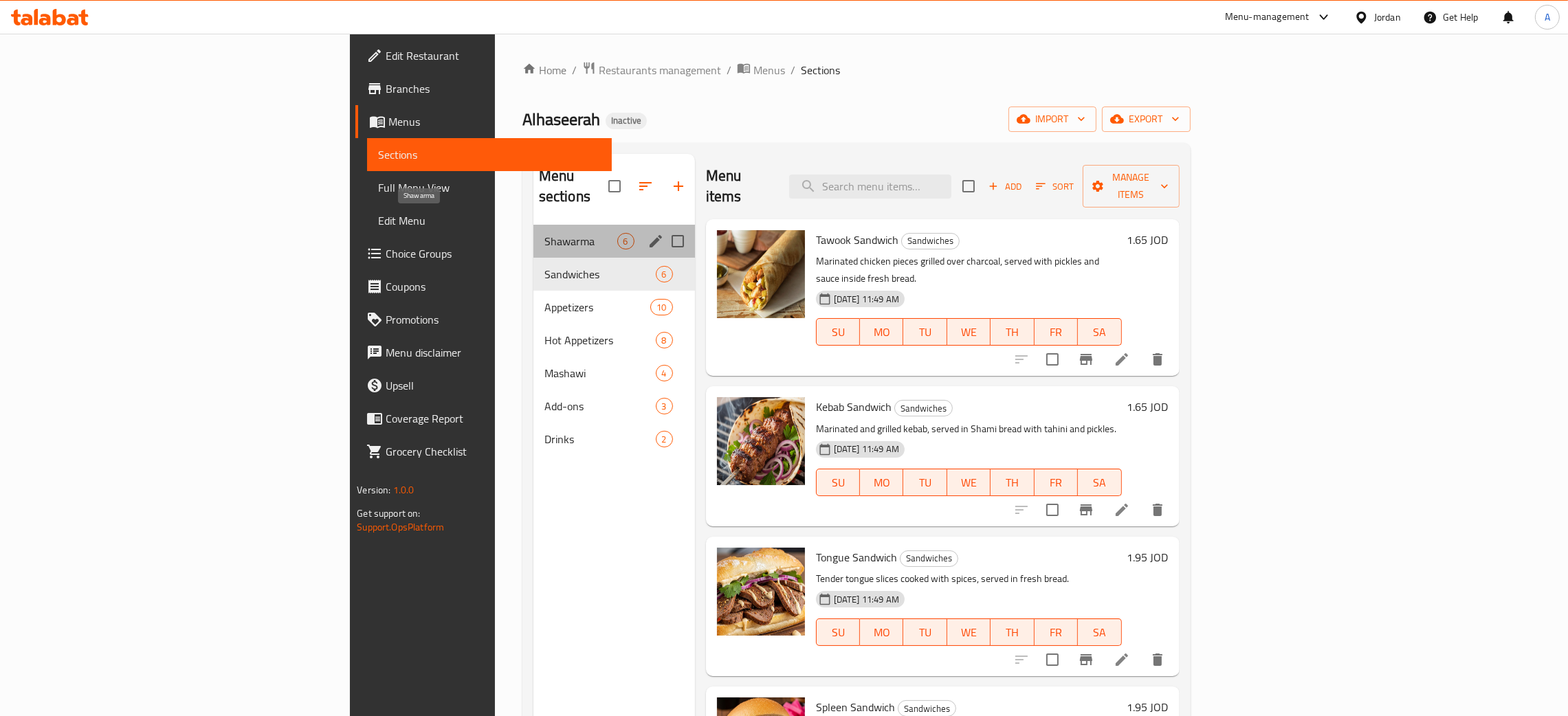
click at [544, 233] on span "Shawarma" at bounding box center [580, 241] width 73 height 17
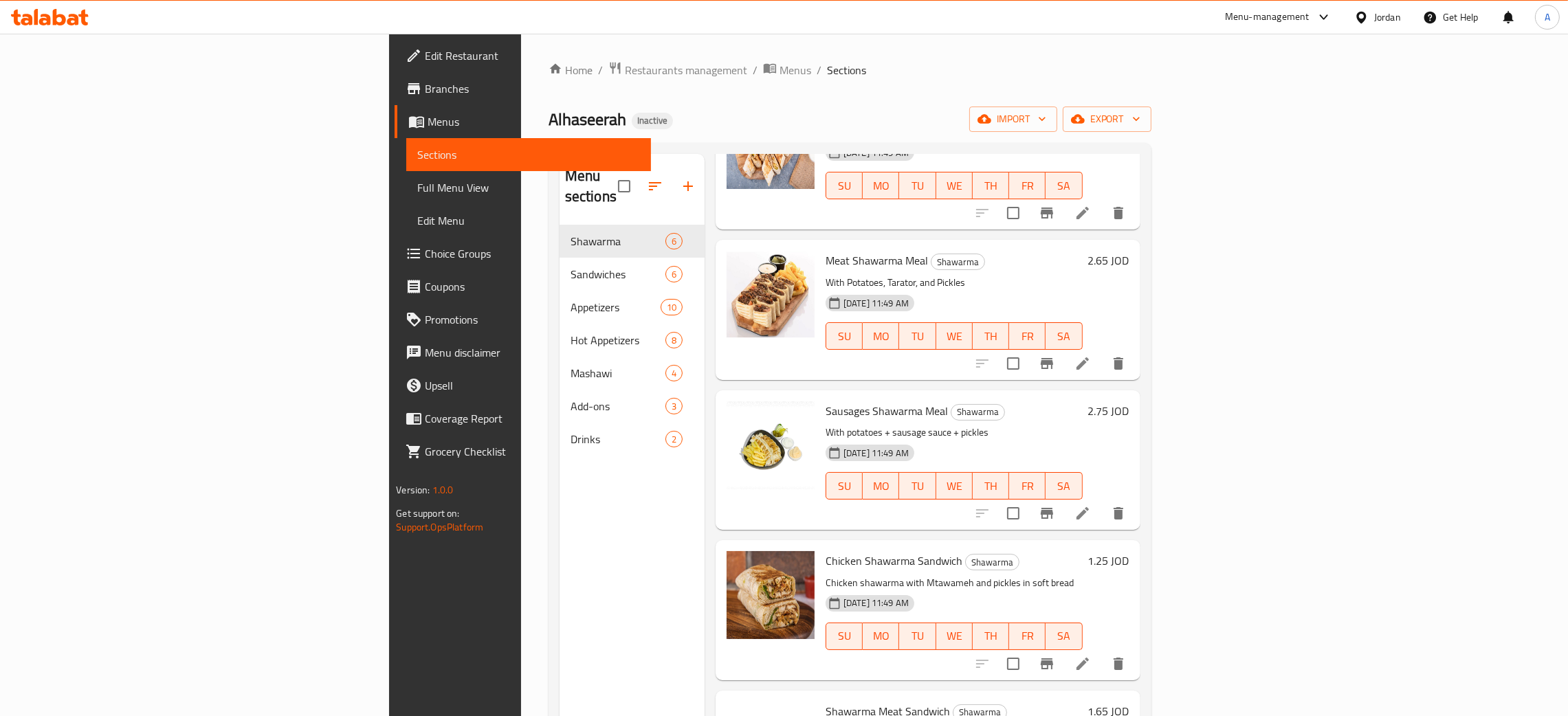
scroll to position [217, 0]
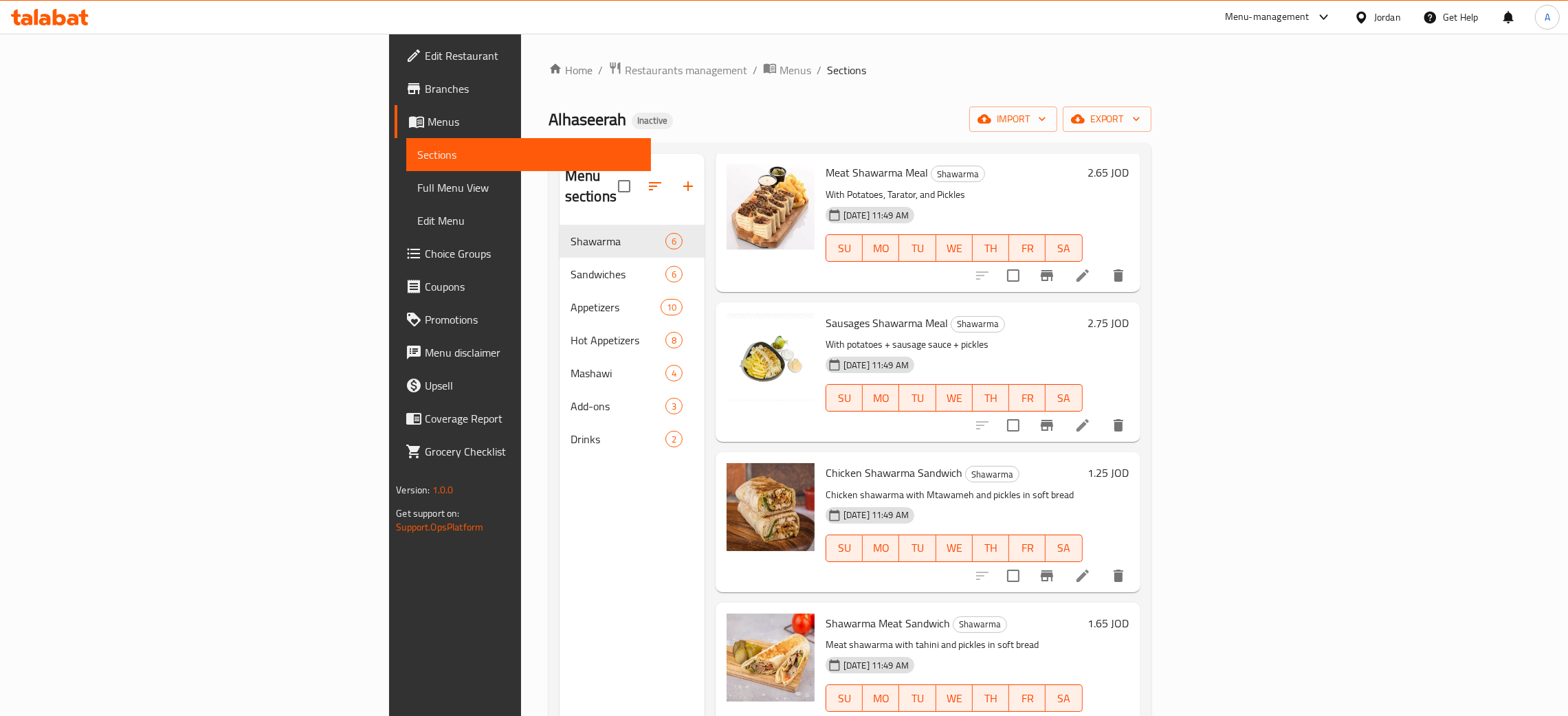
click at [1380, 14] on div "Jordan" at bounding box center [1388, 17] width 27 height 15
click at [1227, 140] on div "Egypt" at bounding box center [1297, 142] width 206 height 31
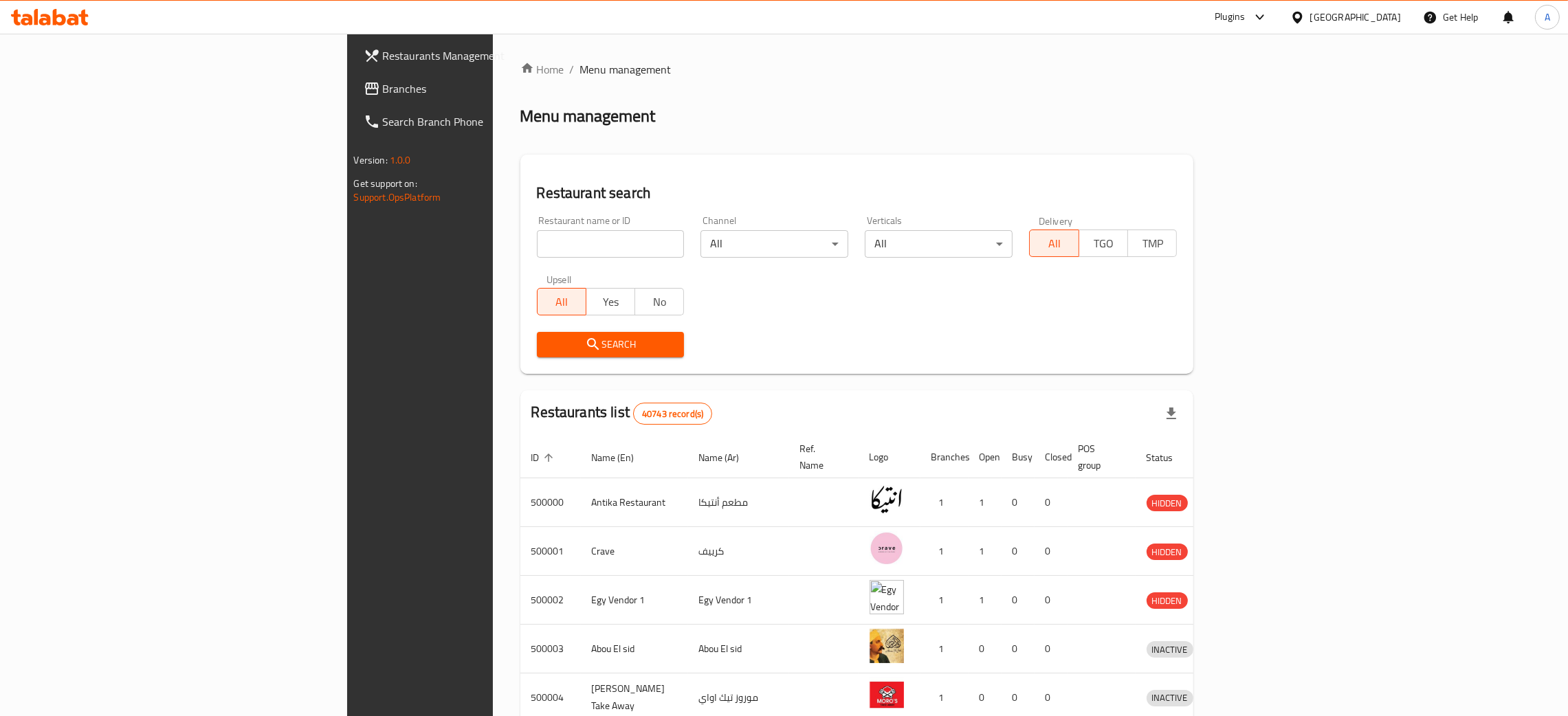
click at [537, 246] on input "search" at bounding box center [611, 244] width 148 height 28
paste input "Beno Burger"
type input "Beno Burger"
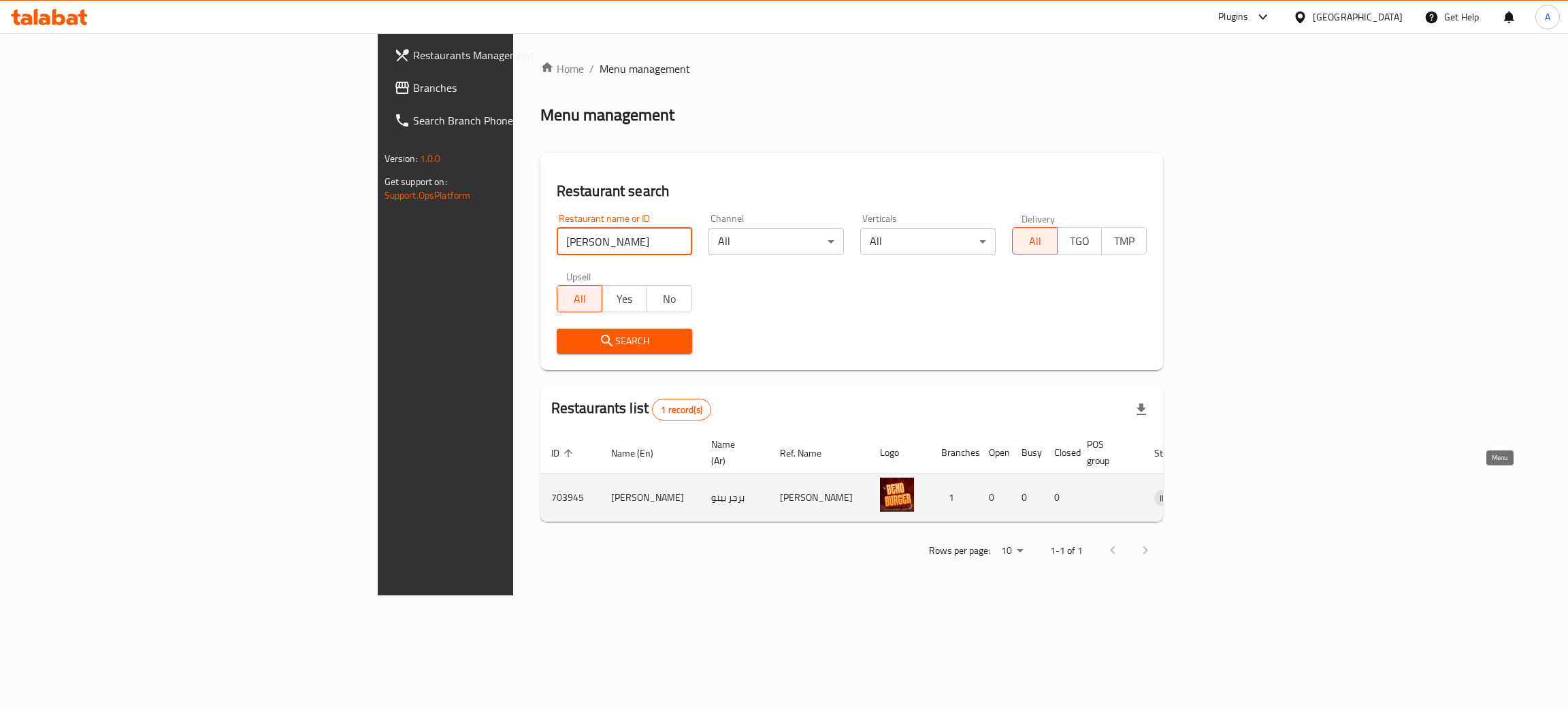
click at [1245, 489] on icon "enhanced table" at bounding box center [1236, 497] width 16 height 16
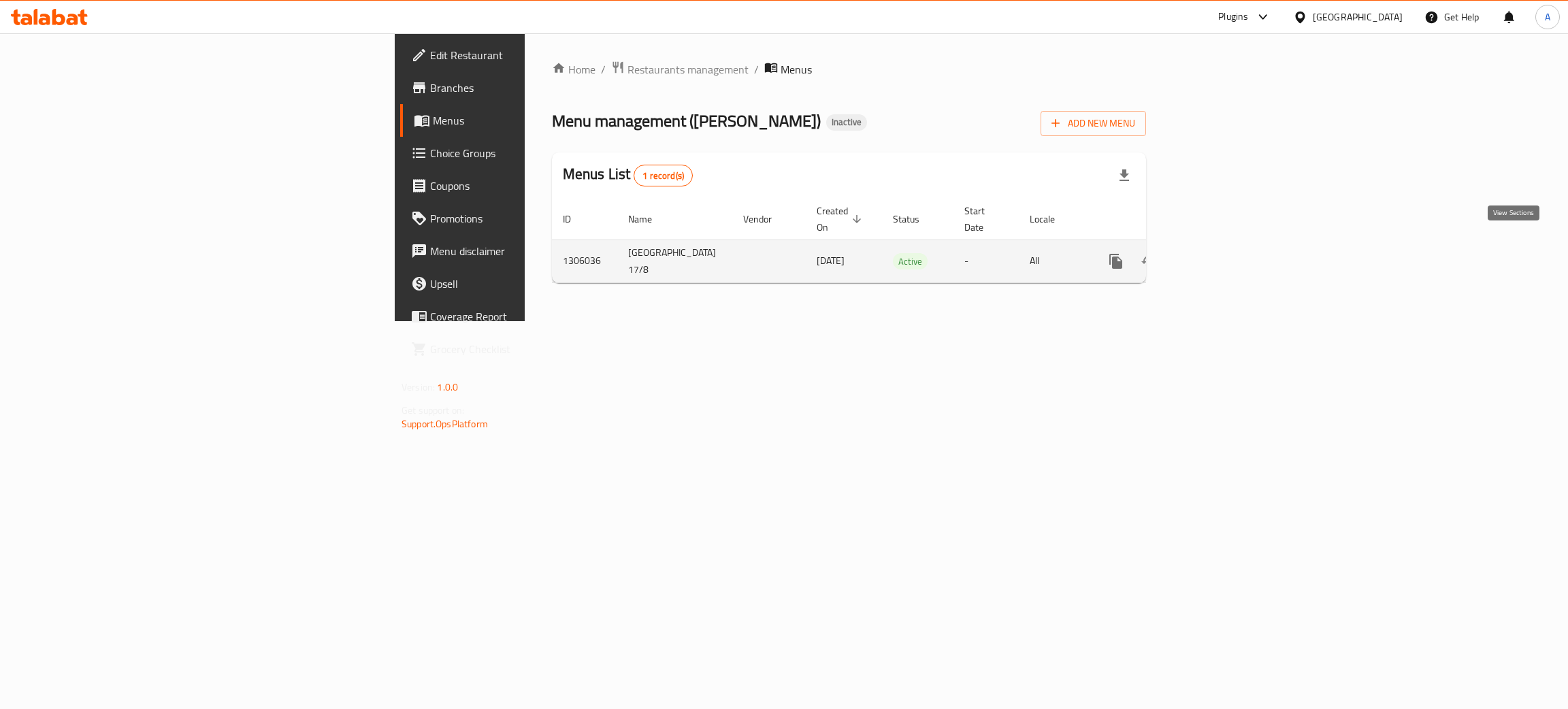
click at [1223, 253] on icon "enhanced table" at bounding box center [1214, 261] width 16 height 16
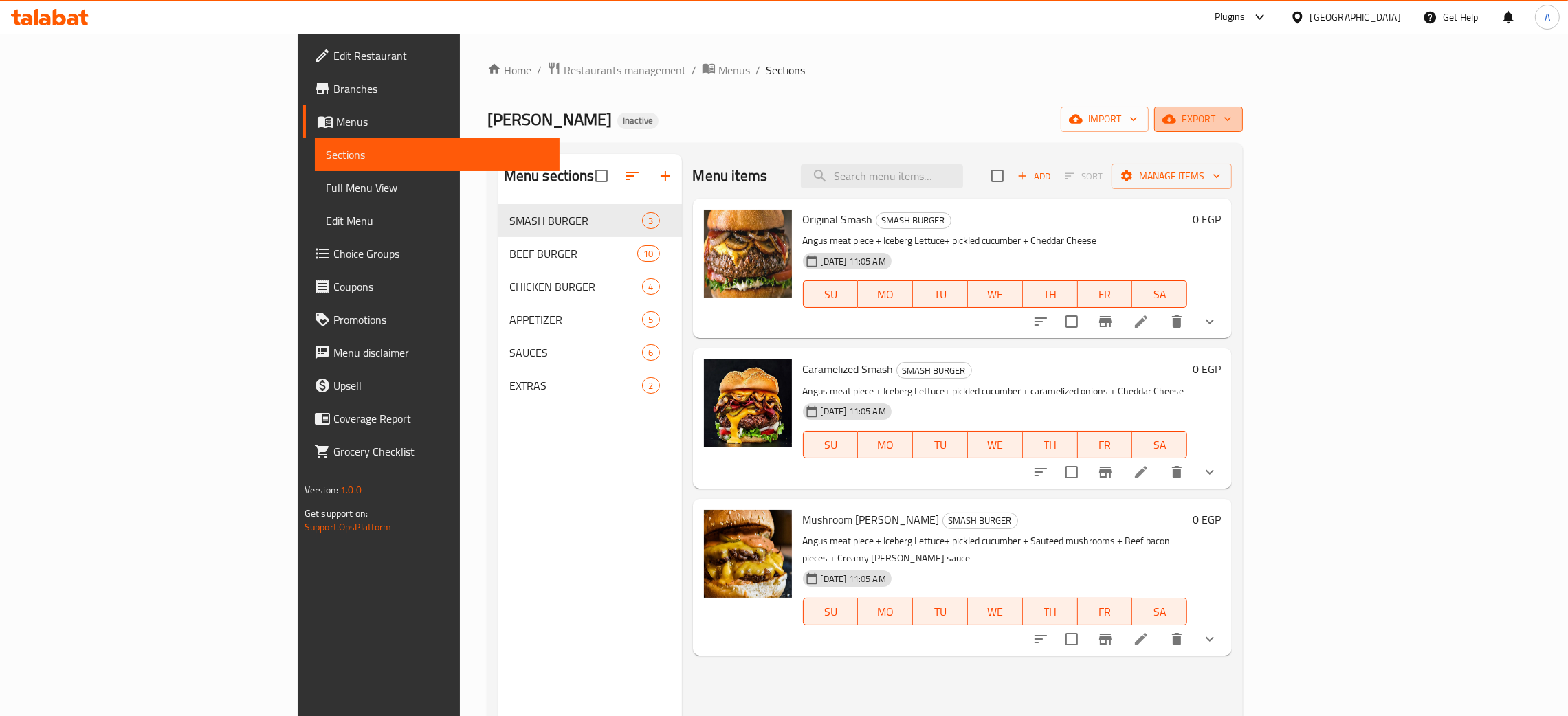
click at [1243, 121] on button "export" at bounding box center [1199, 118] width 89 height 25
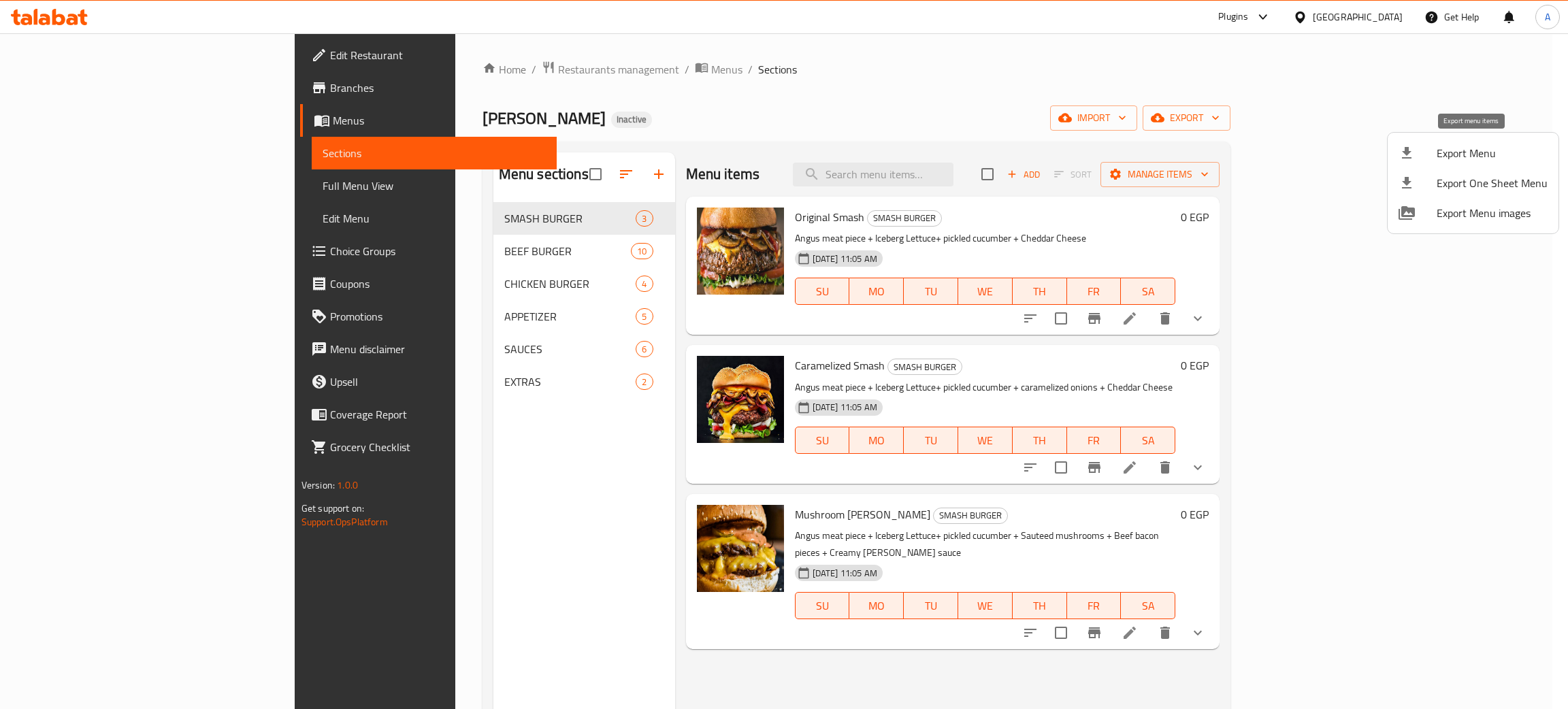
click at [1459, 148] on span "Export Menu" at bounding box center [1492, 153] width 111 height 16
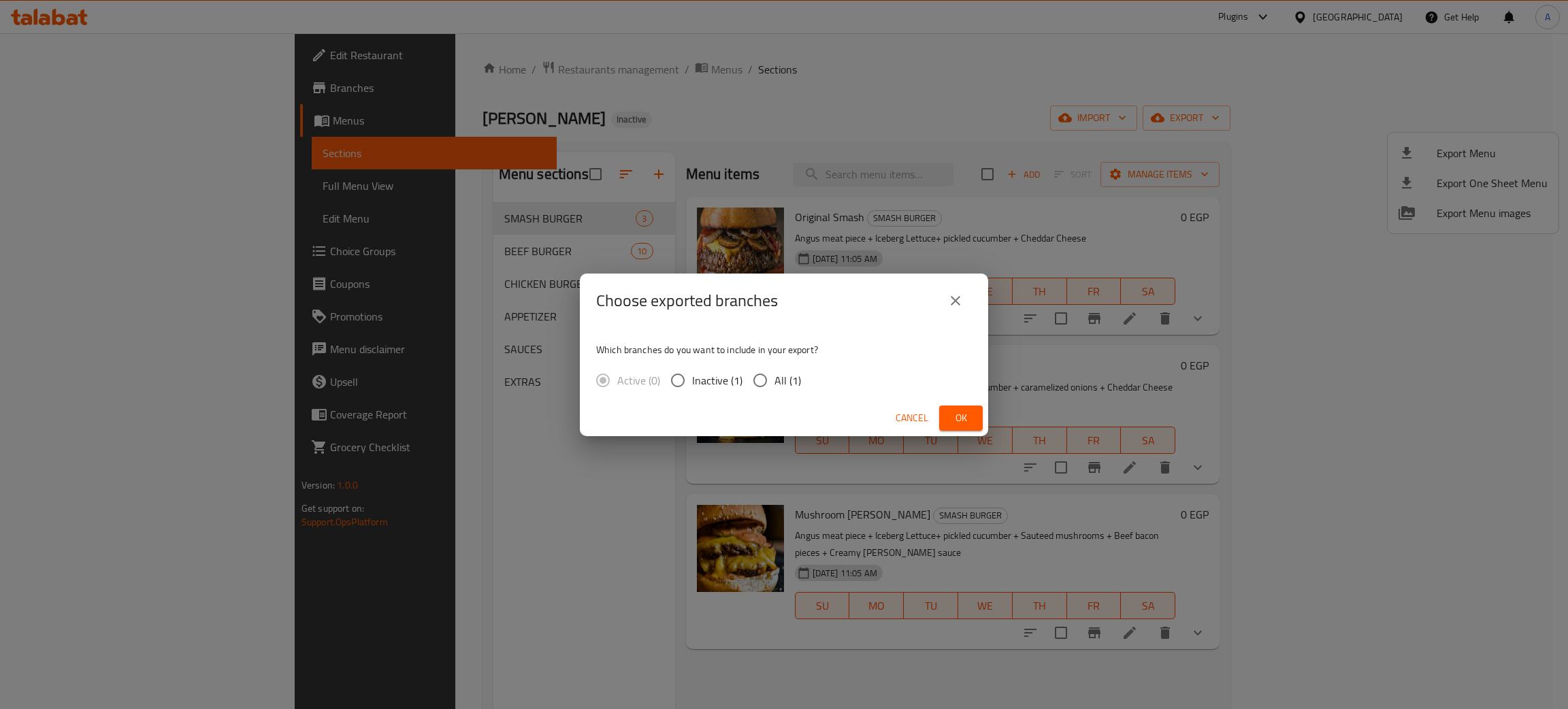
click at [965, 416] on span "Ok" at bounding box center [961, 418] width 22 height 17
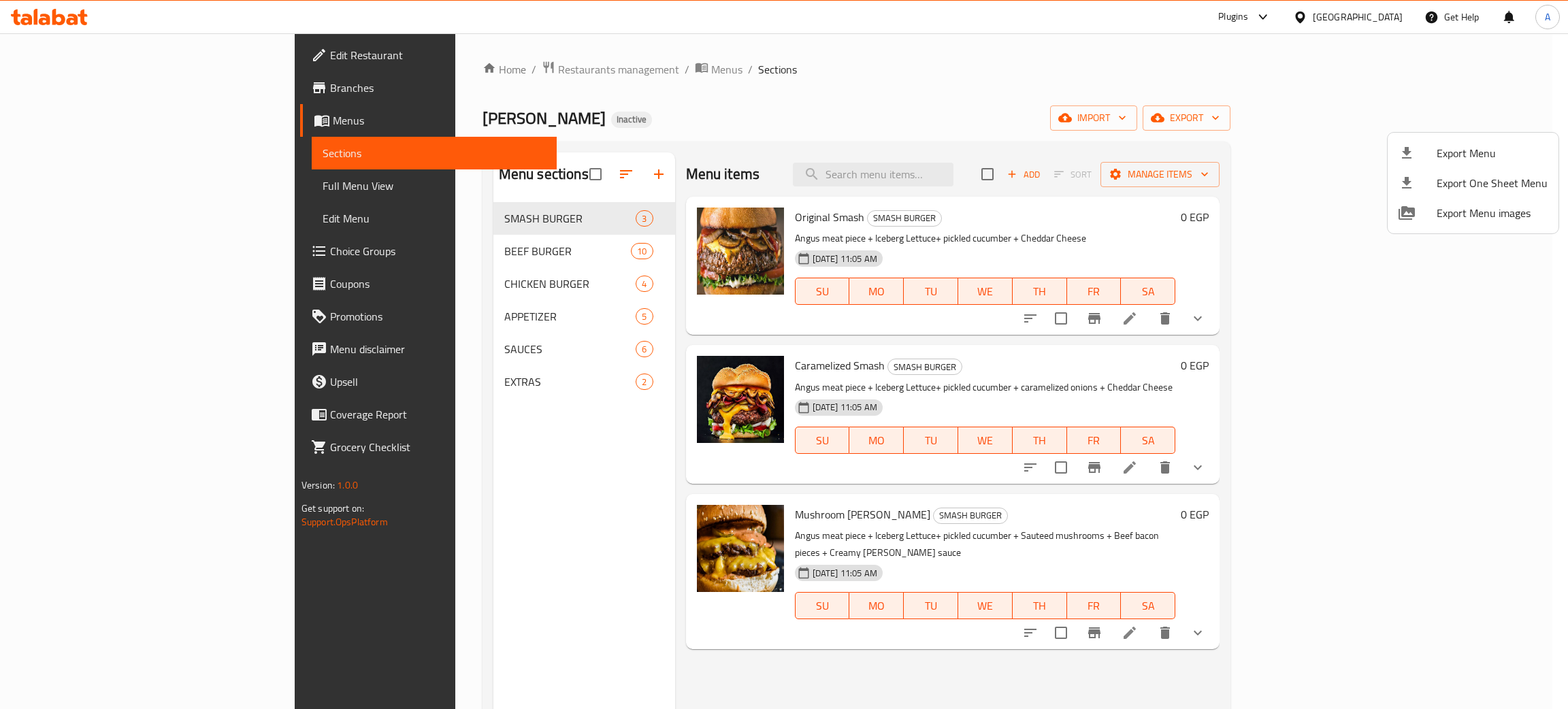
click at [1389, 15] on div at bounding box center [784, 354] width 1568 height 709
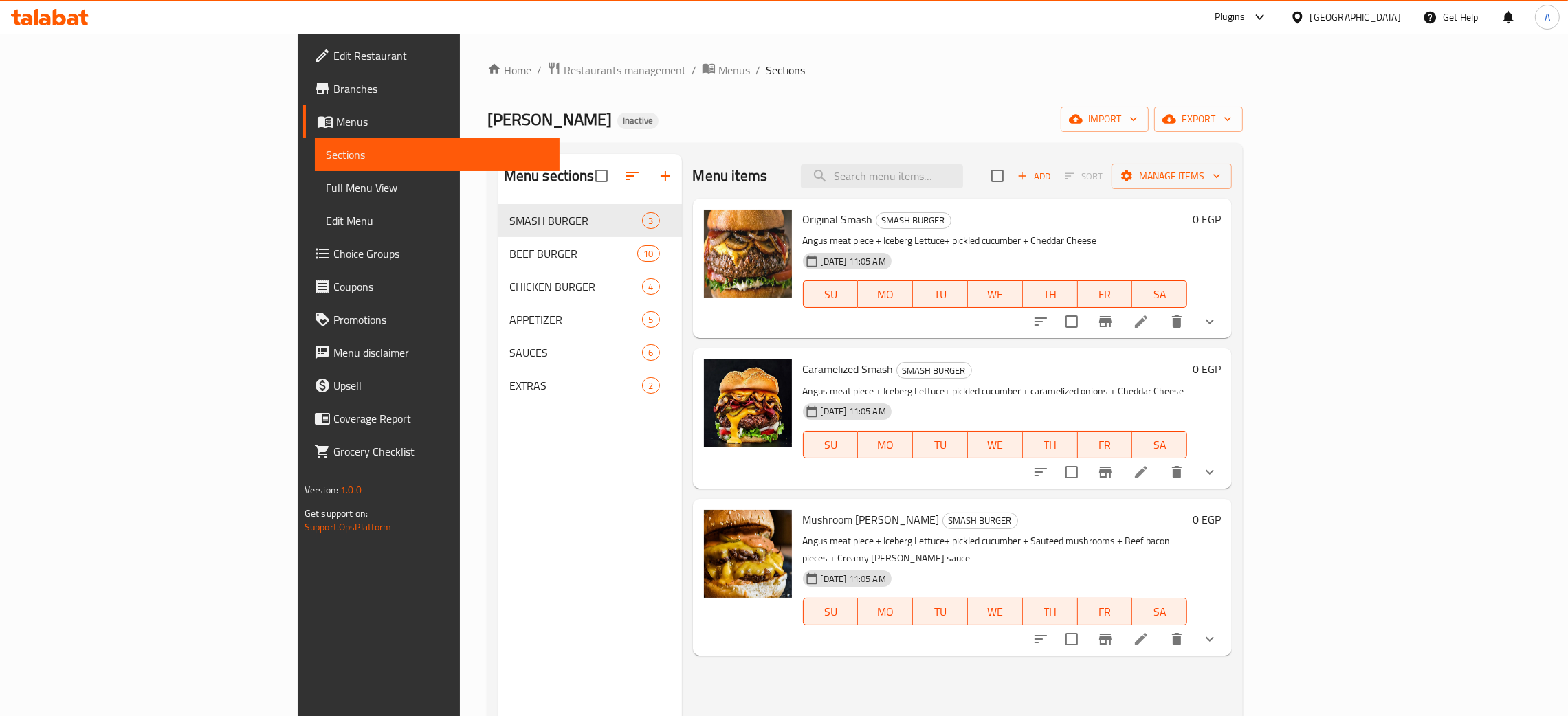
click at [1393, 16] on div "[GEOGRAPHIC_DATA]" at bounding box center [1356, 17] width 91 height 15
click at [1251, 361] on div "[GEOGRAPHIC_DATA]" at bounding box center [1251, 361] width 91 height 15
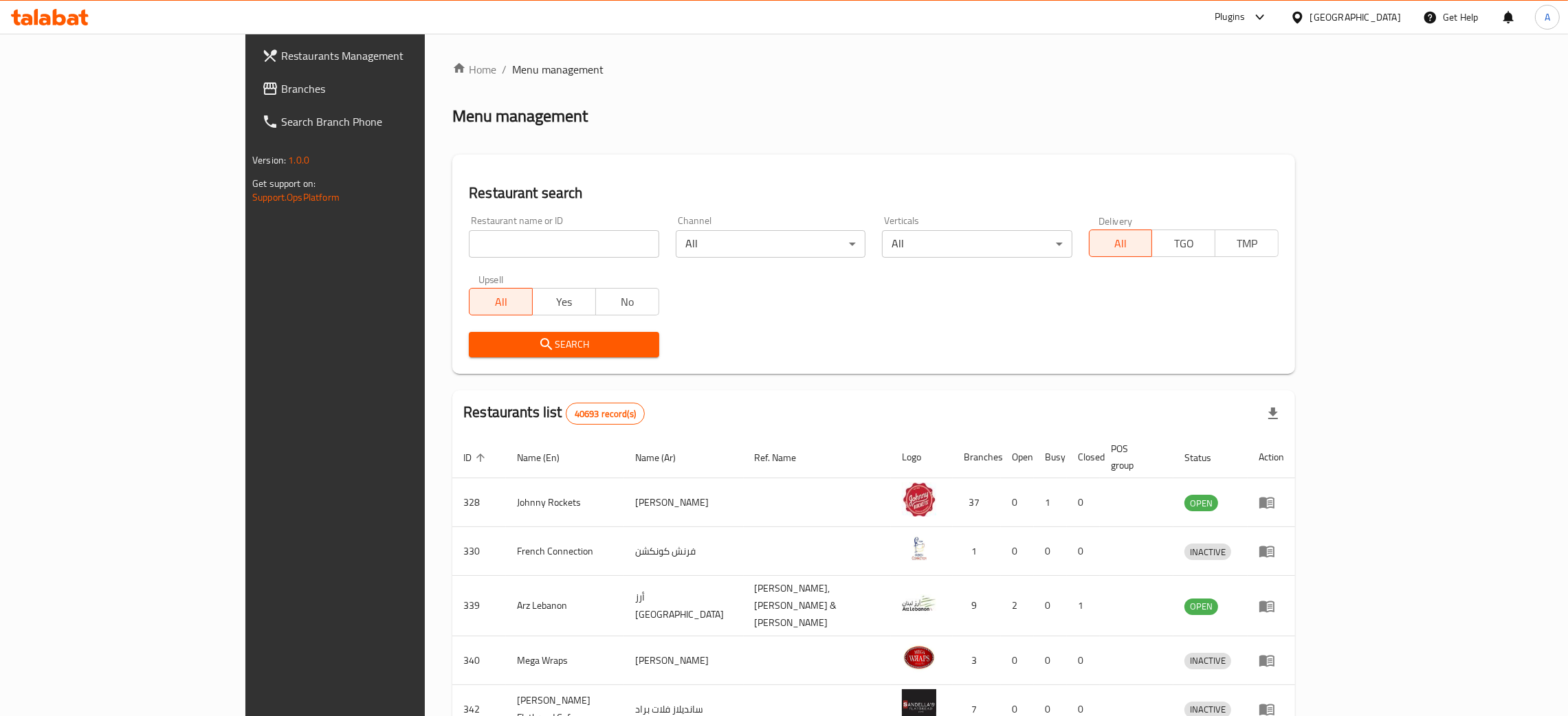
click at [469, 242] on input "search" at bounding box center [564, 244] width 190 height 28
paste input "World Kitchen Company"
type input "World Kitchen Company"
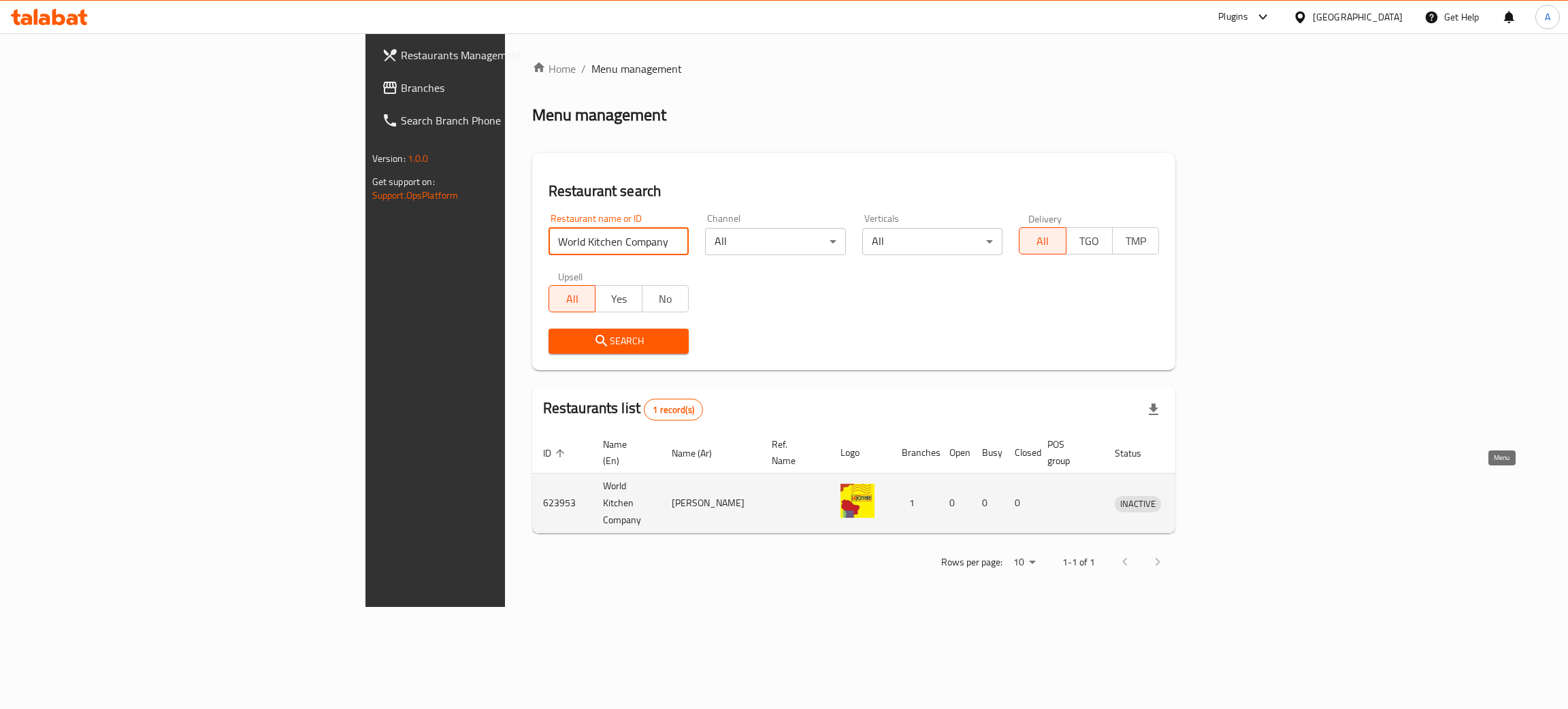
click at [1205, 496] on icon "enhanced table" at bounding box center [1197, 504] width 16 height 16
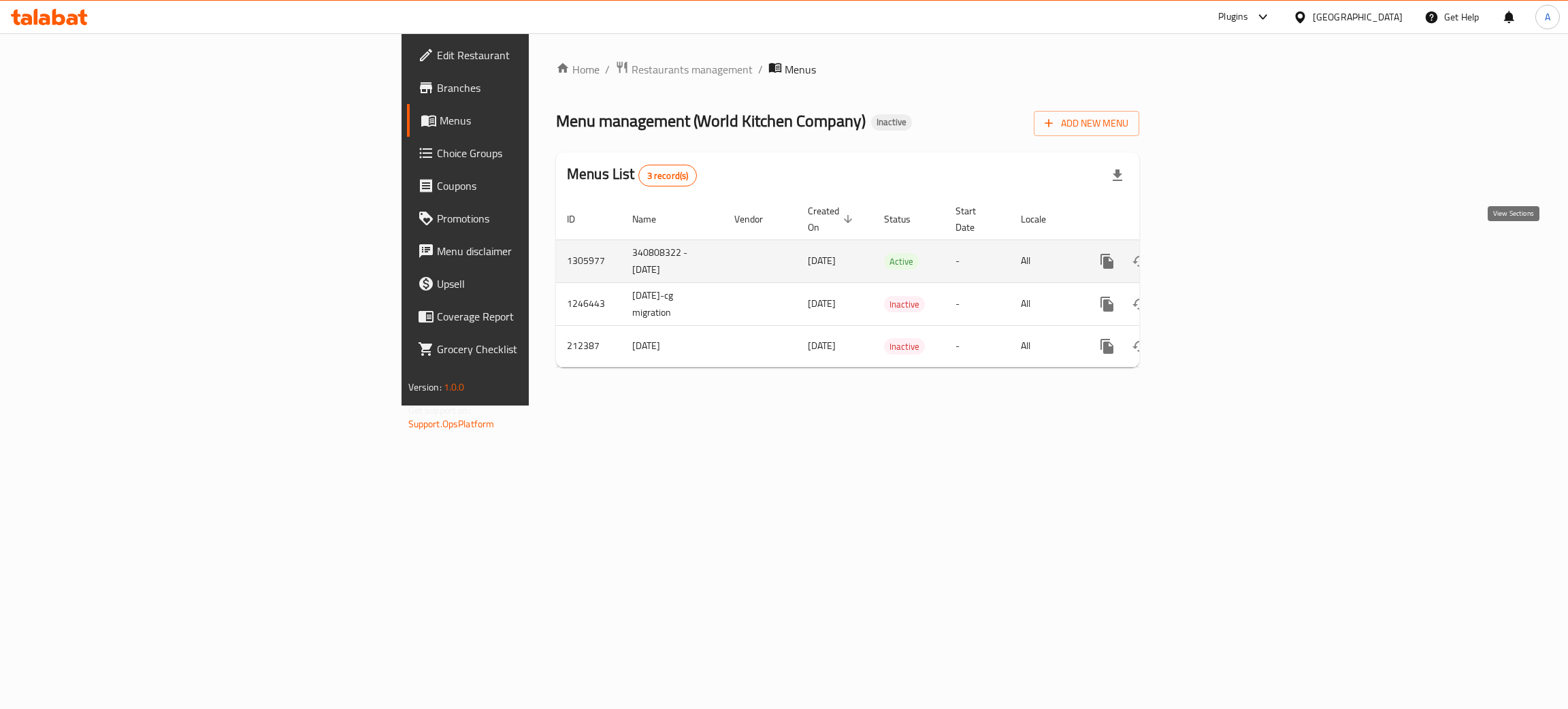
click at [1213, 253] on icon "enhanced table" at bounding box center [1205, 261] width 16 height 16
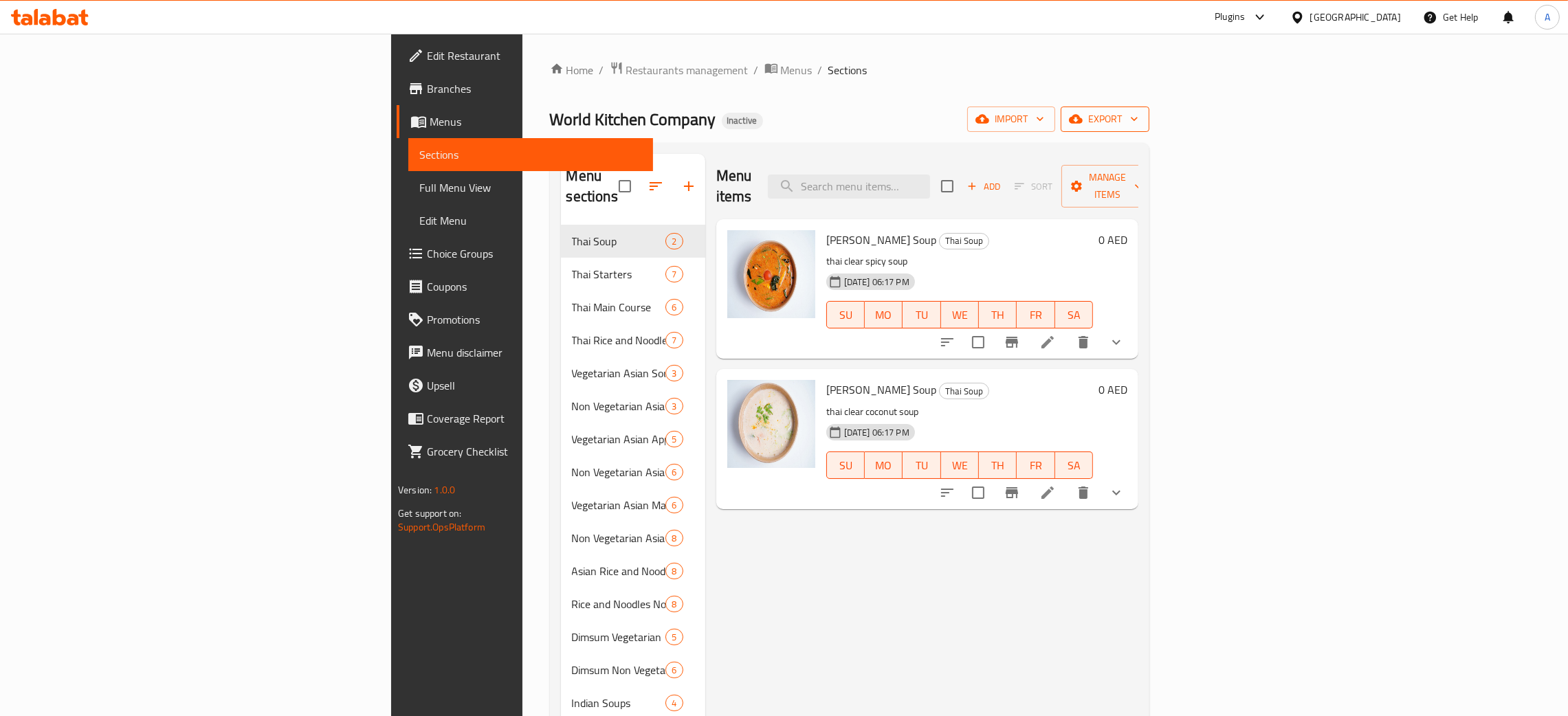
click at [1141, 117] on icon "button" at bounding box center [1134, 118] width 14 height 14
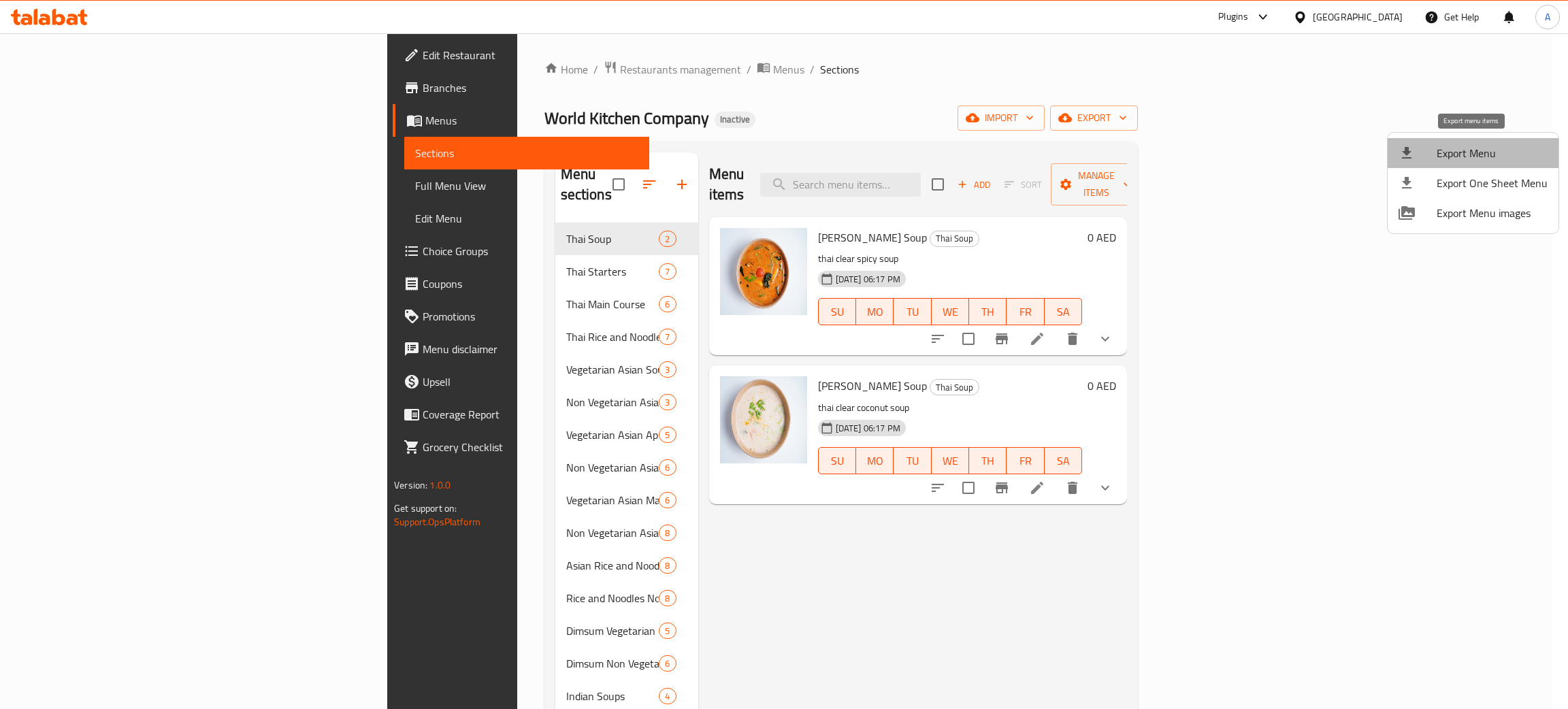
click at [1475, 145] on span "Export Menu" at bounding box center [1492, 153] width 111 height 16
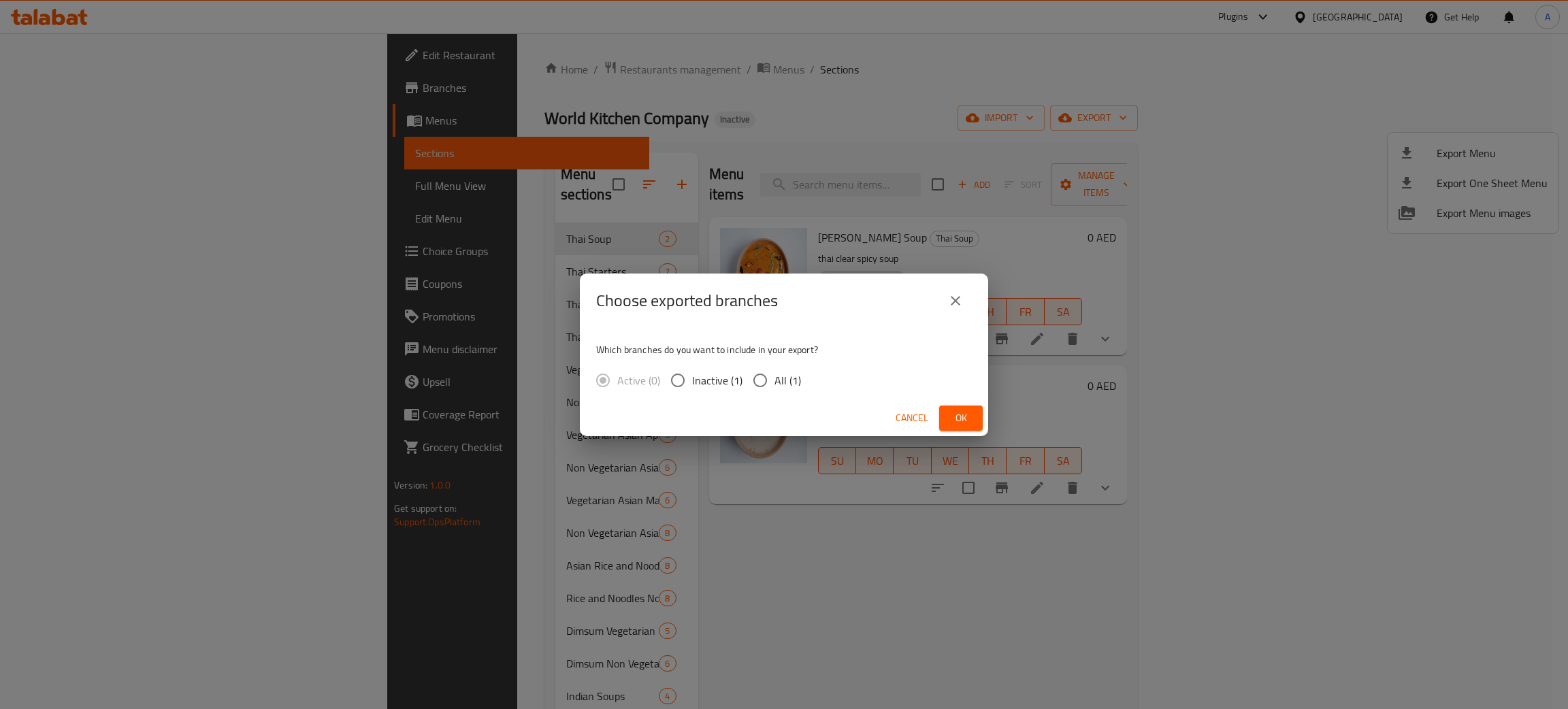
click at [753, 376] on input "All (1)" at bounding box center [760, 380] width 28 height 28
radio input "true"
click at [967, 419] on span "Ok" at bounding box center [961, 418] width 22 height 17
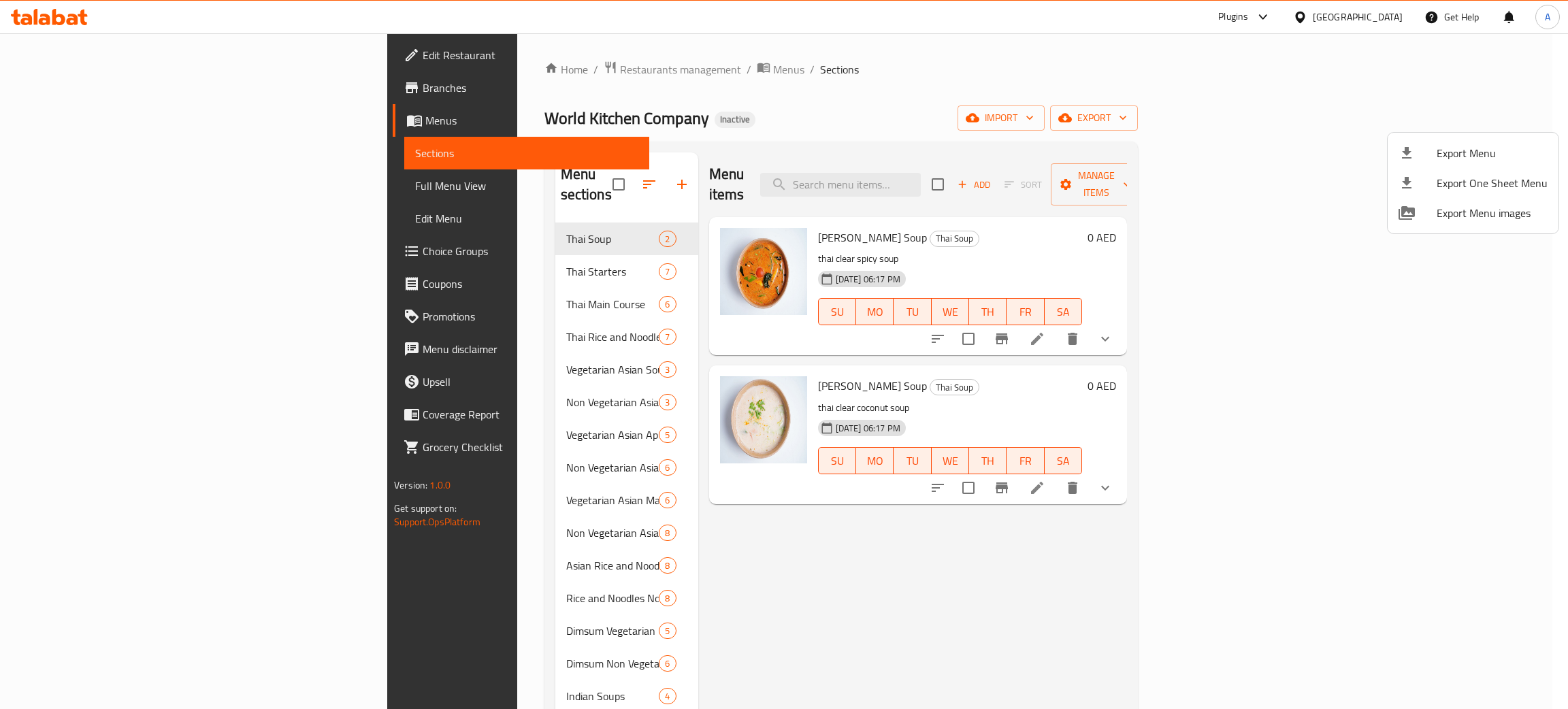
click at [1345, 14] on div at bounding box center [784, 354] width 1568 height 709
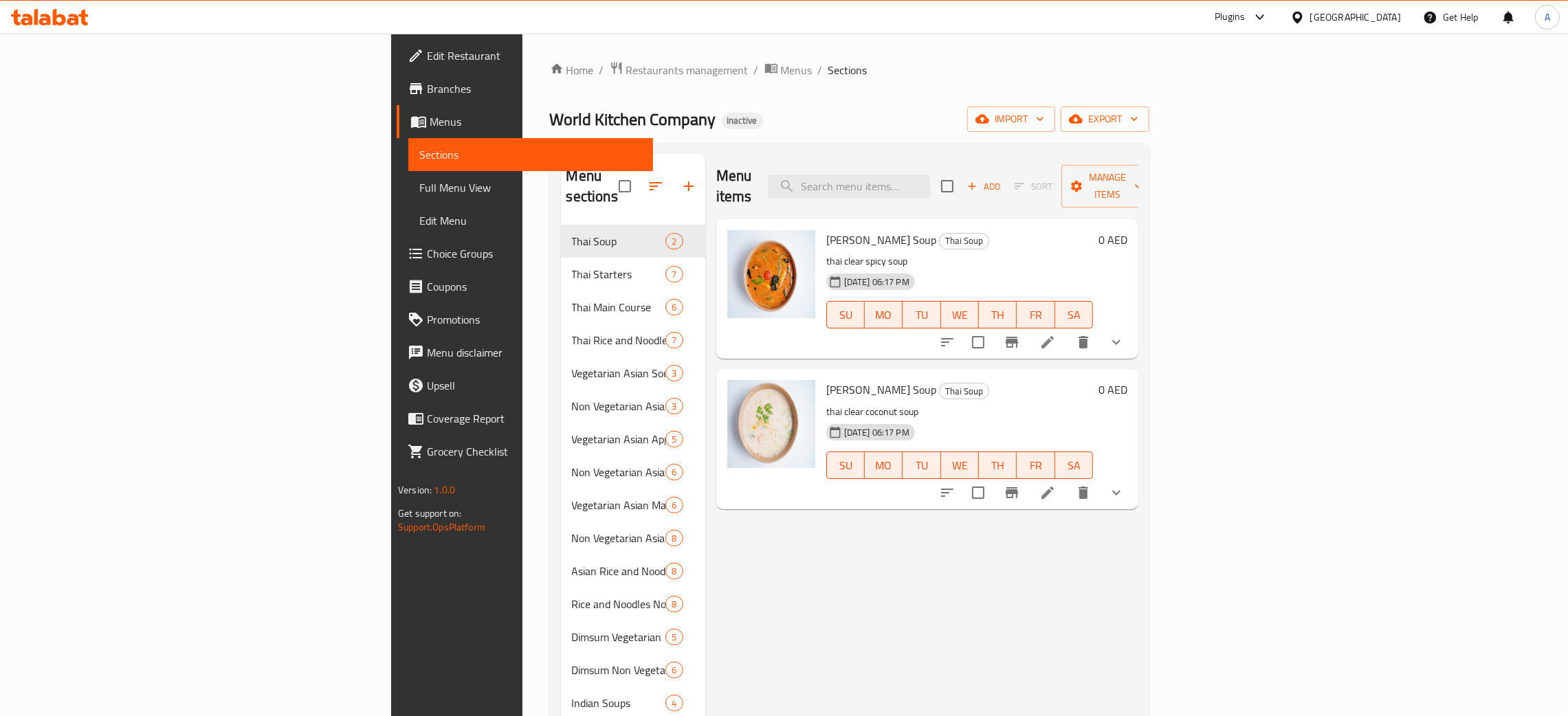
click at [78, 20] on icon at bounding box center [73, 19] width 12 height 12
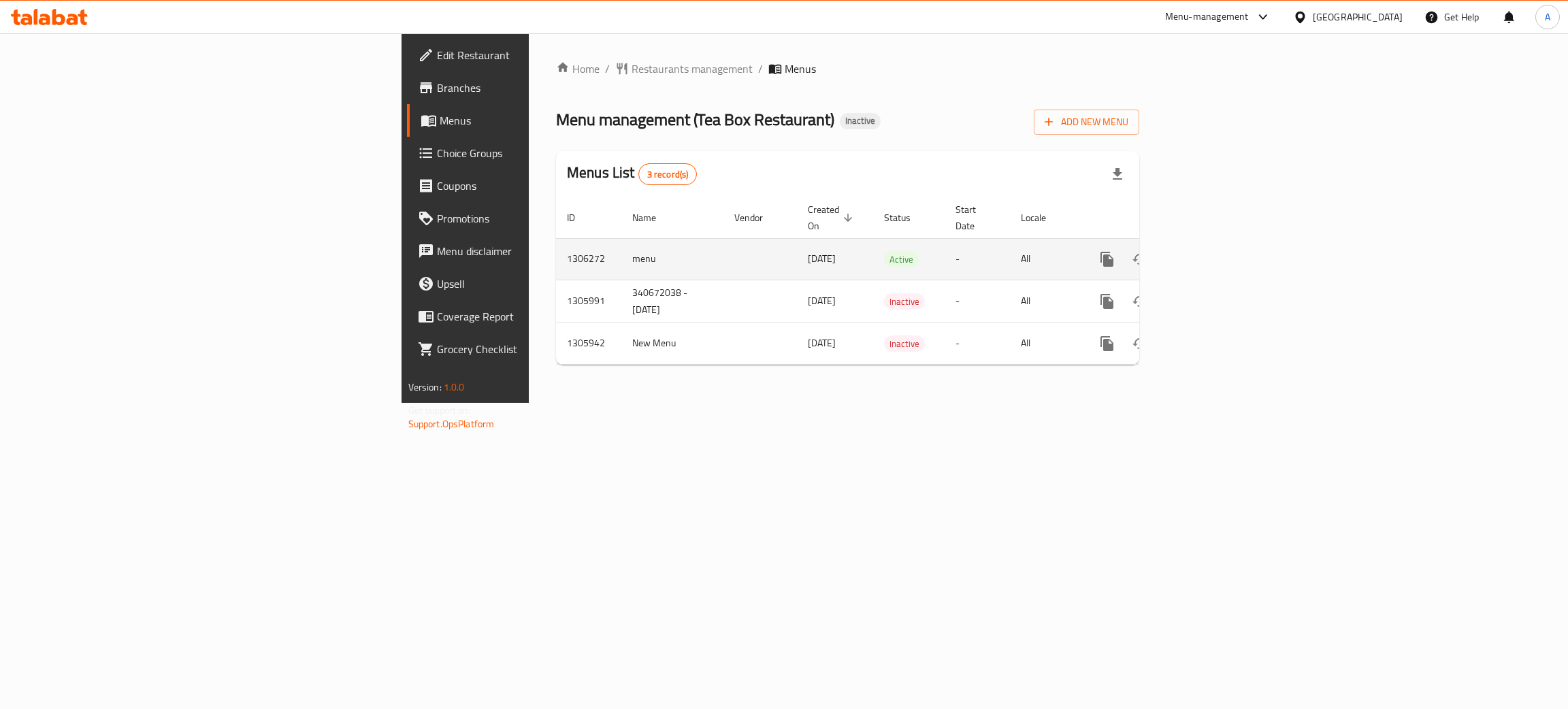
click at [1213, 251] on icon "enhanced table" at bounding box center [1205, 259] width 16 height 16
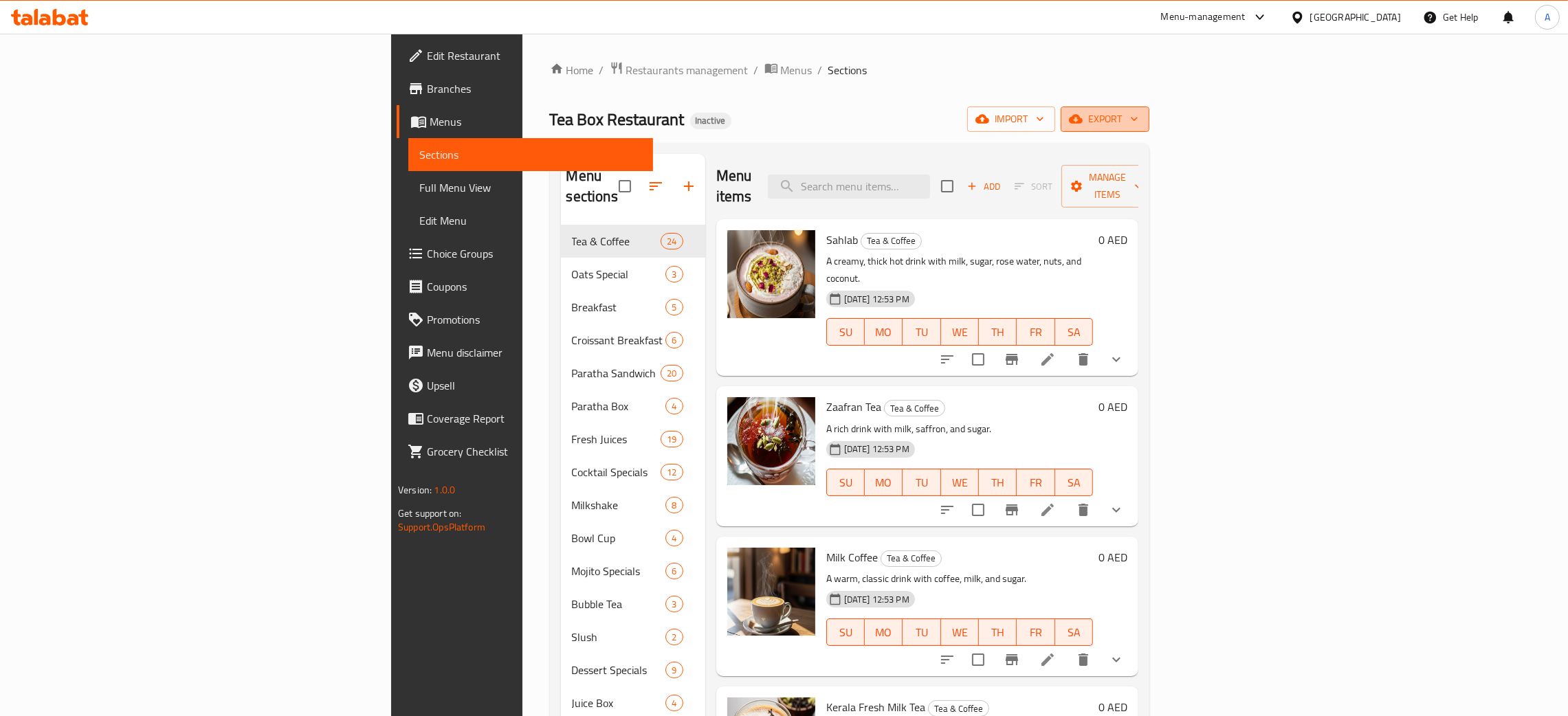
click at [1138, 121] on icon "button" at bounding box center [1134, 119] width 6 height 4
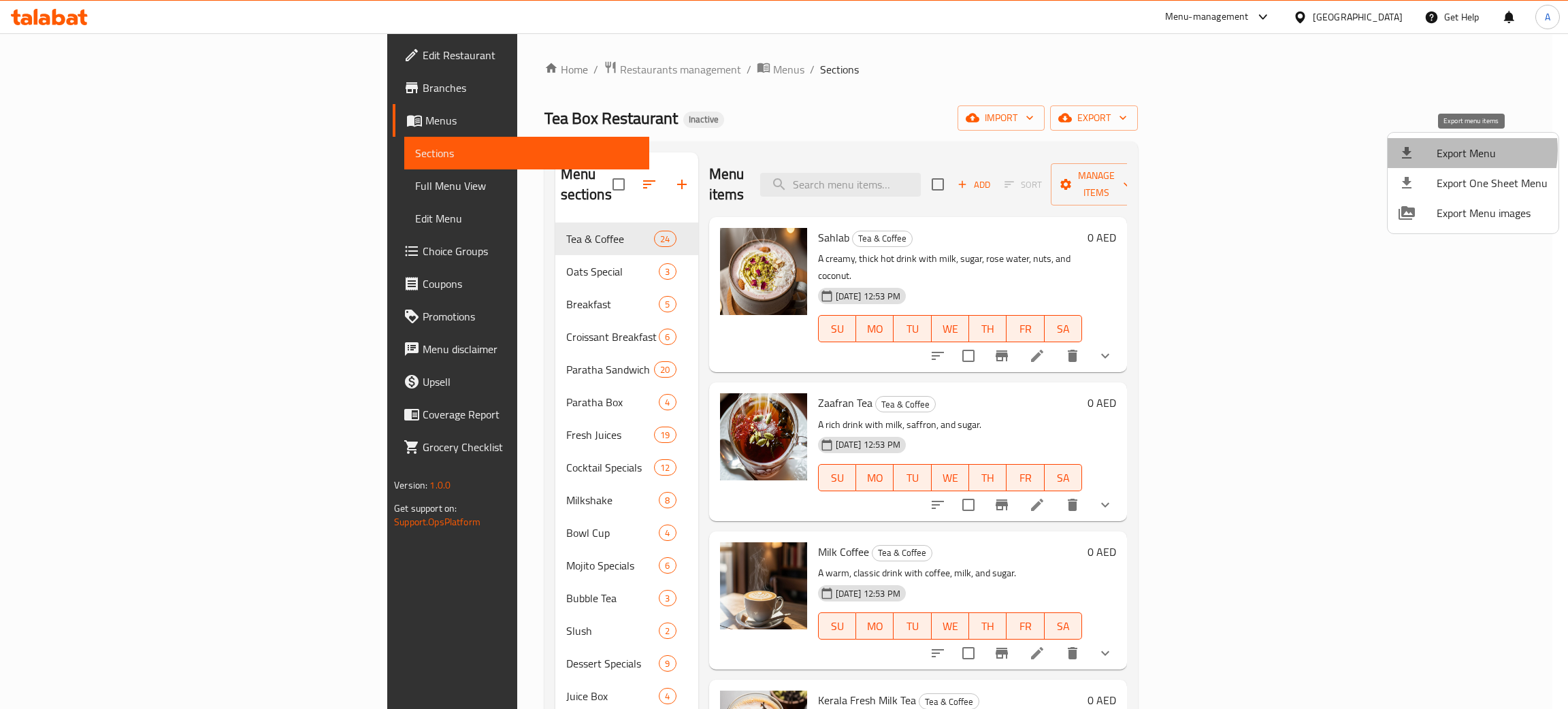
click at [1447, 150] on span "Export Menu" at bounding box center [1492, 153] width 111 height 16
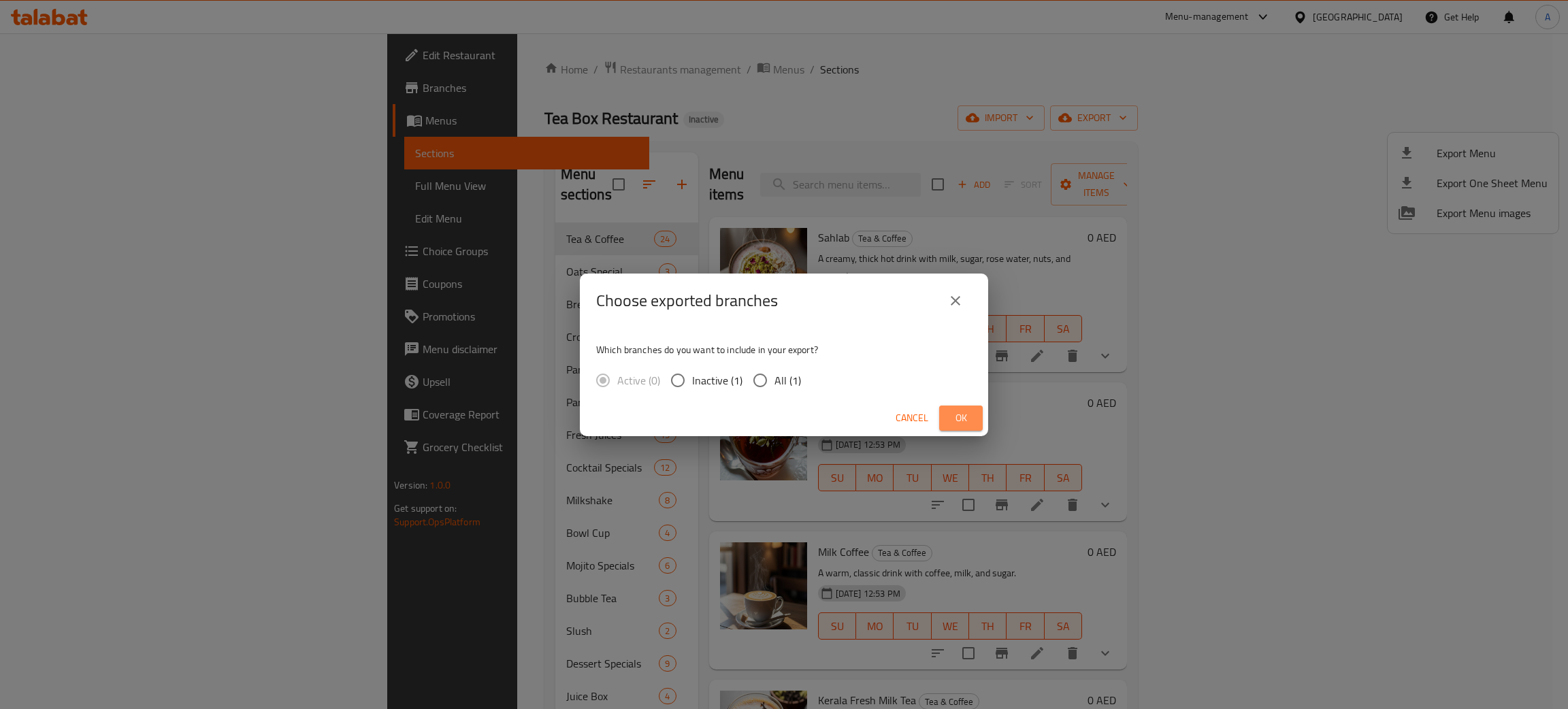
click at [970, 421] on span "Ok" at bounding box center [961, 418] width 22 height 17
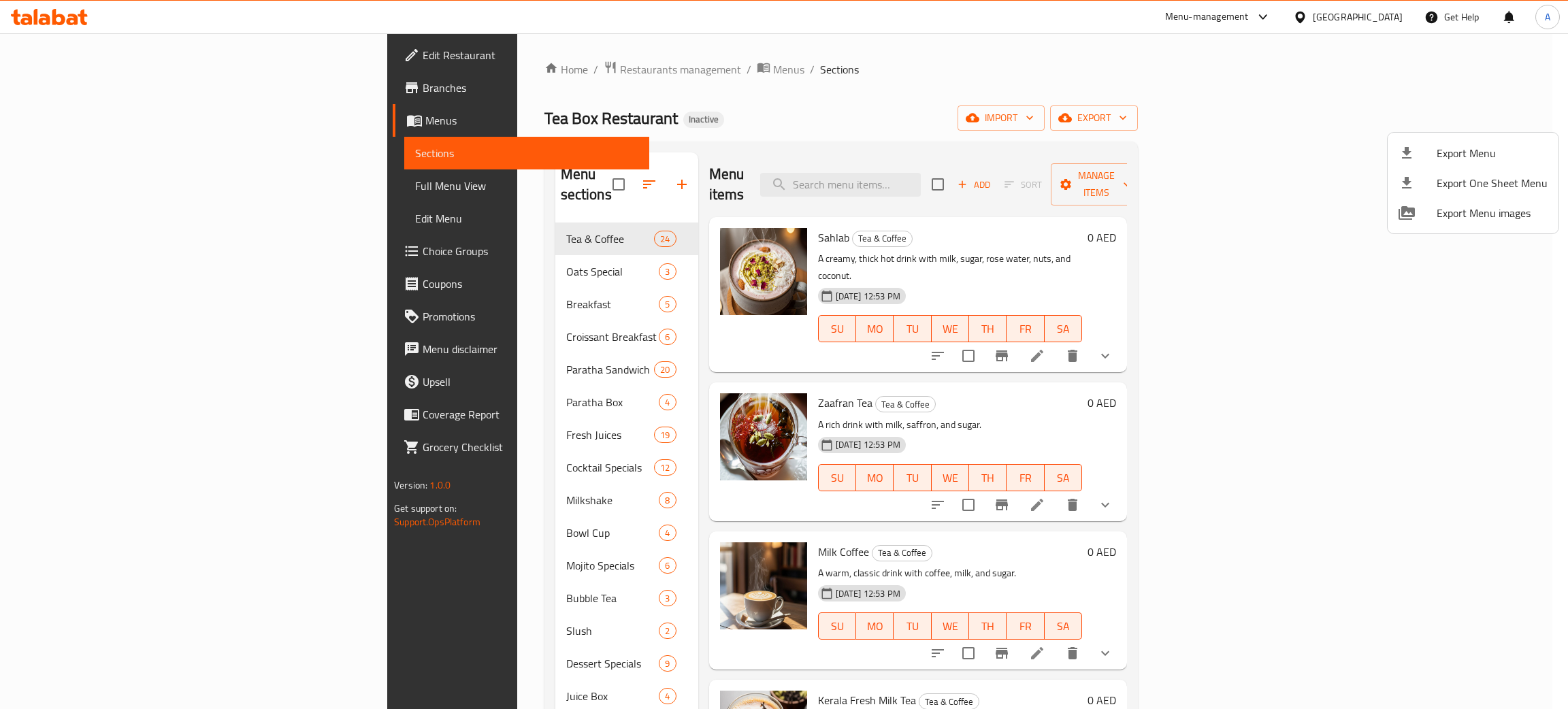
drag, startPoint x: 74, startPoint y: 44, endPoint x: 72, endPoint y: 54, distance: 10.2
click at [74, 44] on div at bounding box center [784, 354] width 1568 height 709
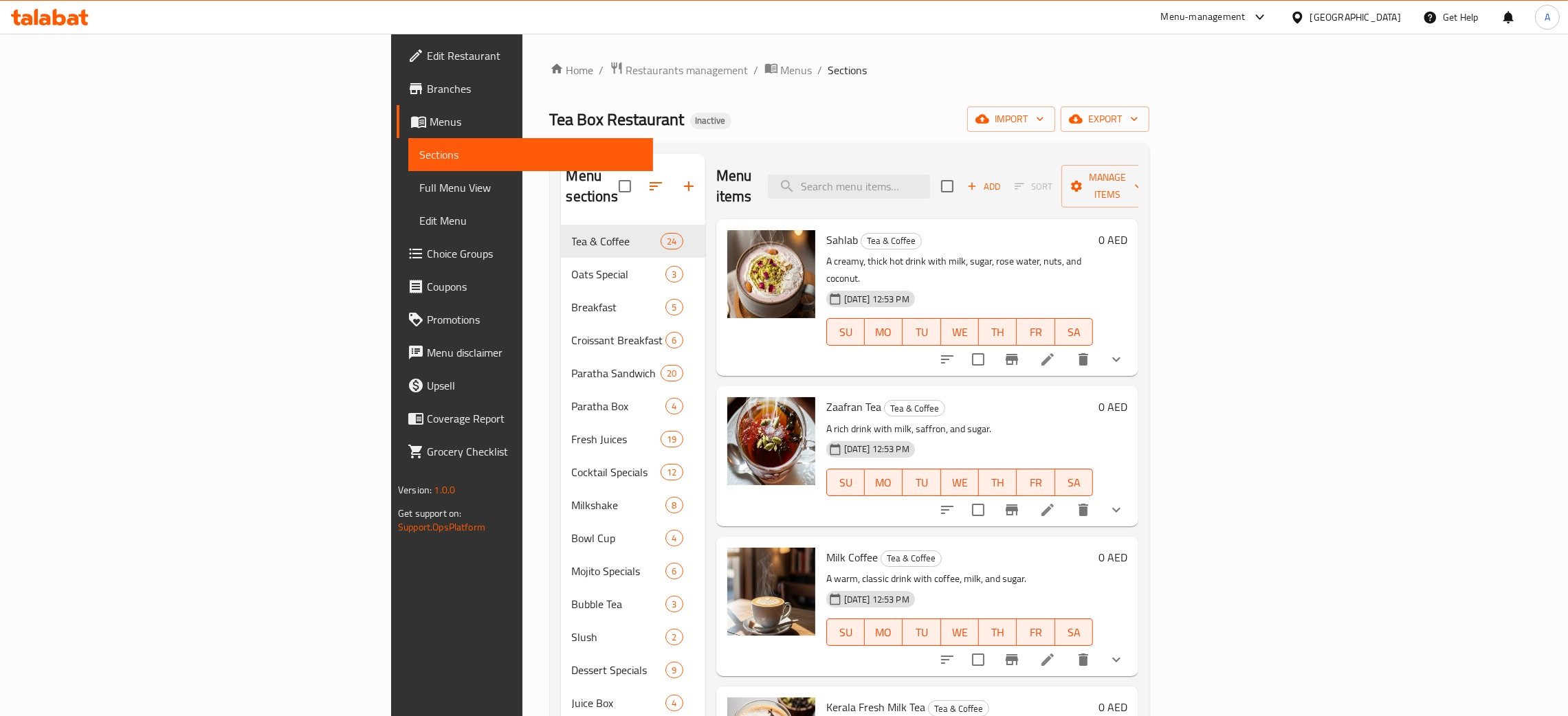
click at [427, 53] on span "Edit Restaurant" at bounding box center [534, 56] width 215 height 17
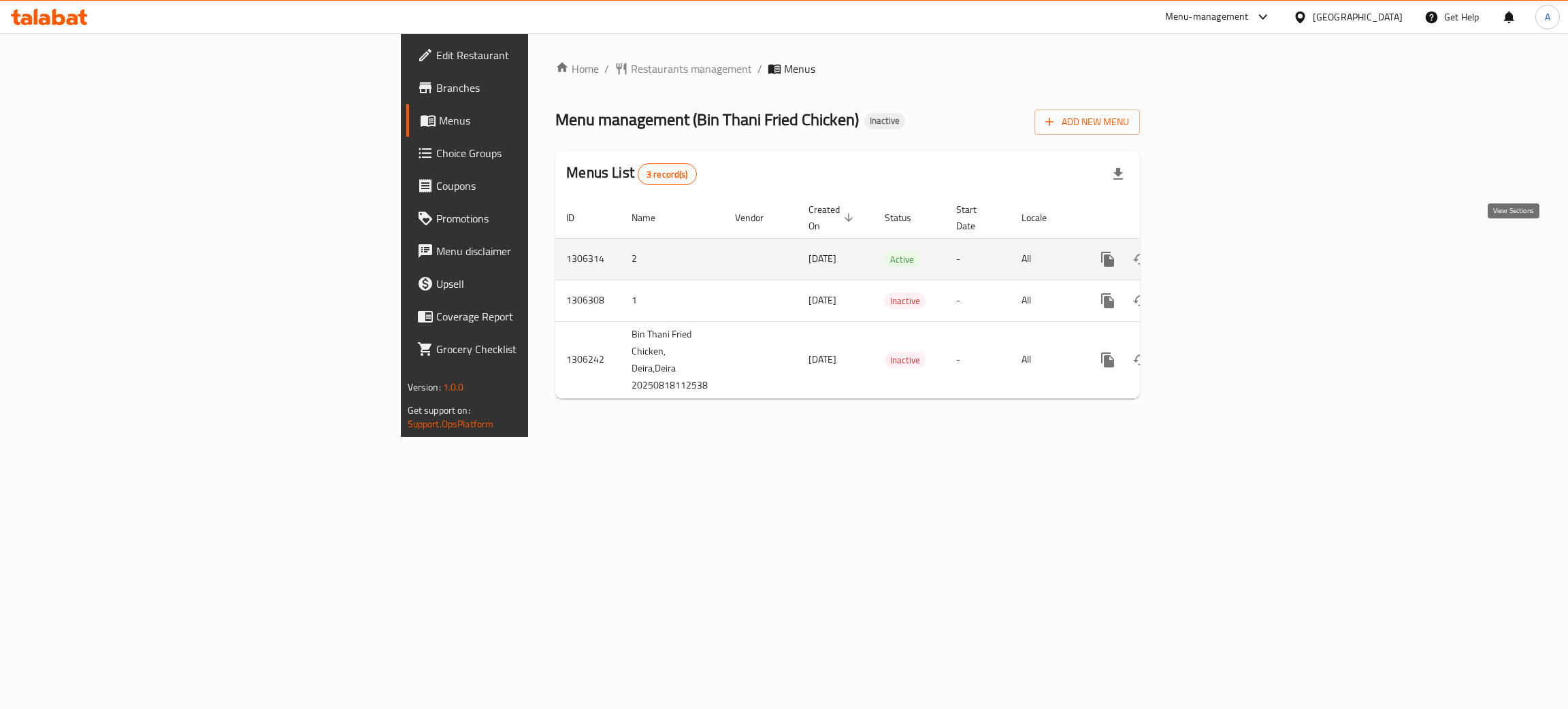
click at [1223, 246] on link "enhanced table" at bounding box center [1206, 259] width 33 height 33
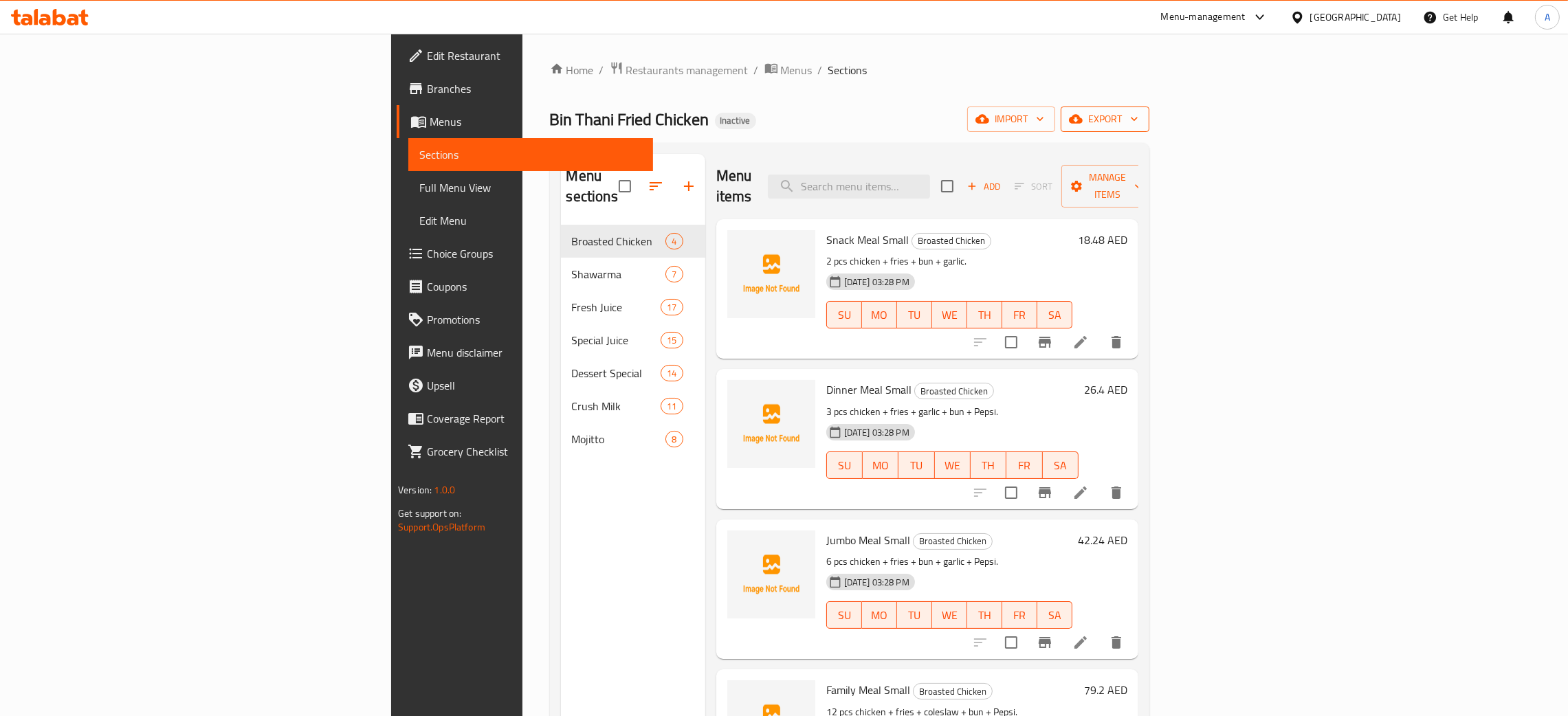
click at [1141, 116] on icon "button" at bounding box center [1134, 118] width 14 height 14
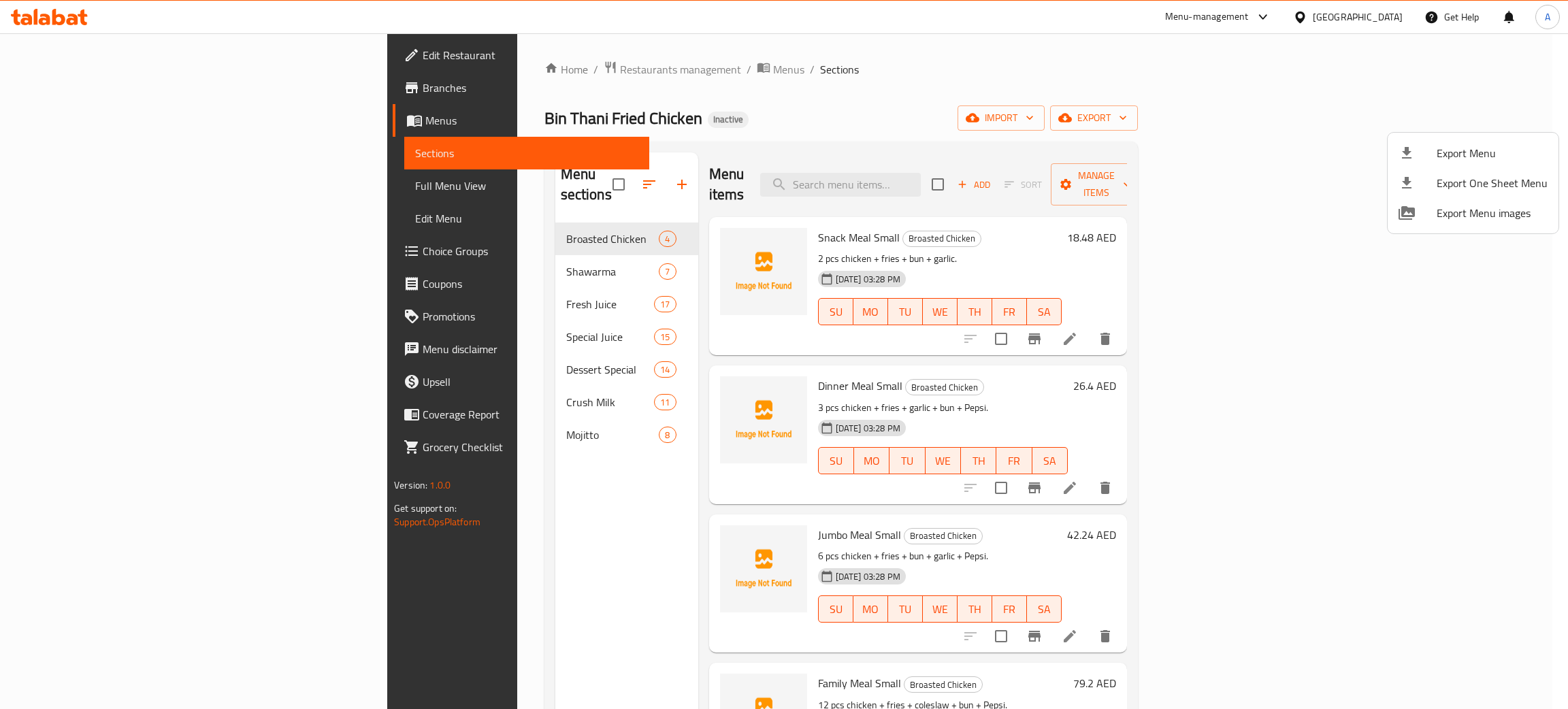
click at [1431, 150] on div at bounding box center [1418, 153] width 38 height 16
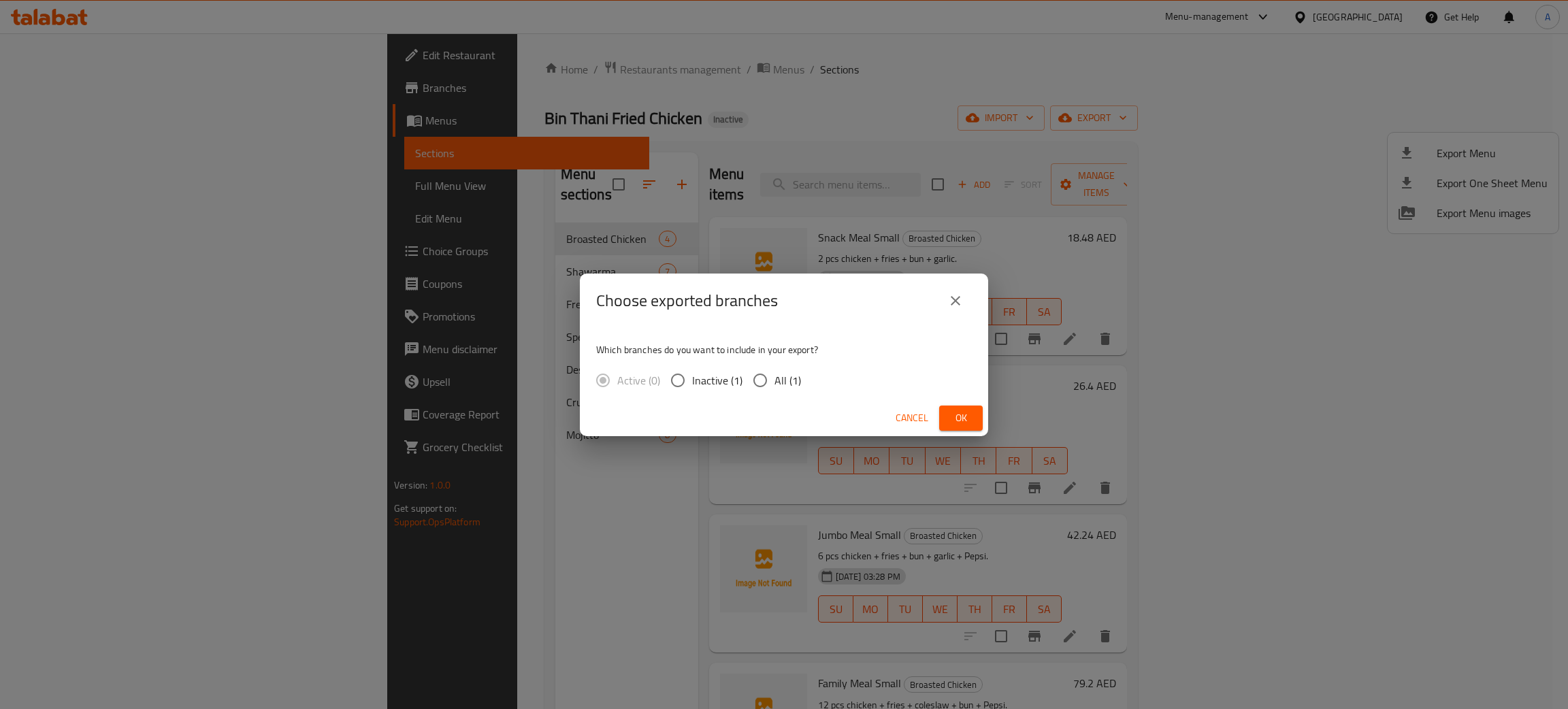
click at [967, 411] on span "Ok" at bounding box center [961, 418] width 22 height 17
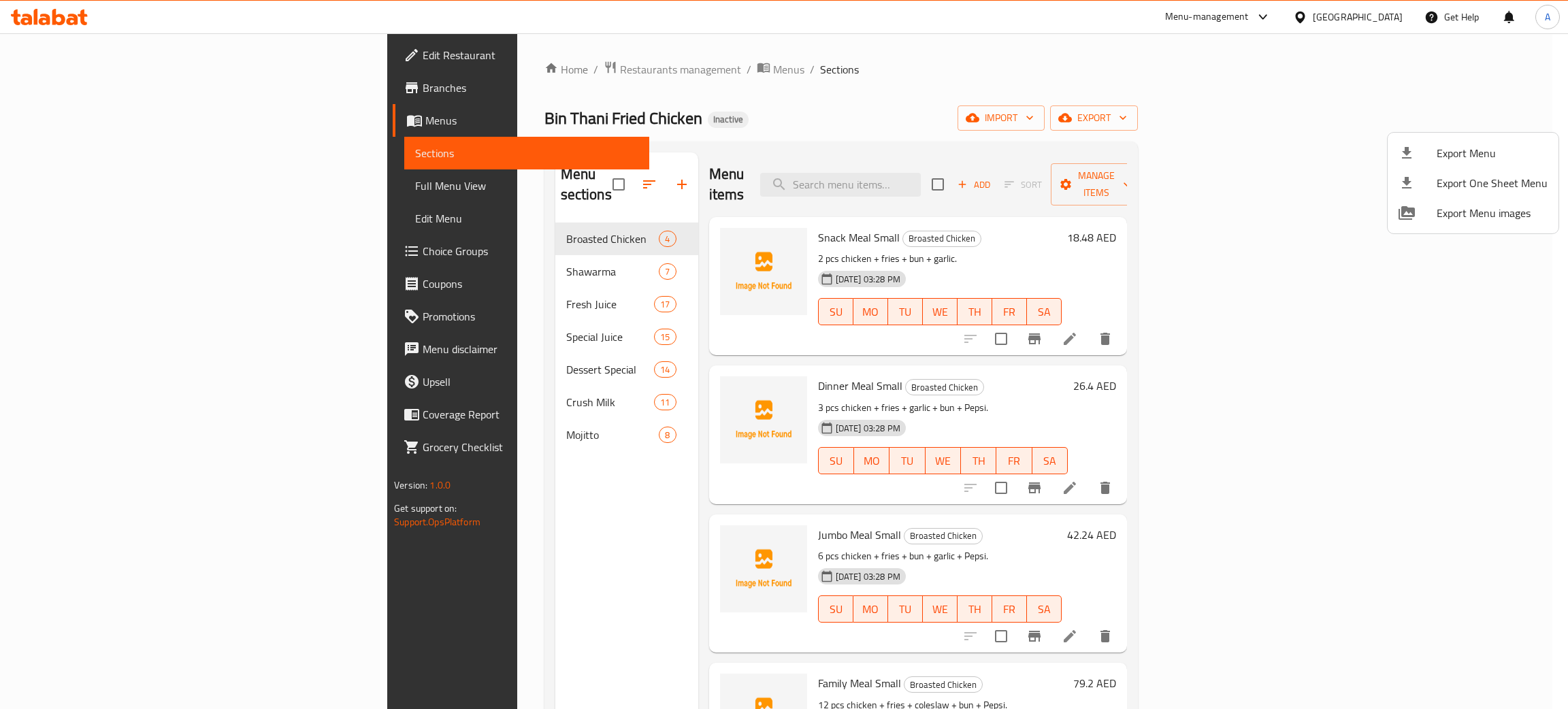
click at [1347, 15] on div at bounding box center [784, 354] width 1568 height 709
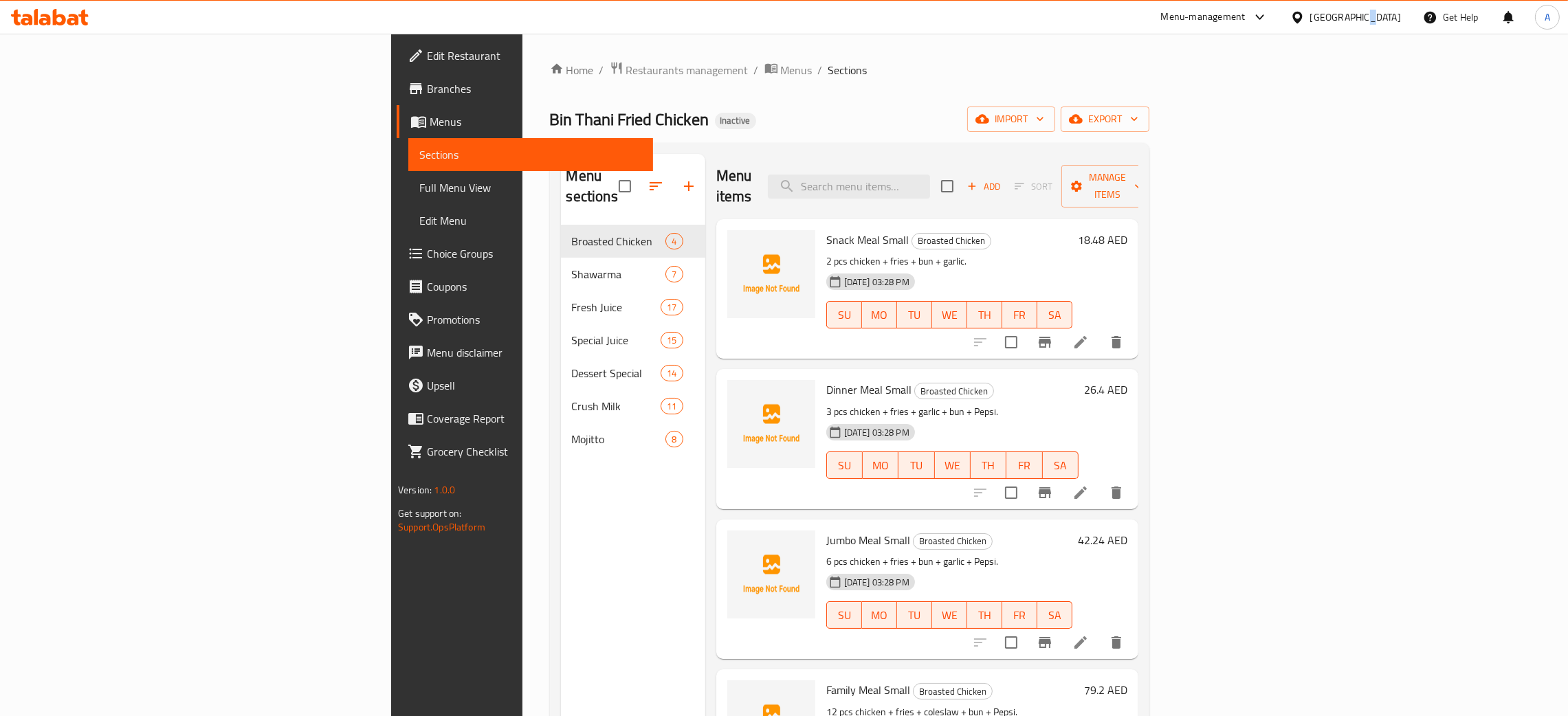
click at [1361, 15] on div "[GEOGRAPHIC_DATA]" at bounding box center [1356, 17] width 91 height 15
click at [1212, 145] on div "[GEOGRAPHIC_DATA]" at bounding box center [1251, 142] width 91 height 15
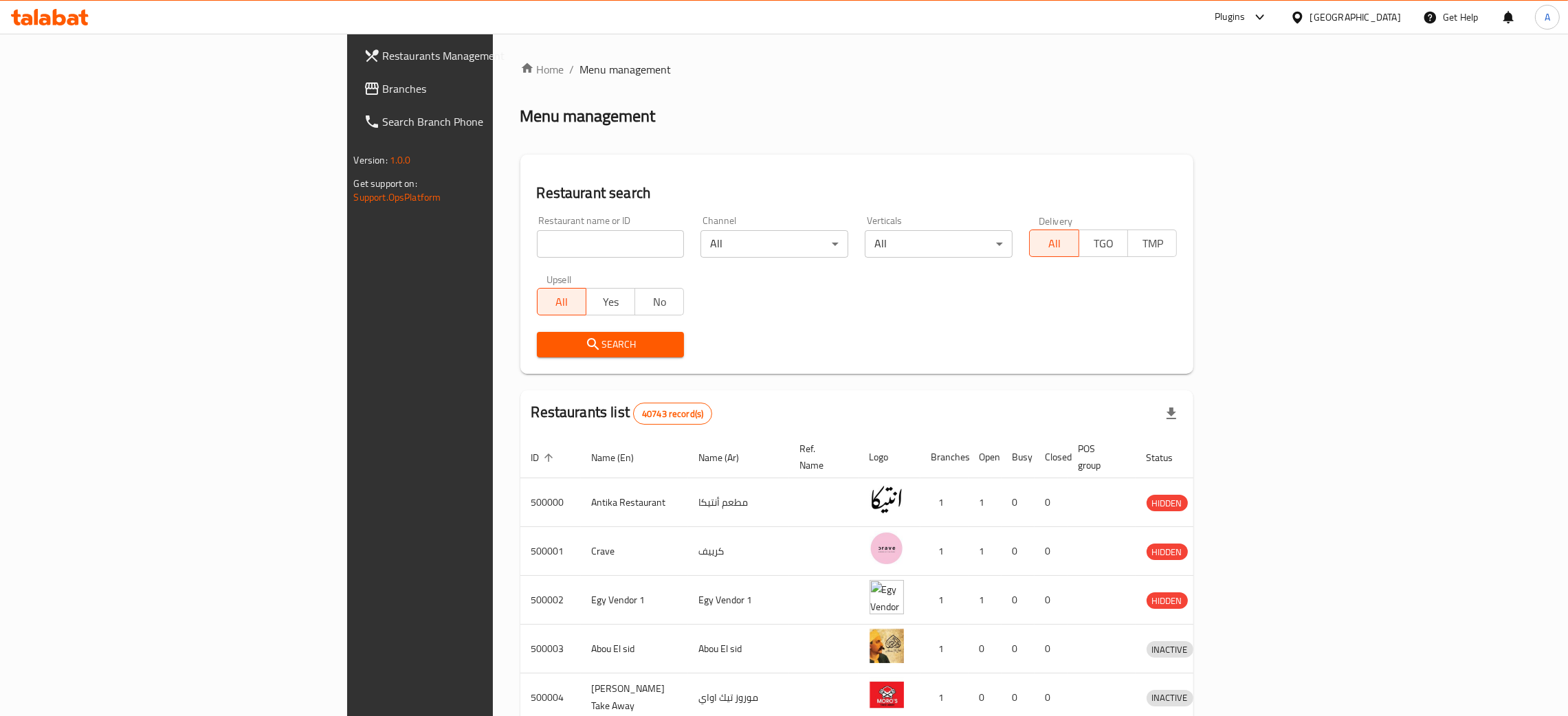
click at [537, 230] on input "search" at bounding box center [611, 244] width 148 height 28
paste input "هبره برجر"
type input "هبره برجر"
click button "Search" at bounding box center [611, 344] width 148 height 25
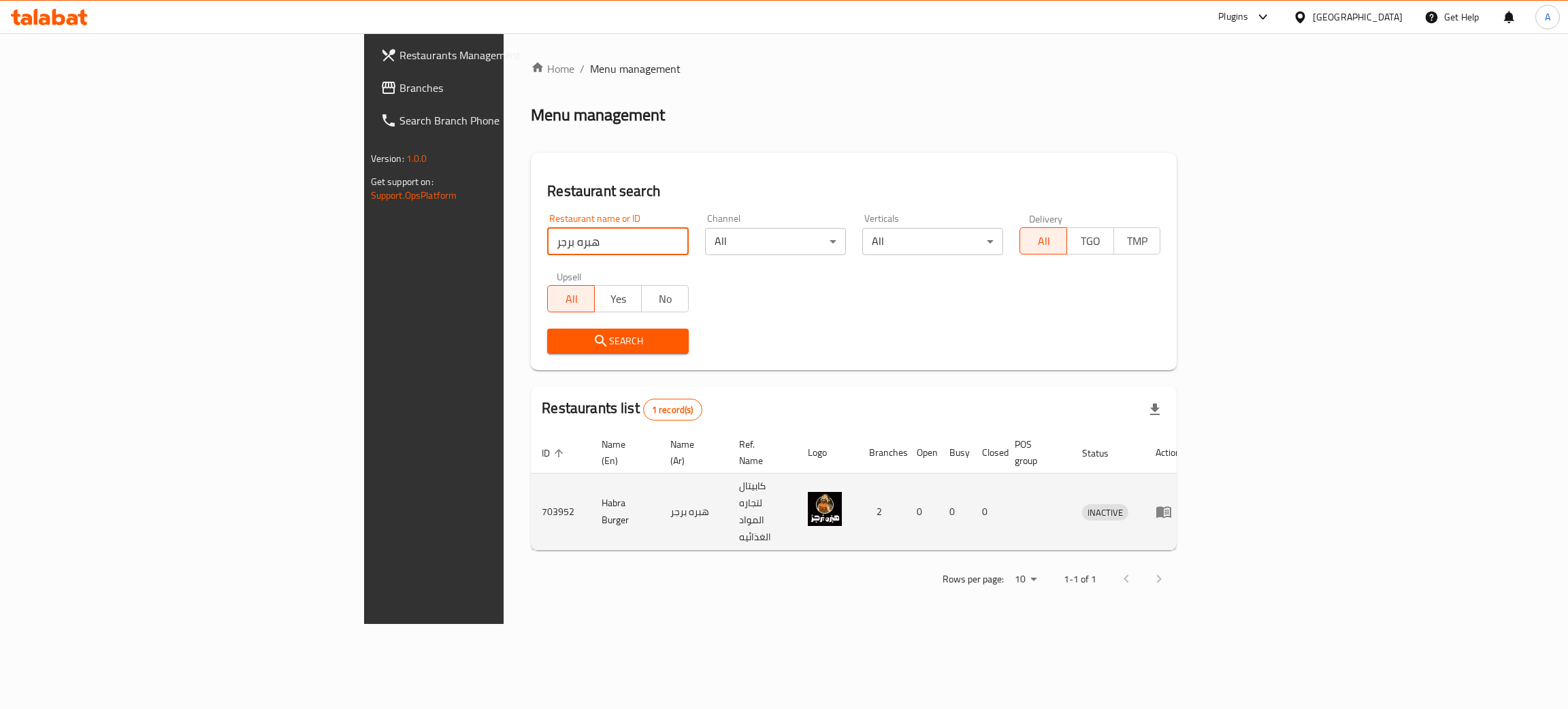
click at [1172, 504] on icon "enhanced table" at bounding box center [1164, 512] width 16 height 16
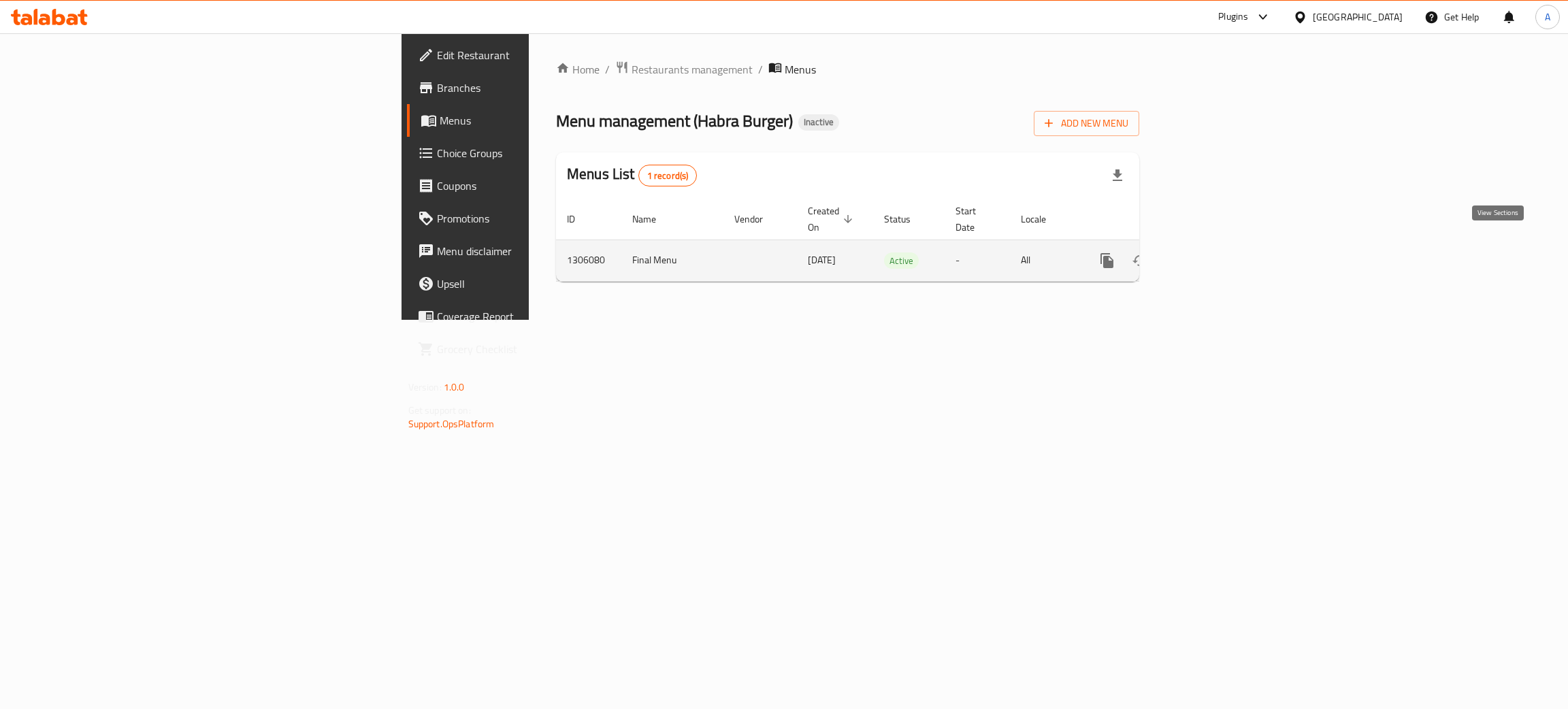
click at [1213, 253] on icon "enhanced table" at bounding box center [1205, 261] width 16 height 16
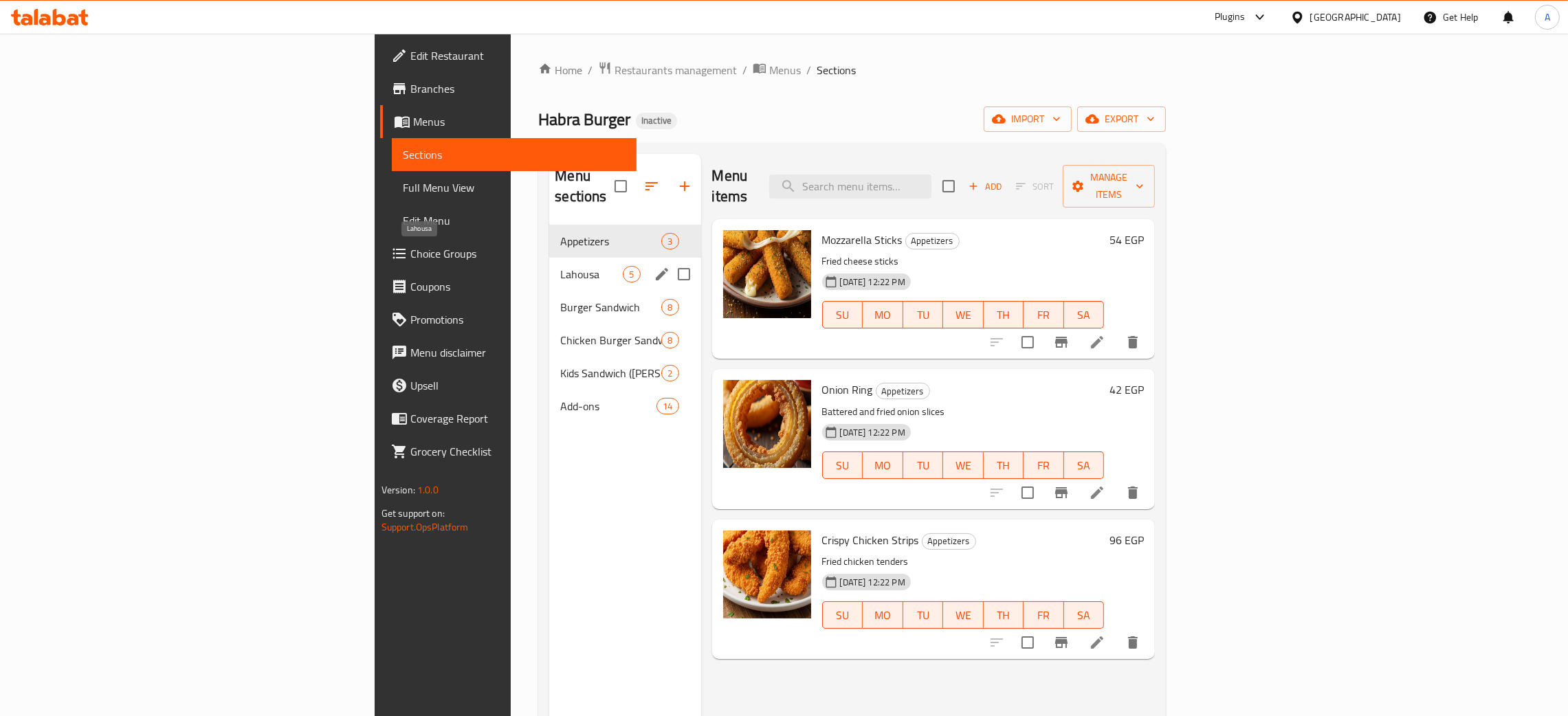
click at [560, 265] on span "Lahousa" at bounding box center [591, 274] width 63 height 17
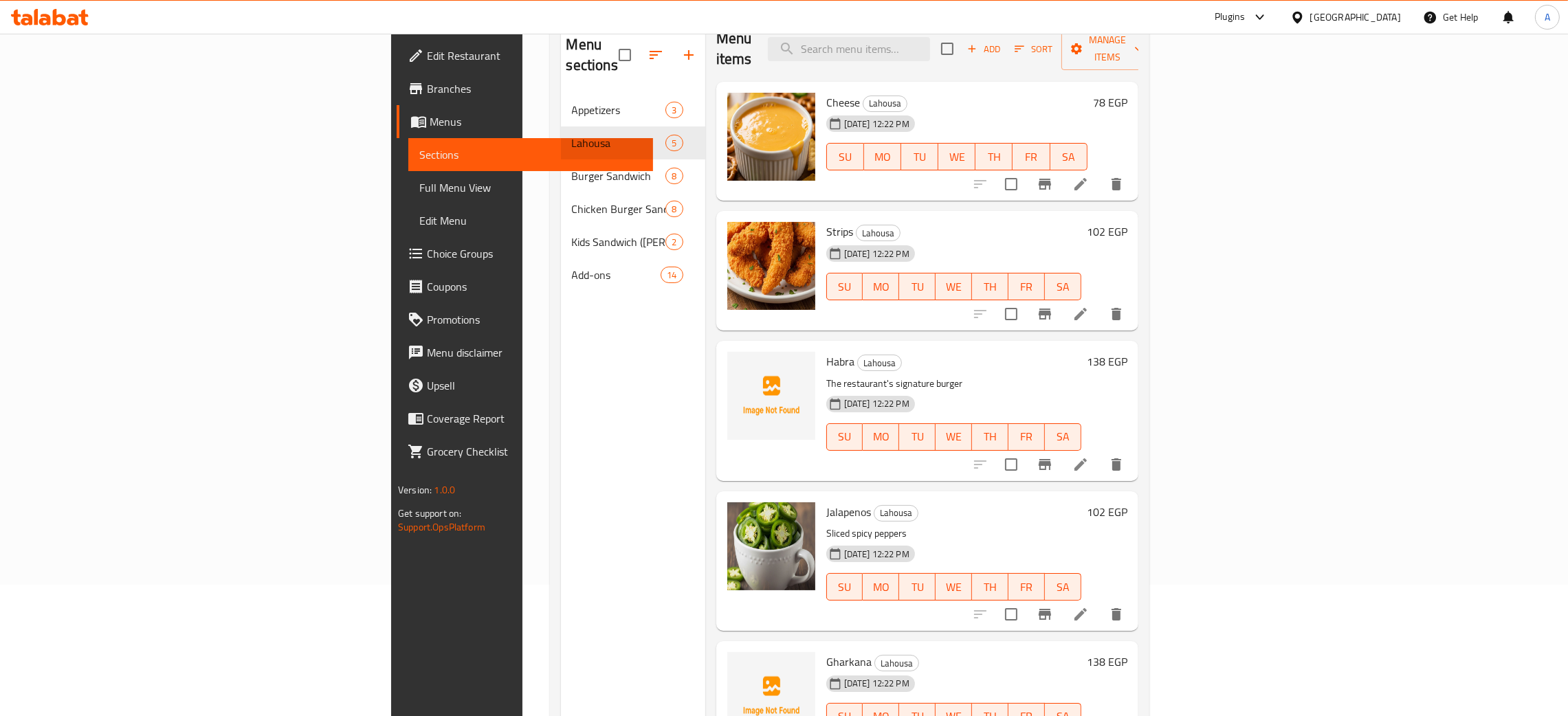
scroll to position [193, 0]
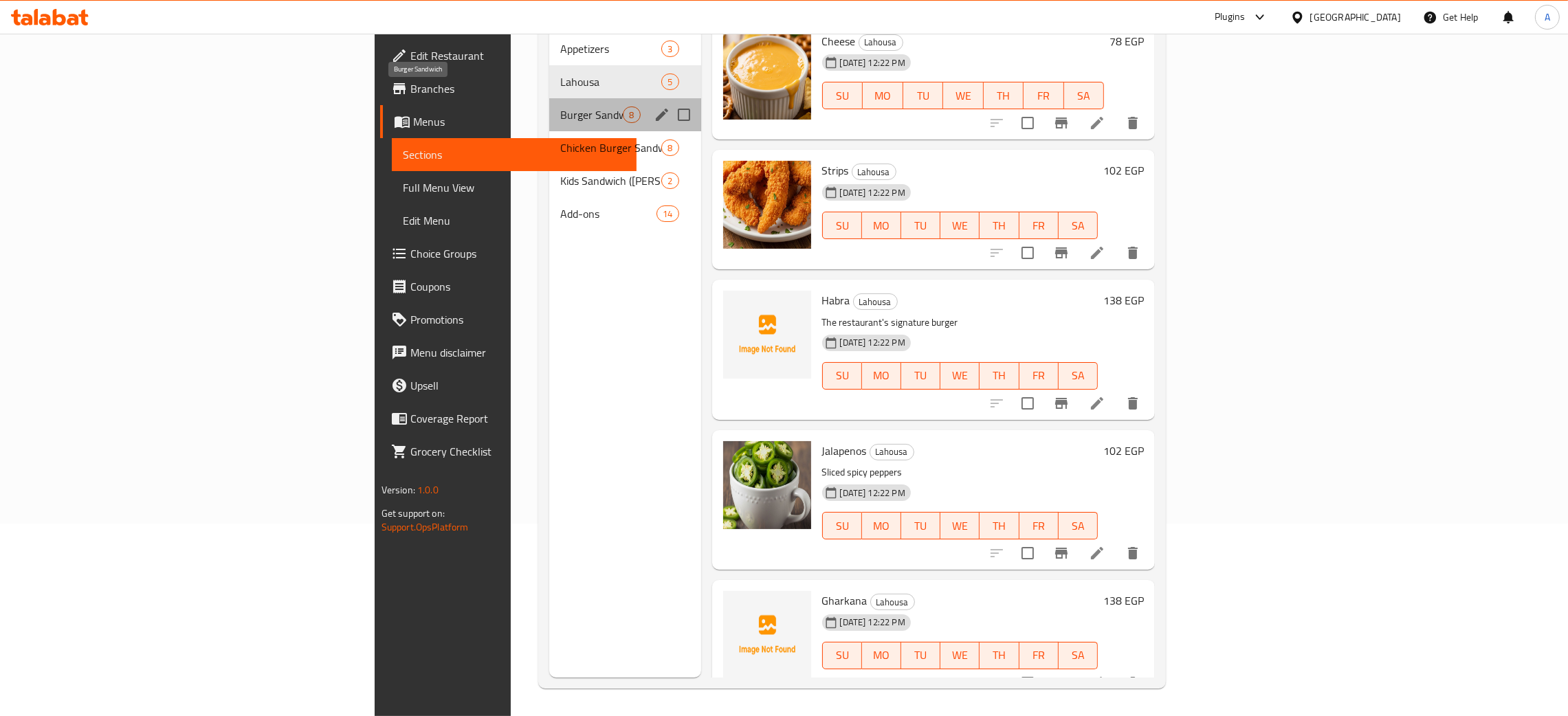
click at [560, 106] on span "Burger Sandwich" at bounding box center [591, 115] width 63 height 17
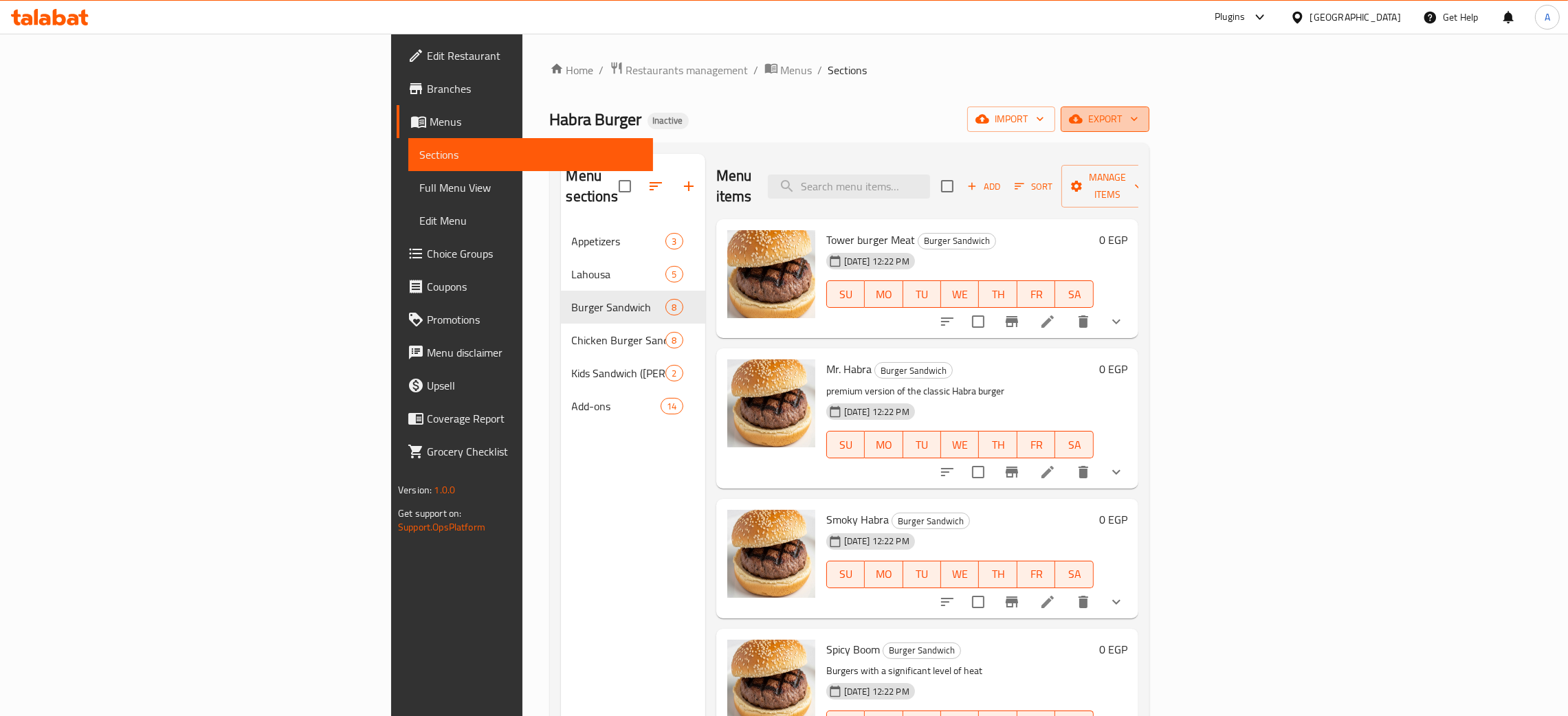
click at [1141, 119] on icon "button" at bounding box center [1134, 118] width 14 height 14
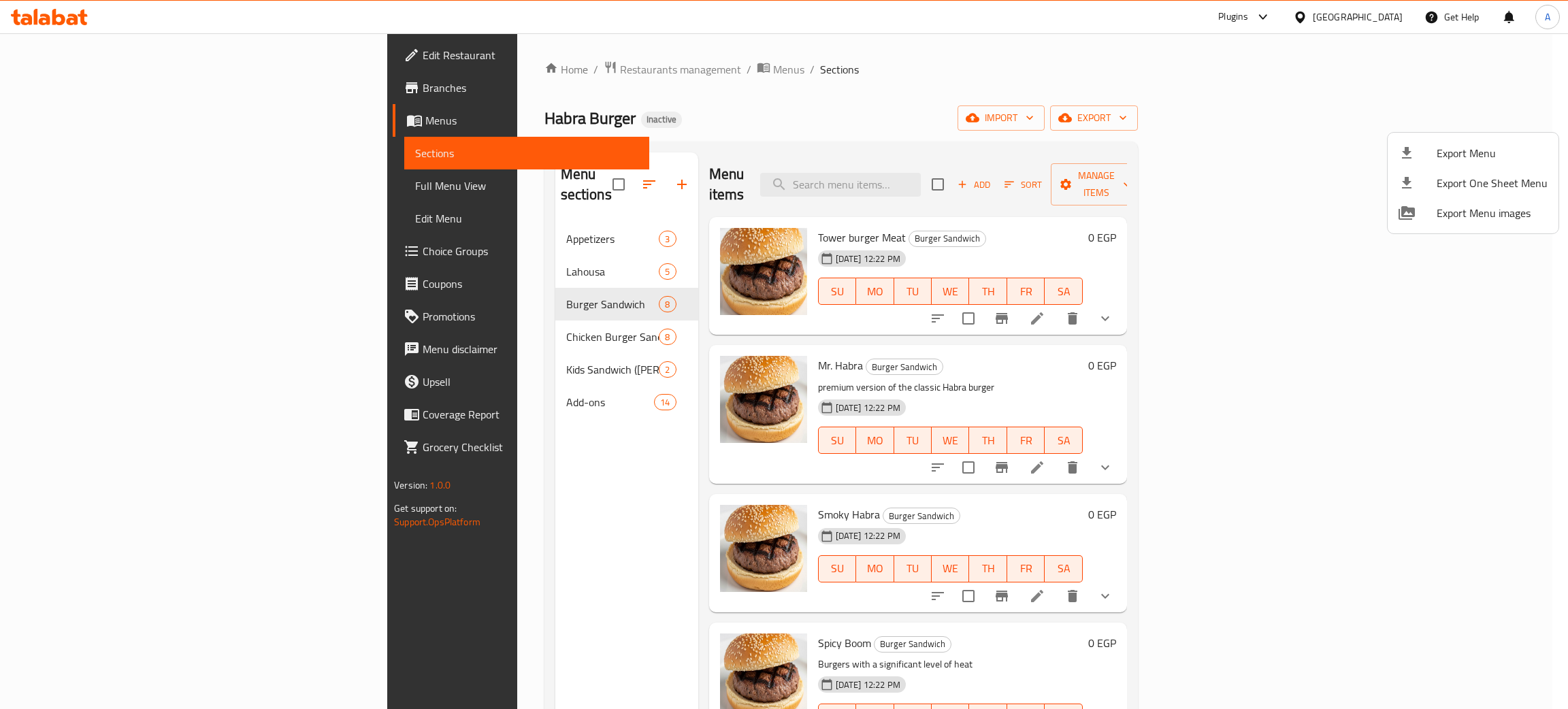
click at [1472, 149] on span "Export Menu" at bounding box center [1492, 153] width 111 height 16
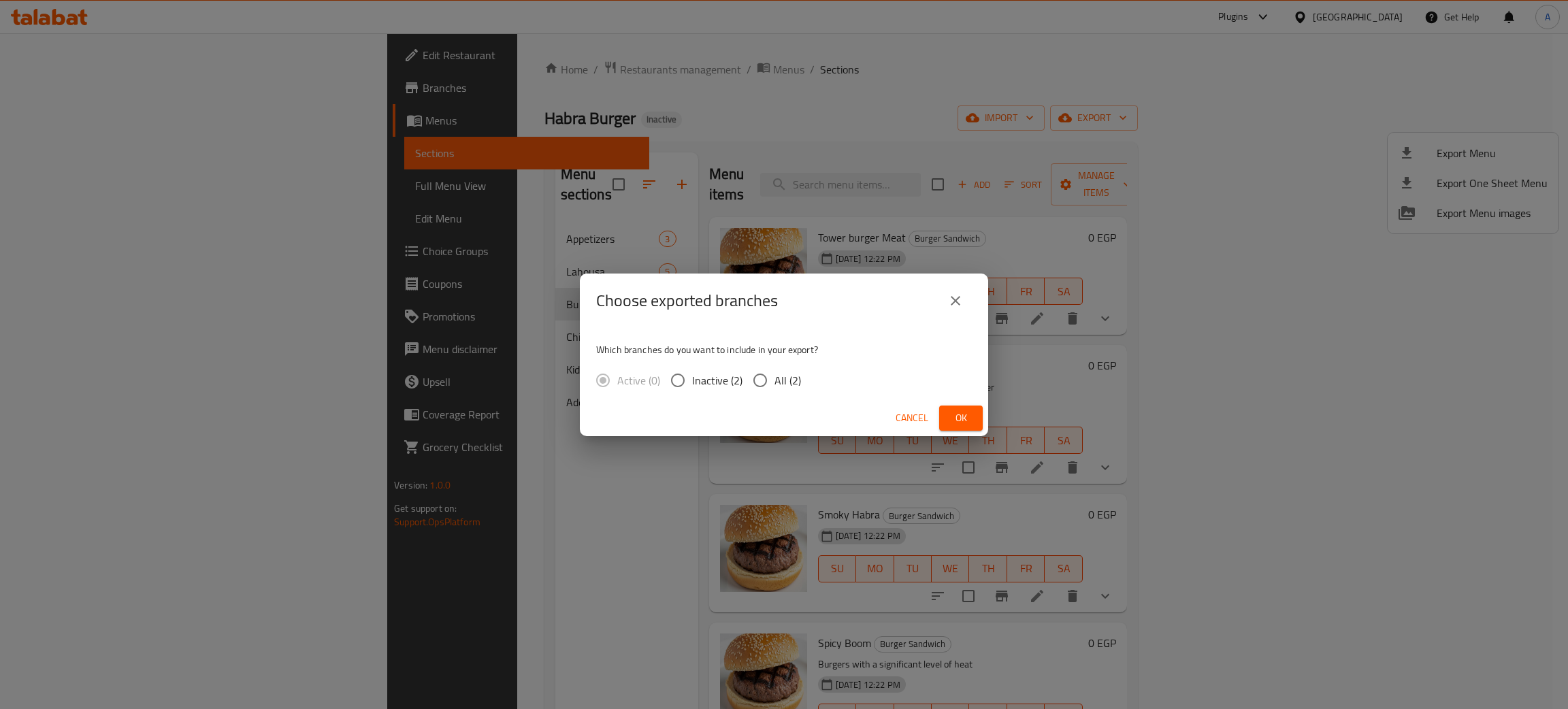
click at [967, 417] on span "Ok" at bounding box center [961, 418] width 22 height 17
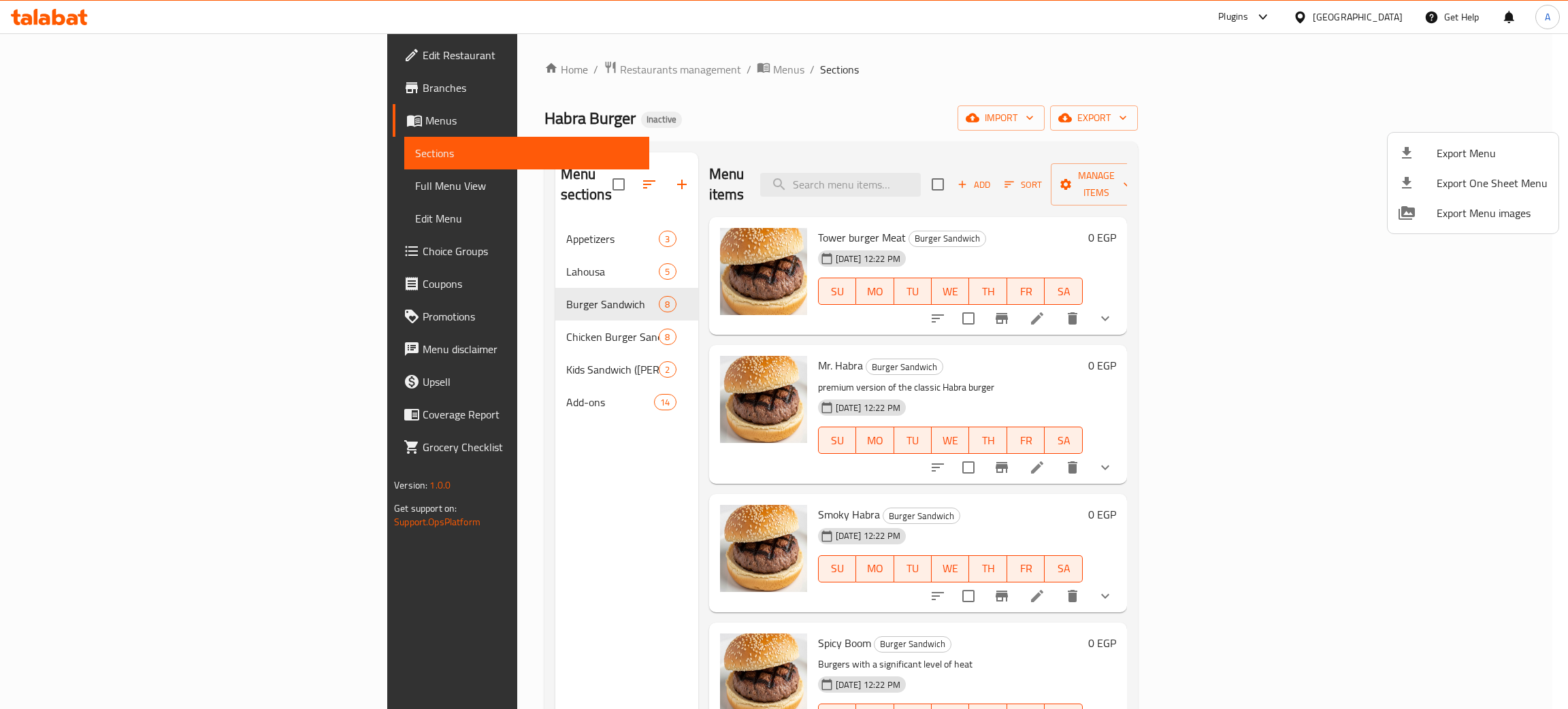
click at [86, 49] on div at bounding box center [784, 354] width 1568 height 709
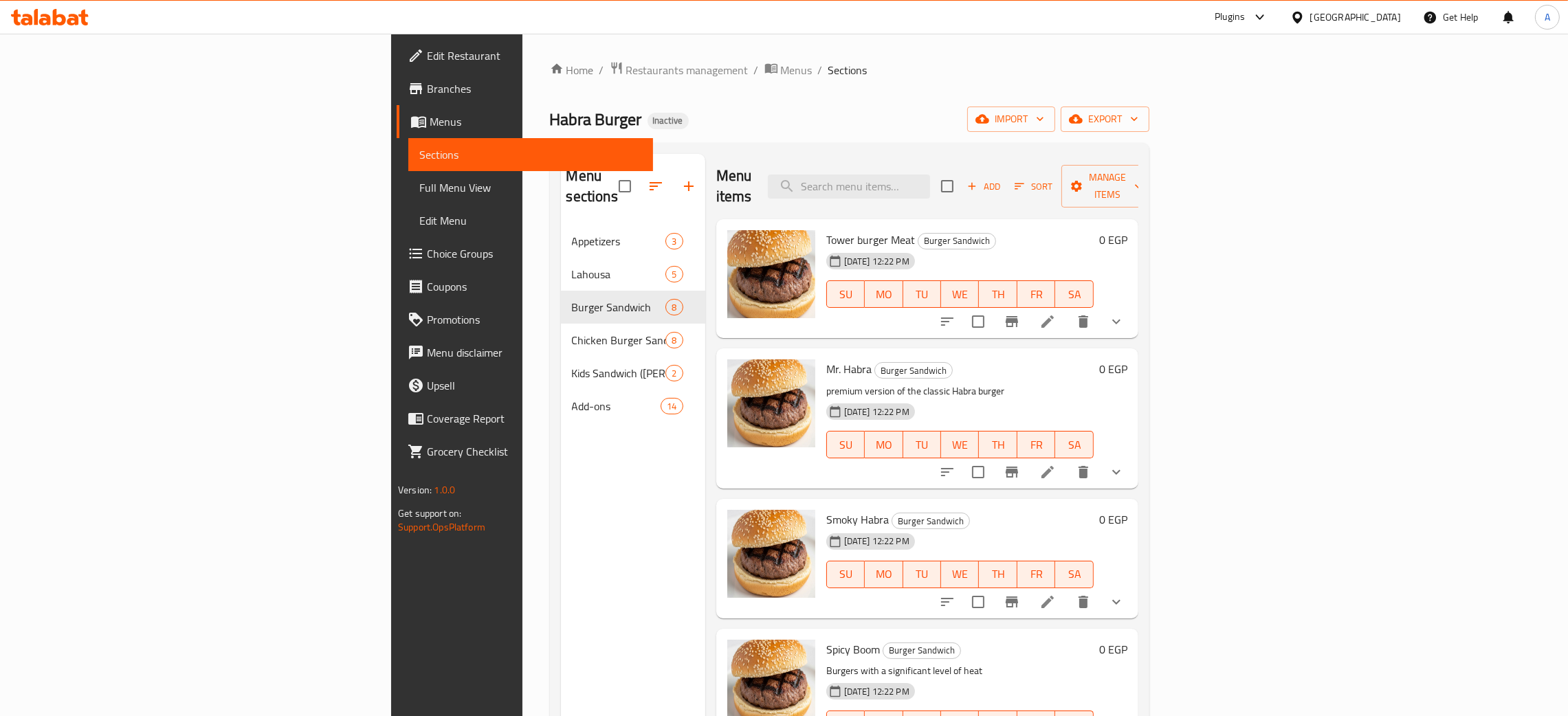
click at [427, 51] on span "Edit Restaurant" at bounding box center [534, 56] width 215 height 17
